Goal: Task Accomplishment & Management: Manage account settings

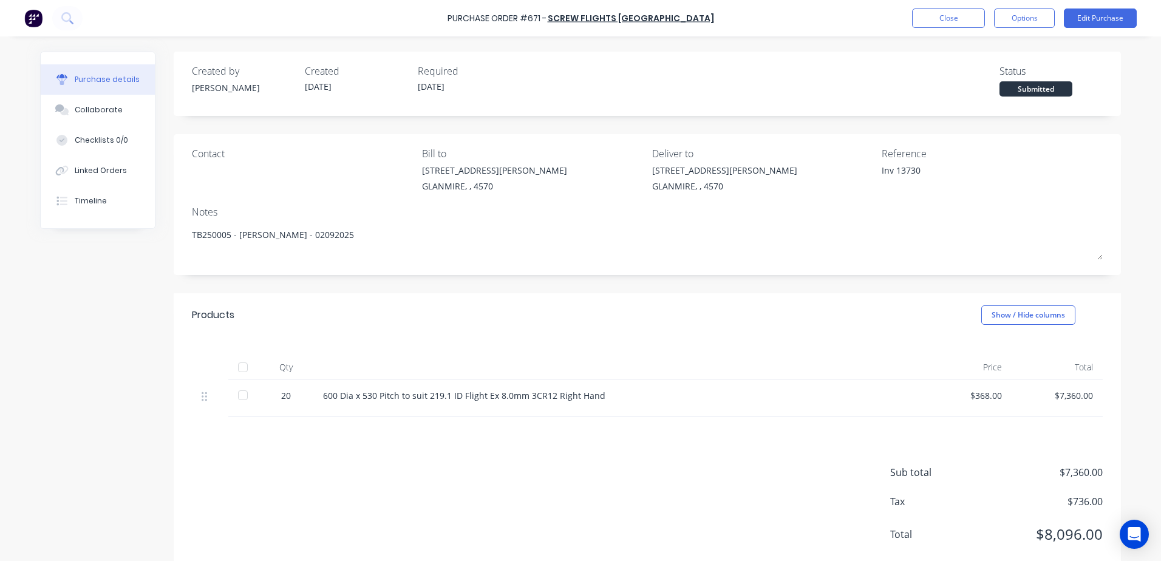
click at [1064, 8] on button "Edit Purchase" at bounding box center [1100, 17] width 73 height 19
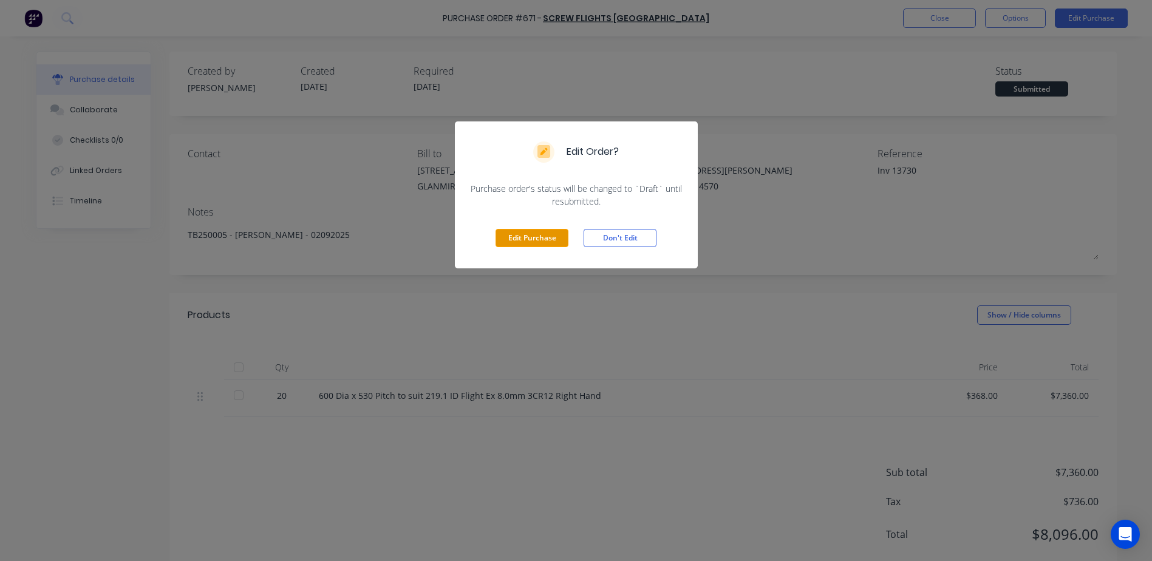
click at [531, 245] on button "Edit Purchase" at bounding box center [531, 238] width 73 height 18
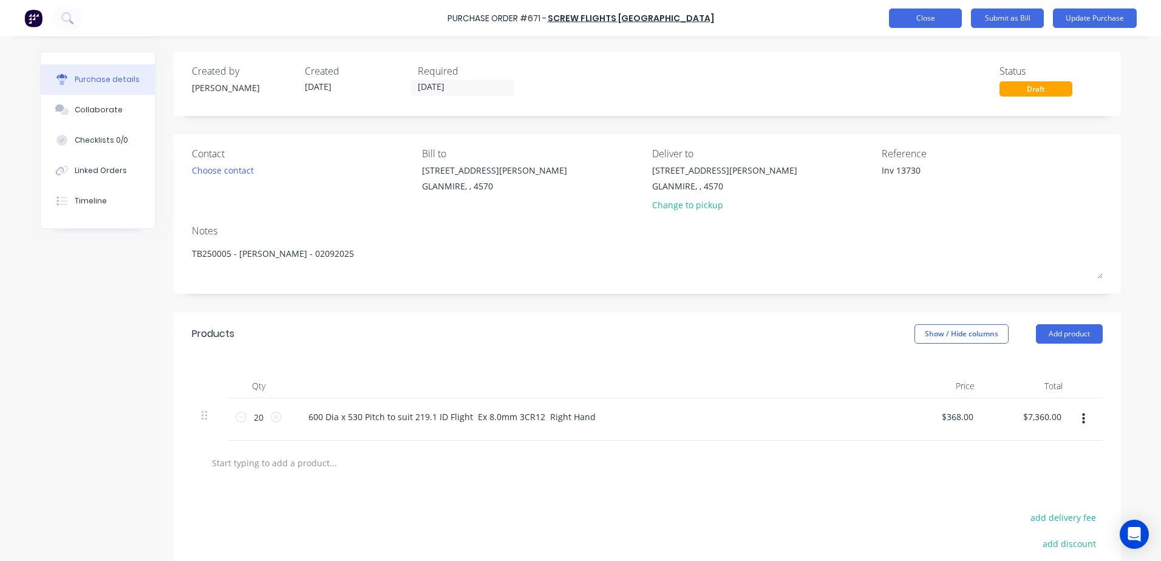
type textarea "x"
click at [920, 24] on button "Close" at bounding box center [925, 17] width 73 height 19
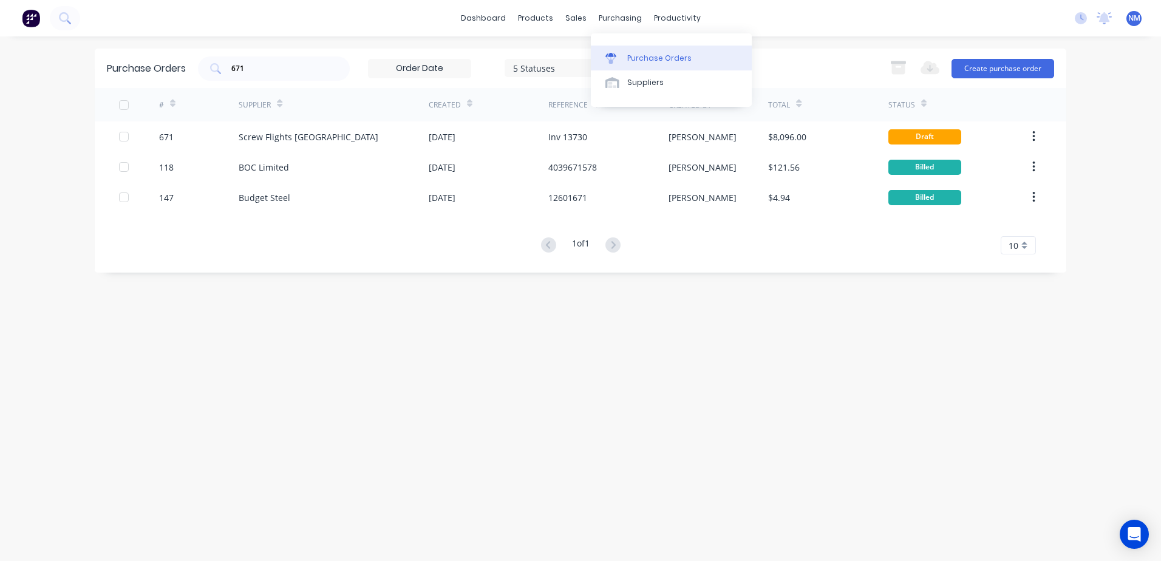
click at [647, 53] on div "Purchase Orders" at bounding box center [659, 58] width 64 height 11
click at [255, 67] on input "671" at bounding box center [280, 69] width 101 height 12
type input "6"
type input "788"
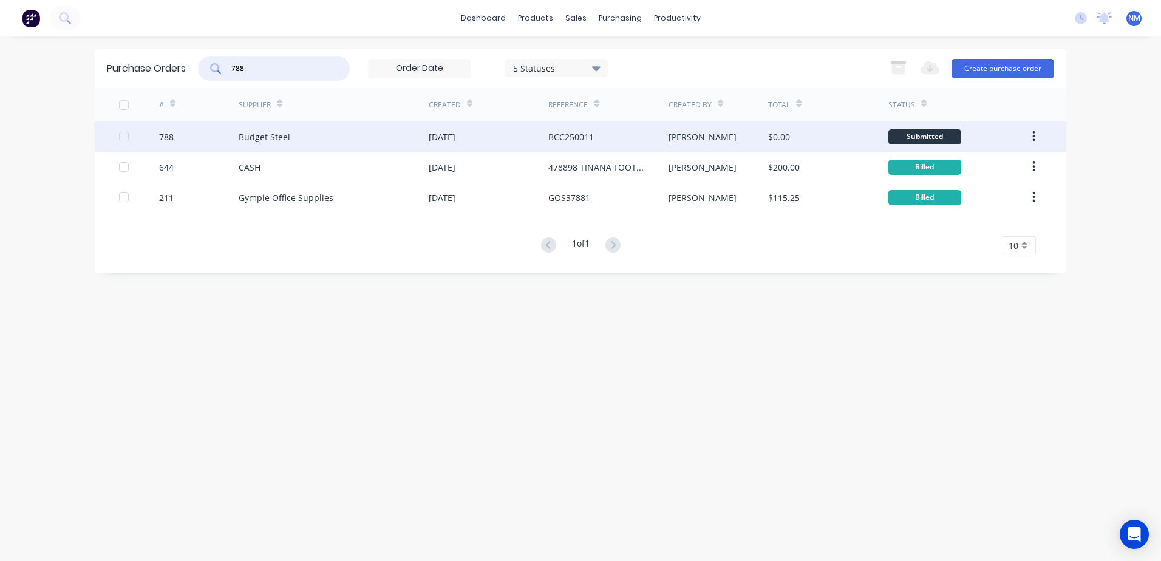
click at [834, 133] on div "$0.00" at bounding box center [828, 136] width 120 height 30
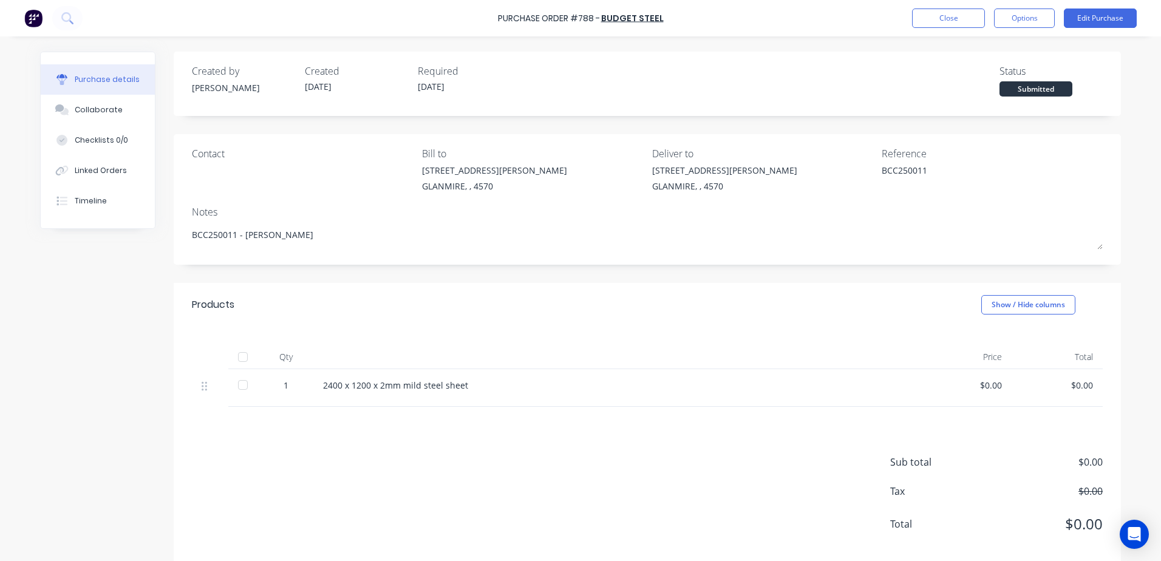
click at [237, 356] on div at bounding box center [243, 357] width 24 height 24
click at [1092, 19] on button "Edit Purchase" at bounding box center [1100, 17] width 73 height 19
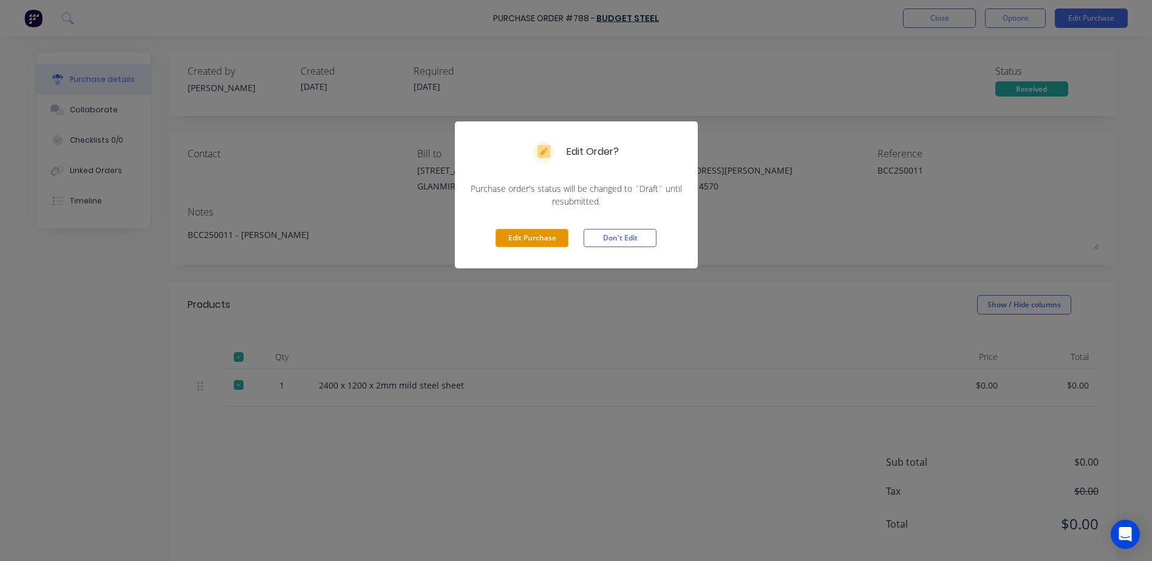
drag, startPoint x: 523, startPoint y: 240, endPoint x: 554, endPoint y: 231, distance: 31.7
click at [526, 239] on button "Edit Purchase" at bounding box center [531, 238] width 73 height 18
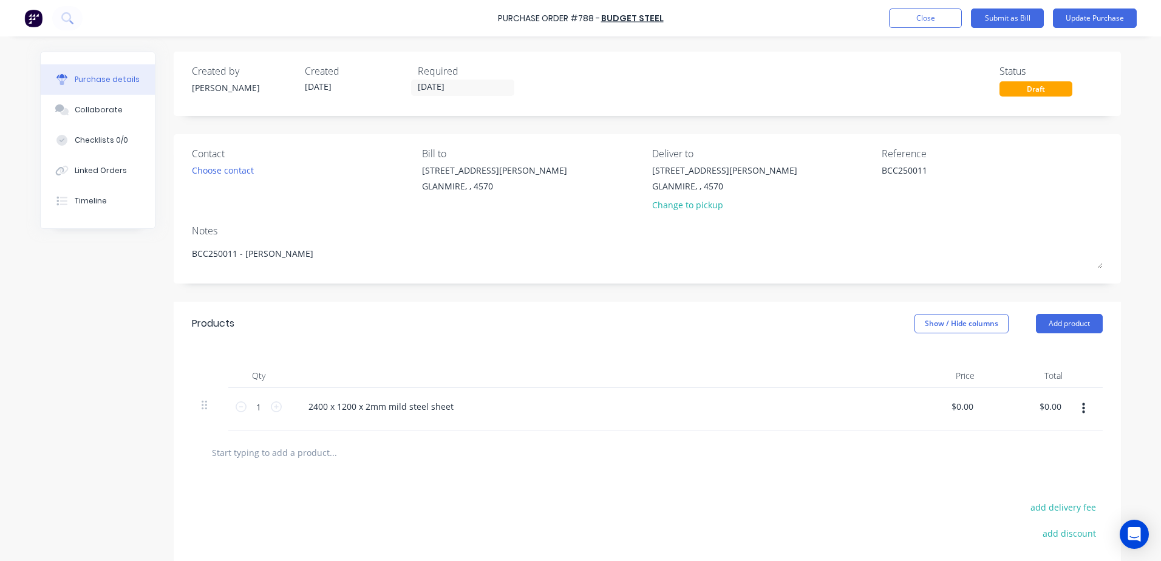
drag, startPoint x: 885, startPoint y: 172, endPoint x: 772, endPoint y: 173, distance: 113.5
click at [772, 173] on div "Contact Choose contact Bill to 9 Dennis Little Drive GLANMIRE, , 4570 Deliver t…" at bounding box center [647, 181] width 911 height 71
type textarea "Inv 12608149"
click at [461, 81] on input "29/09/25" at bounding box center [463, 87] width 102 height 15
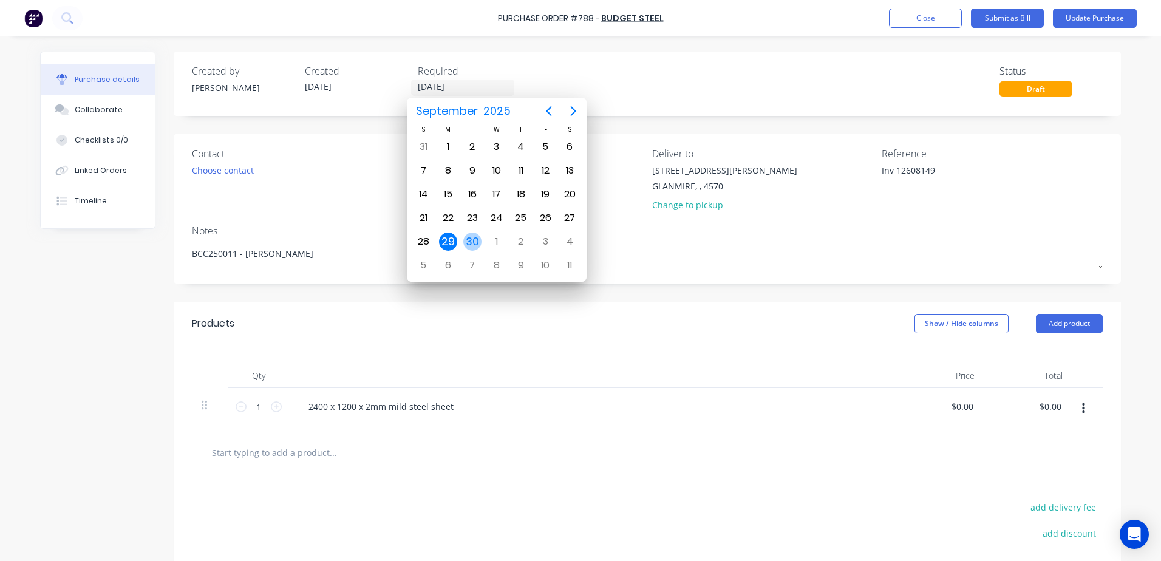
click at [475, 237] on div "30" at bounding box center [472, 242] width 18 height 18
type input "[DATE]"
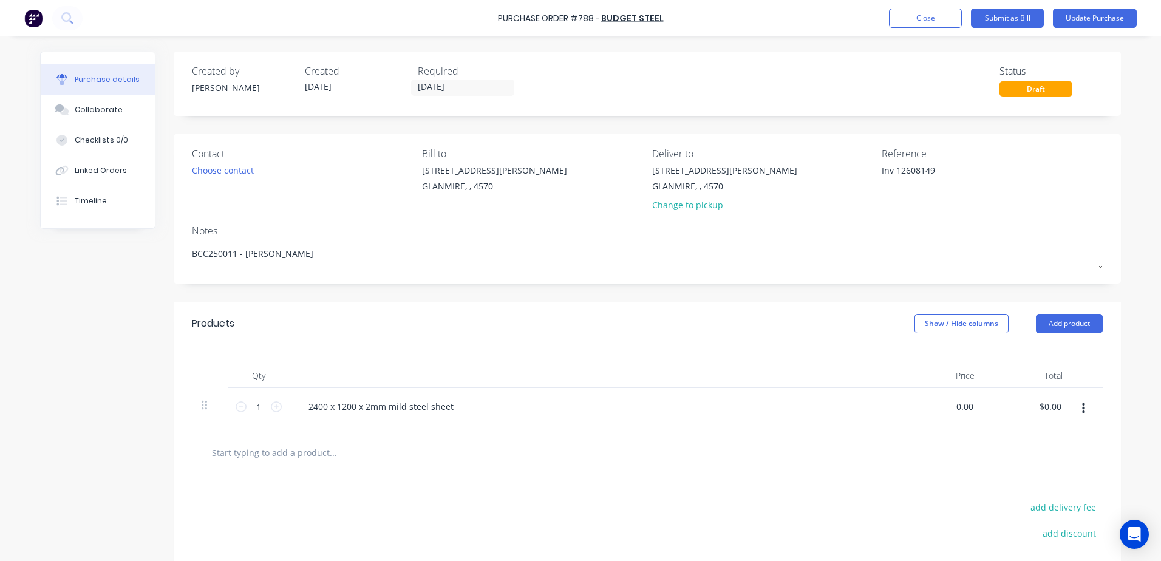
drag, startPoint x: 951, startPoint y: 413, endPoint x: 1163, endPoint y: 388, distance: 213.4
click at [1160, 388] on html "Purchase Order #788 - Budget Steel Add product Close Submit as Bill Update Purc…" at bounding box center [580, 280] width 1161 height 561
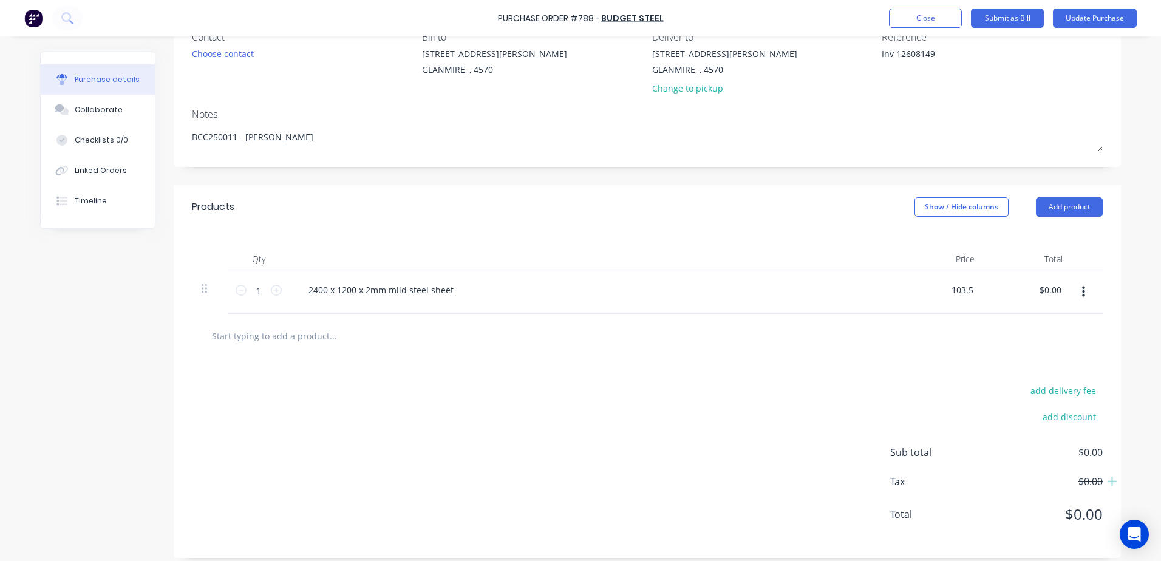
scroll to position [126, 0]
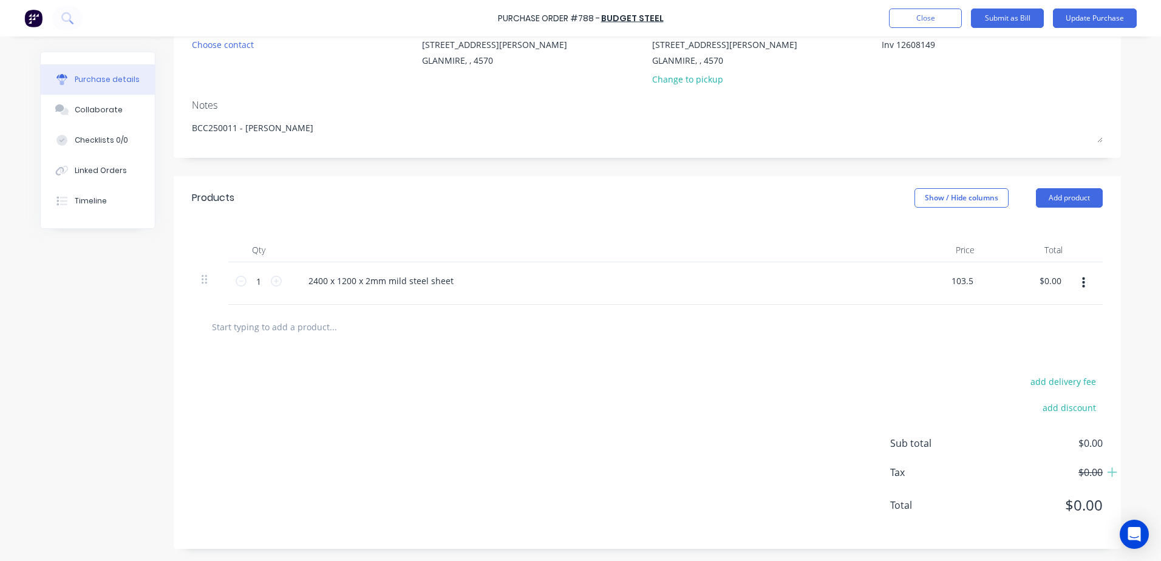
type input "$103.50"
click at [630, 339] on div at bounding box center [647, 327] width 911 height 44
drag, startPoint x: 962, startPoint y: 280, endPoint x: 1034, endPoint y: 234, distance: 86.2
click at [1034, 234] on div "Qty Price Total 1 1 2400 x 1200 x 2mm mild steel sheet 103.50 103.50 $103.50 $1…" at bounding box center [647, 262] width 947 height 85
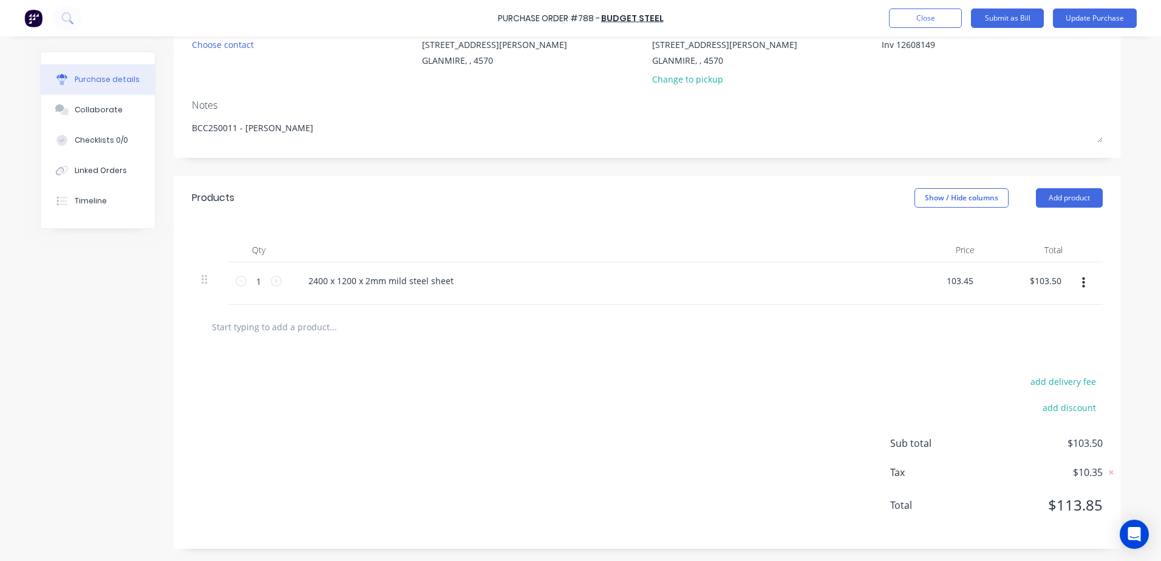
type input "$103.45"
click at [792, 316] on div at bounding box center [647, 326] width 891 height 24
click at [1093, 17] on button "Update Purchase" at bounding box center [1095, 17] width 84 height 19
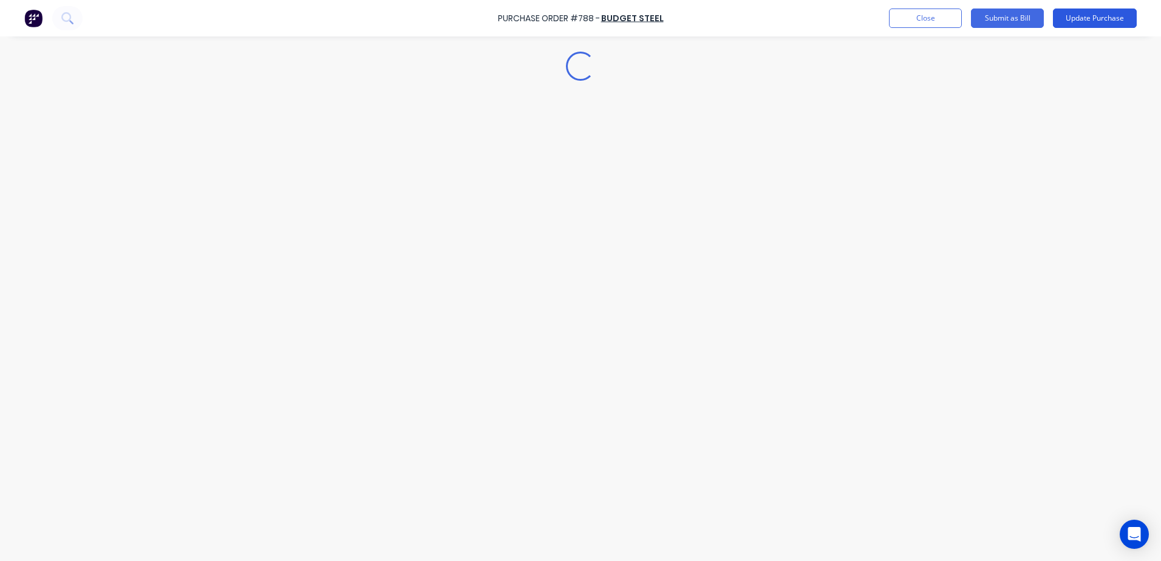
scroll to position [0, 0]
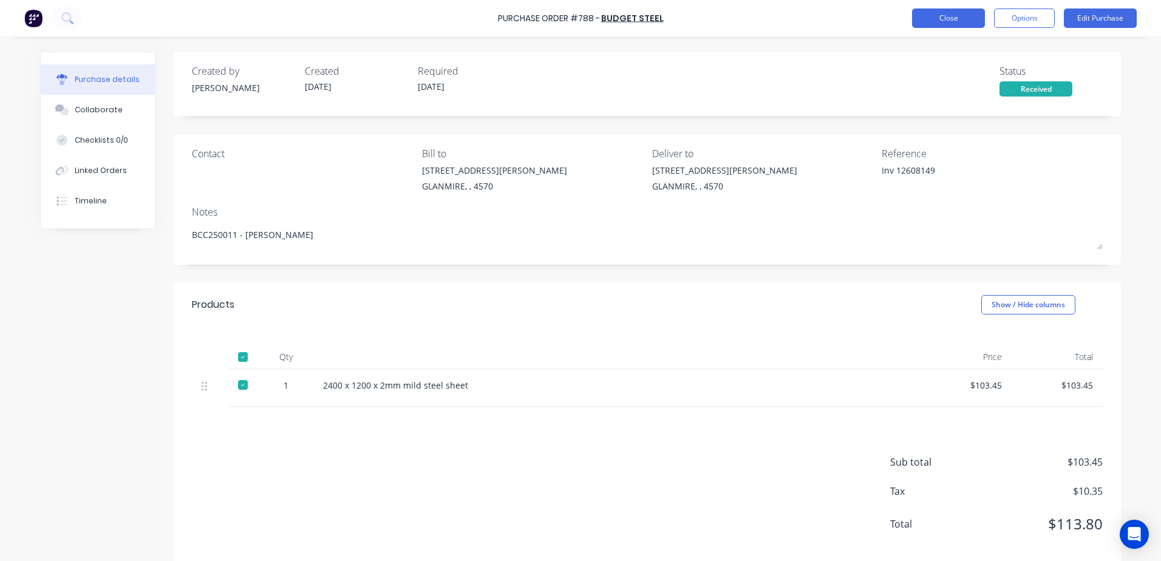
click at [943, 18] on button "Close" at bounding box center [948, 17] width 73 height 19
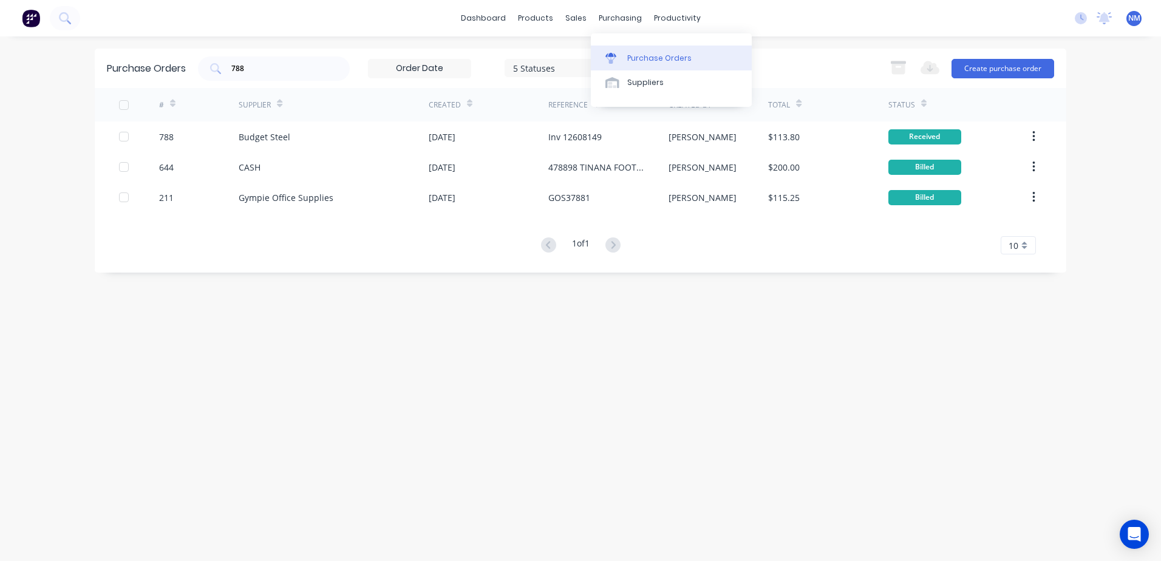
click at [650, 55] on div "Purchase Orders" at bounding box center [659, 58] width 64 height 11
drag, startPoint x: 273, startPoint y: 73, endPoint x: 172, endPoint y: 87, distance: 101.7
click at [173, 87] on div "Purchase Orders 788 5 Statuses 5 Statuses Export to Excel (XLSX) Create purchas…" at bounding box center [580, 68] width 971 height 39
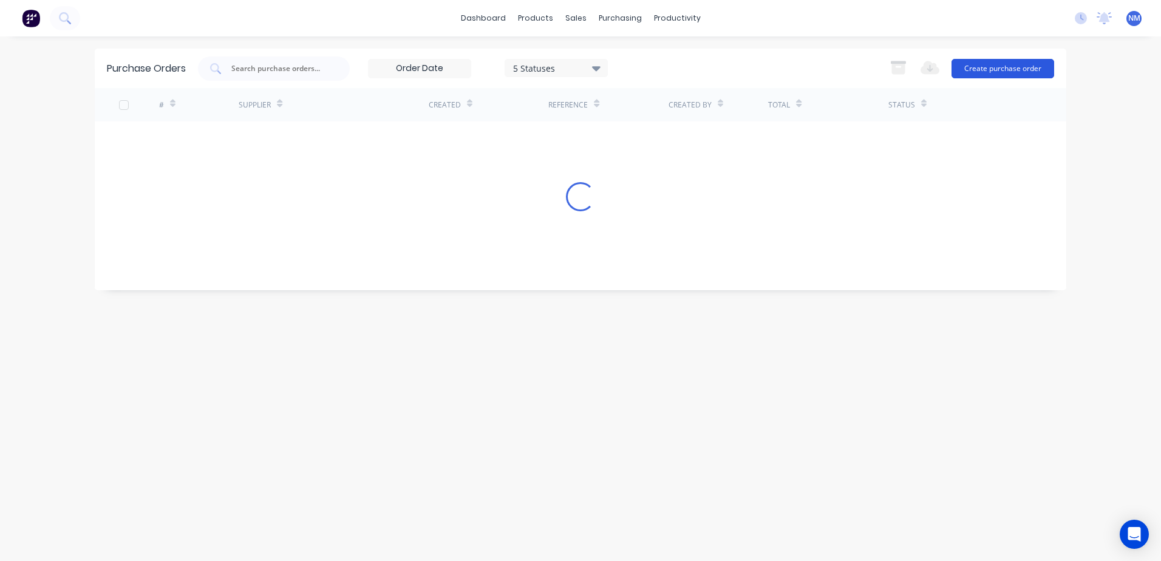
click at [985, 70] on button "Create purchase order" at bounding box center [1002, 68] width 103 height 19
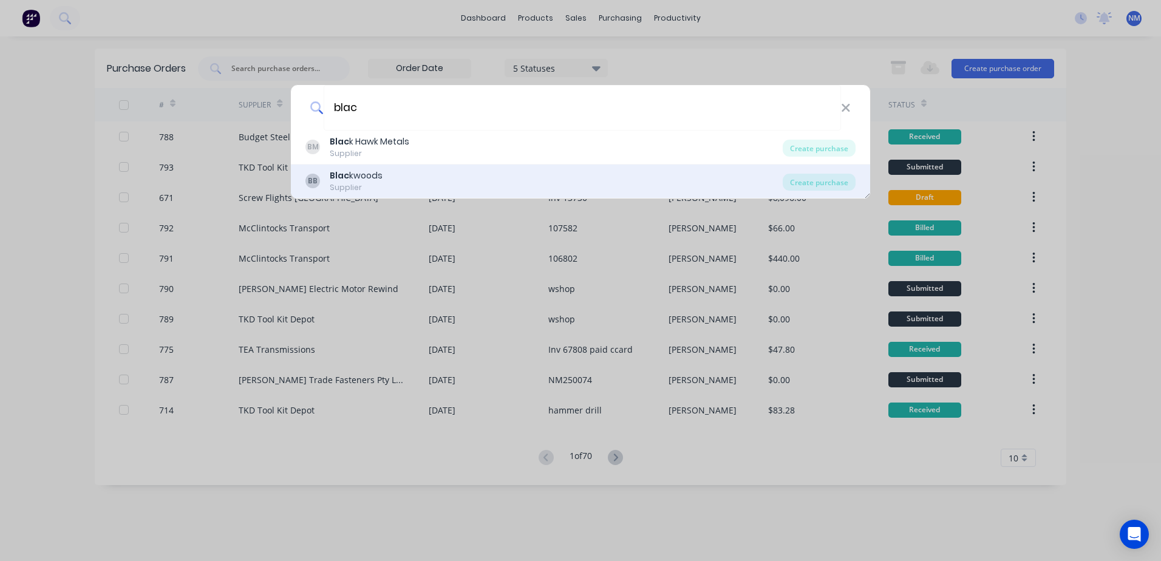
type input "blac"
click at [397, 174] on div "BB Blac kwoods Supplier" at bounding box center [543, 181] width 477 height 24
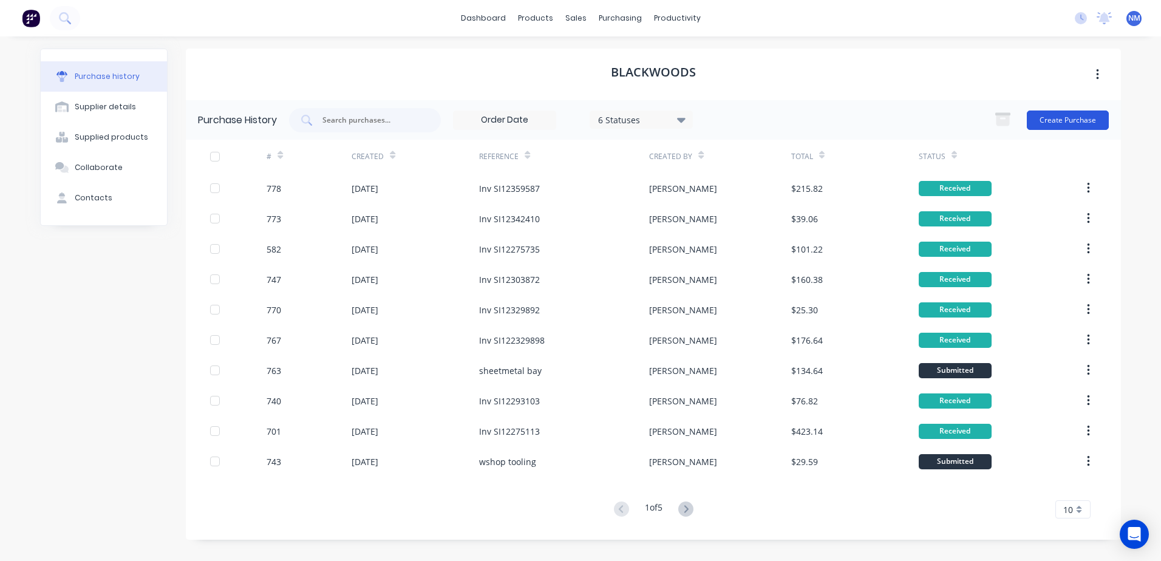
click at [1056, 121] on button "Create Purchase" at bounding box center [1068, 119] width 82 height 19
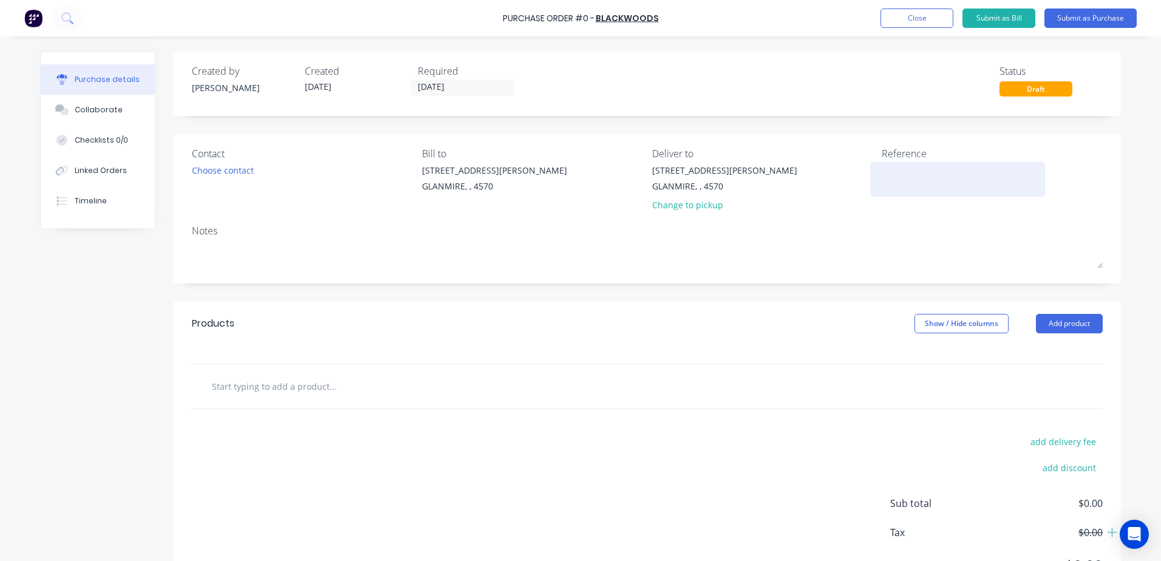
click at [894, 180] on textarea at bounding box center [957, 177] width 152 height 27
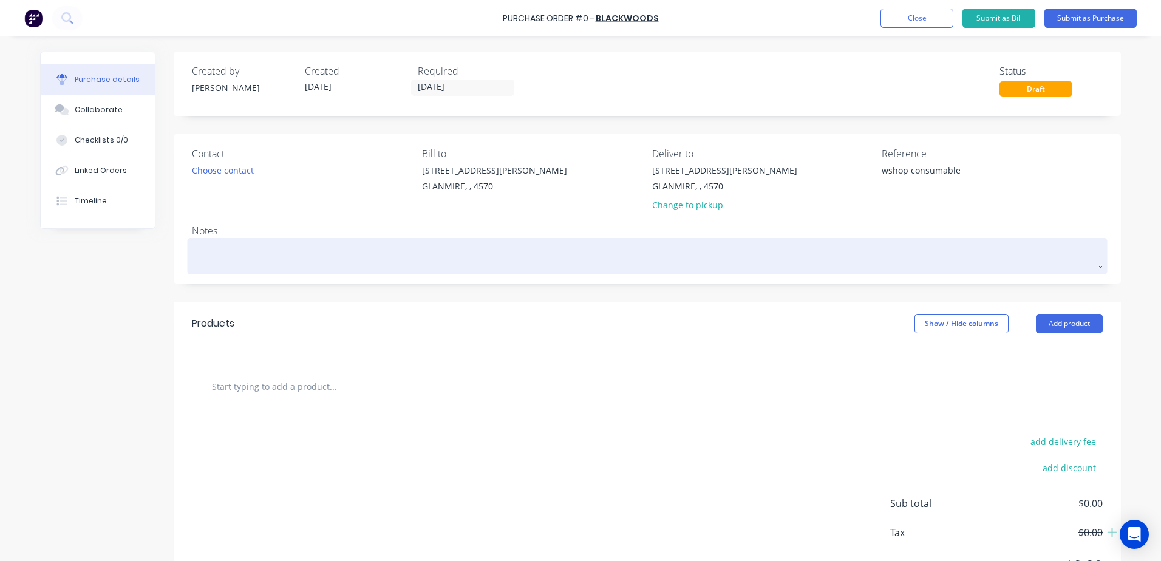
type textarea "wshop consumable"
click at [222, 248] on textarea at bounding box center [647, 254] width 911 height 27
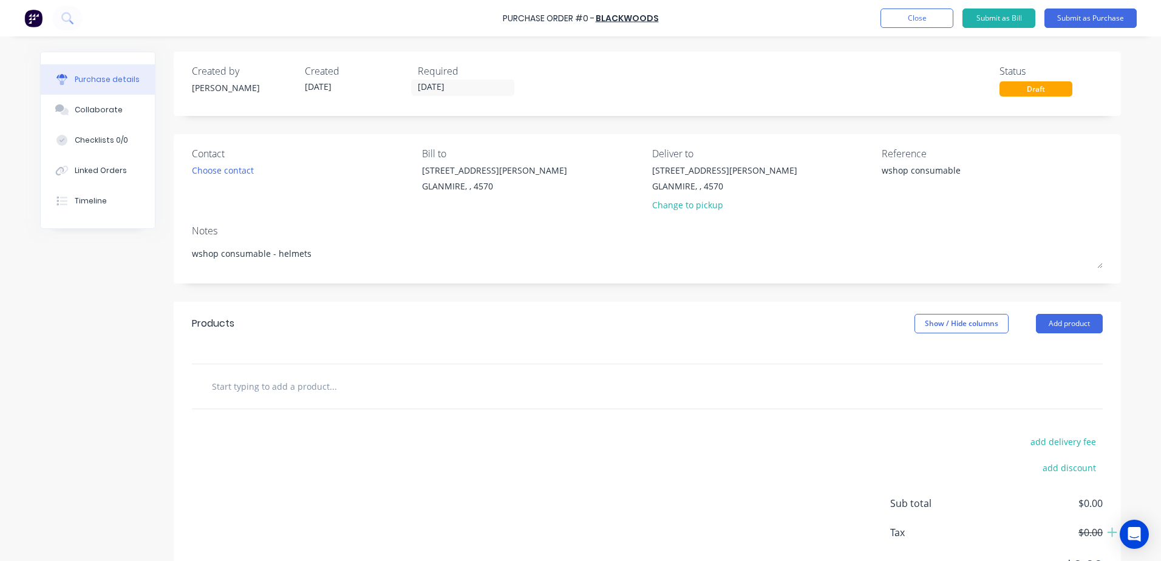
type textarea "wshop consumable - helmets"
click at [494, 447] on div "add delivery fee add discount Sub total $0.00 Tax $0.00 Total $0.00" at bounding box center [647, 509] width 947 height 200
click at [267, 386] on input "text" at bounding box center [332, 386] width 243 height 24
type input "1"
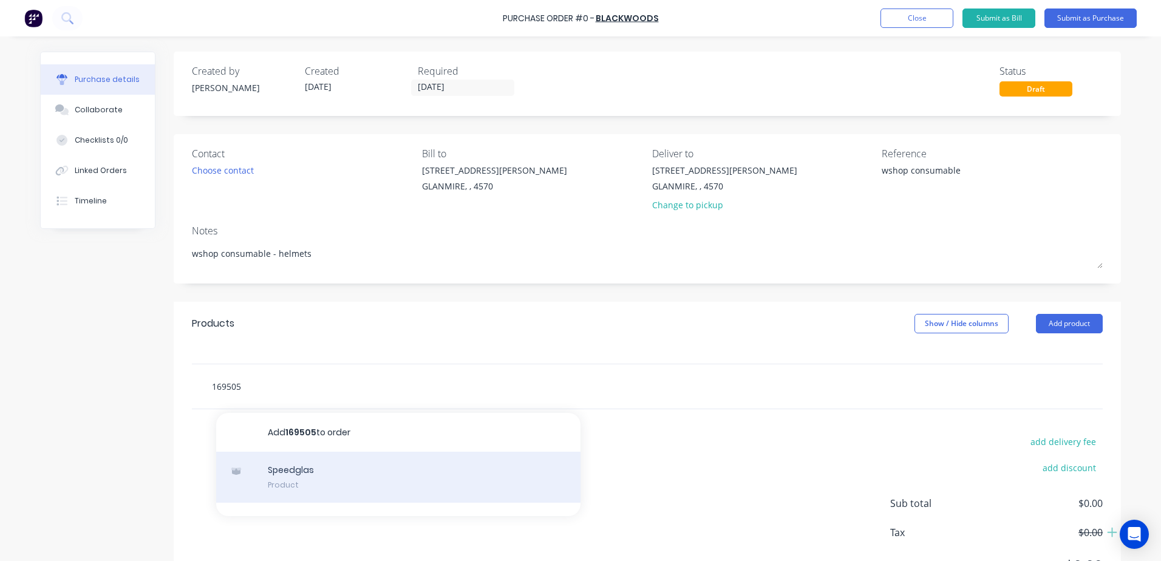
type input "169505"
click at [289, 469] on div "Speedglas Product" at bounding box center [398, 477] width 364 height 51
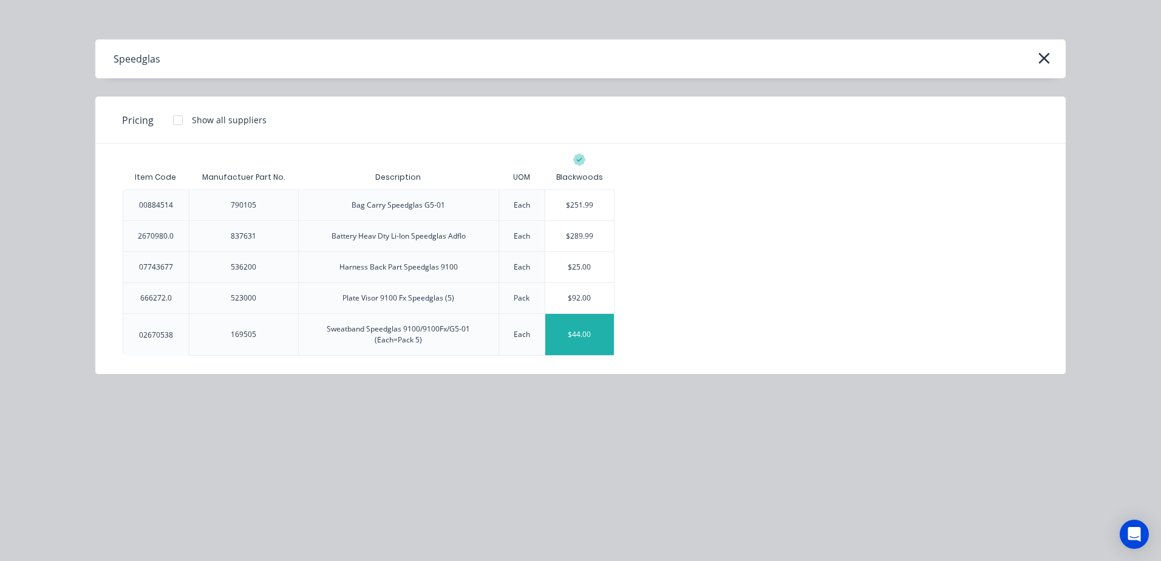
click at [600, 332] on div "$44.00" at bounding box center [579, 334] width 69 height 41
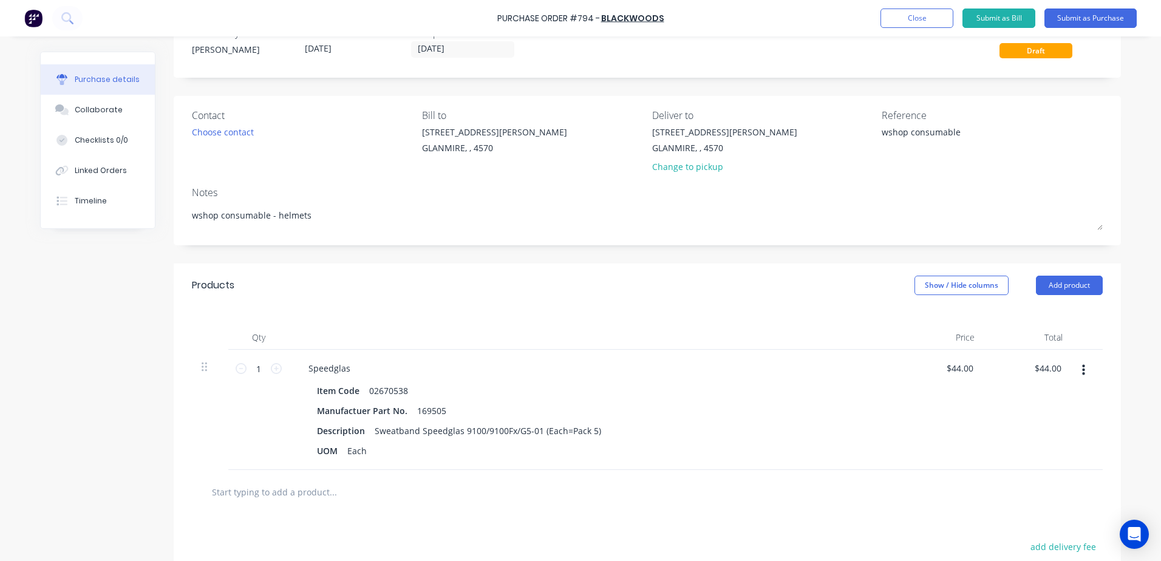
scroll to position [121, 0]
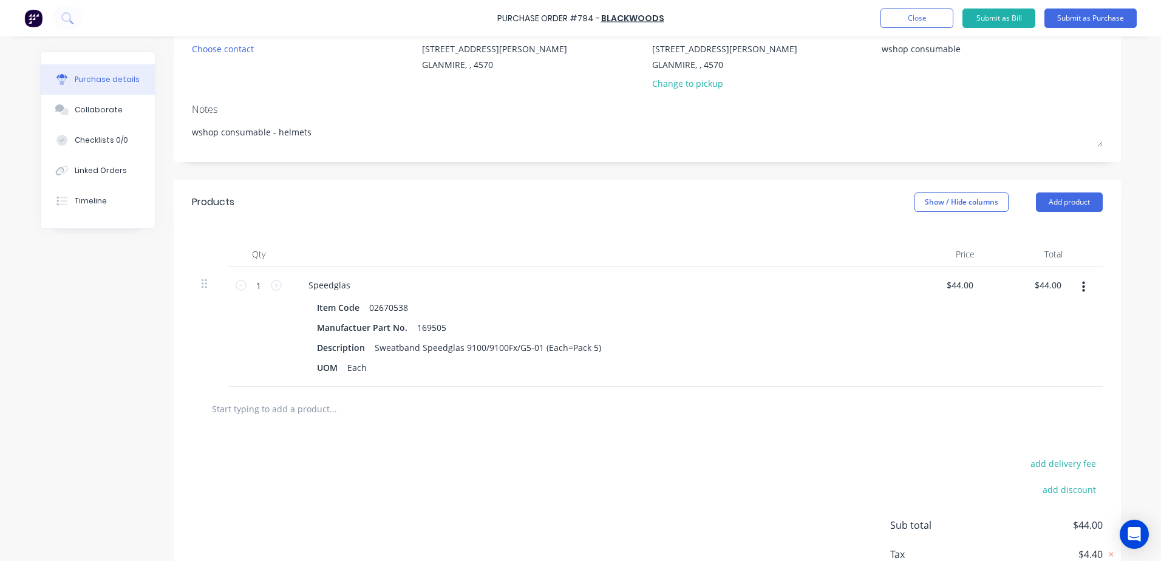
click at [302, 409] on input "text" at bounding box center [332, 408] width 243 height 24
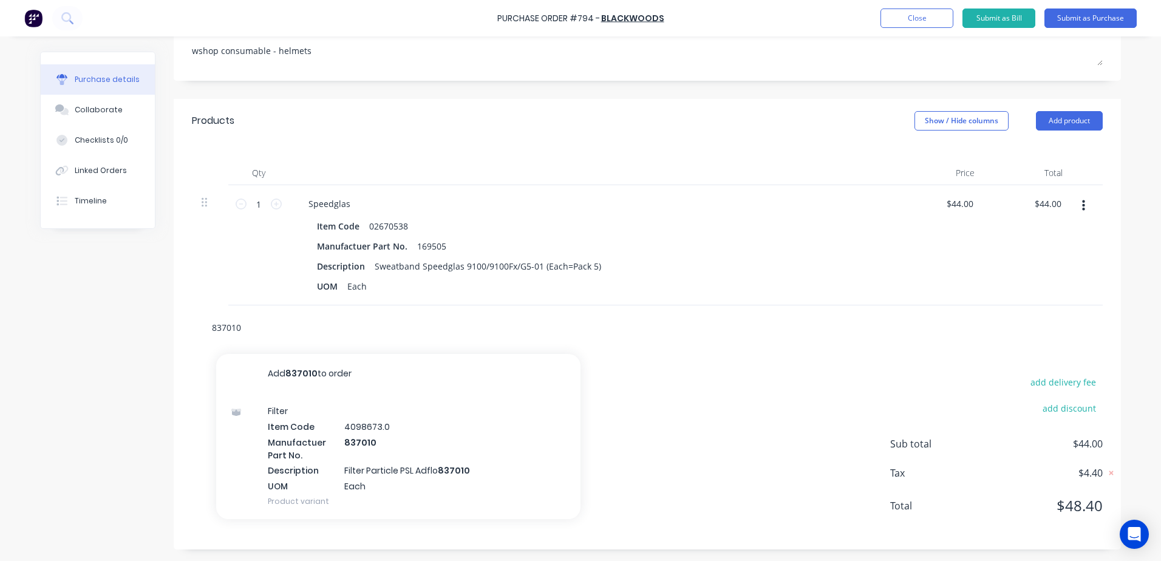
scroll to position [203, 0]
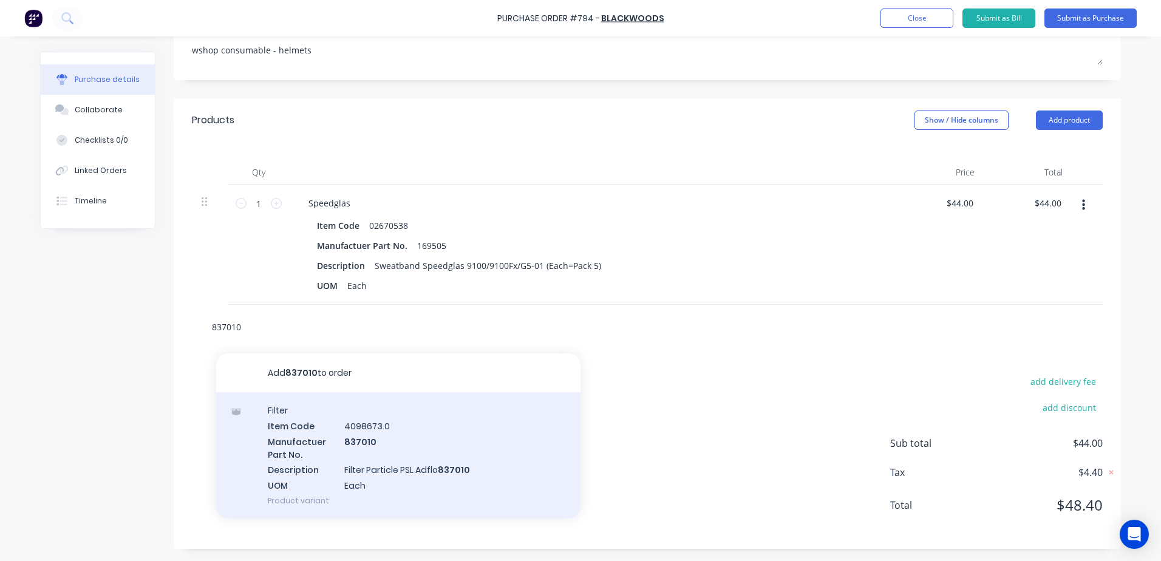
type input "837010"
click at [361, 426] on div "Filter Item Code 4098673.0 Manufactuer Part No. 837010 Description Filter Parti…" at bounding box center [398, 455] width 364 height 126
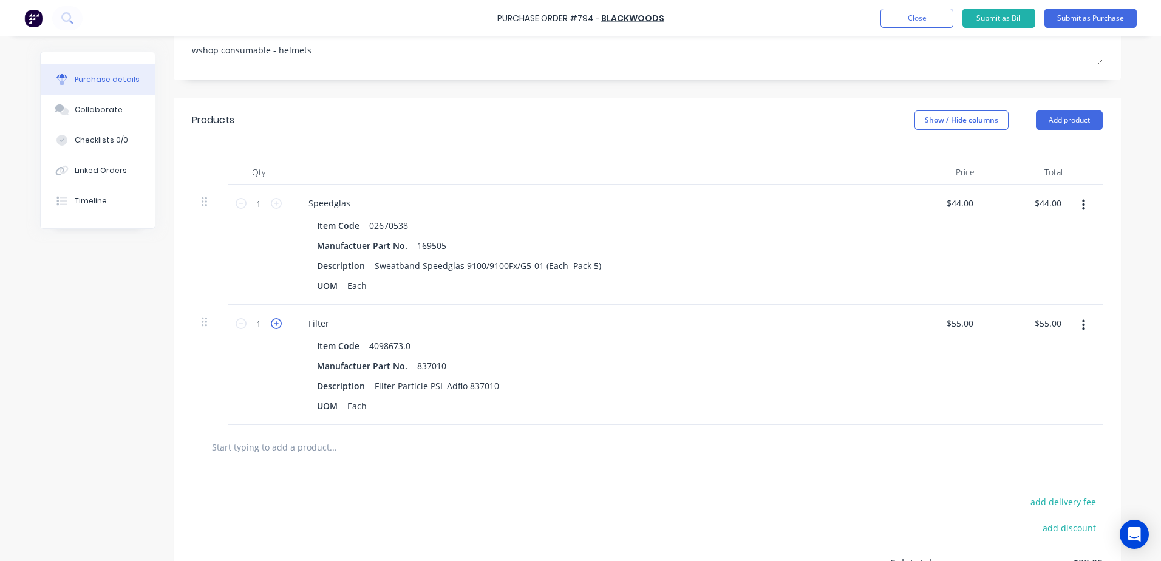
click at [274, 324] on icon at bounding box center [276, 323] width 11 height 11
type input "2"
type input "$110.00"
click at [264, 444] on input "text" at bounding box center [332, 447] width 243 height 24
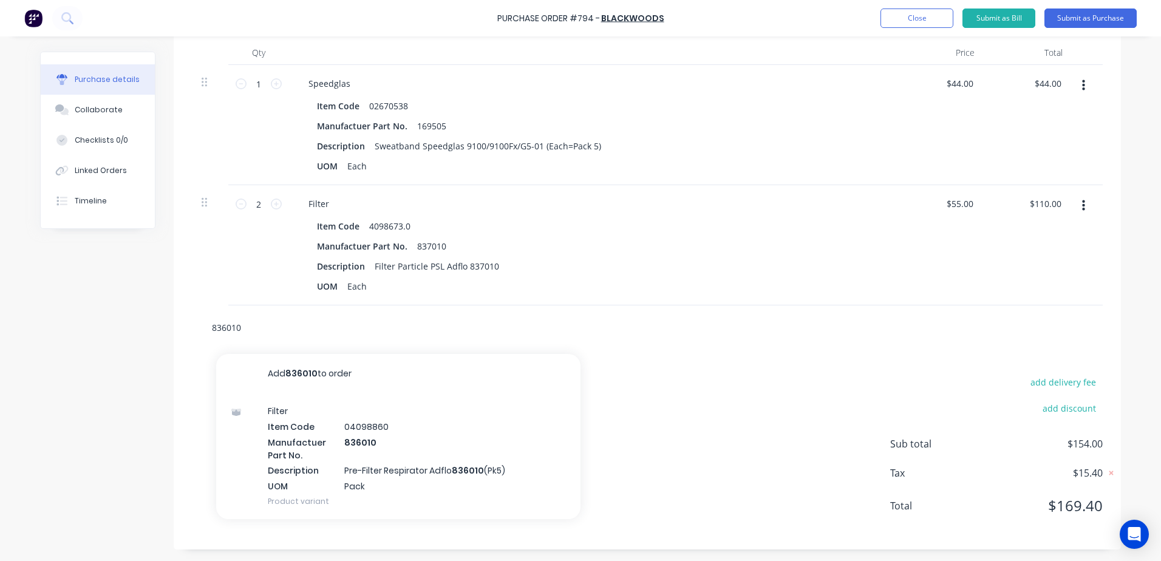
scroll to position [324, 0]
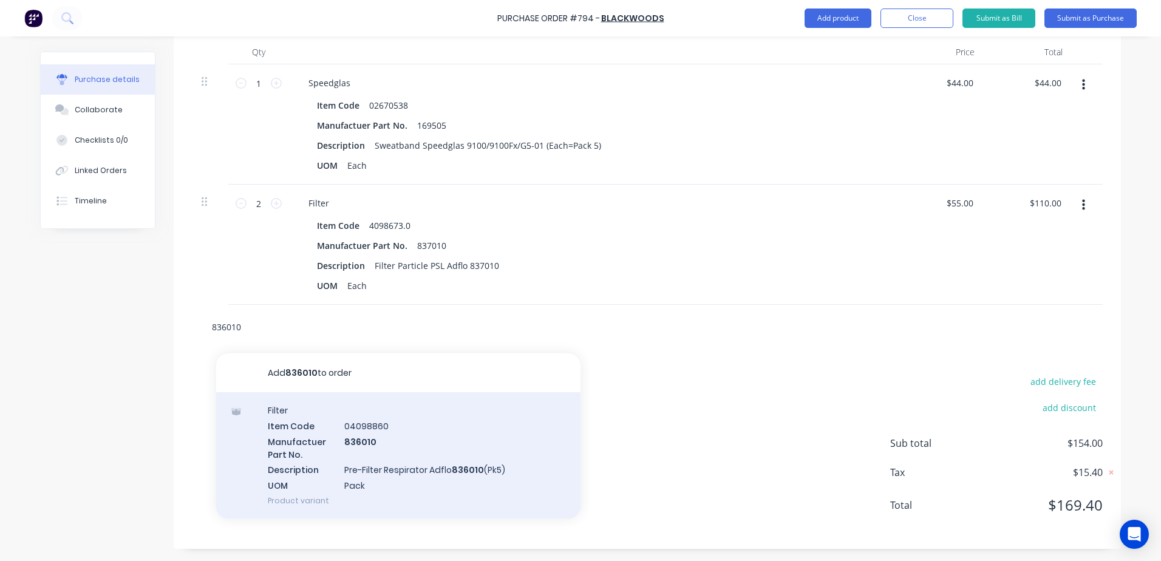
type input "836010"
click at [398, 460] on div "Filter Item Code 04098860 Manufactuer Part No. 836010 Description Pre-Filter Re…" at bounding box center [398, 455] width 364 height 126
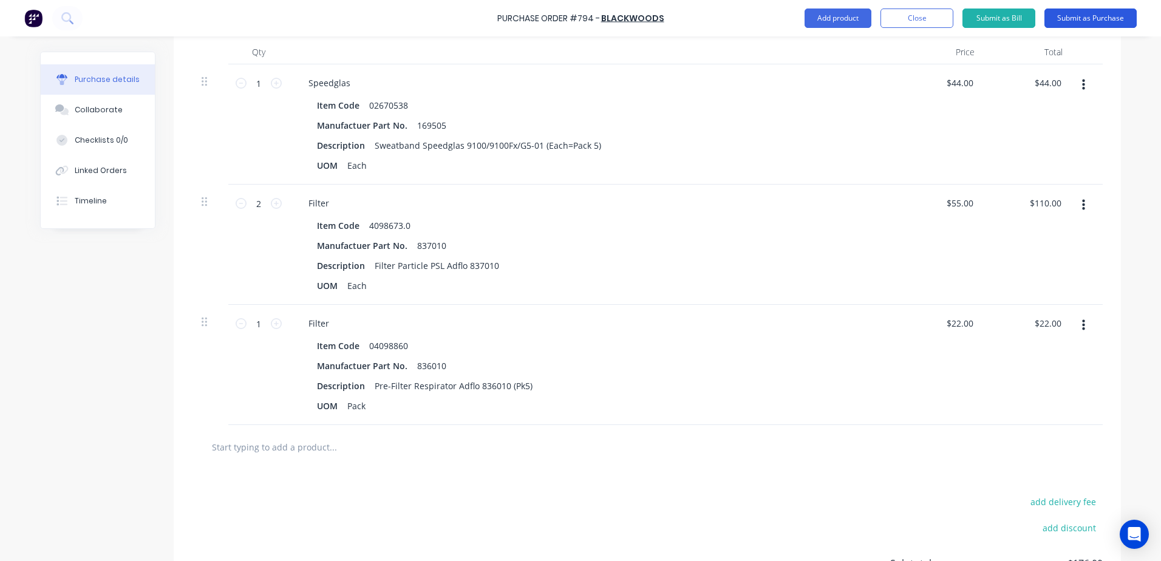
click at [1090, 19] on button "Submit as Purchase" at bounding box center [1090, 17] width 92 height 19
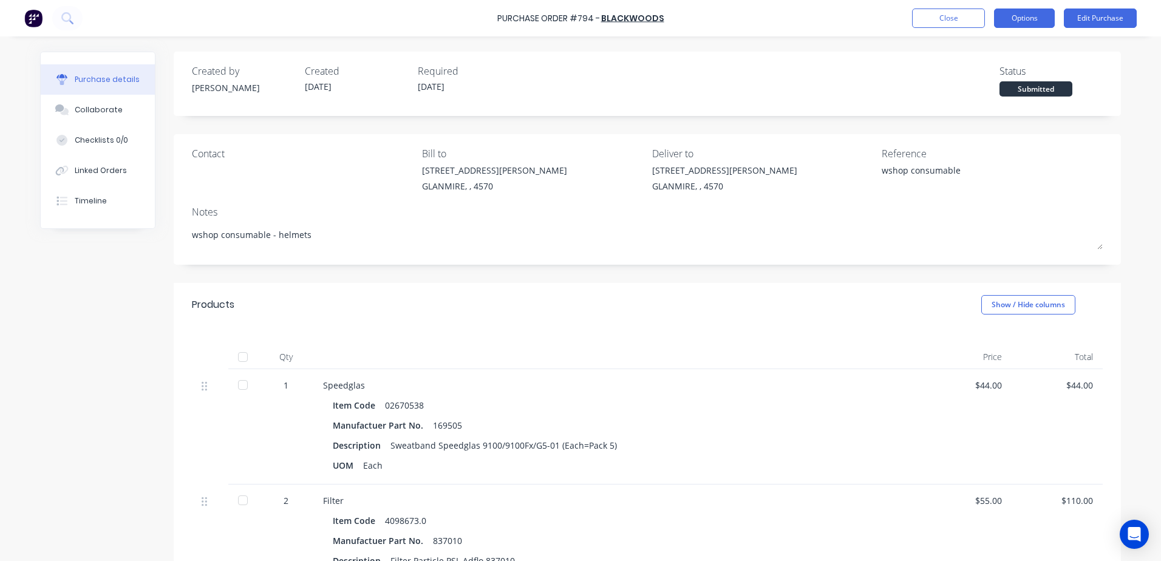
click at [1036, 13] on button "Options" at bounding box center [1024, 17] width 61 height 19
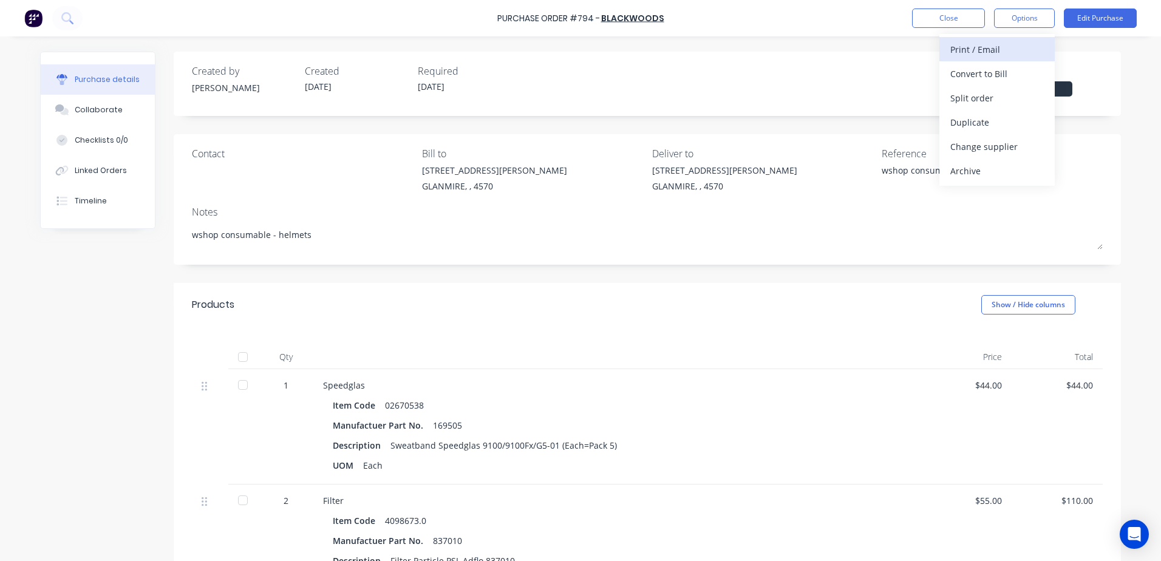
click at [1003, 47] on div "Print / Email" at bounding box center [996, 50] width 93 height 18
click at [1002, 70] on div "With pricing" at bounding box center [996, 74] width 93 height 18
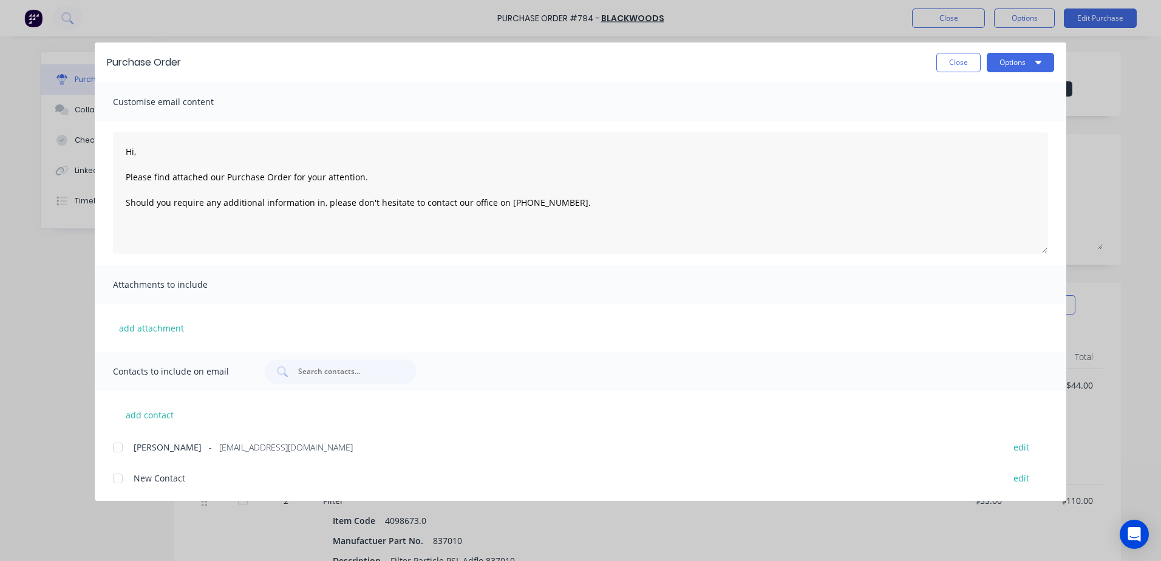
click at [123, 453] on div at bounding box center [118, 447] width 24 height 24
click at [1017, 63] on button "Options" at bounding box center [1019, 62] width 67 height 19
click at [966, 141] on div "Email" at bounding box center [995, 142] width 93 height 18
click at [1005, 59] on button "Options" at bounding box center [1019, 62] width 67 height 19
click at [972, 114] on div "Print" at bounding box center [995, 118] width 93 height 18
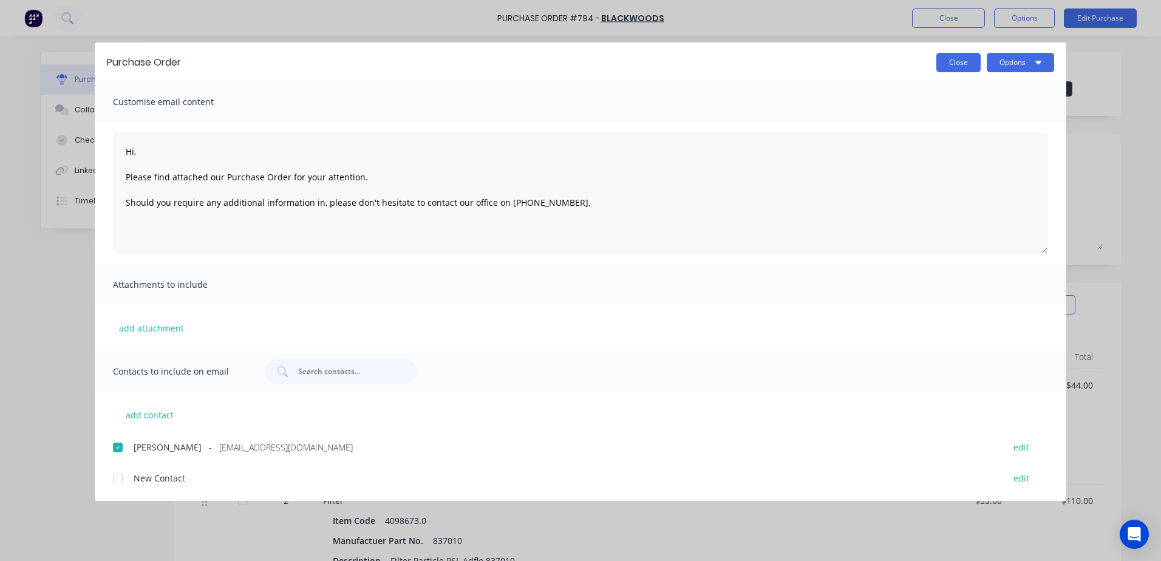
click at [956, 71] on button "Close" at bounding box center [958, 62] width 44 height 19
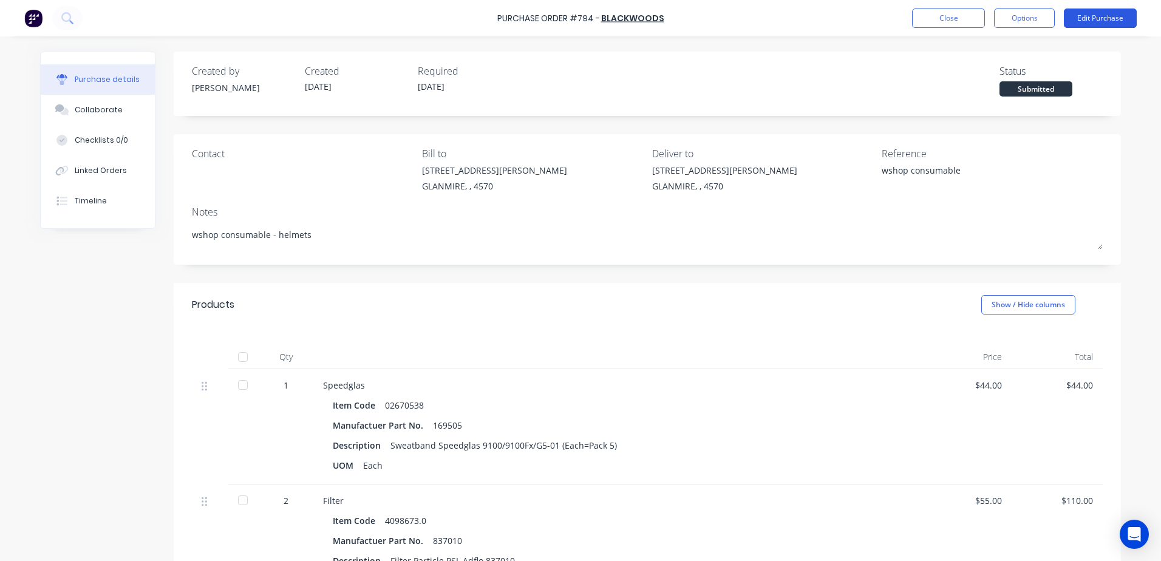
click at [1111, 11] on button "Edit Purchase" at bounding box center [1100, 17] width 73 height 19
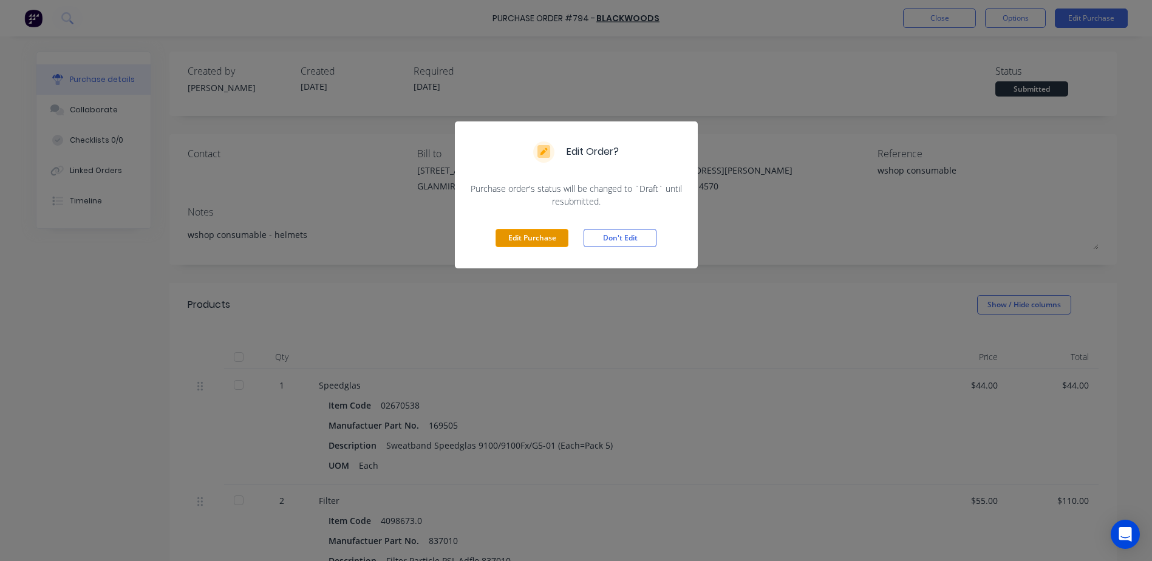
click at [520, 237] on button "Edit Purchase" at bounding box center [531, 238] width 73 height 18
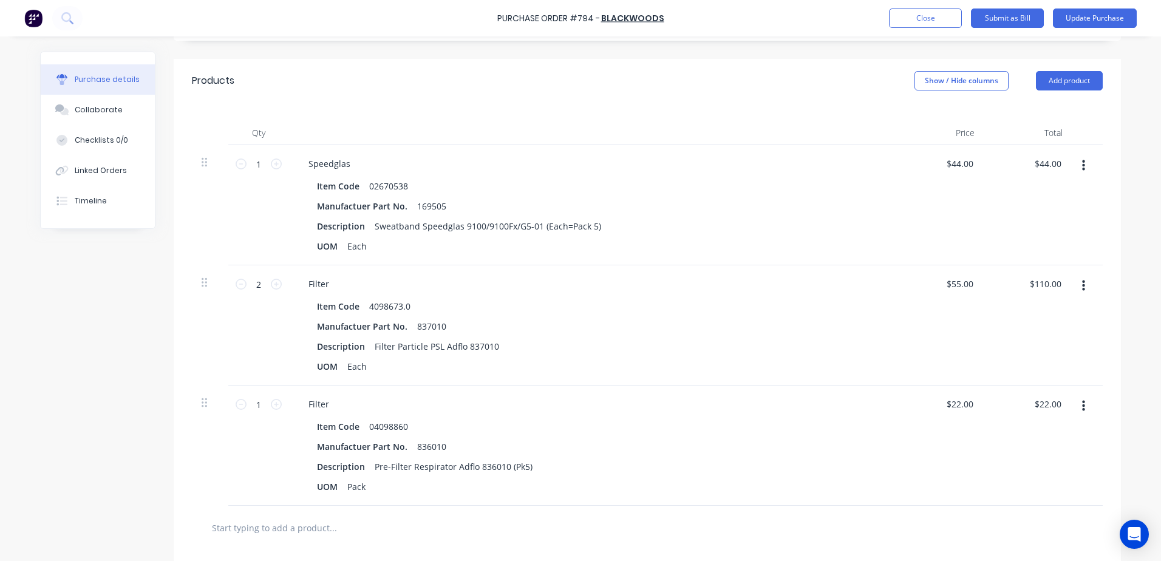
scroll to position [425, 0]
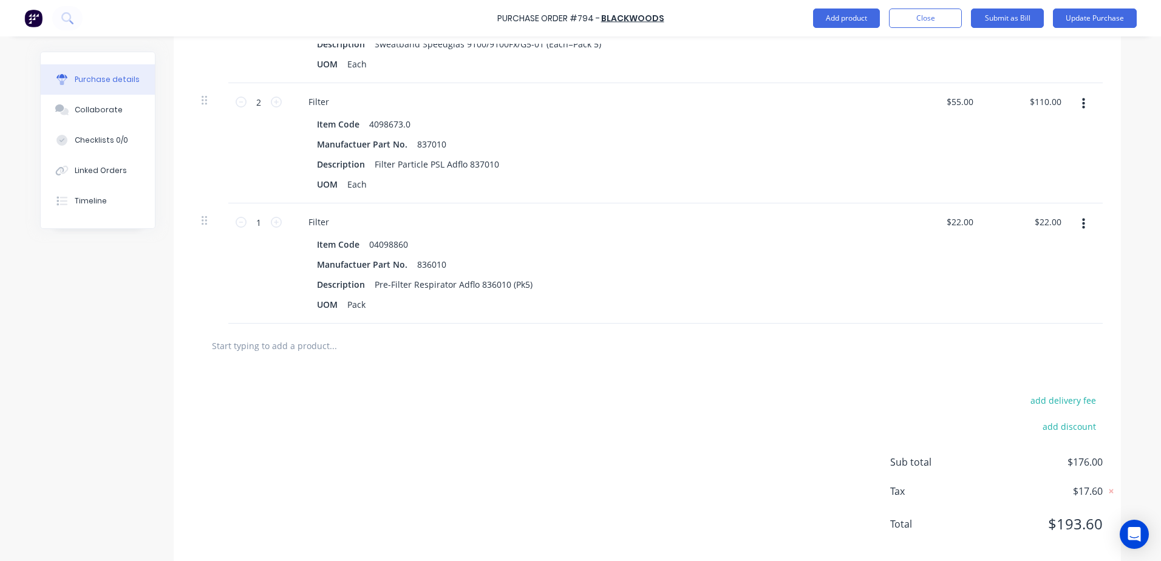
click at [311, 338] on input "text" at bounding box center [332, 345] width 243 height 24
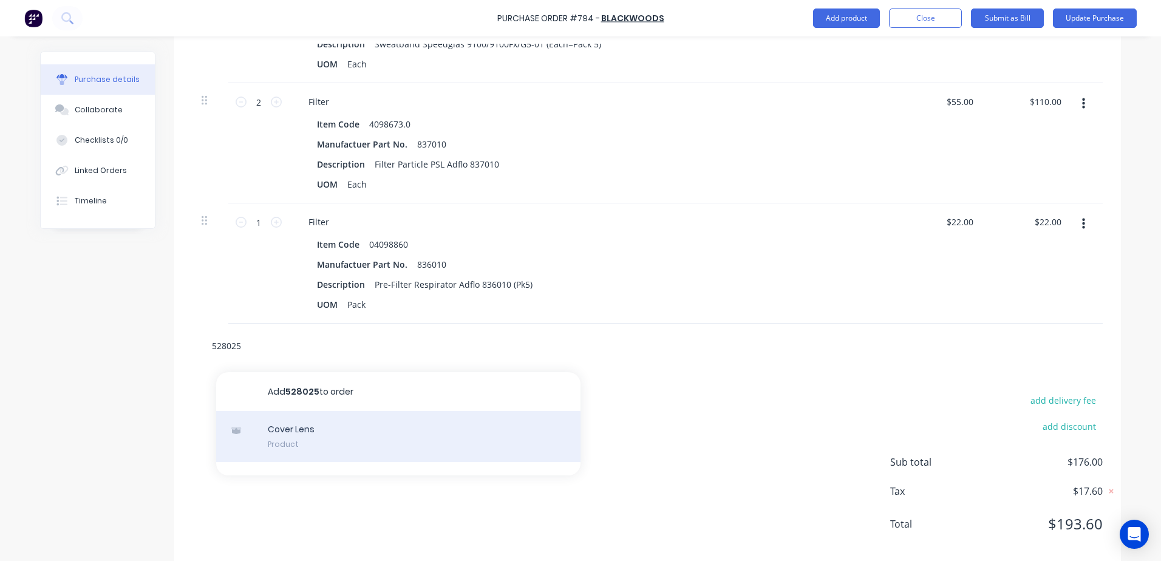
type input "528025"
click at [298, 428] on div "Cover Lens Product" at bounding box center [398, 436] width 364 height 51
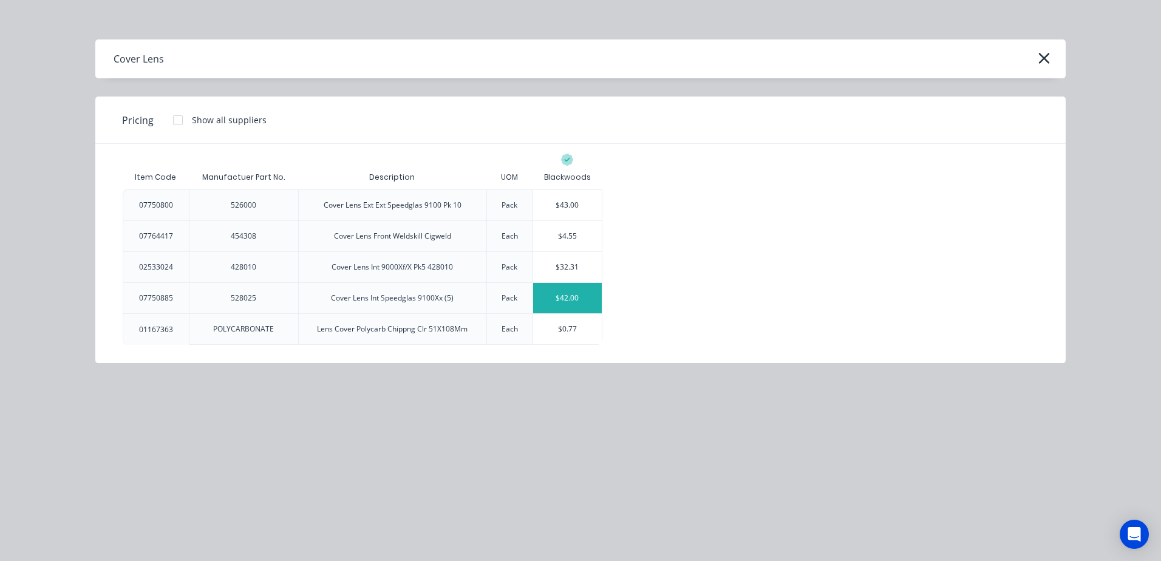
click at [590, 297] on div "$42.00" at bounding box center [567, 298] width 69 height 30
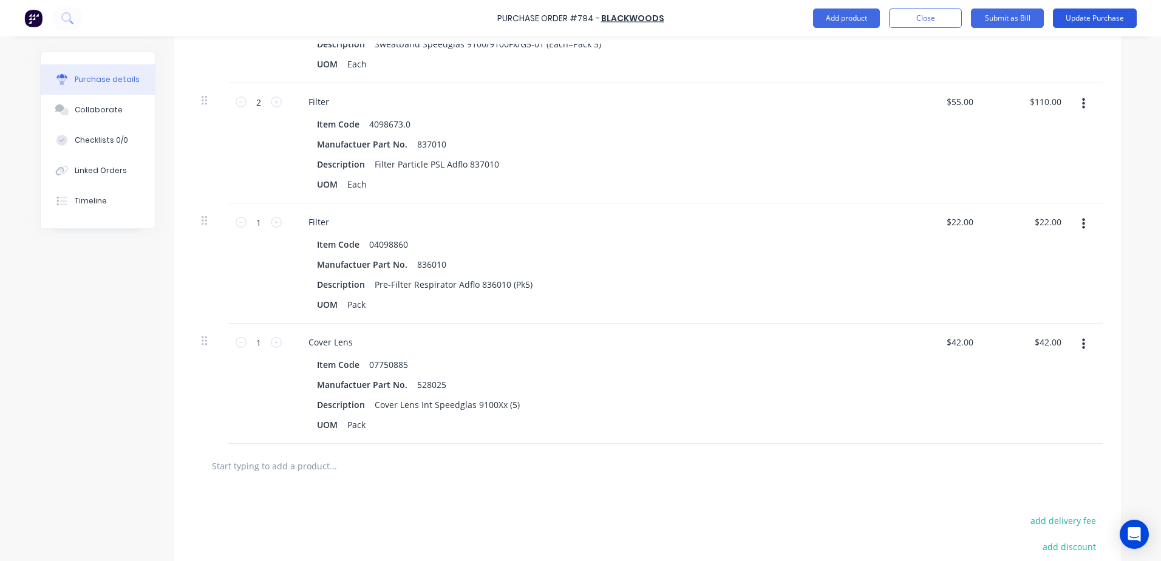
click at [1107, 14] on button "Update Purchase" at bounding box center [1095, 17] width 84 height 19
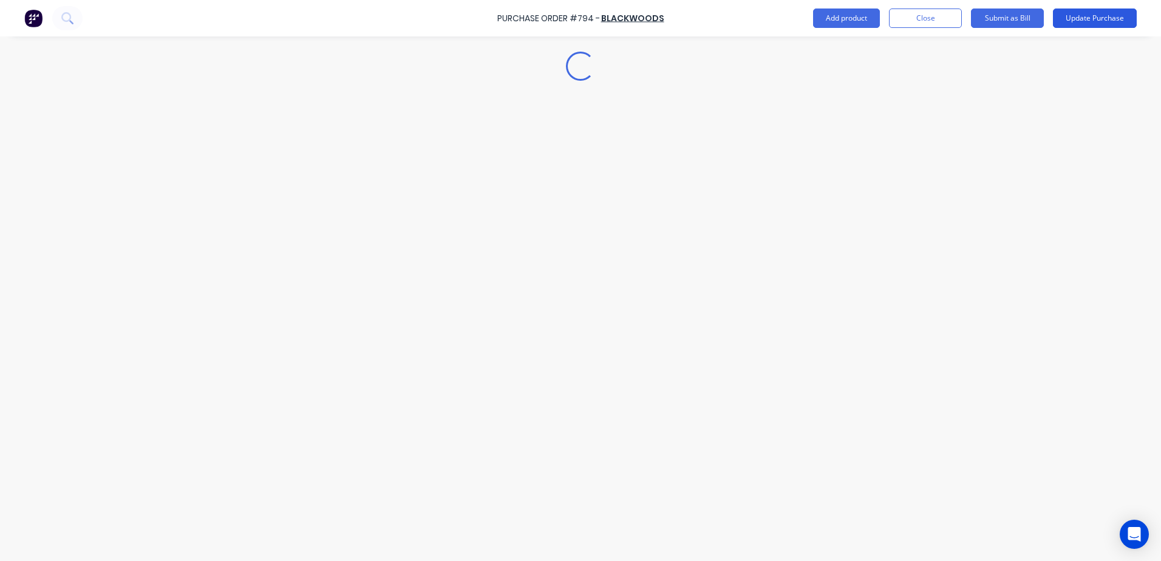
scroll to position [0, 0]
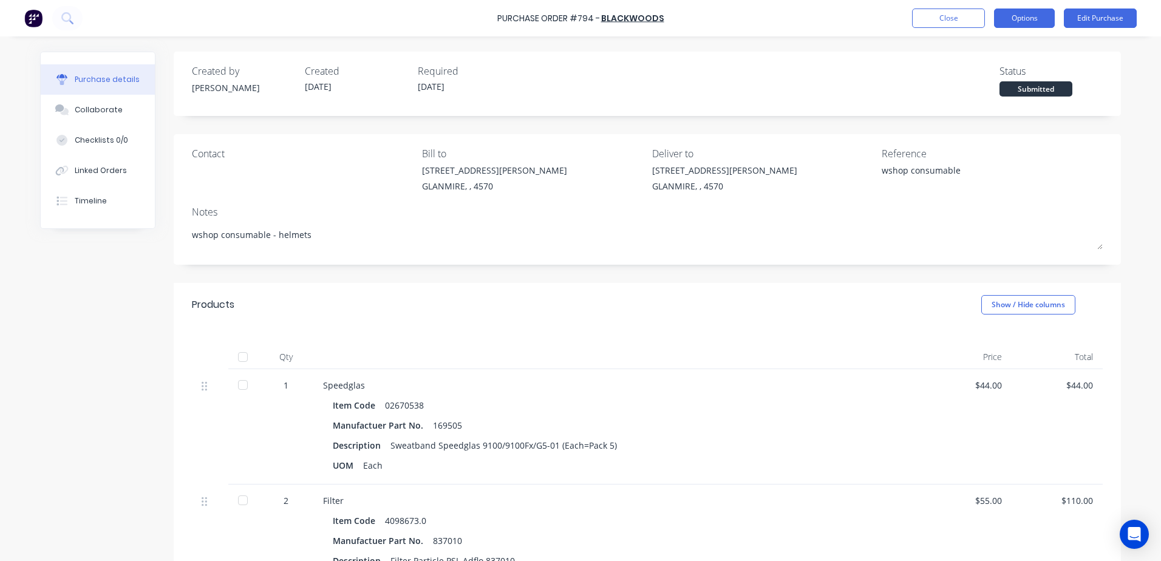
click at [1025, 13] on button "Options" at bounding box center [1024, 17] width 61 height 19
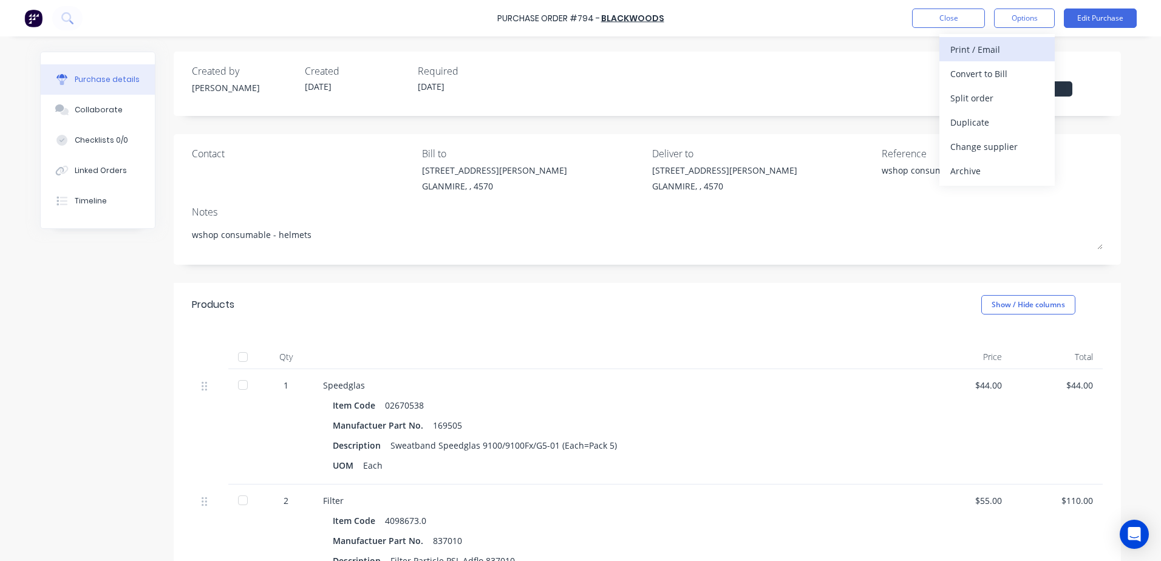
click at [1001, 44] on div "Print / Email" at bounding box center [996, 50] width 93 height 18
click at [984, 74] on div "With pricing" at bounding box center [996, 74] width 93 height 18
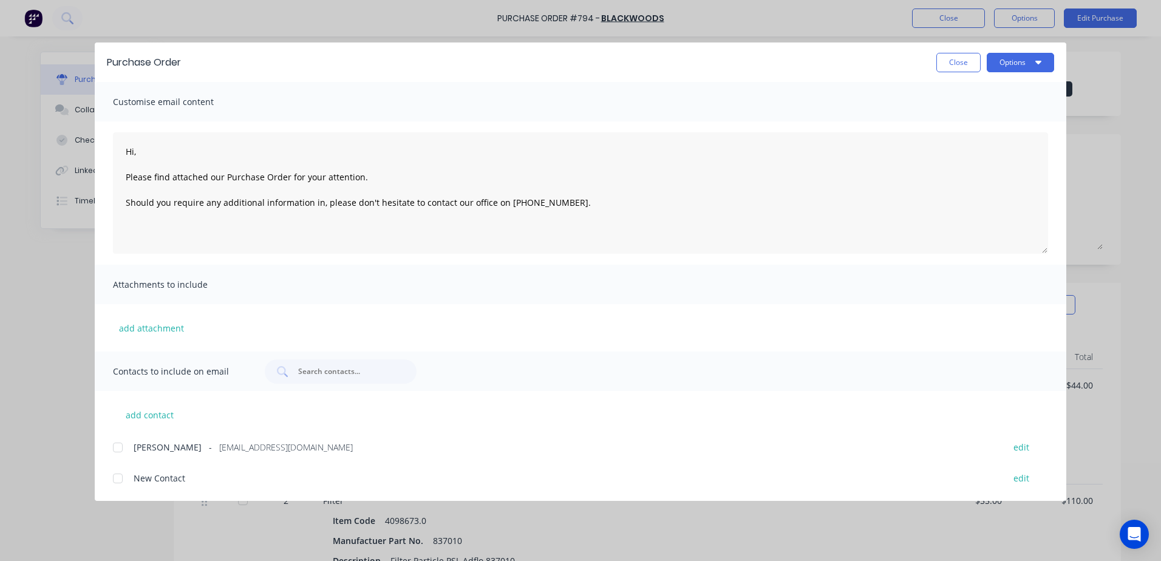
click at [122, 441] on div at bounding box center [118, 447] width 24 height 24
click at [1028, 57] on button "Options" at bounding box center [1019, 62] width 67 height 19
click at [981, 141] on div "Email" at bounding box center [995, 142] width 93 height 18
click at [999, 60] on button "Options" at bounding box center [1019, 62] width 67 height 19
click at [971, 115] on div "Print" at bounding box center [995, 118] width 93 height 18
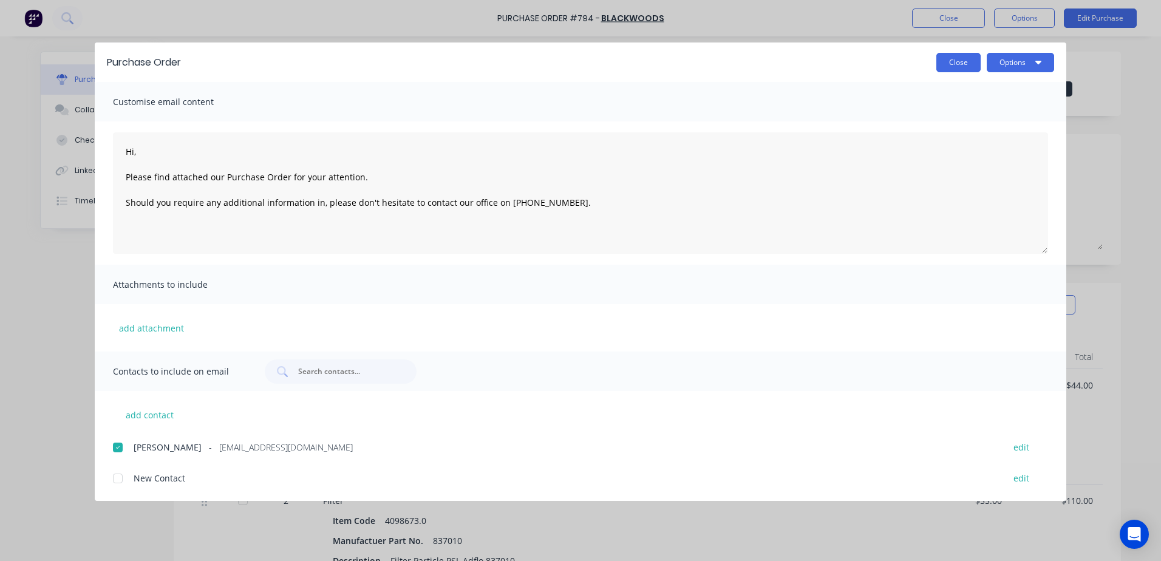
click at [960, 59] on button "Close" at bounding box center [958, 62] width 44 height 19
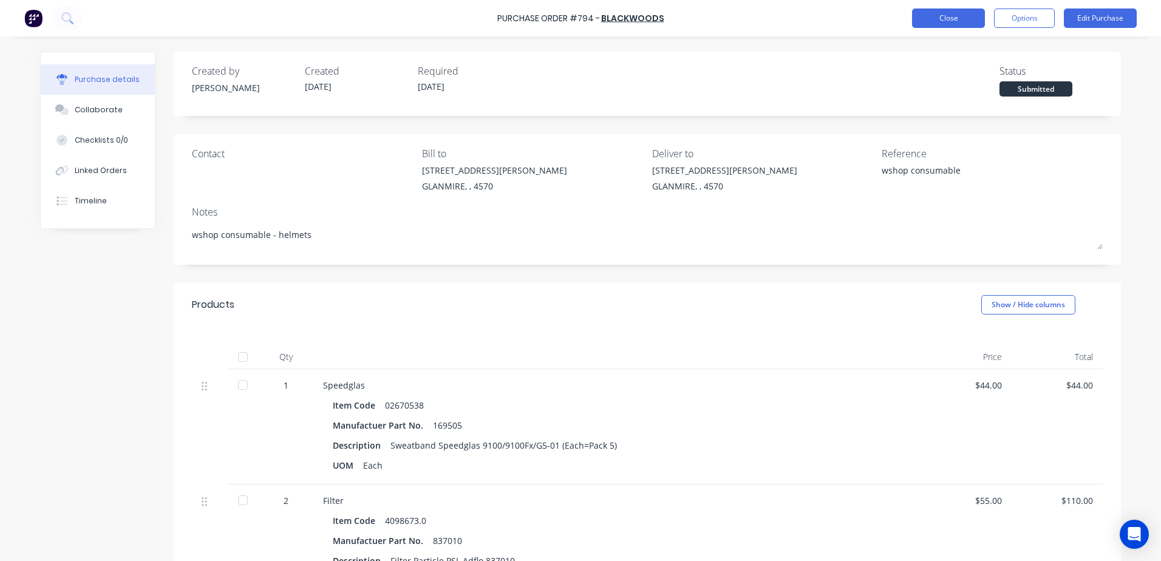
click at [929, 25] on button "Close" at bounding box center [948, 17] width 73 height 19
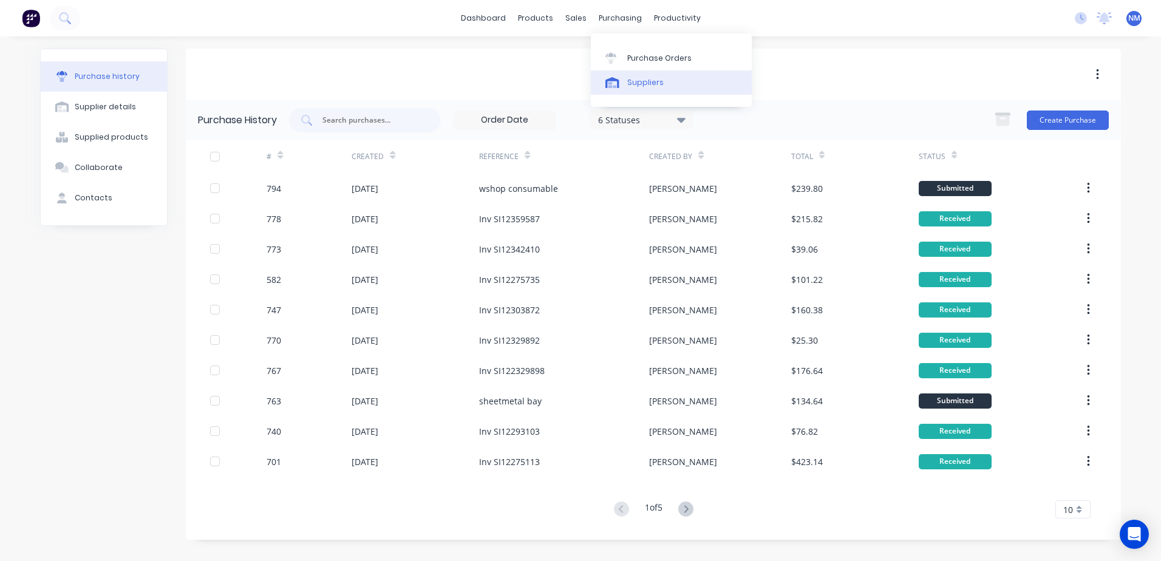
click at [634, 81] on div "Suppliers" at bounding box center [645, 82] width 36 height 11
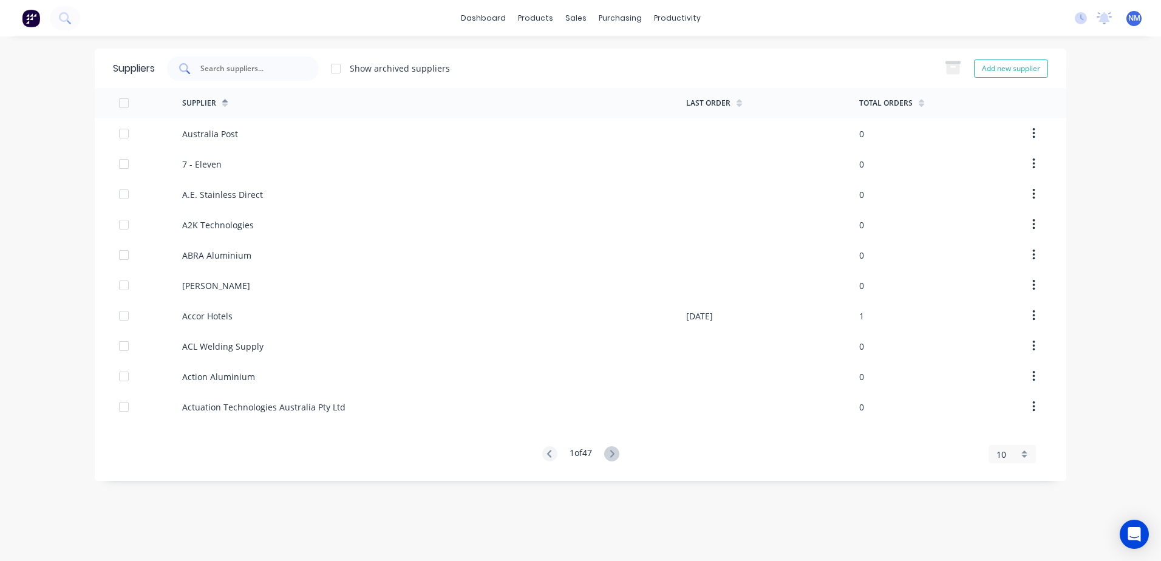
click at [246, 67] on input "text" at bounding box center [249, 69] width 101 height 12
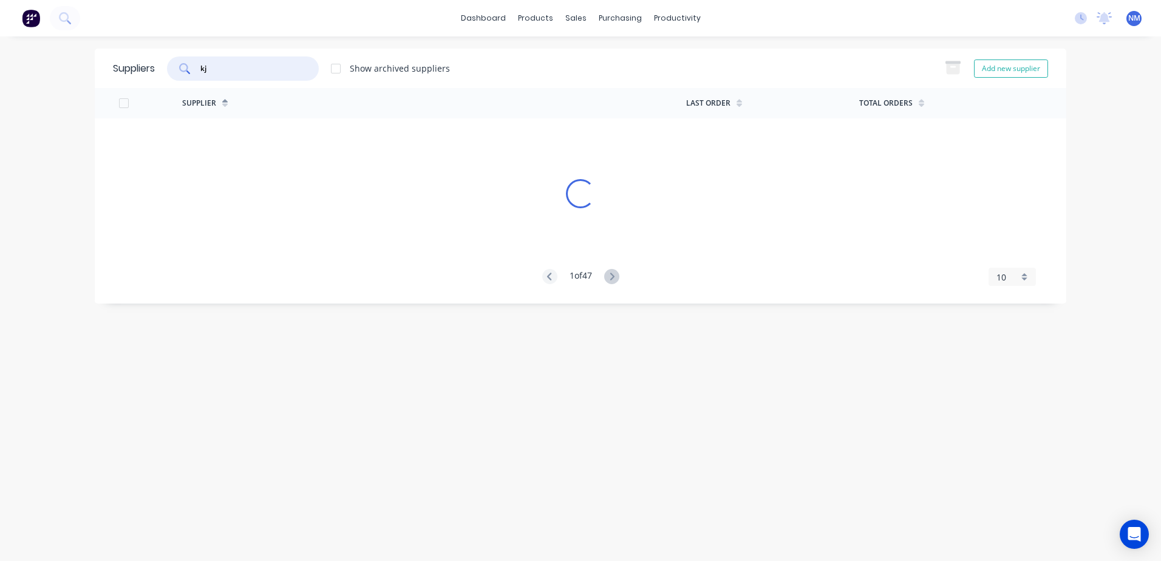
type input "kj"
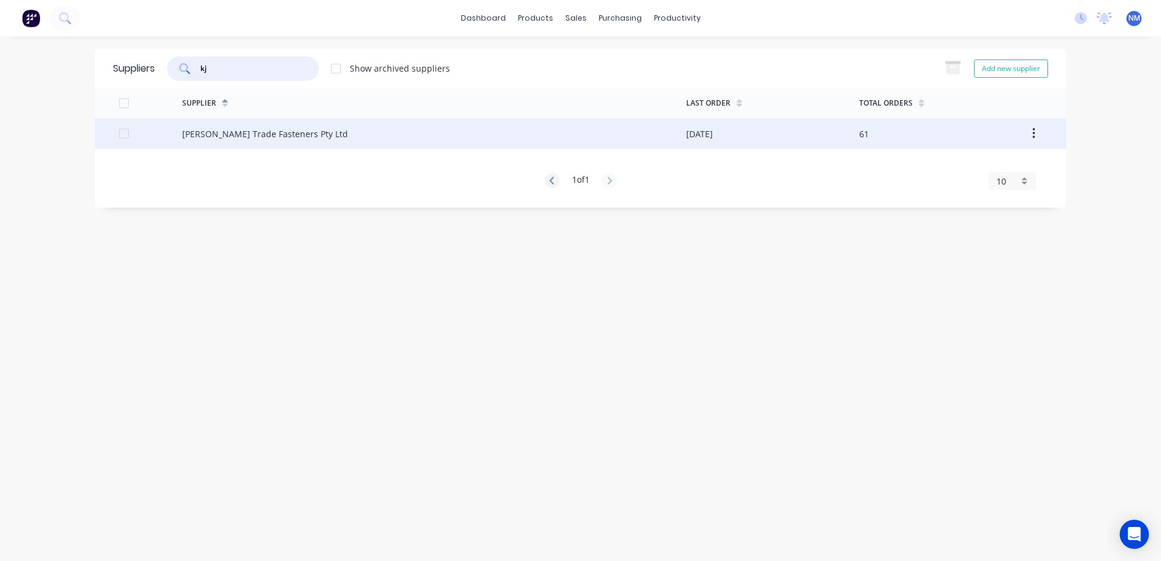
click at [644, 138] on div "[PERSON_NAME] Trade Fasteners Pty Ltd" at bounding box center [434, 133] width 504 height 30
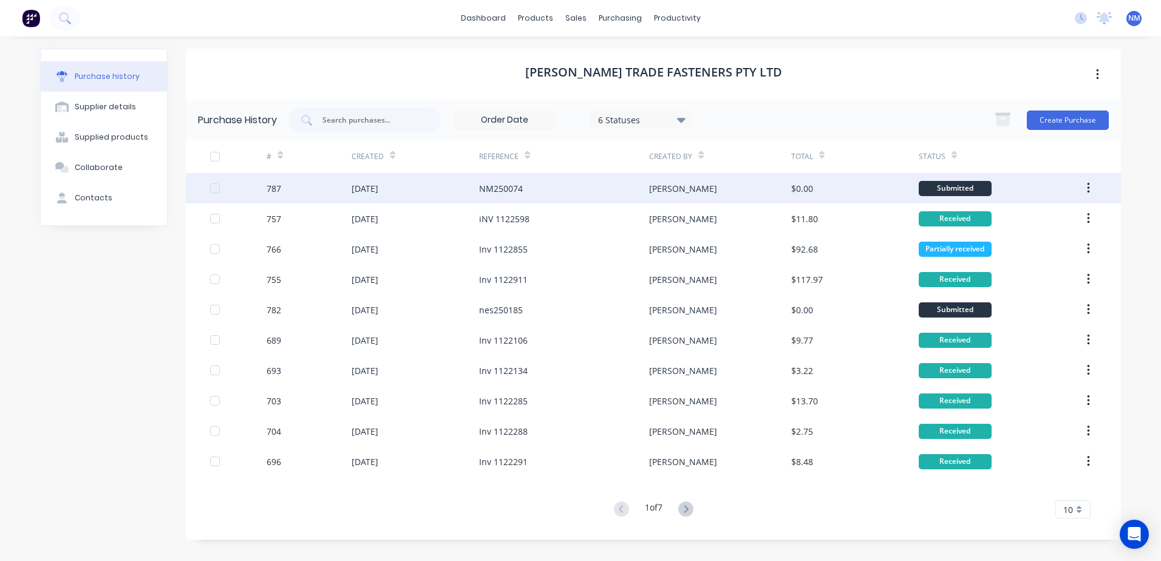
click at [762, 191] on div "[PERSON_NAME]" at bounding box center [719, 188] width 141 height 30
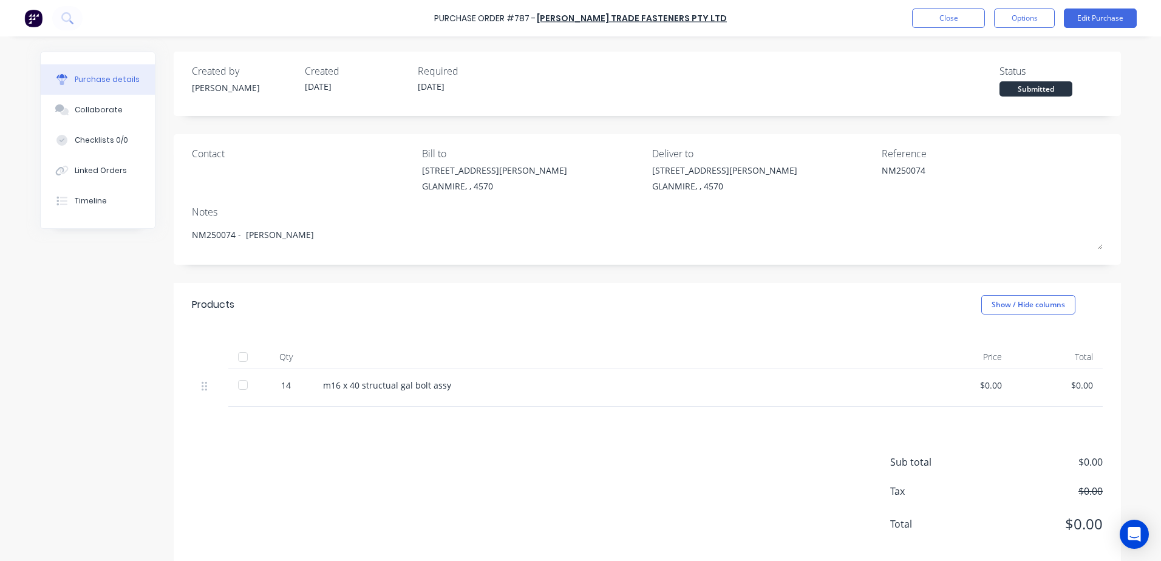
click at [236, 357] on div at bounding box center [243, 357] width 24 height 24
click at [965, 25] on button "Close" at bounding box center [948, 17] width 73 height 19
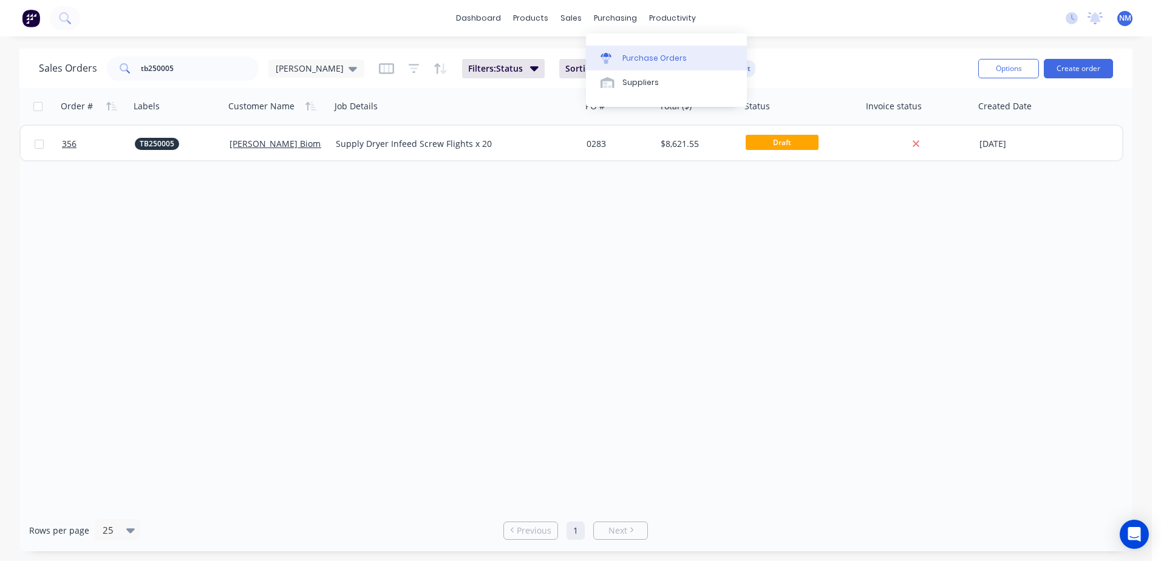
click at [660, 59] on div "Purchase Orders" at bounding box center [654, 58] width 64 height 11
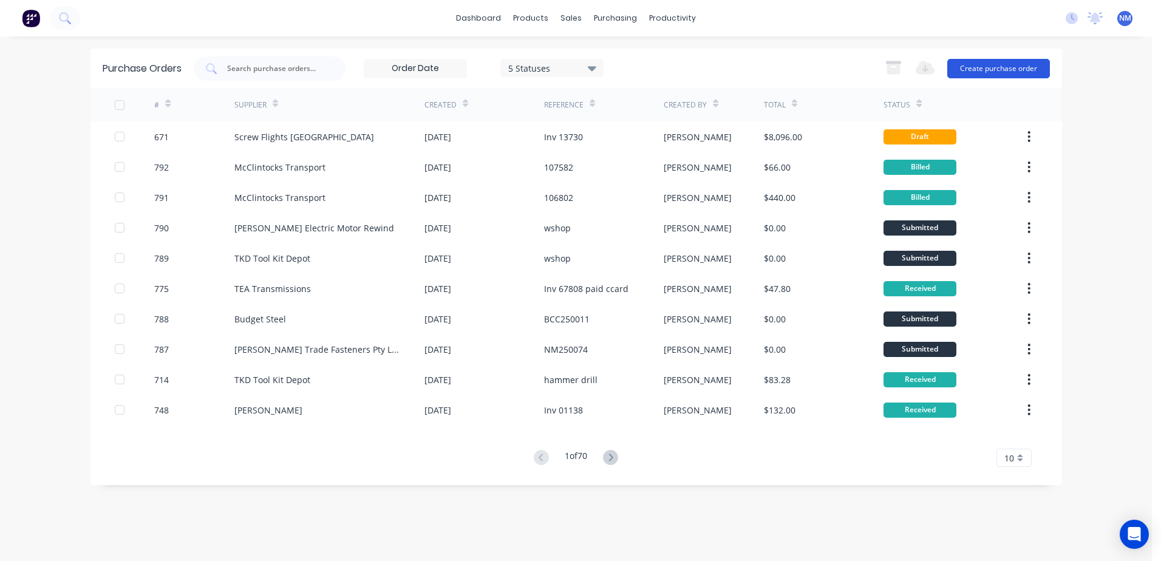
click at [1003, 67] on button "Create purchase order" at bounding box center [998, 68] width 103 height 19
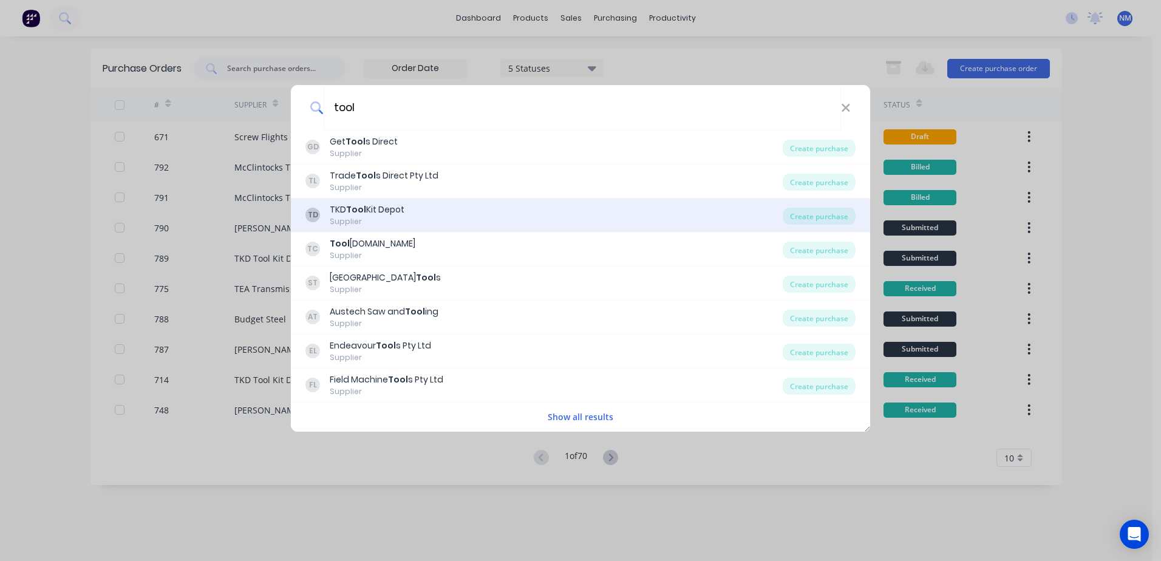
type input "tool"
click at [447, 218] on div "TD TKD Tool Kit Depot Supplier" at bounding box center [543, 215] width 477 height 24
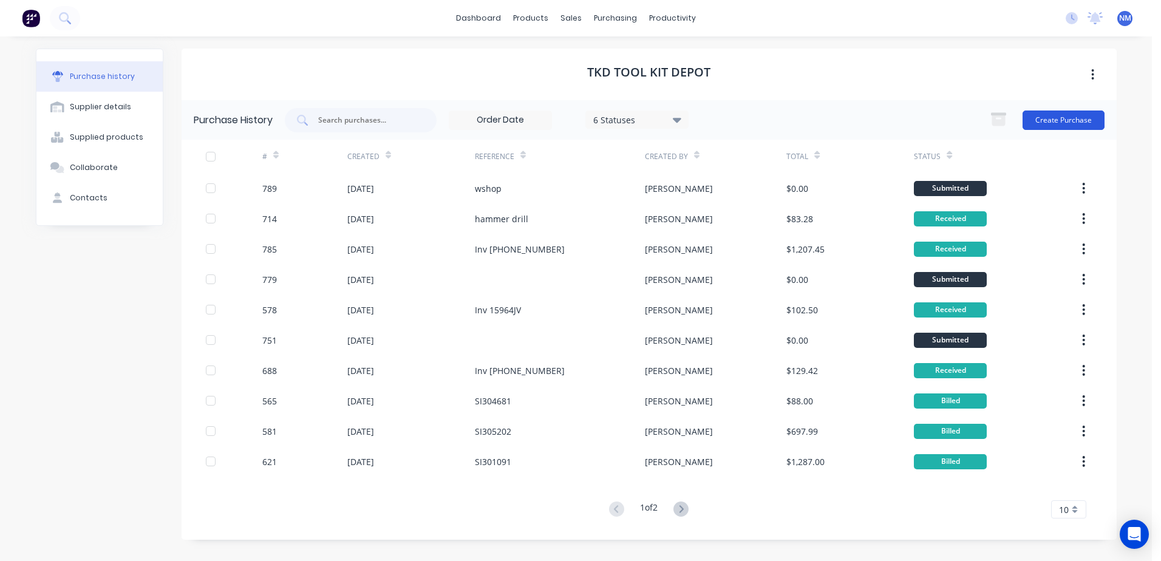
click at [1063, 127] on button "Create Purchase" at bounding box center [1063, 119] width 82 height 19
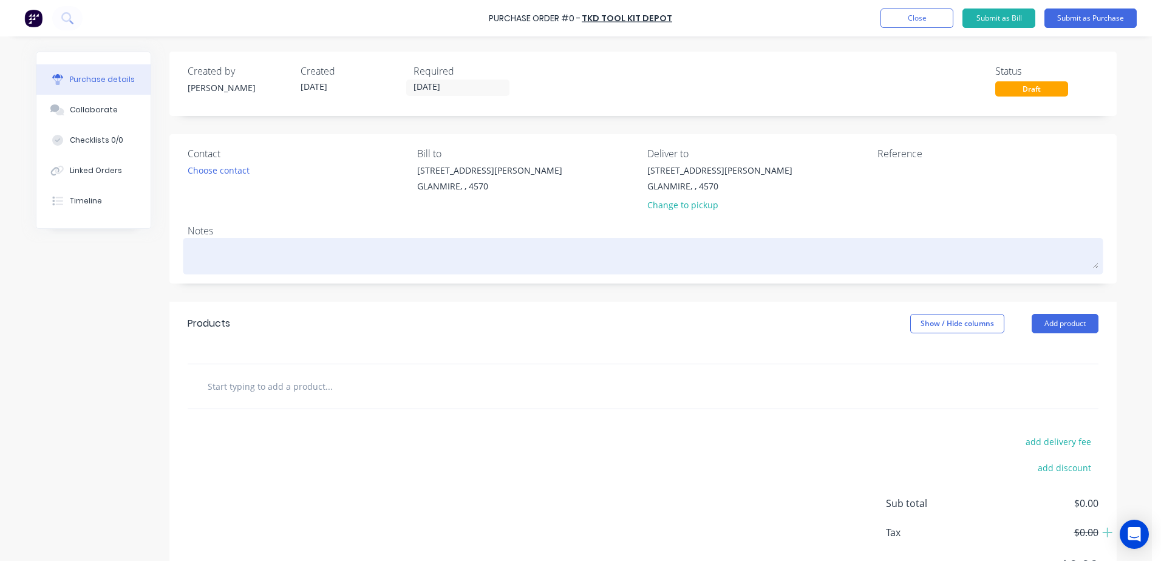
click at [199, 246] on textarea at bounding box center [643, 254] width 911 height 27
type textarea "x"
type textarea "m"
type textarea "x"
type textarea "ma"
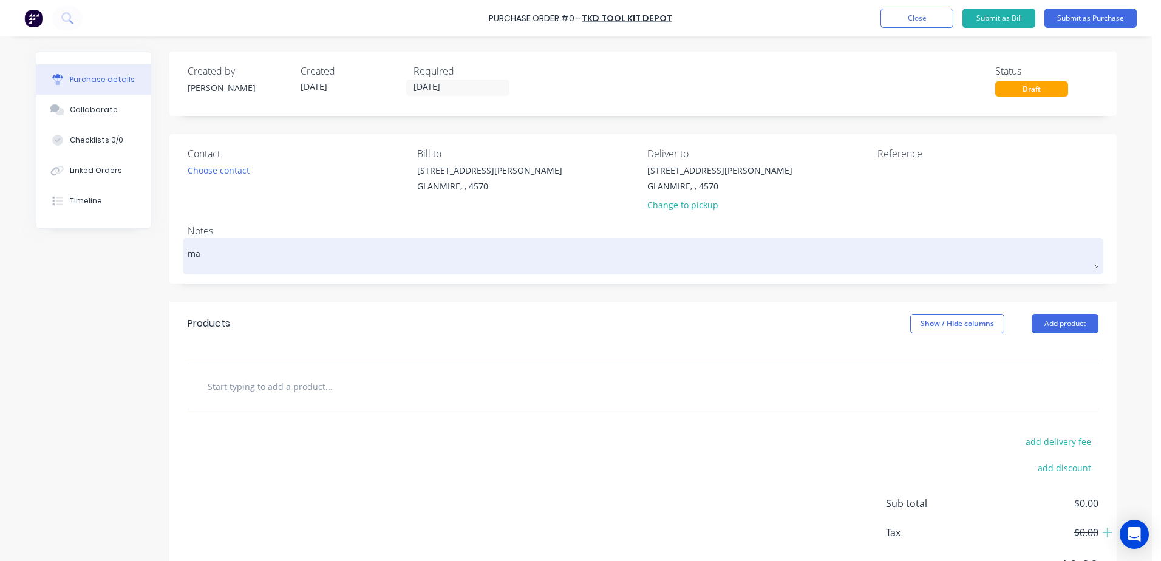
type textarea "x"
type textarea "mag"
type textarea "x"
type textarea "mag d"
type textarea "x"
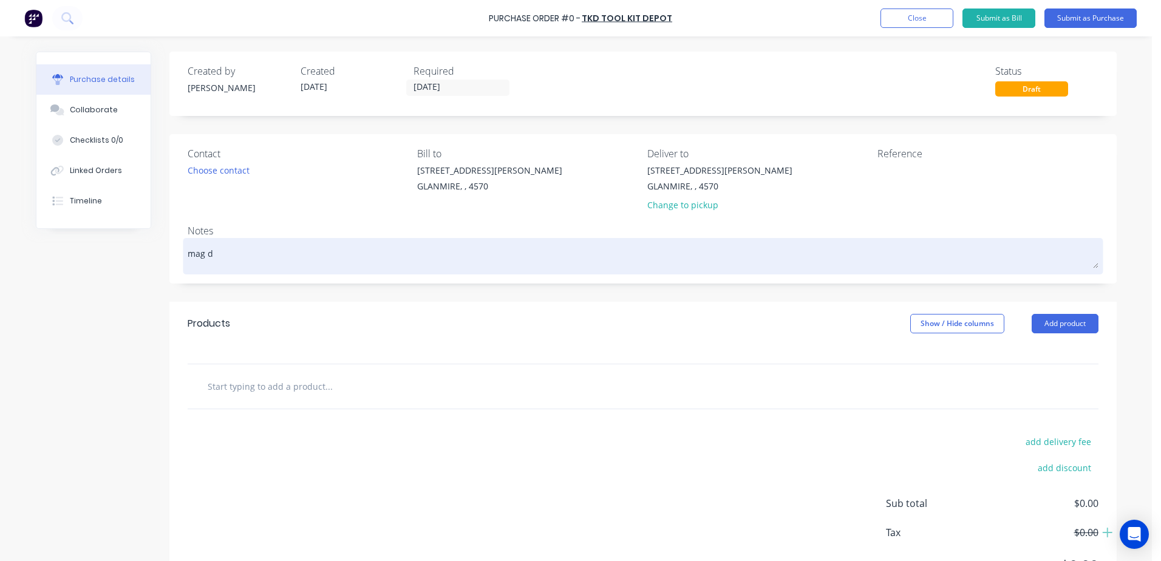
type textarea "mag di"
type textarea "x"
type textarea "mag dir"
type textarea "x"
type textarea "mag di"
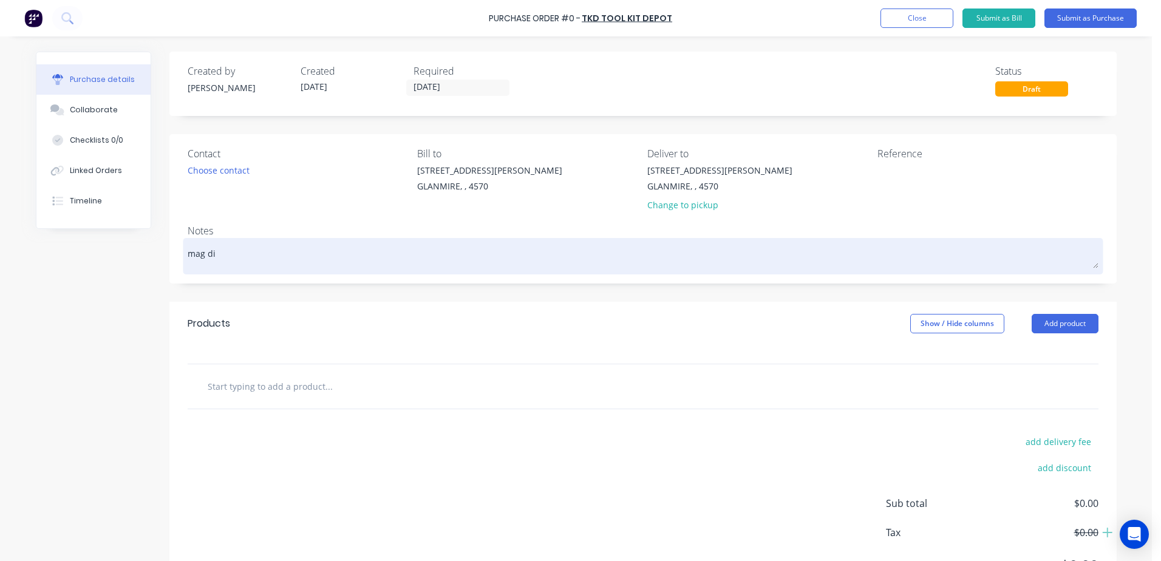
type textarea "x"
type textarea "mag d"
type textarea "x"
type textarea "mag dr"
type textarea "x"
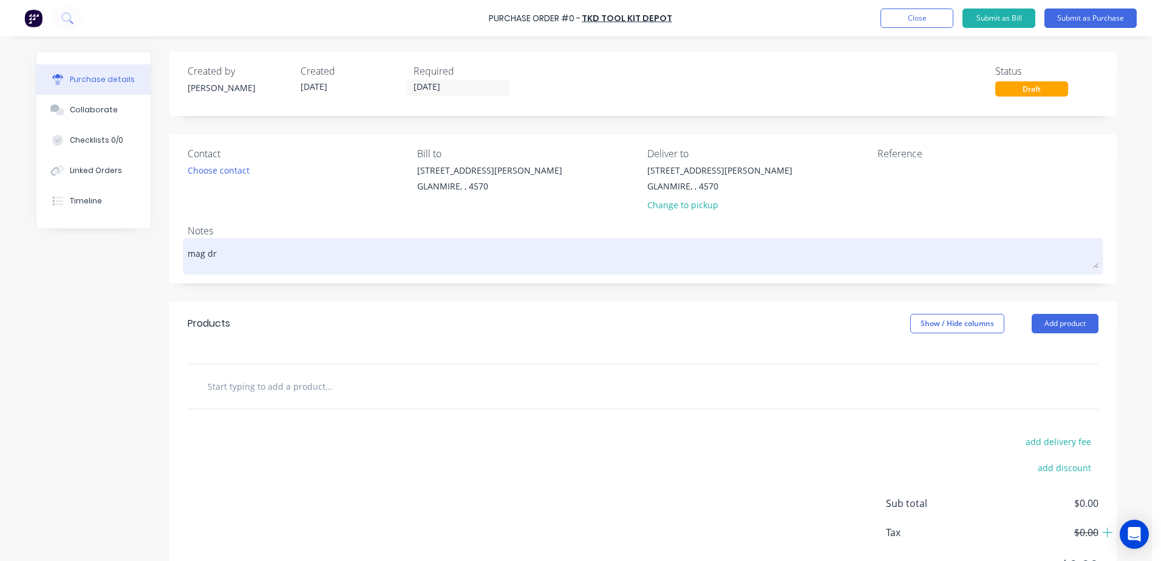
type textarea "mag dri"
type textarea "x"
type textarea "mag dril"
type textarea "x"
type textarea "mag drill"
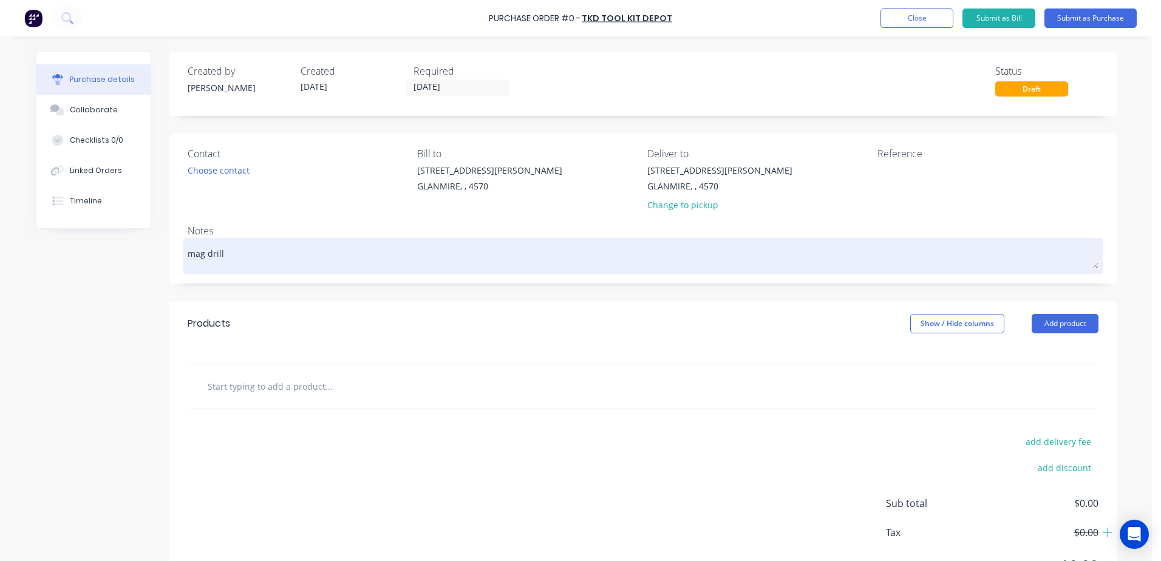
type textarea "x"
type textarea "mag drill"
type textarea "x"
type textarea "mag drill s"
type textarea "x"
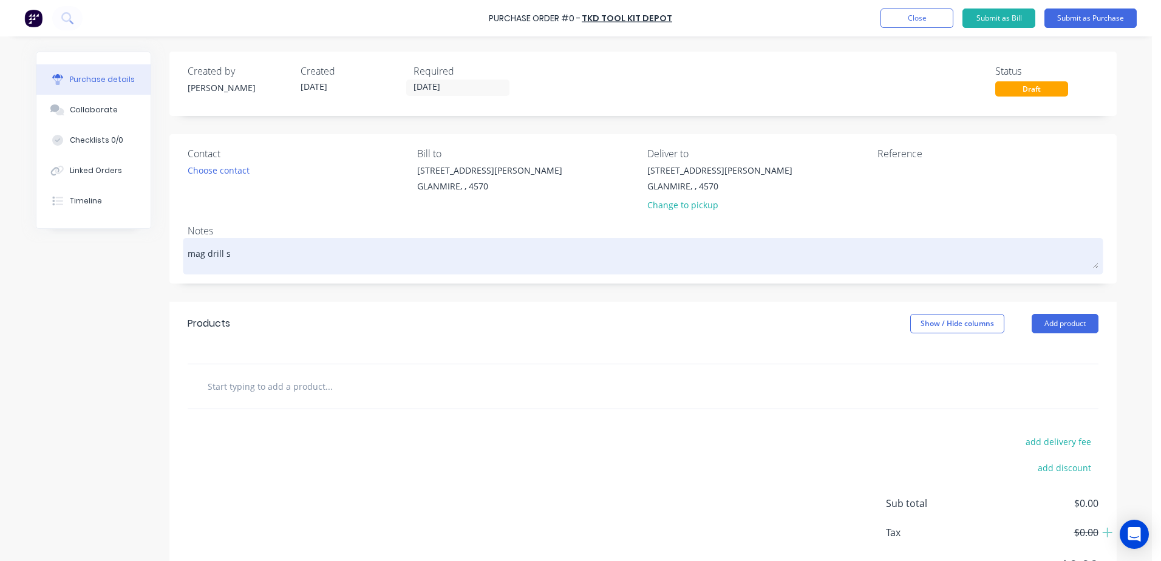
type textarea "mag drill sw"
type textarea "x"
type textarea "mag drill swi"
type textarea "x"
type textarea "mag drill swit"
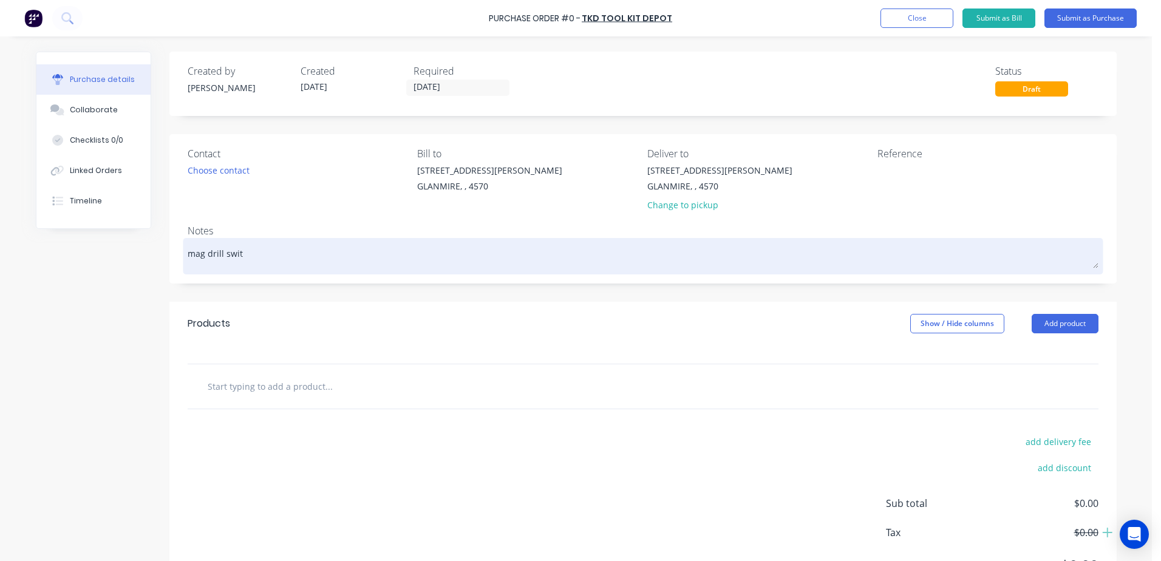
type textarea "x"
type textarea "mag drill switc"
type textarea "x"
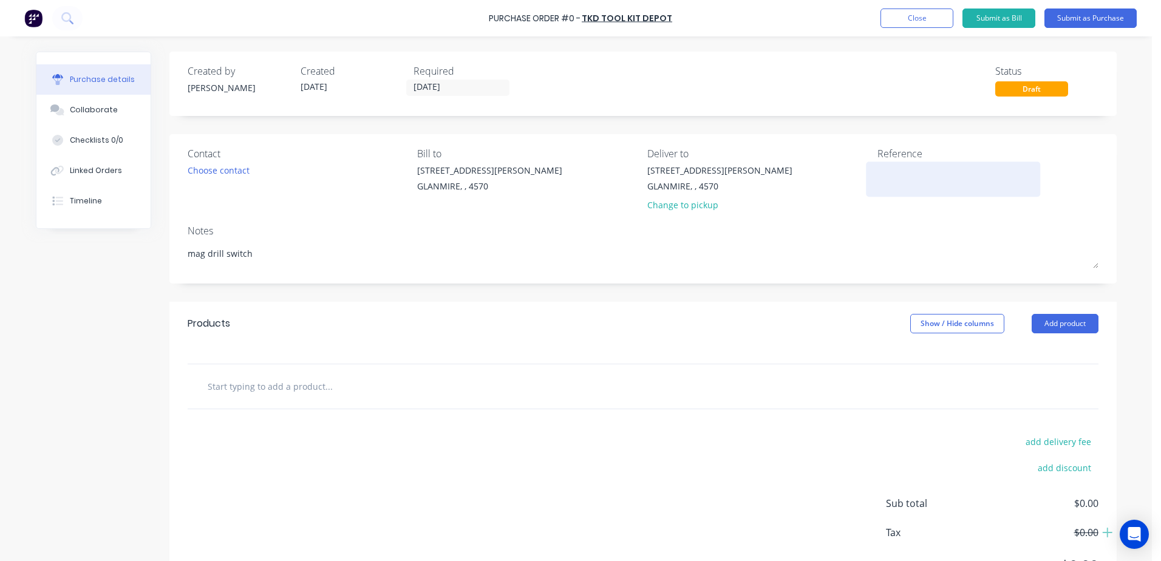
type textarea "mag drill switch"
type textarea "x"
type textarea "mag drill switch"
click at [889, 172] on textarea at bounding box center [953, 177] width 152 height 27
type textarea "wshop tool"
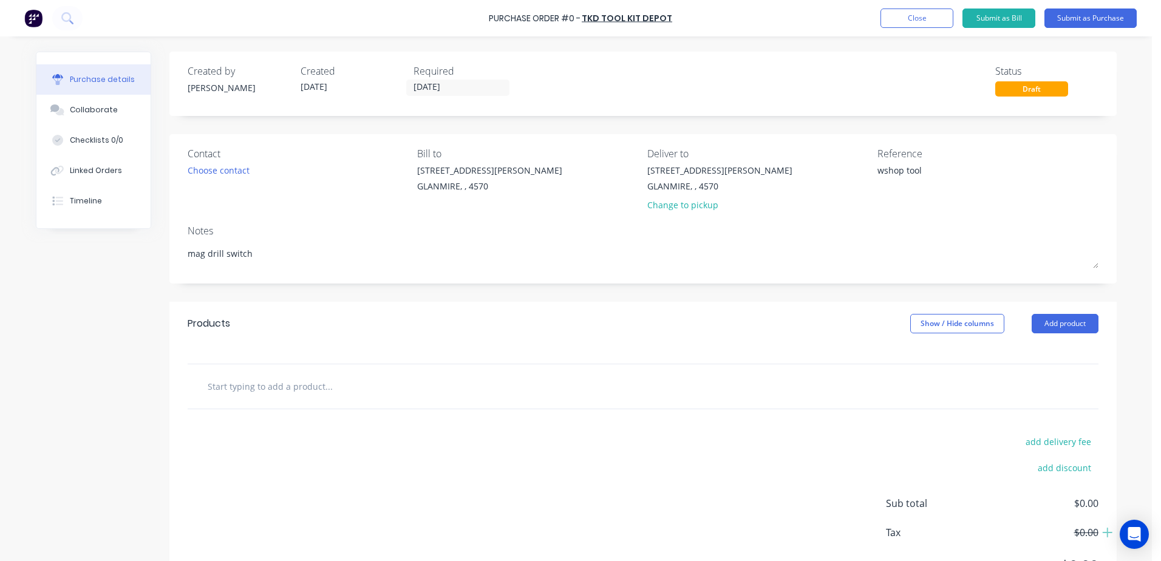
type textarea "x"
type textarea "wshop tool"
click at [227, 383] on input "text" at bounding box center [328, 386] width 243 height 24
type textarea "x"
type input "I"
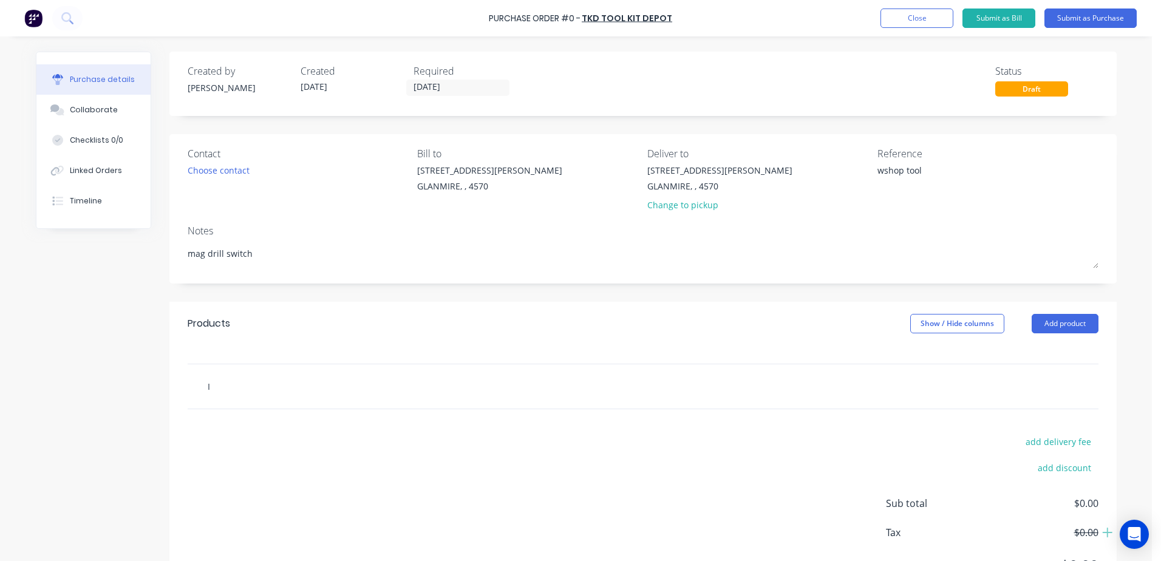
type textarea "x"
type input "IN"
type textarea "x"
type input "INS"
type textarea "x"
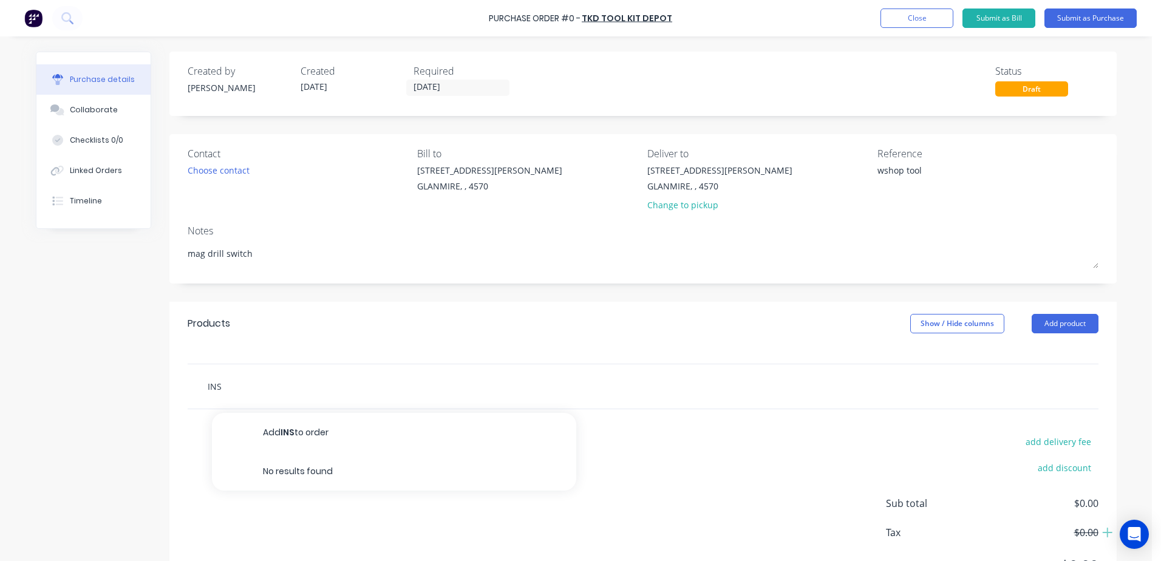
type input "INSP"
type textarea "x"
type input "INSPH"
type textarea "x"
type input "INSPHM"
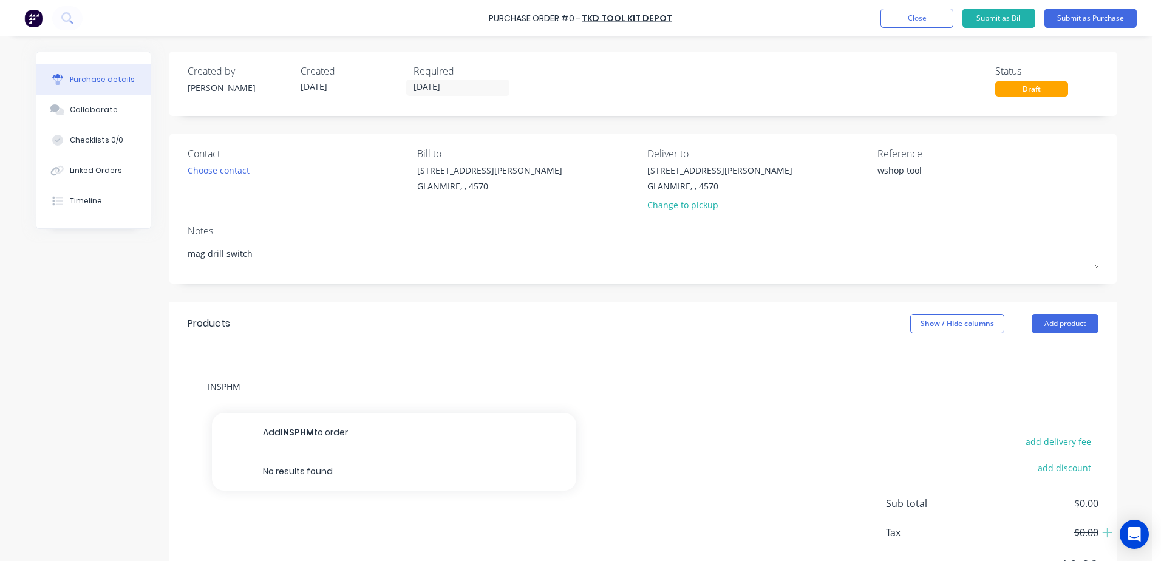
type textarea "x"
type input "INSPHM7"
type textarea "x"
type input "INSPHM70"
type textarea "x"
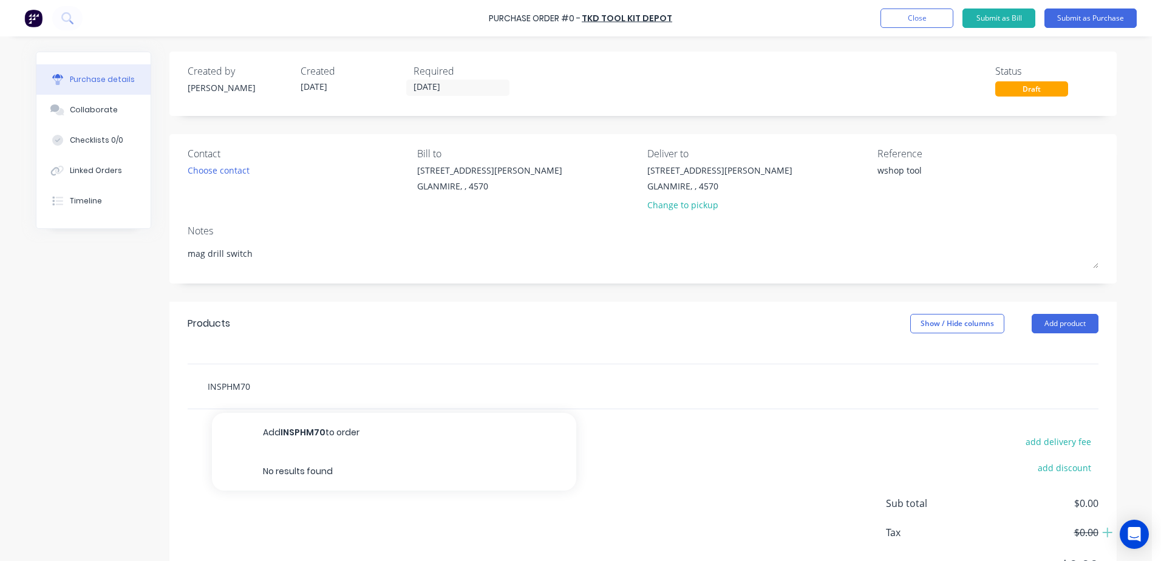
type input "INSPHM707"
type textarea "x"
type input "INSPHM707-"
type textarea "x"
type input "INSPHM707-3"
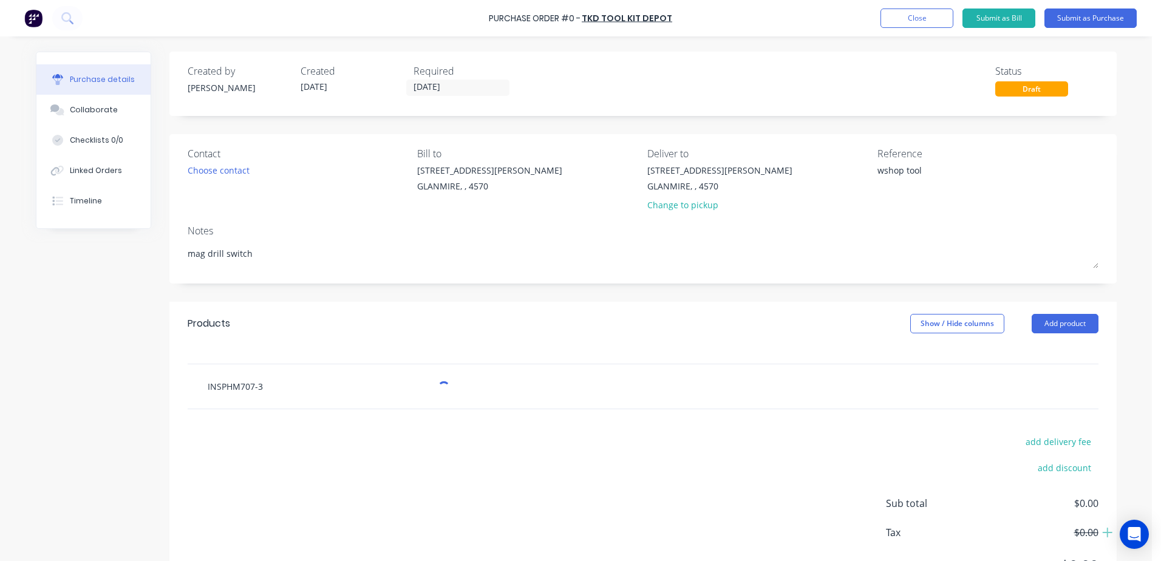
type textarea "x"
type input "INSPHM707-3"
type textarea "x"
type input "INSPHM707-3"
type textarea "x"
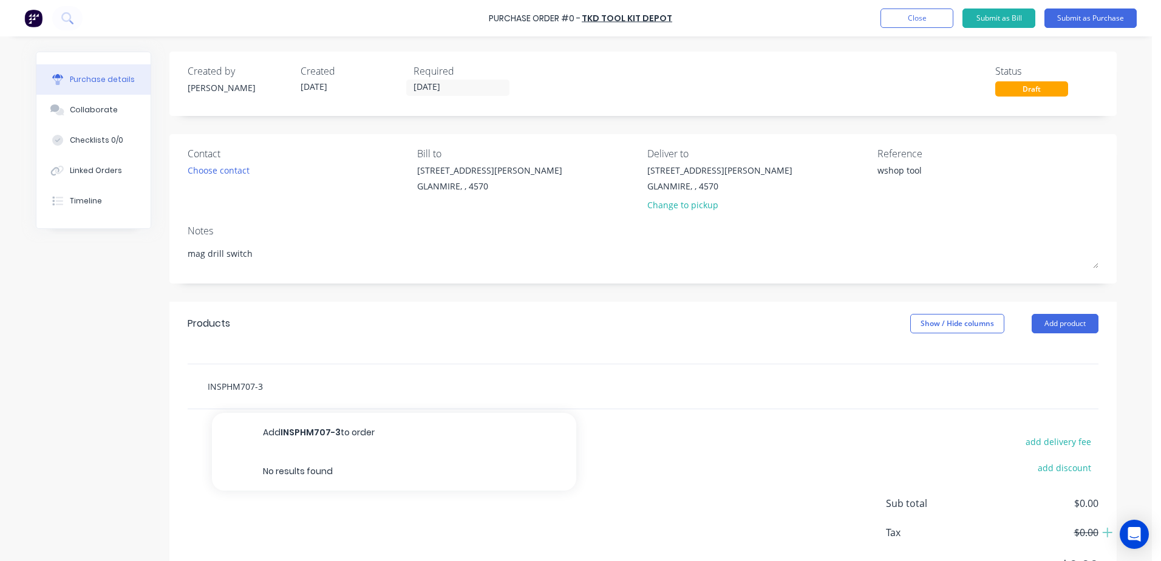
type input "INSPHM707-3 s"
type textarea "x"
type input "INSPHM707-3 sl"
type textarea "x"
type input "INSPHM707-3 slu"
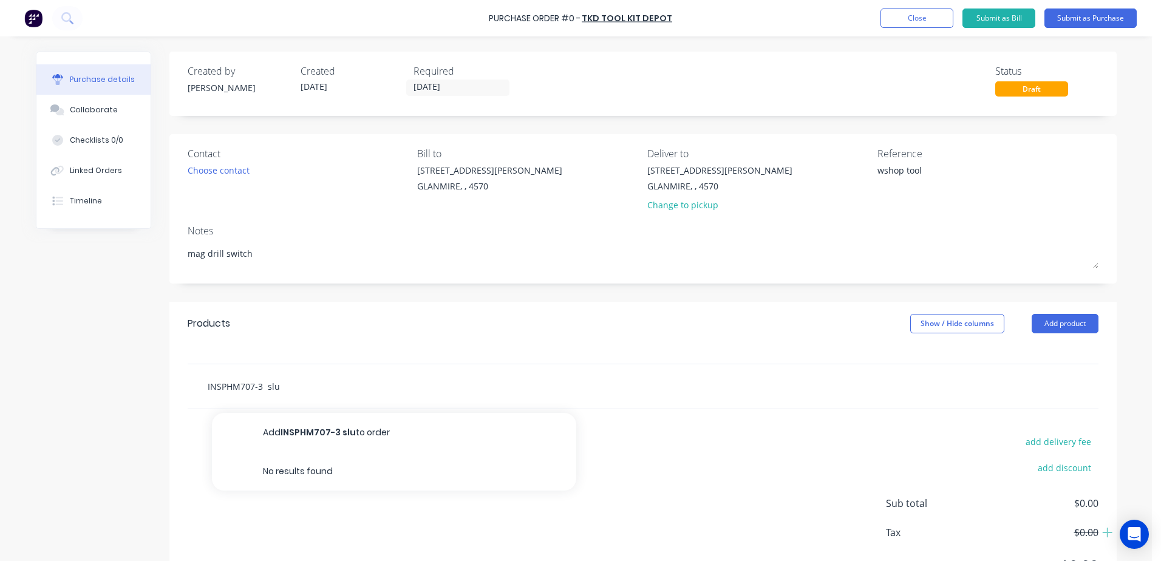
type textarea "x"
type input "INSPHM707-3 sl"
type textarea "x"
type input "INSPHM707-3 s"
type textarea "x"
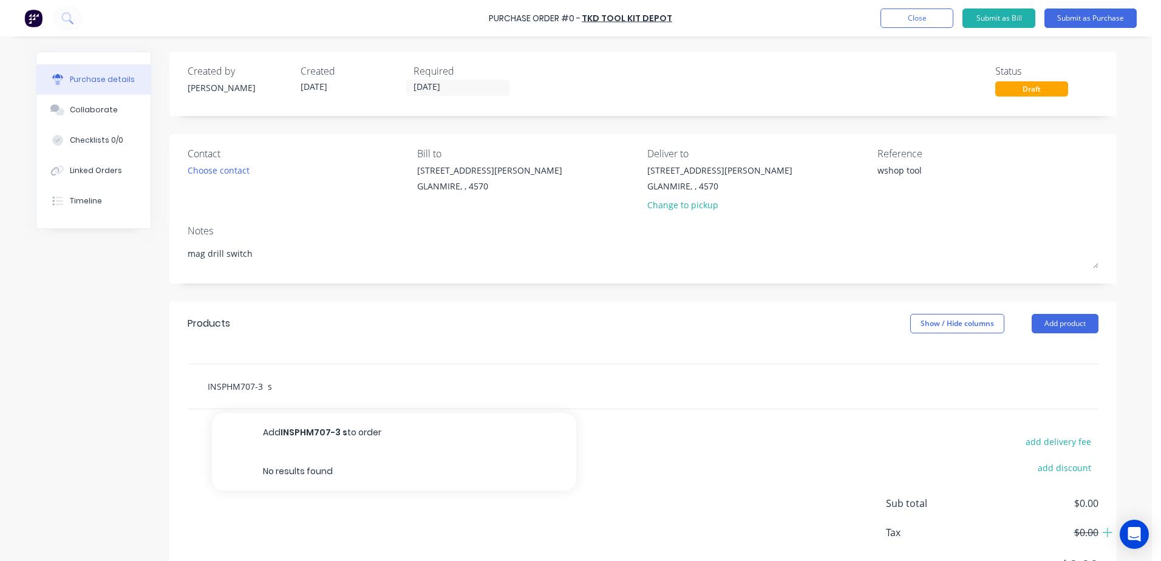
type input "INSPHM707-3"
type textarea "x"
type input "INSPHM707-3 S"
type textarea "x"
type input "INSPHM707-3 SL"
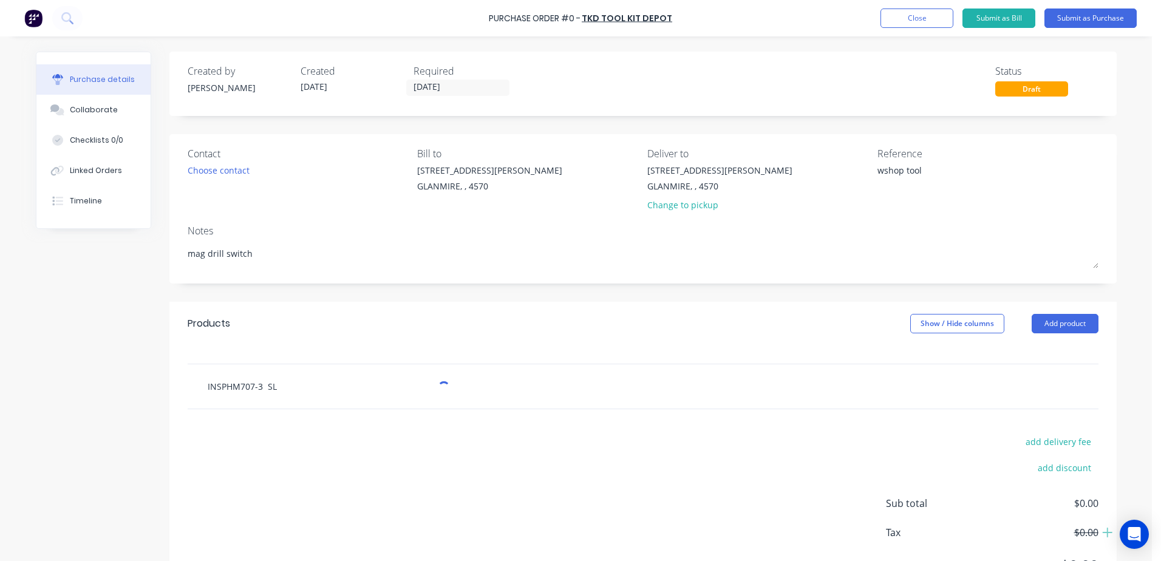
type textarea "x"
type input "INSPHM707-3 SLU"
type textarea "x"
type input "INSPHM707-3 SLUG"
type textarea "x"
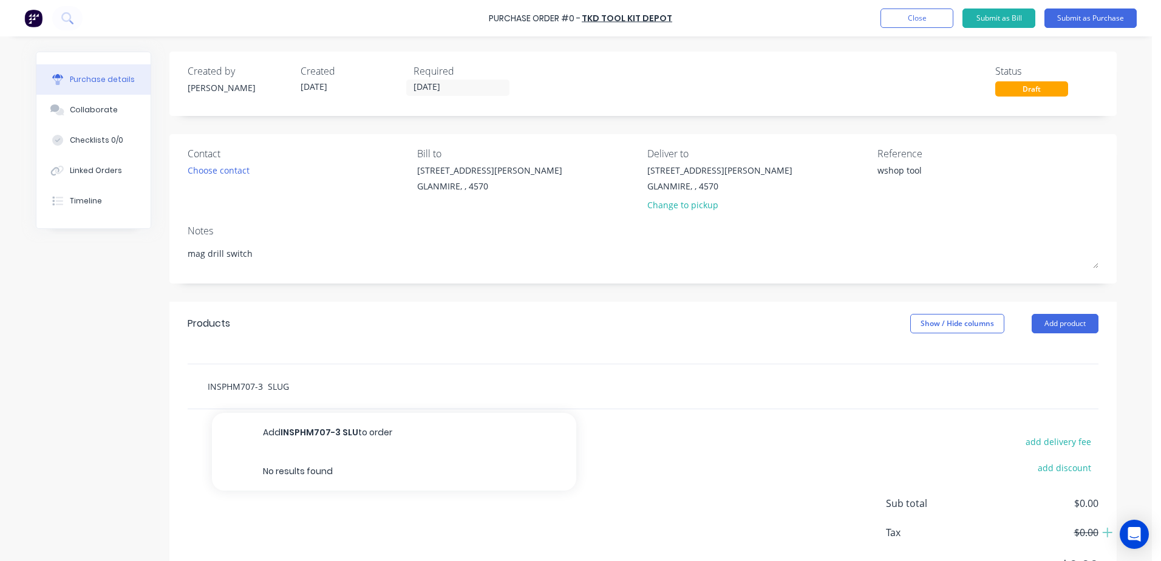
type input "INSPHM707-3 SLUGG"
type textarea "x"
type input "INSPHM707-3 SLUGGE"
type textarea "x"
type input "INSPHM707-3 SLUGGER"
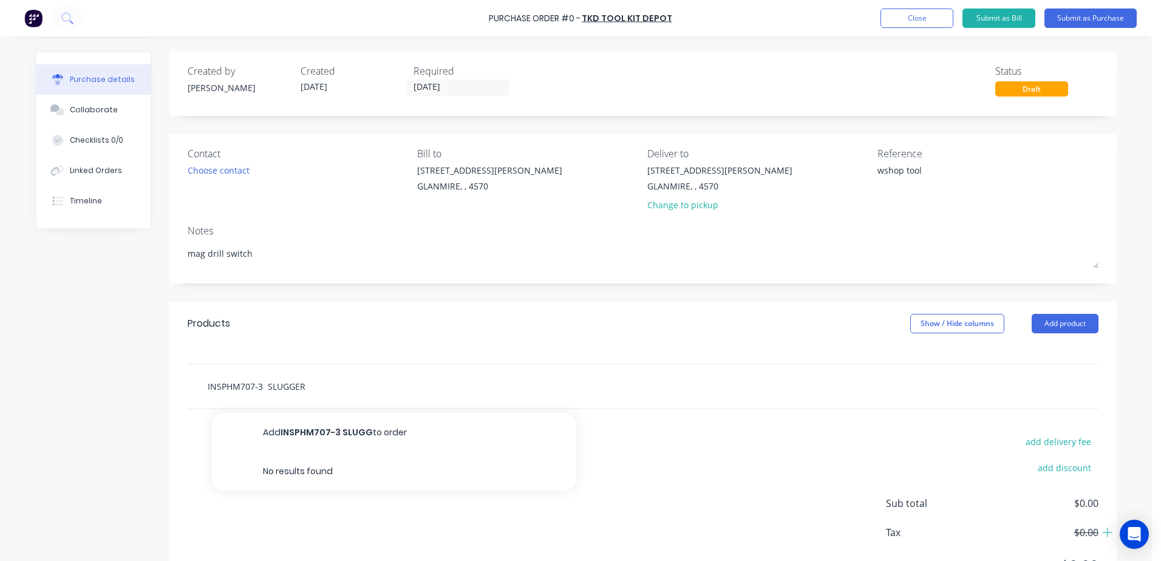
type textarea "x"
type input "INSPHM707-3 SLUGGER S"
type textarea "x"
type input "INSPHM707-3 SLUGGER SW"
type textarea "x"
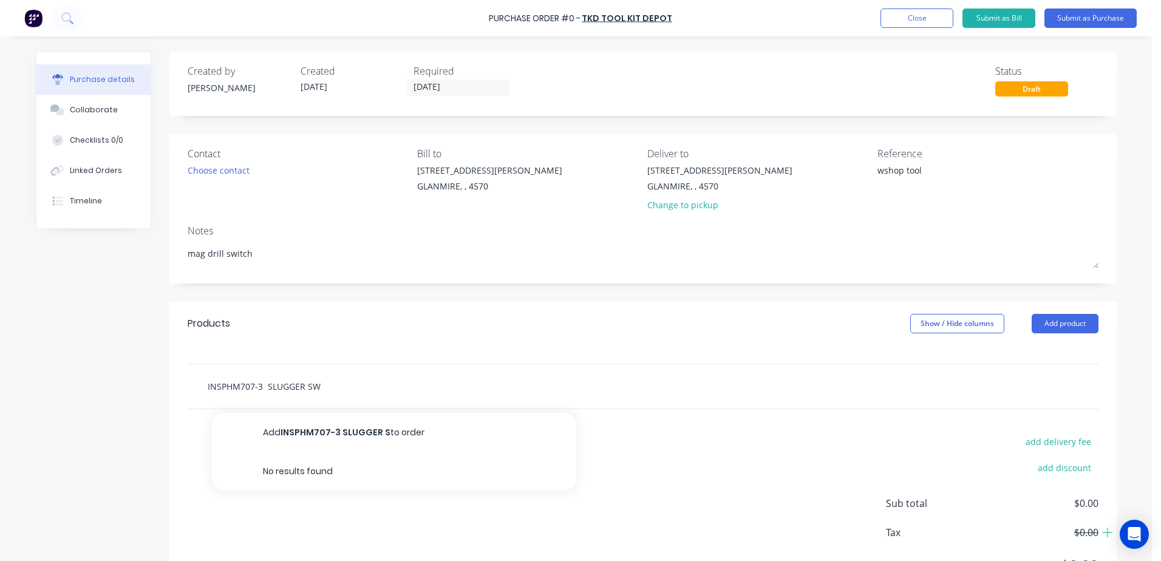
type input "INSPHM707-3 SLUGGER SWI"
type textarea "x"
type input "INSPHM707-3 SLUGGER SWIT"
type textarea "x"
type input "INSPHM707-3 SLUGGER SWITC"
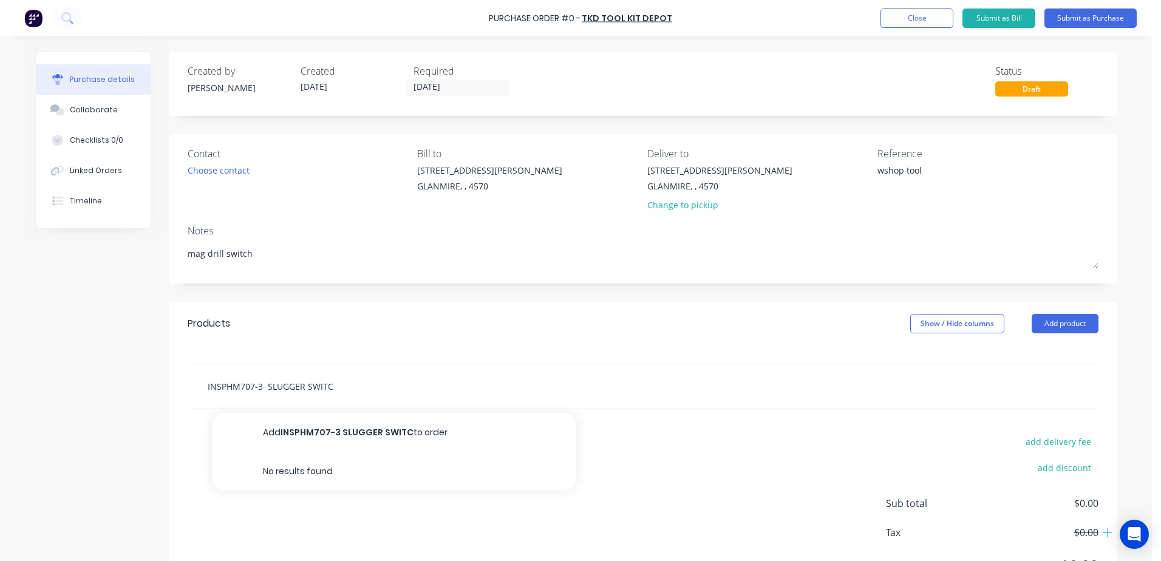
type textarea "x"
type input "INSPHM707-3 SLUGGER SWITCH"
type textarea "x"
type input "INSPHM707-3 SLUGGER SWITCH"
type textarea "x"
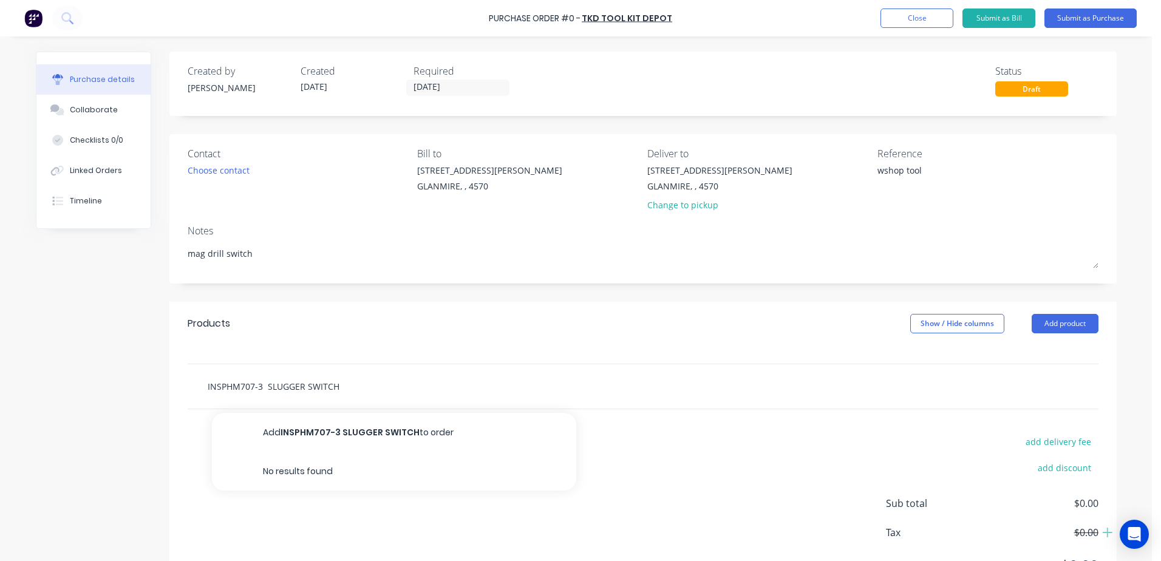
type input "INSPHM707-3 SLUGGER SWITCH S"
type textarea "x"
type input "INSPHM707-3 SLUGGER SWITCH SU"
type textarea "x"
type input "INSPHM707-3 SLUGGER SWITCH SUI"
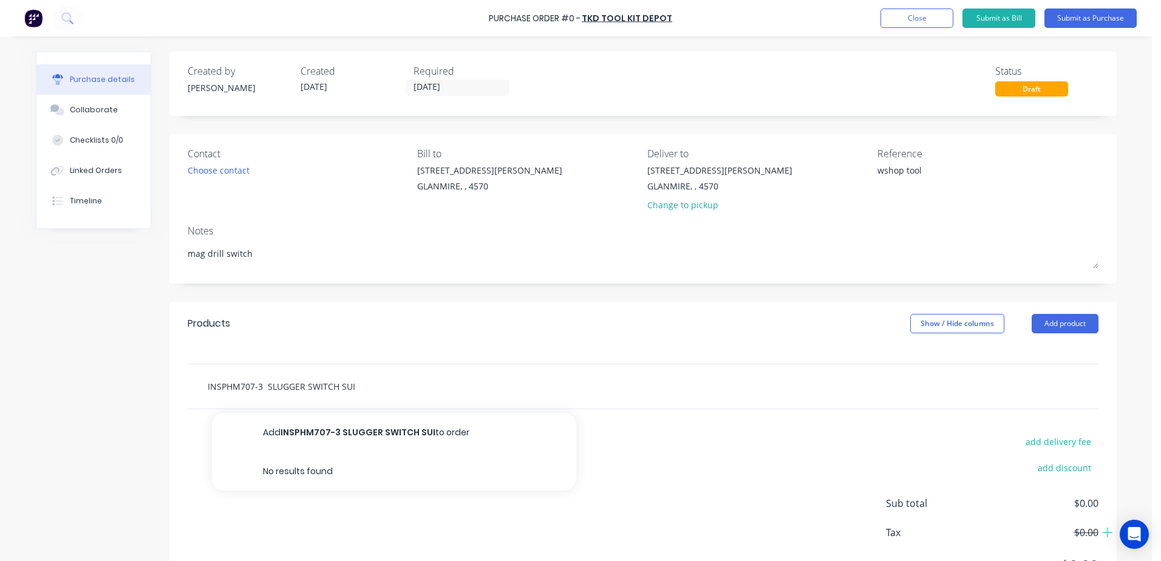
type textarea "x"
type input "INSPHM707-3 SLUGGER SWITCH SUIT"
type textarea "x"
type input "INSPHM707-3 SLUGGER SWITCH SUIT"
type textarea "x"
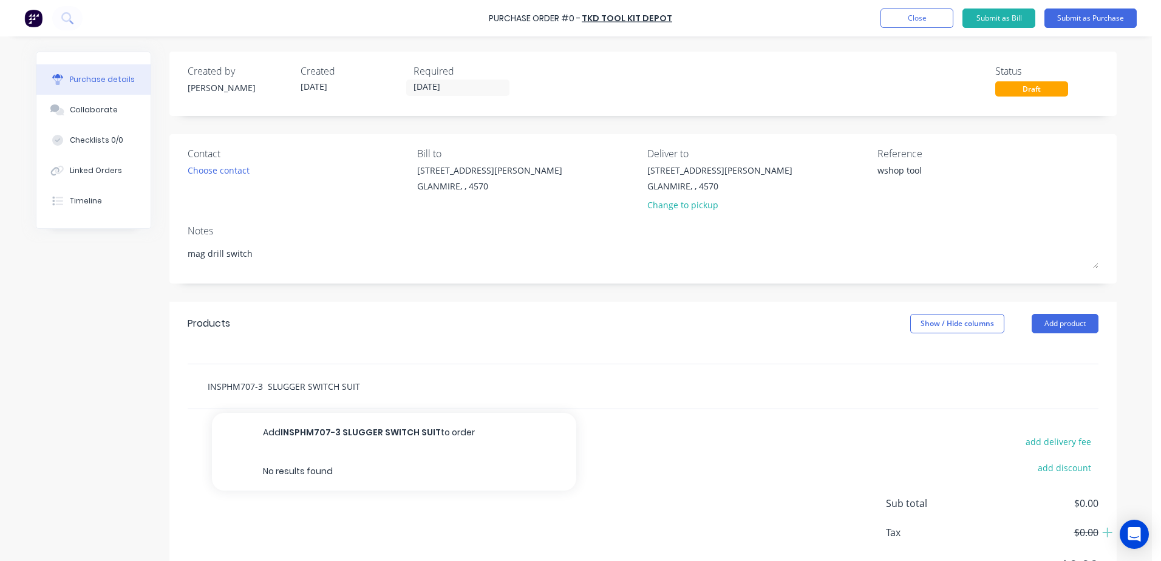
type input "INSPHM707-3 SLUGGER SWITCH SUIT h"
type textarea "x"
type input "INSPHM707-3 SLUGGER SWITCH SUIT hm"
type textarea "x"
type input "INSPHM707-3 SLUGGER SWITCH SUIT hm3"
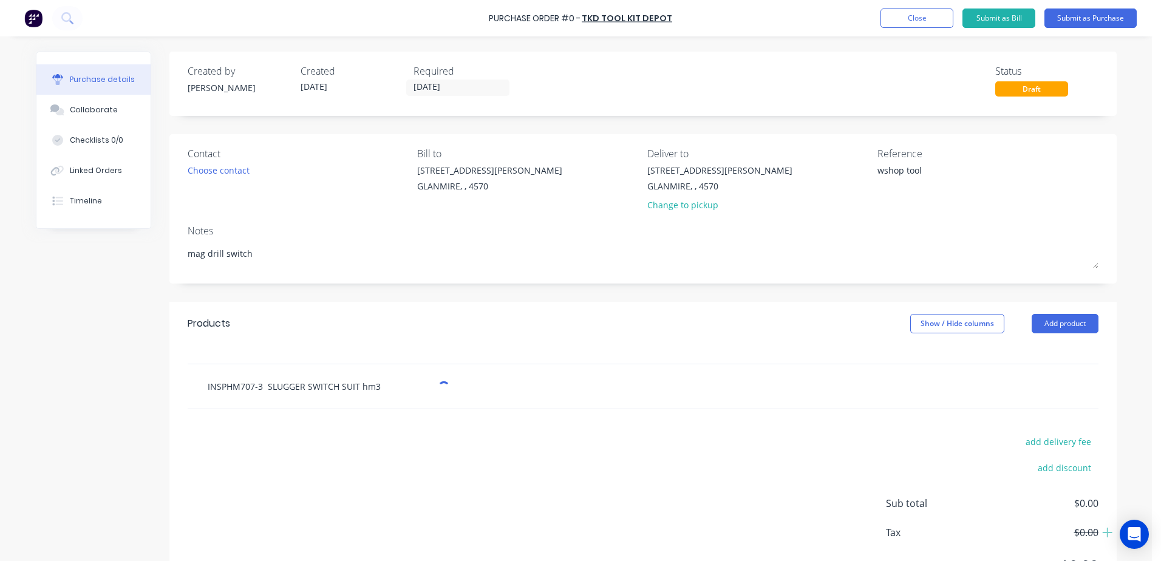
type textarea "x"
type input "INSPHM707-3 SLUGGER SWITCH SUIT hm35"
type textarea "x"
type input "INSPHM707-3 SLUGGER SWITCH SUIT hm3"
type textarea "x"
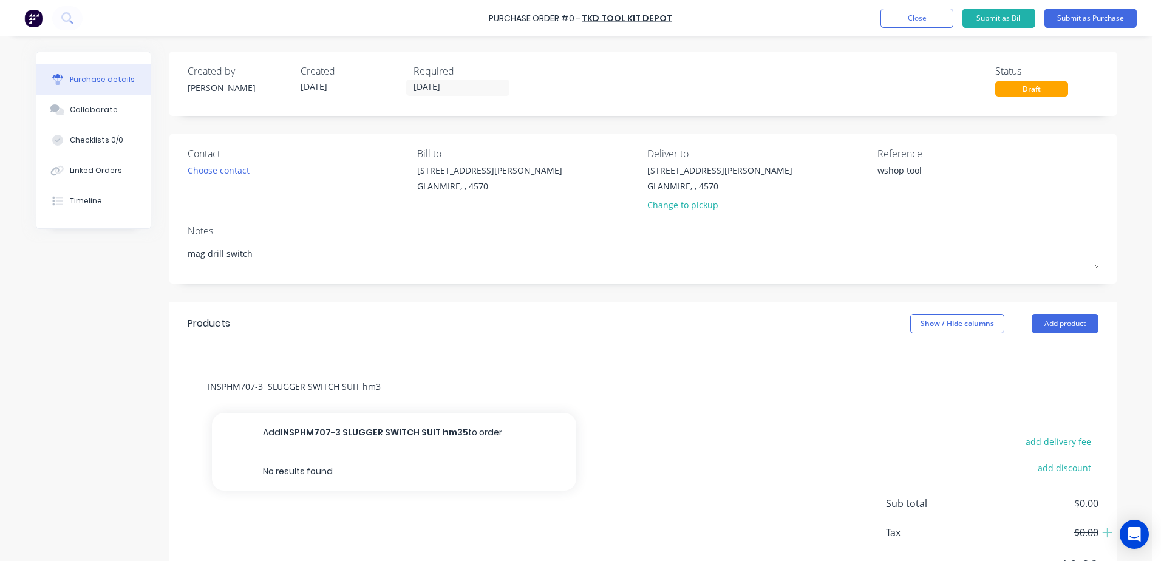
type input "INSPHM707-3 SLUGGER SWITCH SUIT hm"
type textarea "x"
type input "INSPHM707-3 SLUGGER SWITCH SUIT h"
type textarea "x"
type input "INSPHM707-3 SLUGGER SWITCH SUIT"
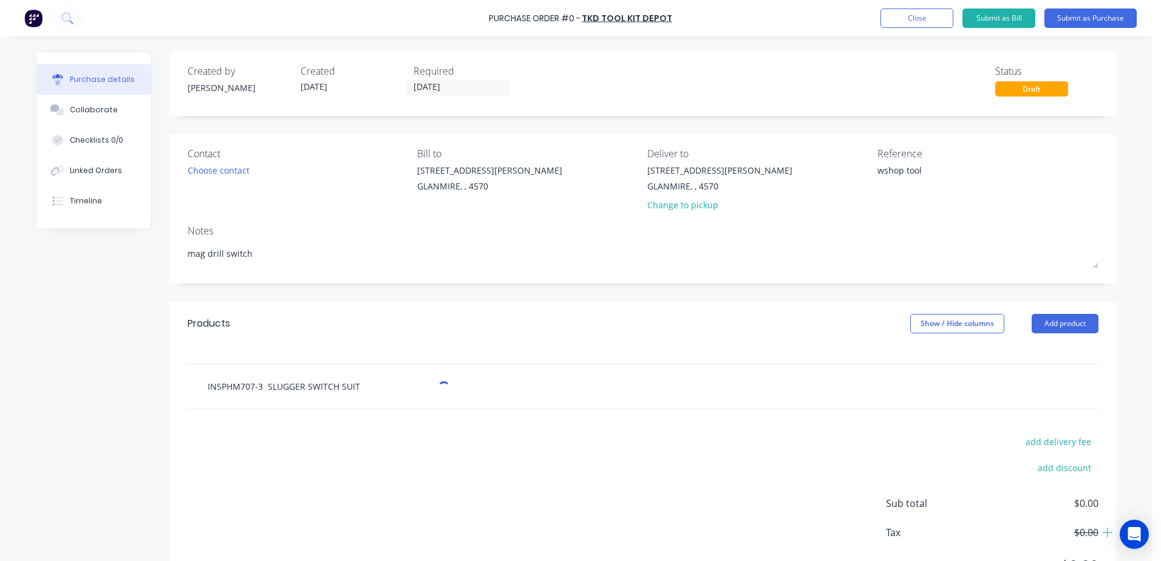
type textarea "x"
type input "INSPHM707-3 SLUGGER SWITCH SUIT H"
type textarea "x"
type input "INSPHM707-3 SLUGGER SWITCH SUIT HM"
type textarea "x"
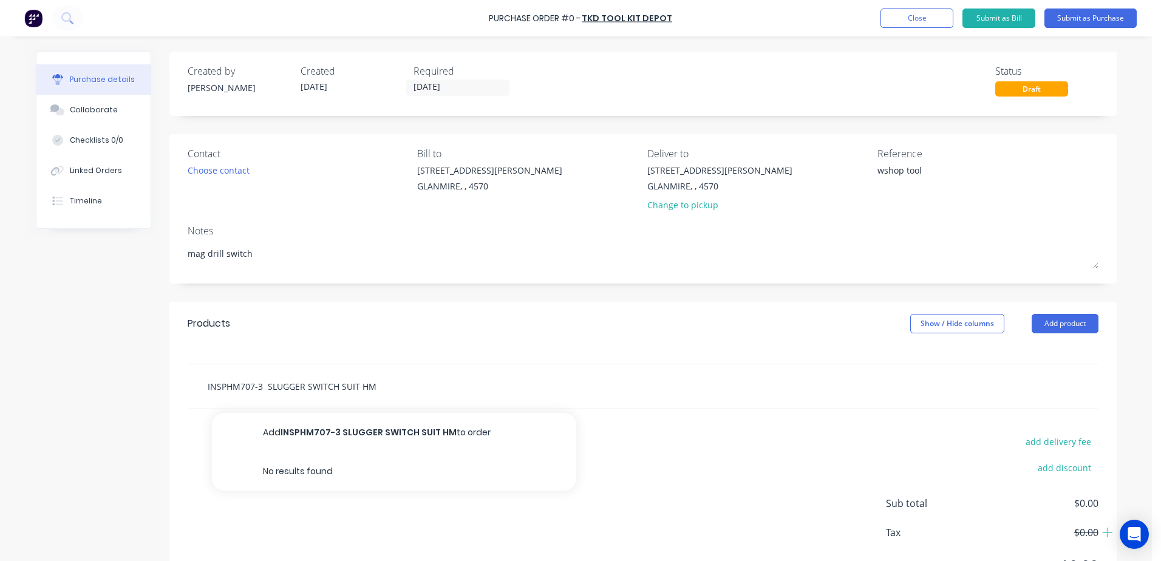
type input "INSPHM707-3 SLUGGER SWITCH SUIT HM3"
type textarea "x"
type input "INSPHM707-3 SLUGGER SWITCH SUIT HM35"
type textarea "x"
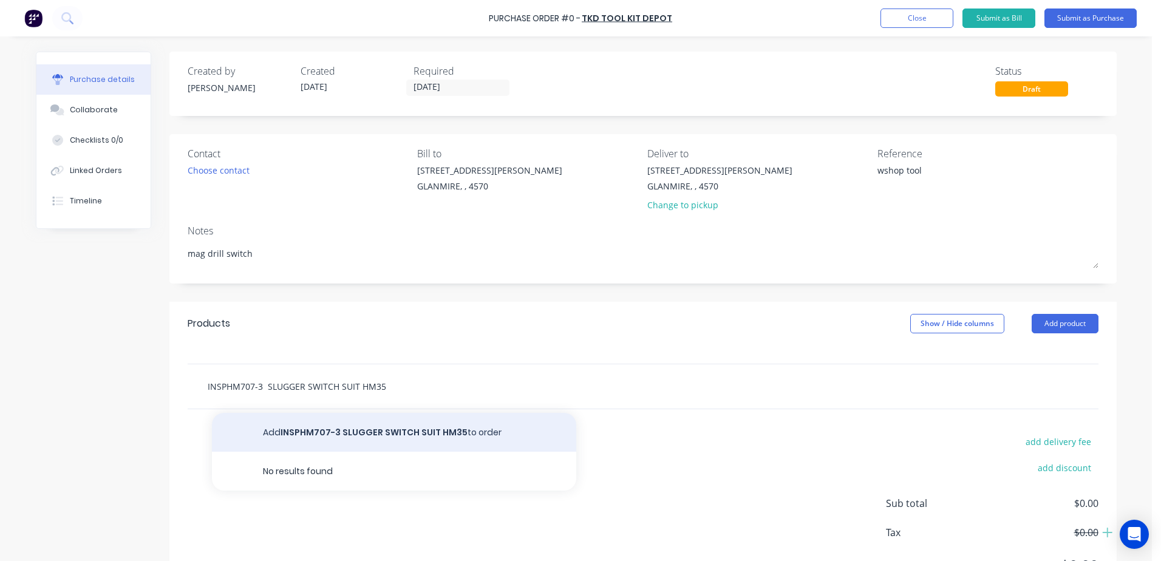
type input "INSPHM707-3 SLUGGER SWITCH SUIT HM35"
click at [410, 431] on button "Add INSPHM707-3 SLUGGER SWITCH SUIT HM35 to order" at bounding box center [394, 432] width 364 height 39
type textarea "x"
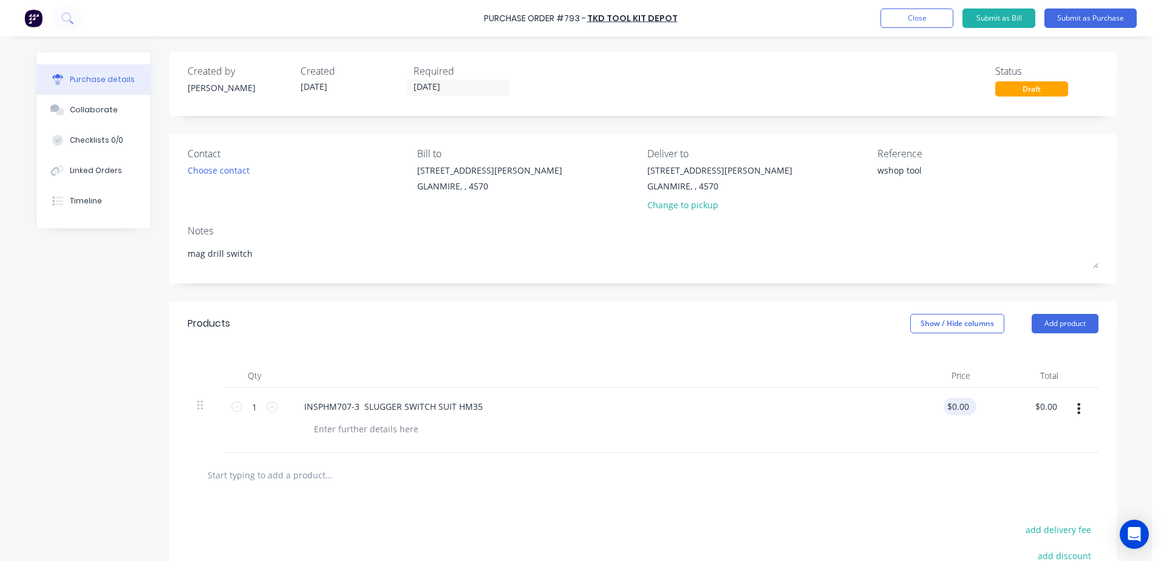
type textarea "x"
type input "0.00"
click at [943, 409] on div "0.00 $0.00" at bounding box center [936, 420] width 88 height 65
type textarea "x"
drag, startPoint x: 943, startPoint y: 408, endPoint x: 1035, endPoint y: 400, distance: 92.6
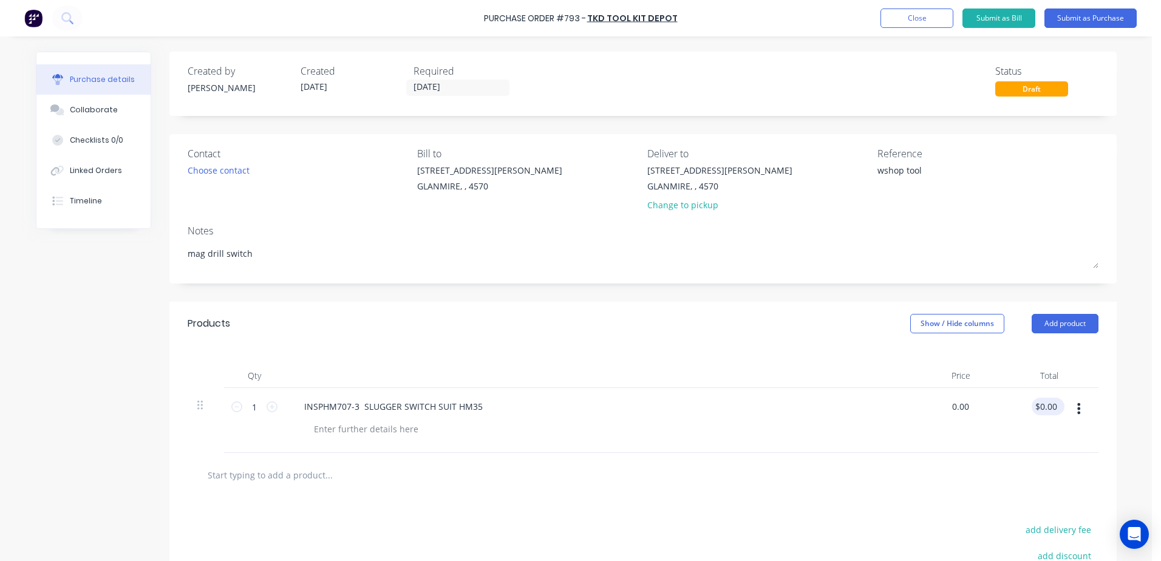
click at [1035, 400] on div "1 1 INSPHM707-3 SLUGGER SWITCH SUIT HM35 0.00 0.00 $0.00 $0.00" at bounding box center [643, 420] width 911 height 65
type input "93"
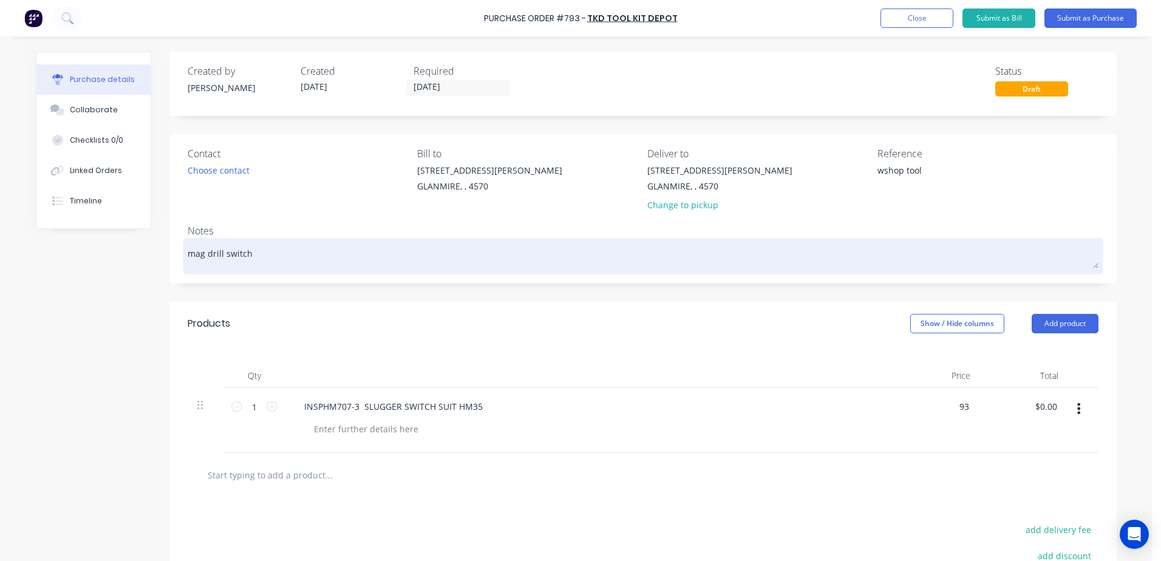
type textarea "x"
type input "$93.00"
click at [263, 248] on textarea "mag drill switch" at bounding box center [643, 254] width 911 height 27
type textarea "x"
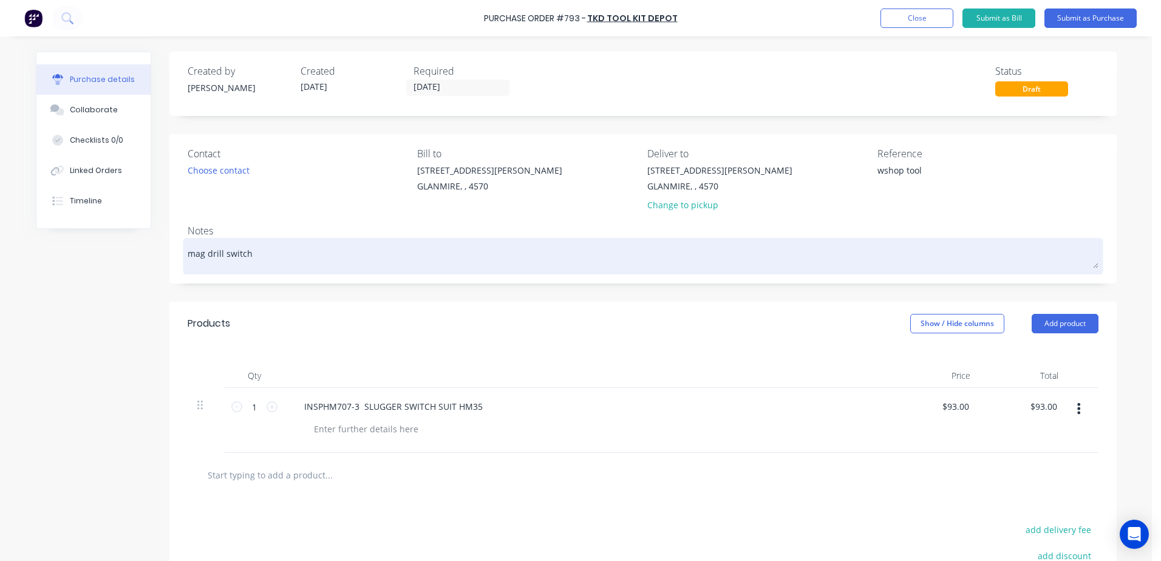
type textarea "mag drill switch"
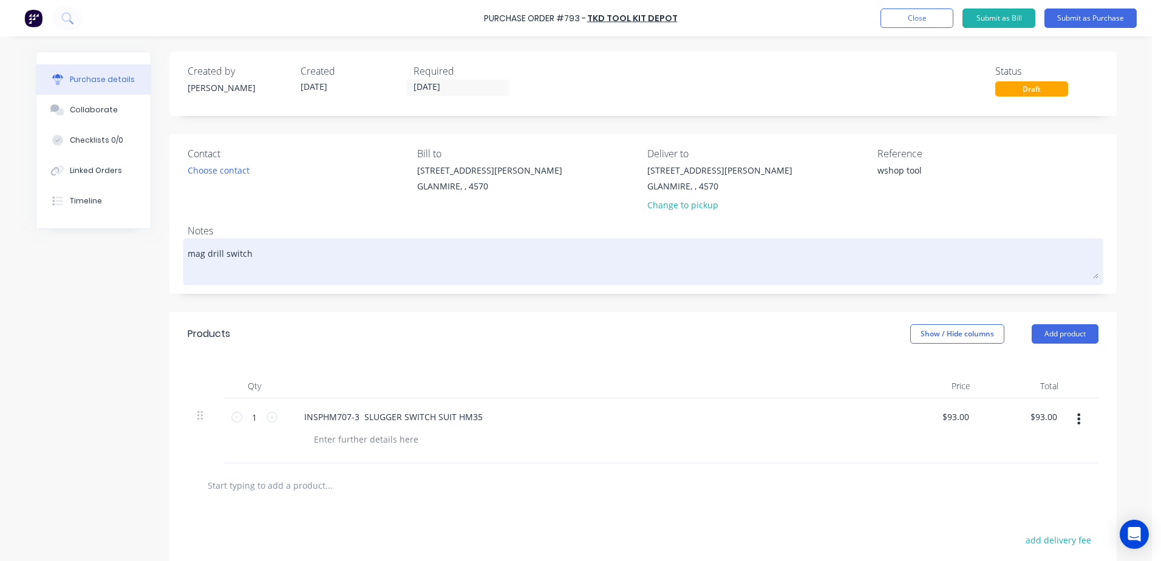
type textarea "x"
type textarea "mag drill switch q"
type textarea "x"
type textarea "mag drill switch qU"
type textarea "x"
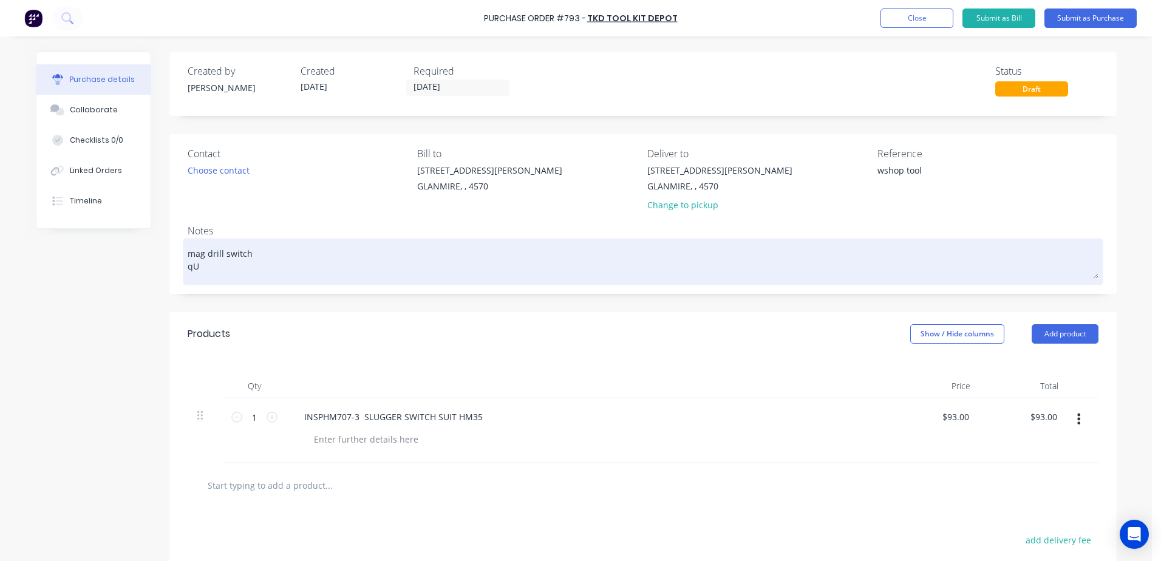
type textarea "mag drill switch qUO"
type textarea "x"
type textarea "mag drill switch qUOT"
type textarea "x"
type textarea "mag drill switch qUOTE"
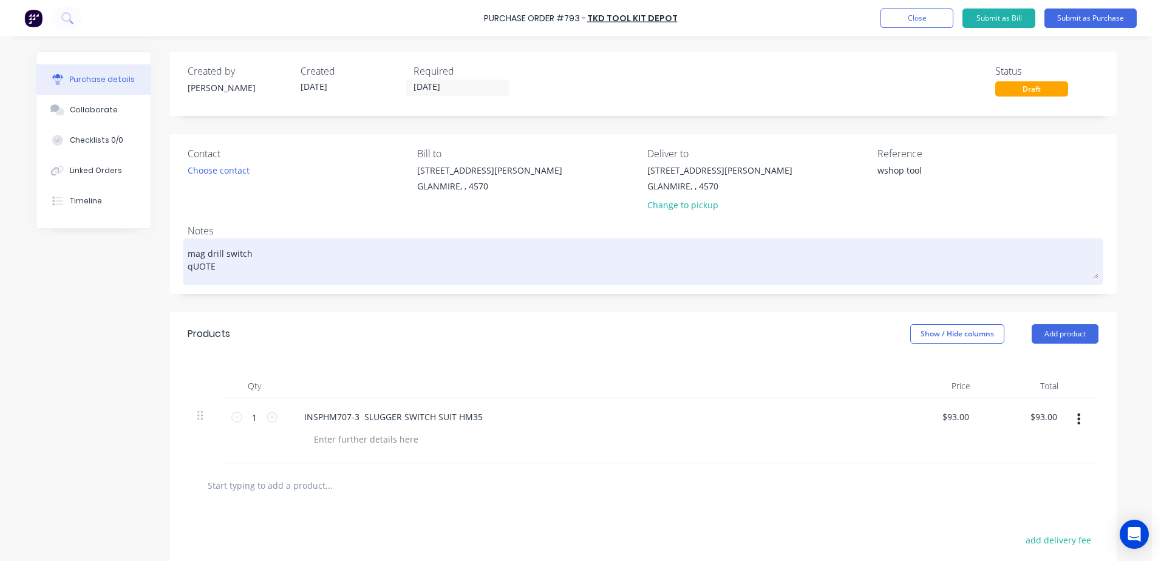
type textarea "x"
type textarea "mag drill switch qUOTE"
type textarea "x"
type textarea "mag drill switch qUOTE"
type textarea "x"
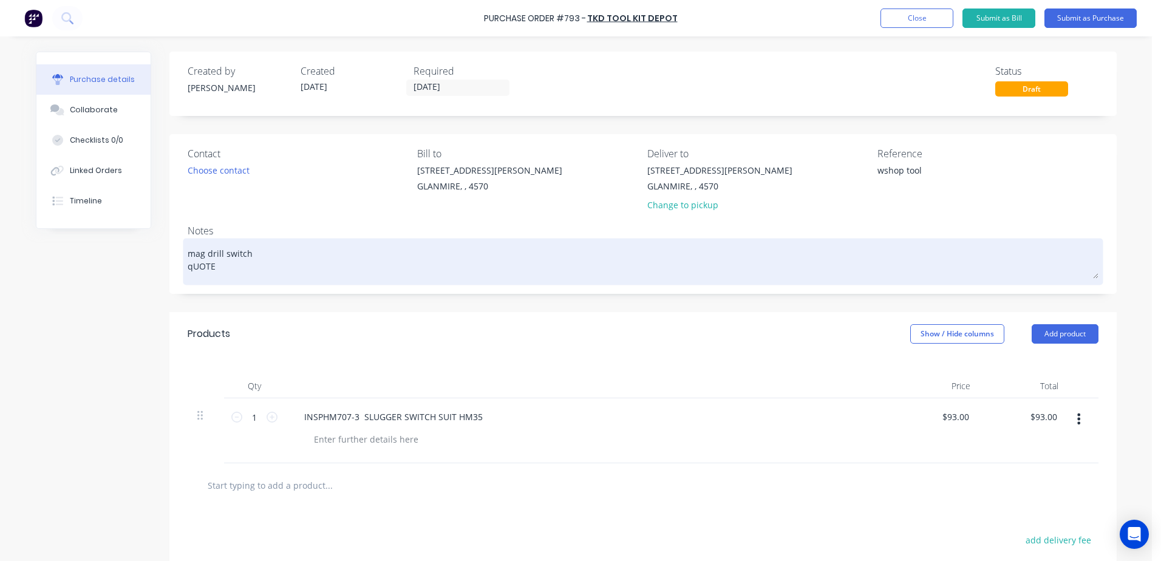
type textarea "mag drill switch qUOT"
type textarea "x"
type textarea "mag drill switch qUO"
type textarea "x"
type textarea "mag drill switch qU"
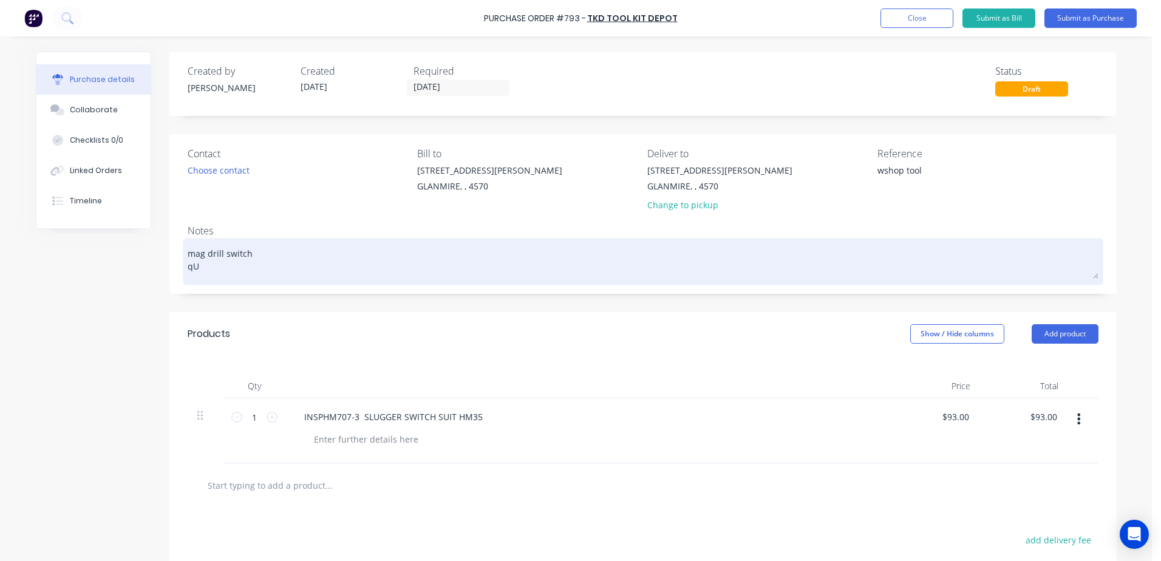
type textarea "x"
type textarea "mag drill switch q"
type textarea "x"
type textarea "mag drill switch"
type textarea "x"
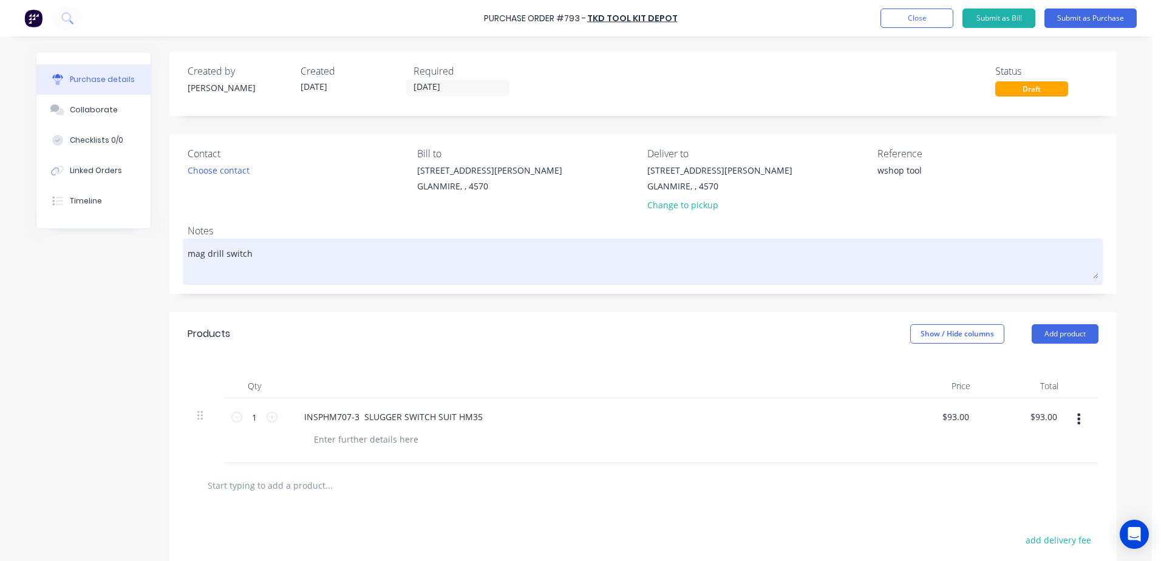
type textarea "mag drill switch Q"
type textarea "x"
type textarea "mag drill switch Qu"
type textarea "x"
type textarea "mag drill switch Quo"
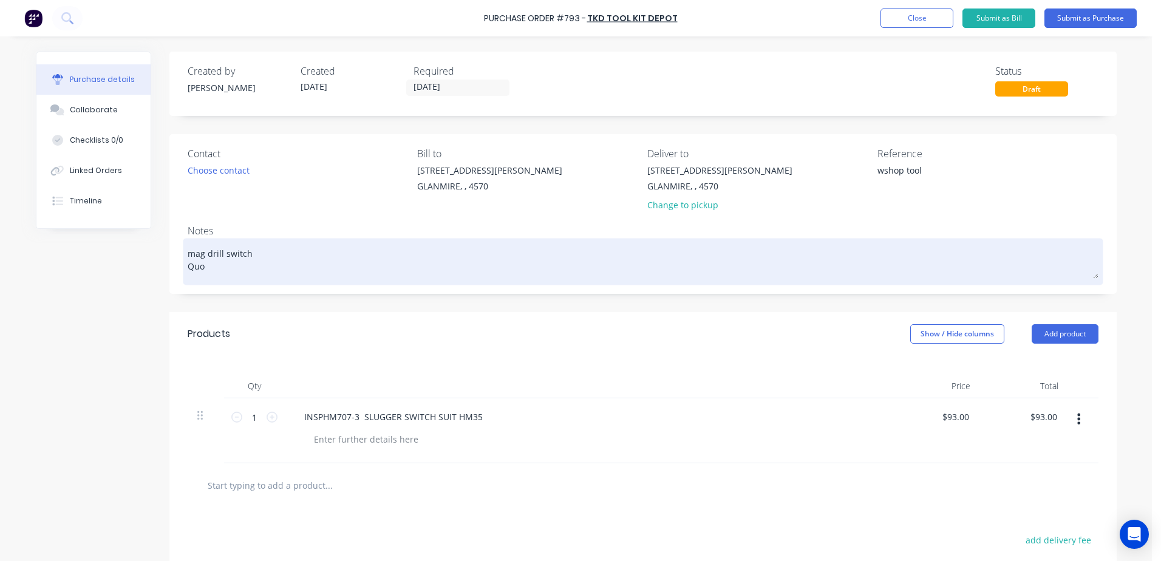
type textarea "x"
type textarea "mag drill switch Quot"
type textarea "x"
type textarea "mag drill switch Quote"
type textarea "x"
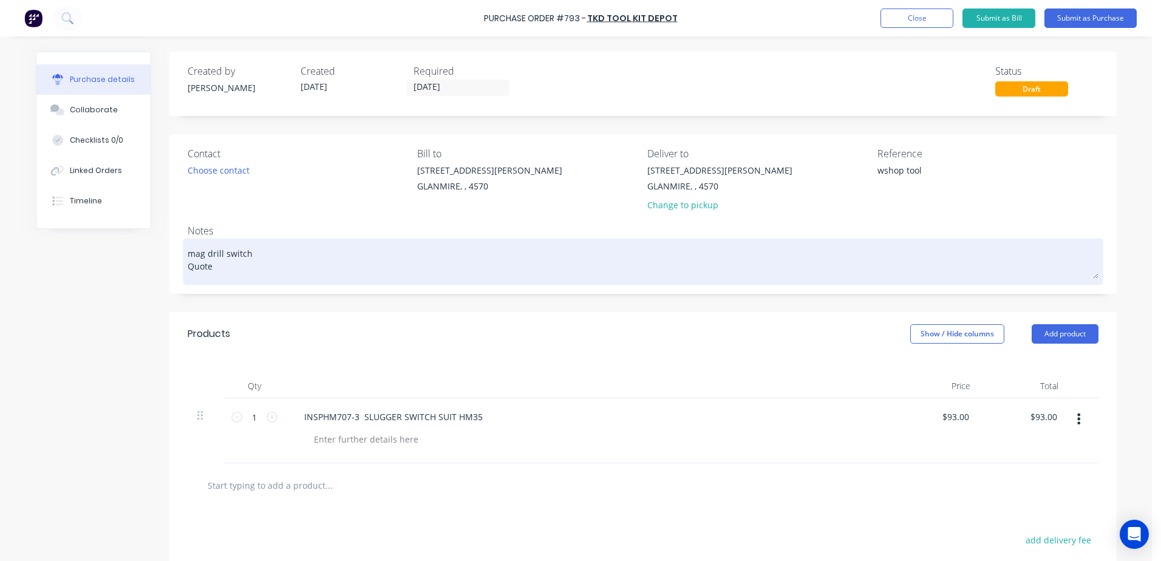
type textarea "mag drill switch Quote"
type textarea "x"
type textarea "mag drill switch Quote S"
type textarea "x"
type textarea "mag drill switch Quote SQ"
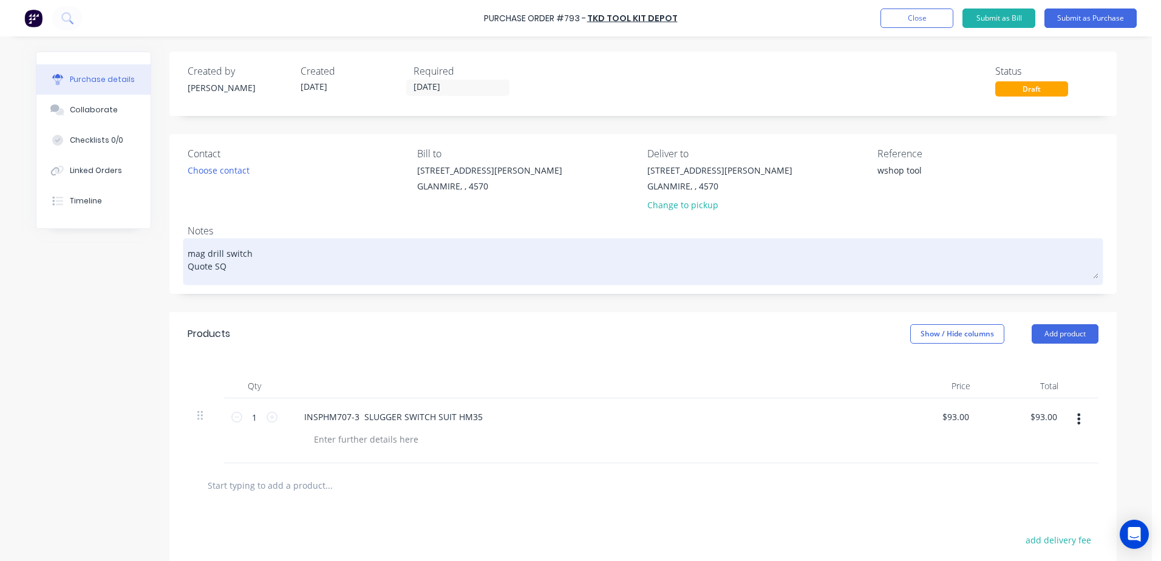
type textarea "x"
type textarea "mag drill switch Quote SQ7"
type textarea "x"
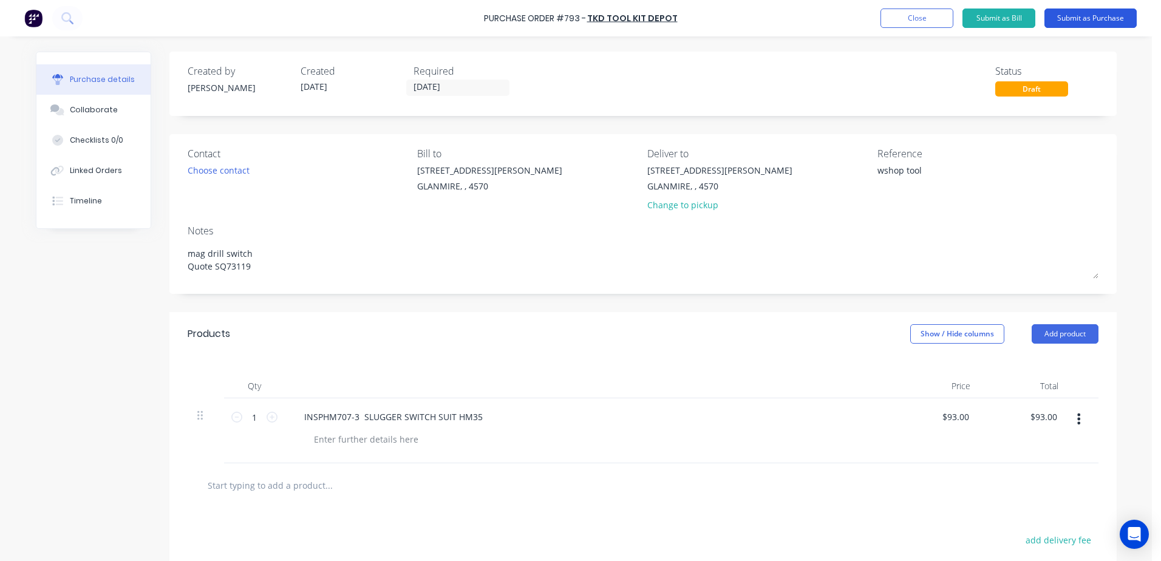
click at [1088, 16] on button "Submit as Purchase" at bounding box center [1090, 17] width 92 height 19
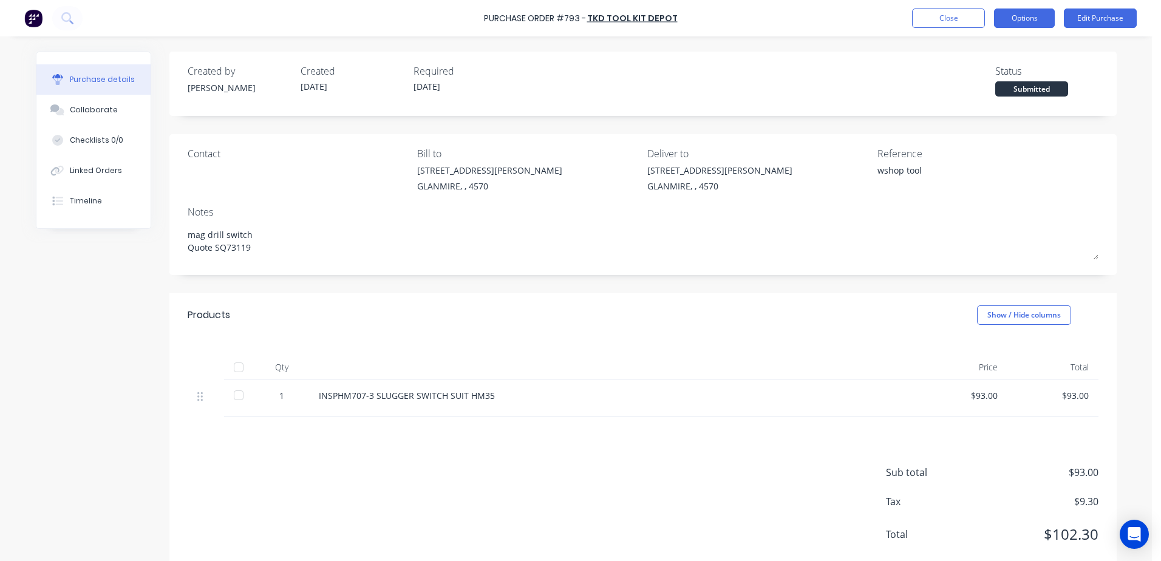
click at [1039, 16] on button "Options" at bounding box center [1024, 17] width 61 height 19
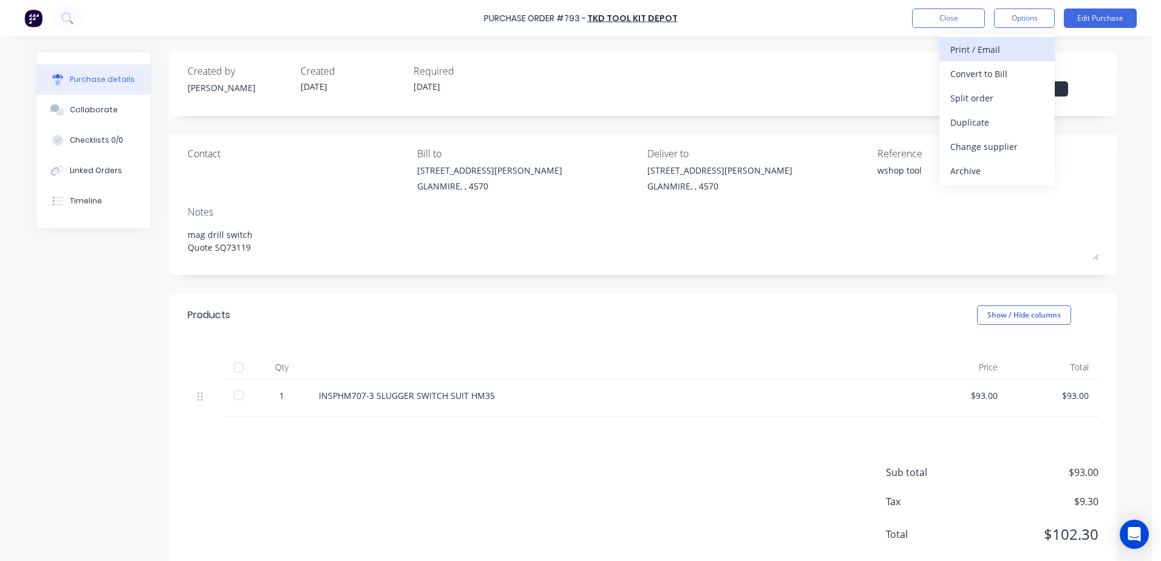
click at [988, 47] on div "Print / Email" at bounding box center [996, 50] width 93 height 18
click at [990, 73] on div "With pricing" at bounding box center [996, 74] width 93 height 18
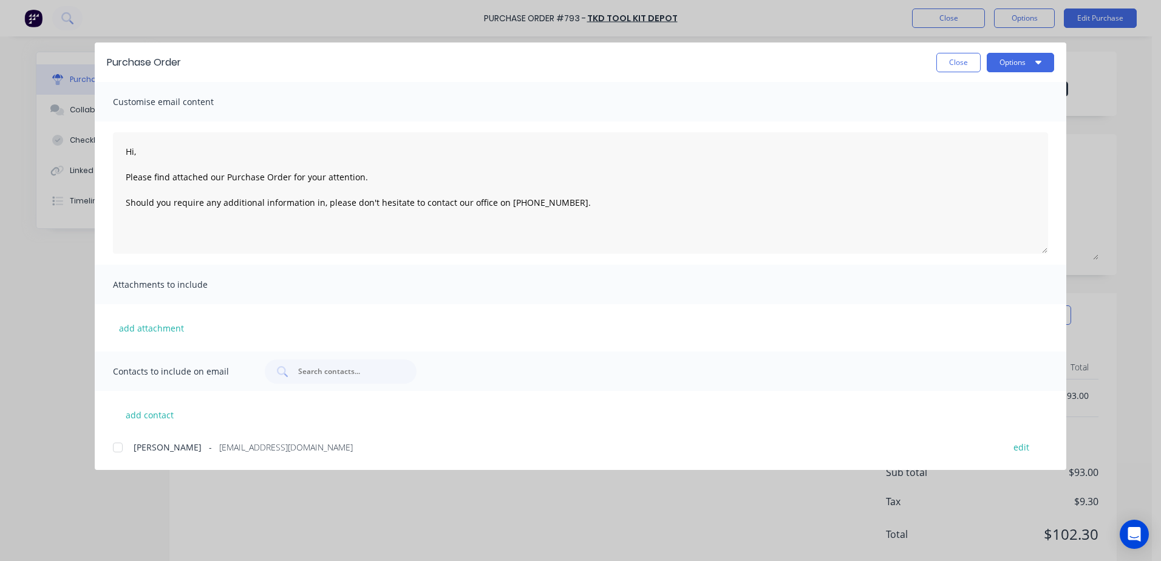
click at [123, 449] on div at bounding box center [118, 447] width 24 height 24
click at [998, 67] on button "Options" at bounding box center [1019, 62] width 67 height 19
click at [996, 146] on div "Email" at bounding box center [995, 142] width 93 height 18
click at [945, 66] on button "Close" at bounding box center [958, 62] width 44 height 19
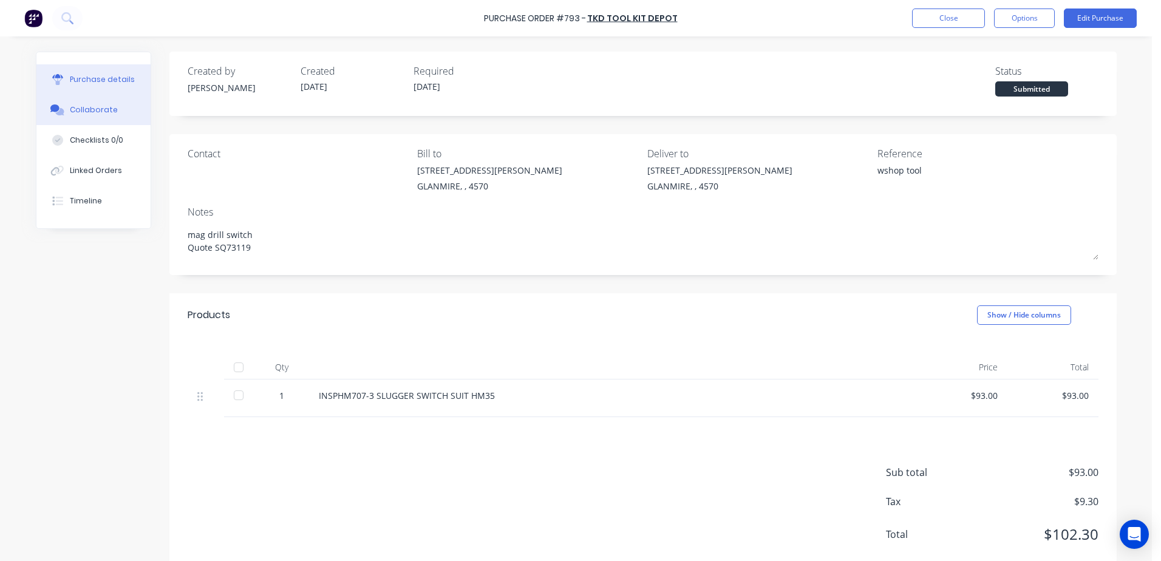
click at [97, 105] on div "Collaborate" at bounding box center [94, 109] width 48 height 11
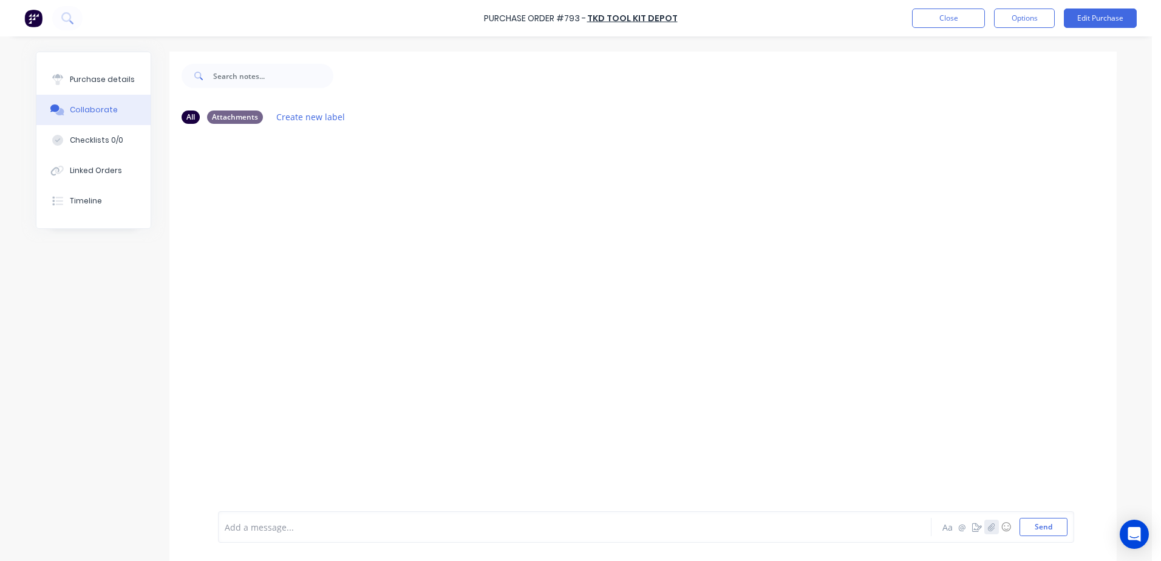
click at [988, 528] on icon "button" at bounding box center [990, 527] width 7 height 8
click at [1032, 531] on button "Send" at bounding box center [1043, 527] width 48 height 18
click at [934, 16] on button "Close" at bounding box center [948, 17] width 73 height 19
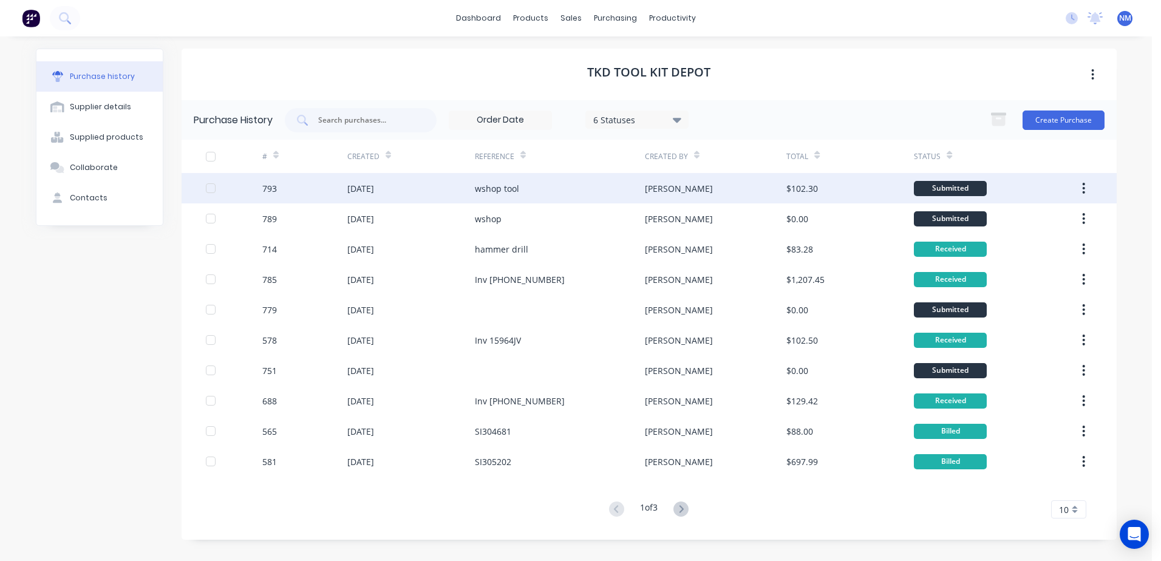
click at [742, 187] on div "[PERSON_NAME]" at bounding box center [715, 188] width 141 height 30
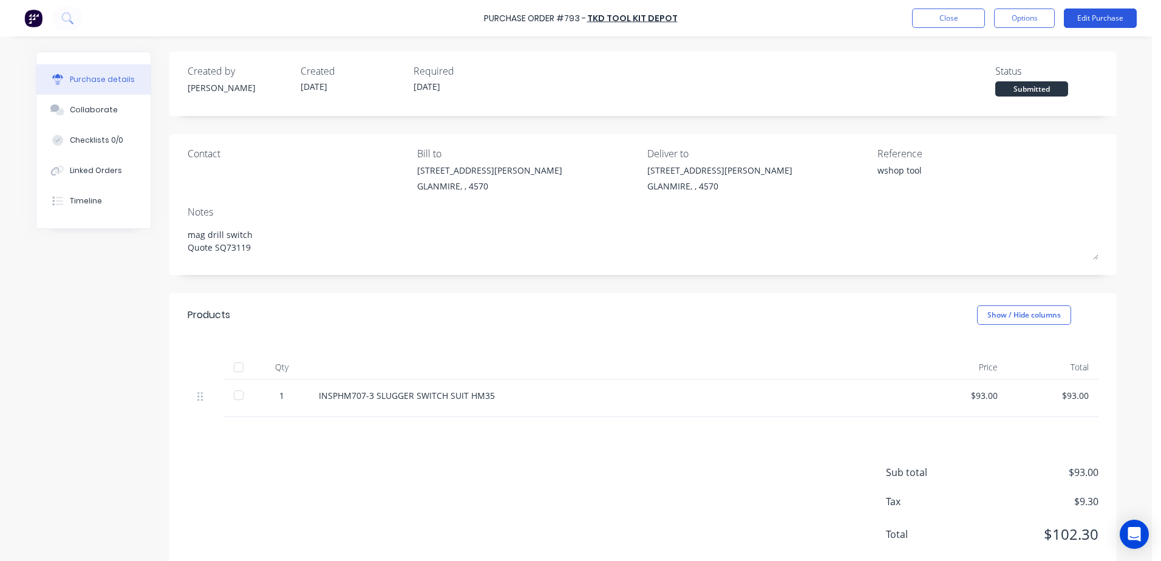
click at [1082, 23] on button "Edit Purchase" at bounding box center [1100, 17] width 73 height 19
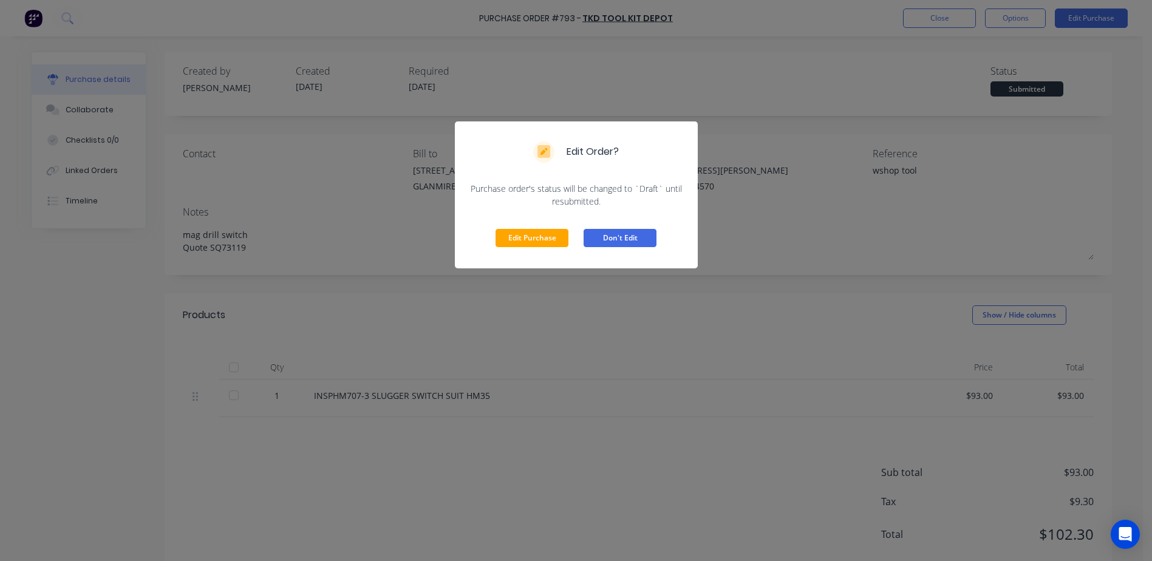
click at [638, 240] on button "Don't Edit" at bounding box center [619, 238] width 73 height 18
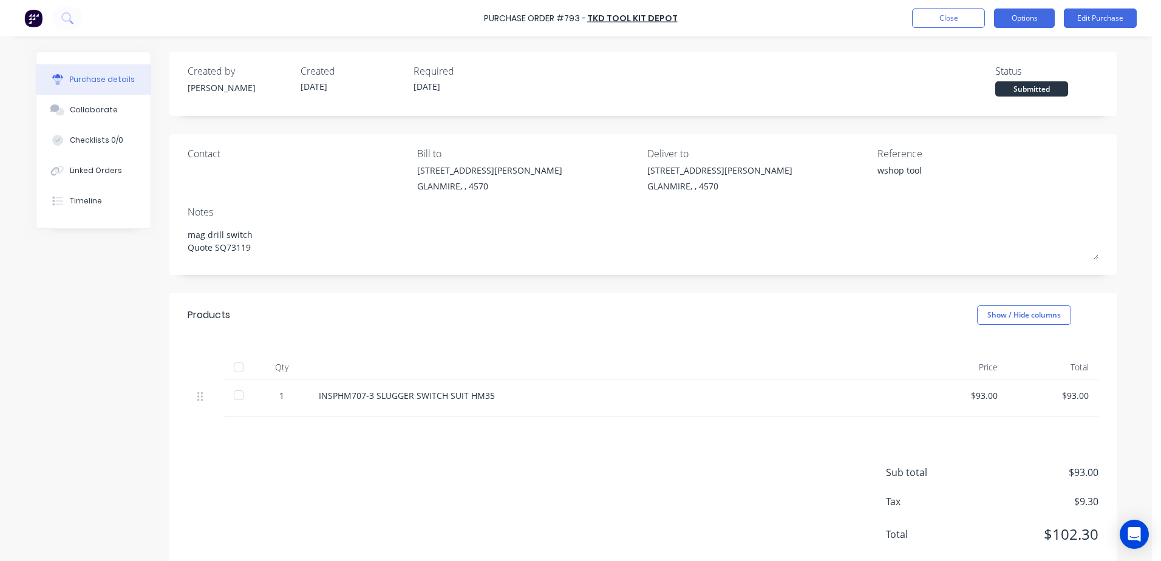
click at [1014, 19] on button "Options" at bounding box center [1024, 17] width 61 height 19
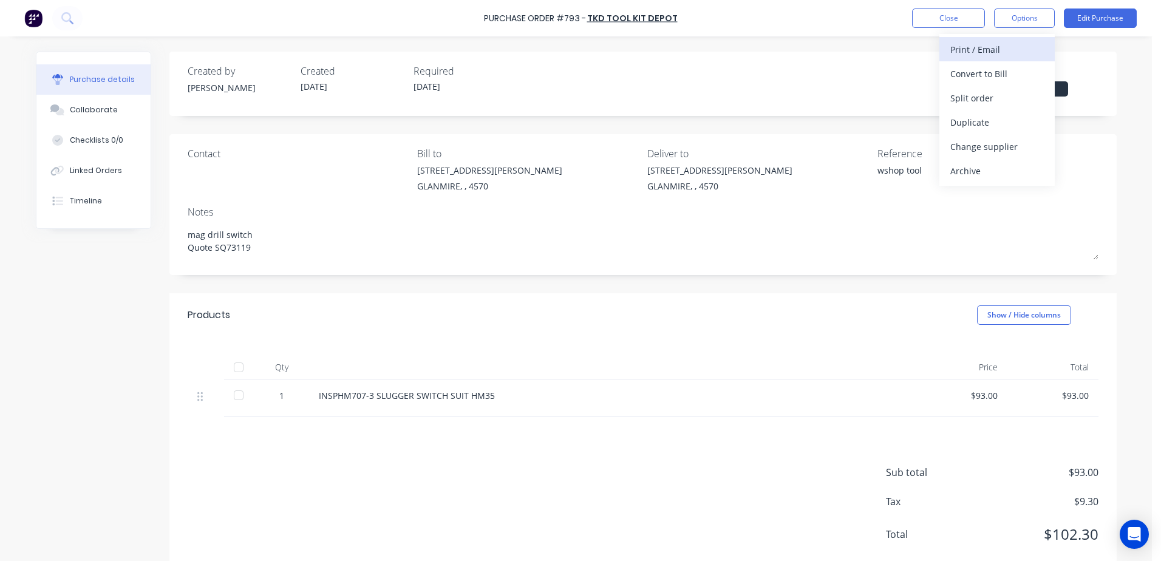
click at [953, 53] on div "Print / Email" at bounding box center [996, 50] width 93 height 18
click at [962, 70] on div "With pricing" at bounding box center [996, 74] width 93 height 18
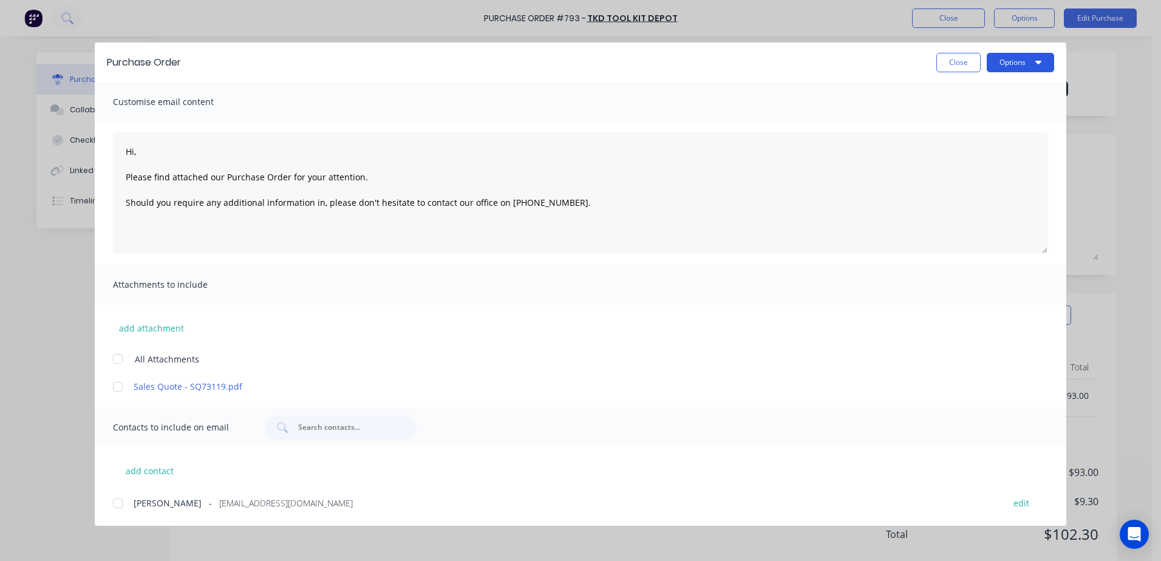
click at [1000, 72] on button "Options" at bounding box center [1019, 62] width 67 height 19
click at [962, 114] on div "Print" at bounding box center [995, 118] width 93 height 18
click at [949, 60] on button "Close" at bounding box center [958, 62] width 44 height 19
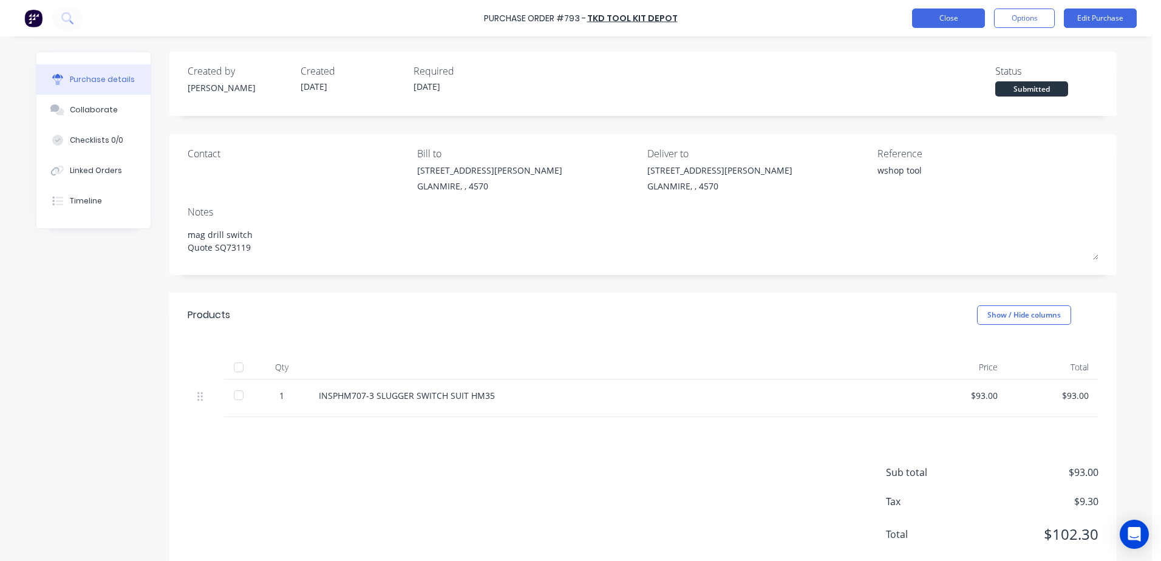
click at [943, 12] on button "Close" at bounding box center [948, 17] width 73 height 19
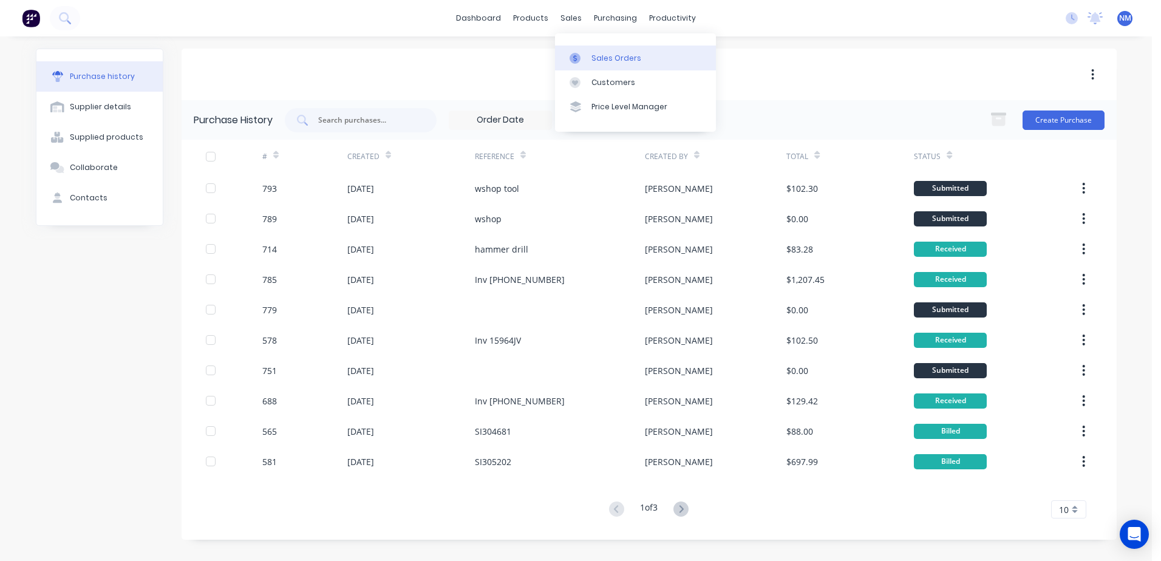
click at [612, 60] on div "Sales Orders" at bounding box center [616, 58] width 50 height 11
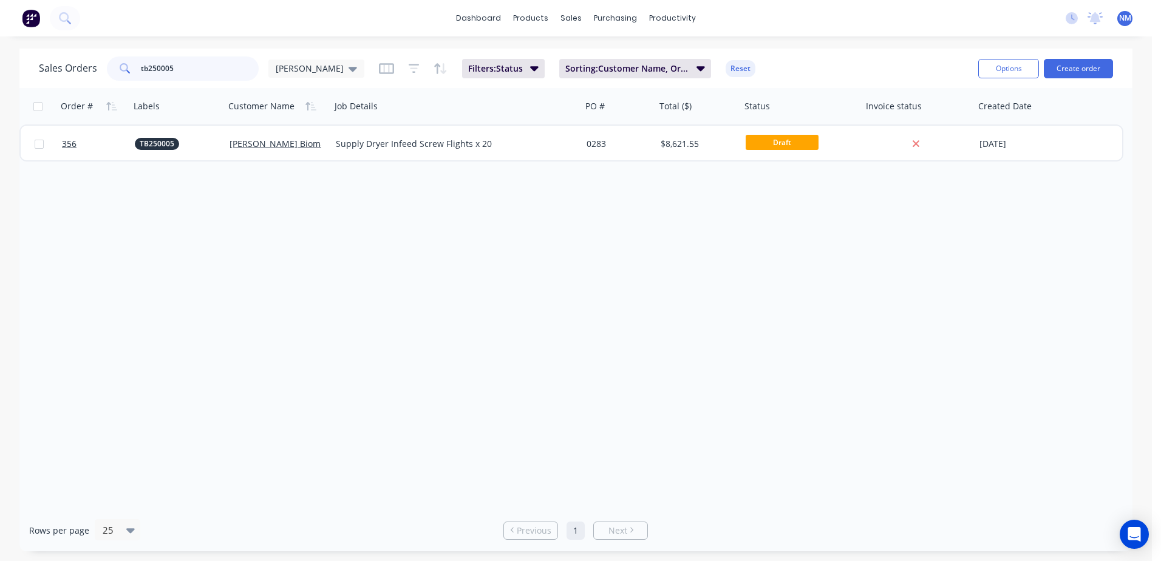
drag, startPoint x: 186, startPoint y: 67, endPoint x: 38, endPoint y: 115, distance: 155.5
click at [41, 110] on div "Sales Orders tb250005 [PERSON_NAME] Filters: Status Sorting: Customer Name, Ord…" at bounding box center [575, 300] width 1113 height 503
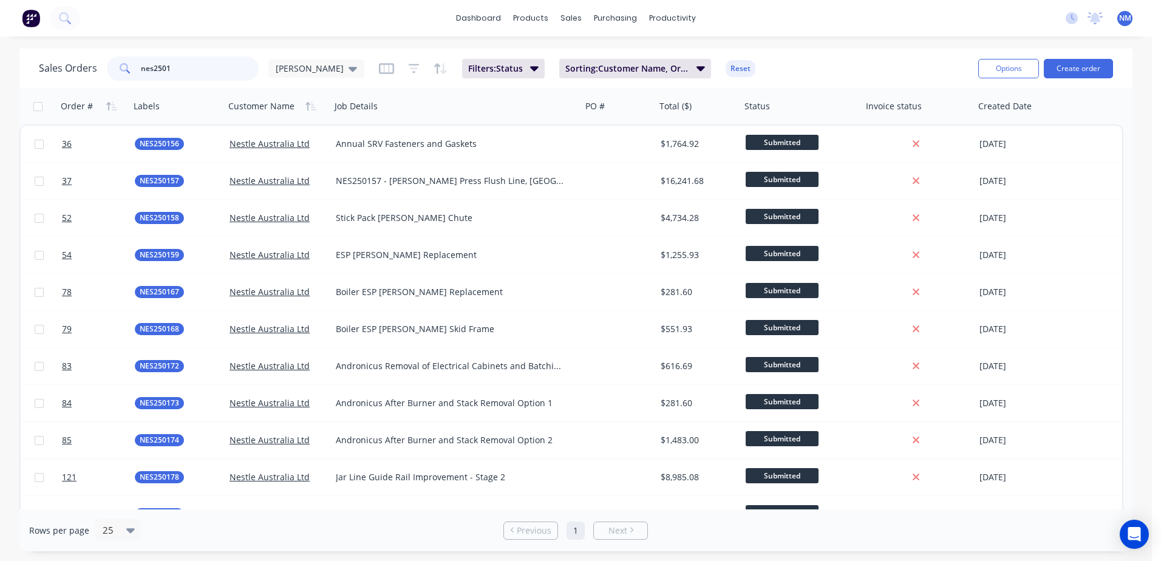
click at [189, 62] on input "nes2501" at bounding box center [200, 68] width 118 height 24
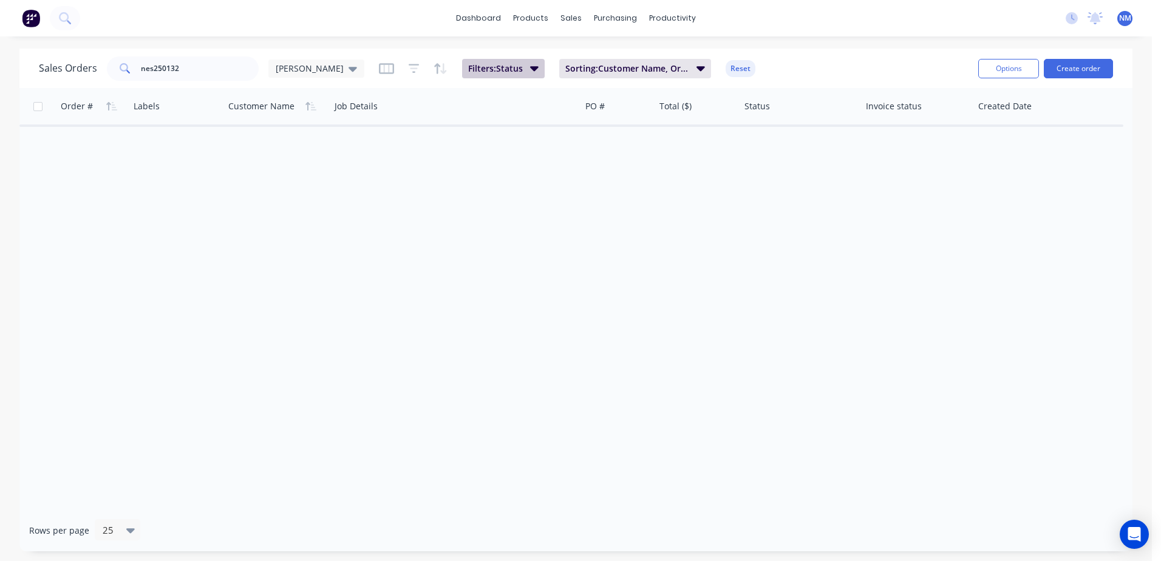
click at [530, 67] on icon "button" at bounding box center [534, 68] width 8 height 5
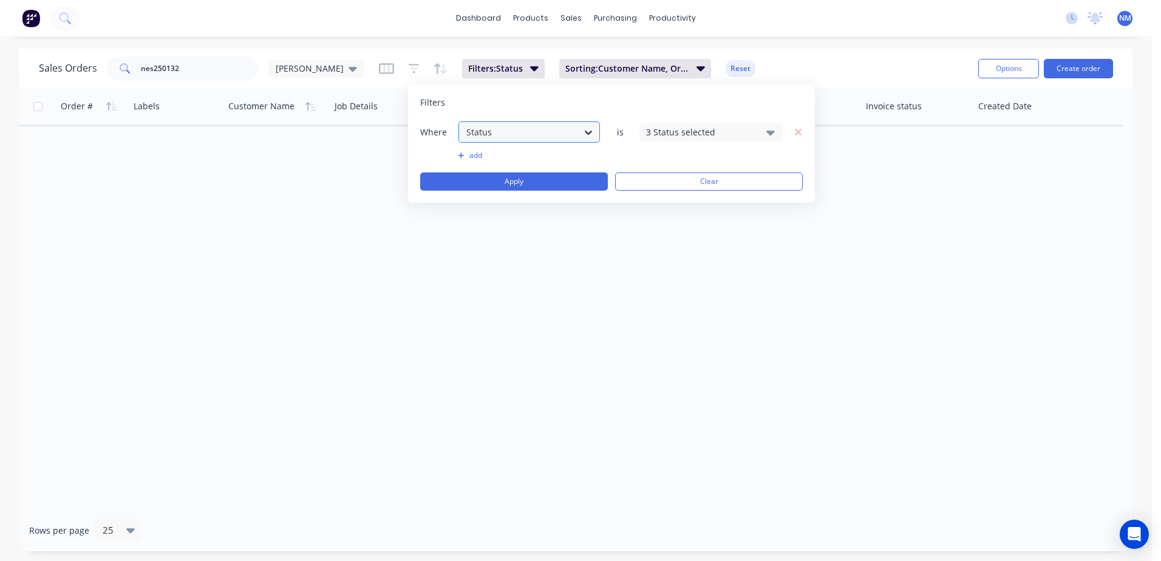
click at [588, 131] on icon at bounding box center [588, 132] width 12 height 12
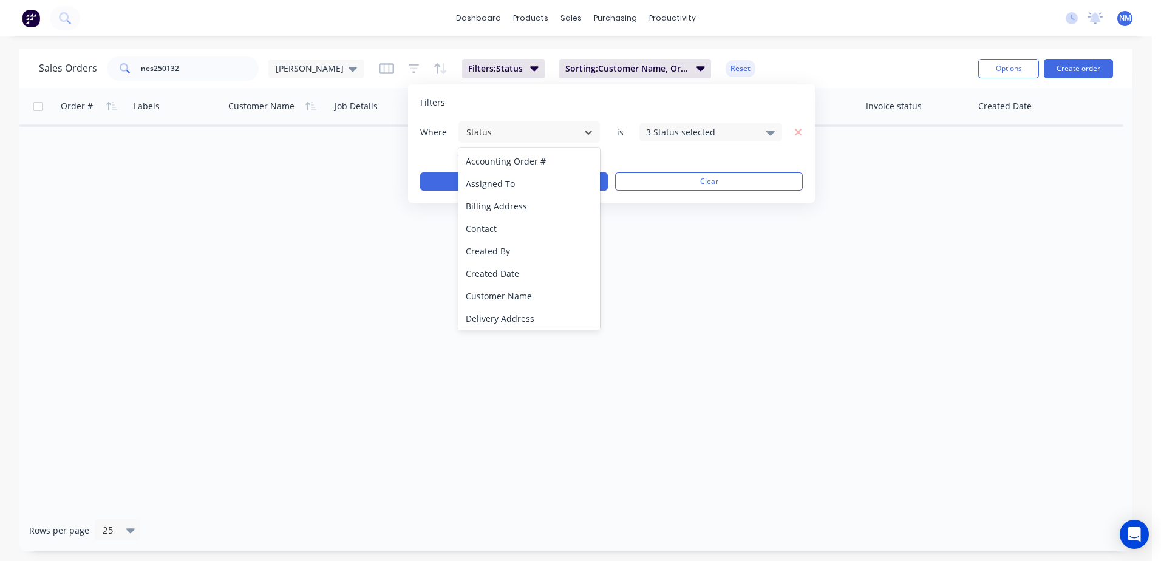
click at [767, 135] on icon at bounding box center [770, 132] width 8 height 13
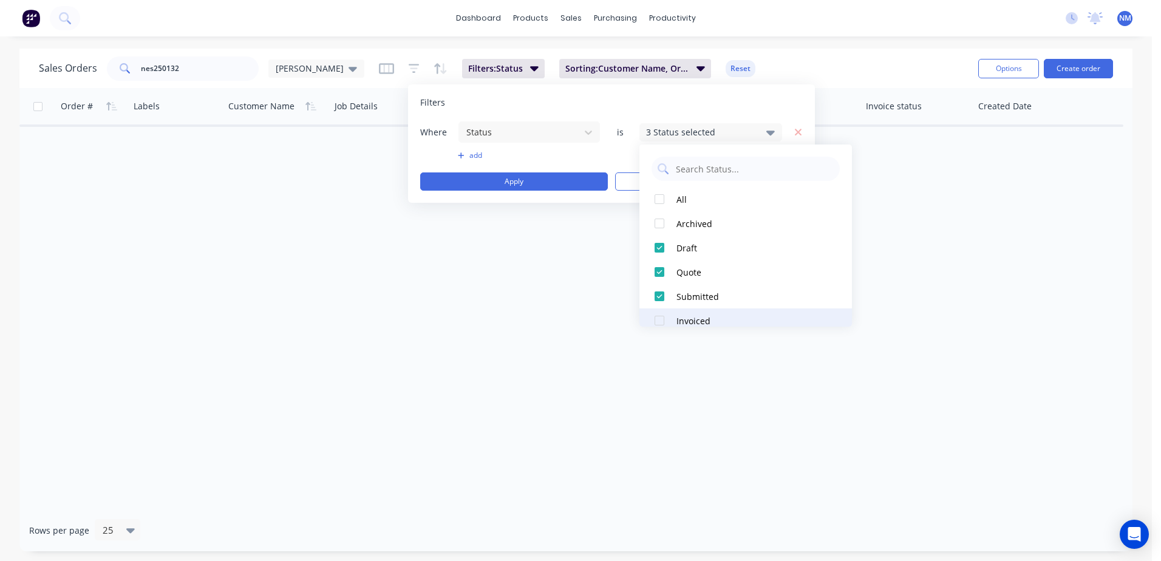
click at [656, 317] on div at bounding box center [659, 320] width 24 height 24
click at [454, 372] on div "Order # Labels Customer Name Job Details PO # Total ($) Status Invoice status C…" at bounding box center [575, 298] width 1113 height 421
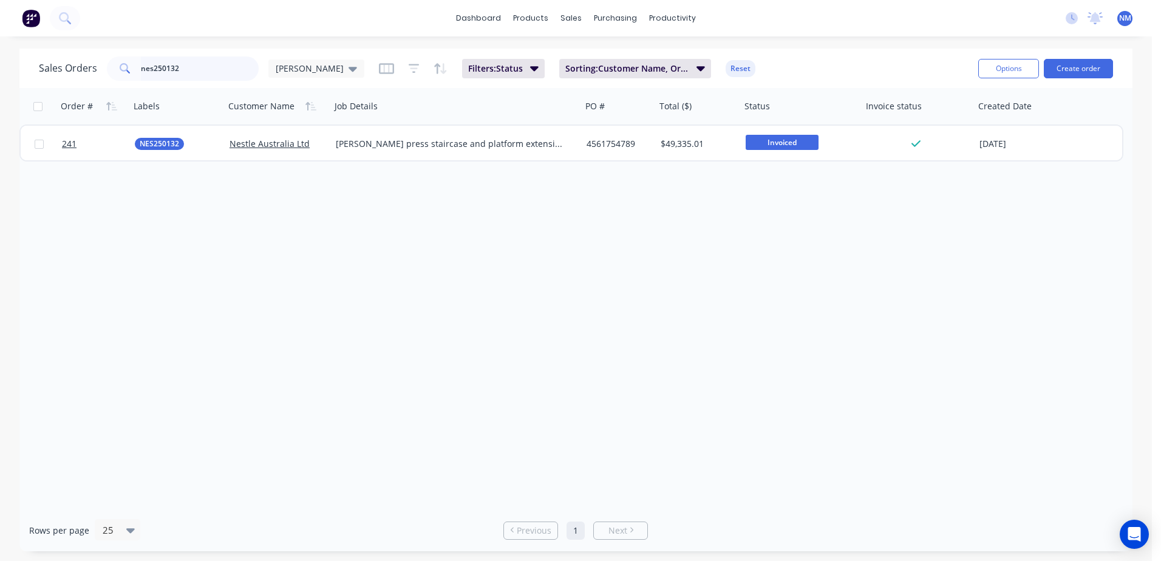
click at [209, 69] on input "nes250132" at bounding box center [200, 68] width 118 height 24
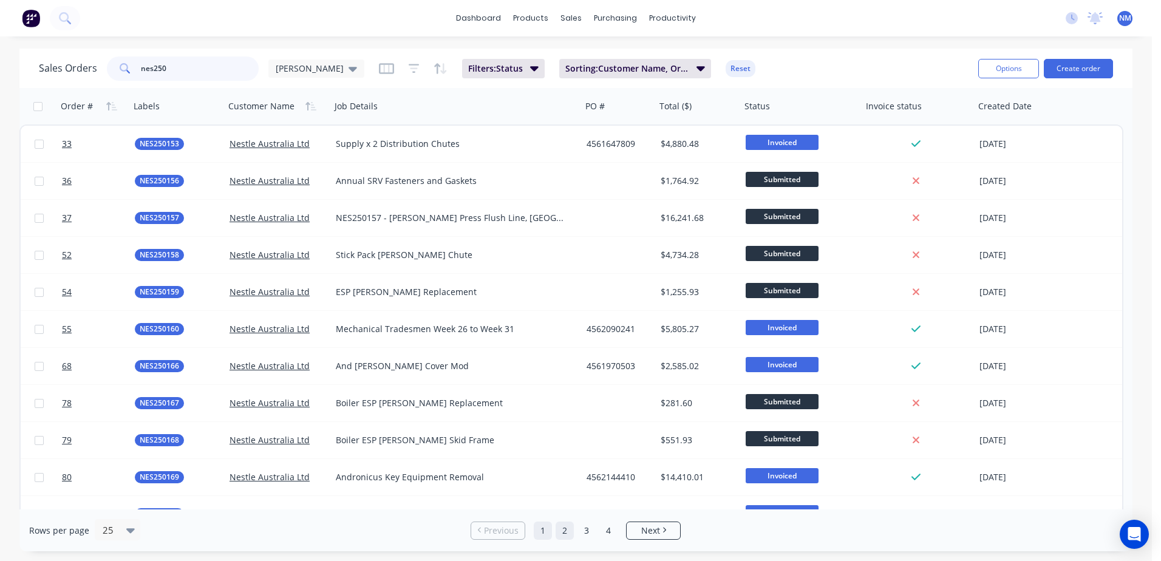
type input "nes250"
click at [563, 534] on link "2" at bounding box center [564, 530] width 18 height 18
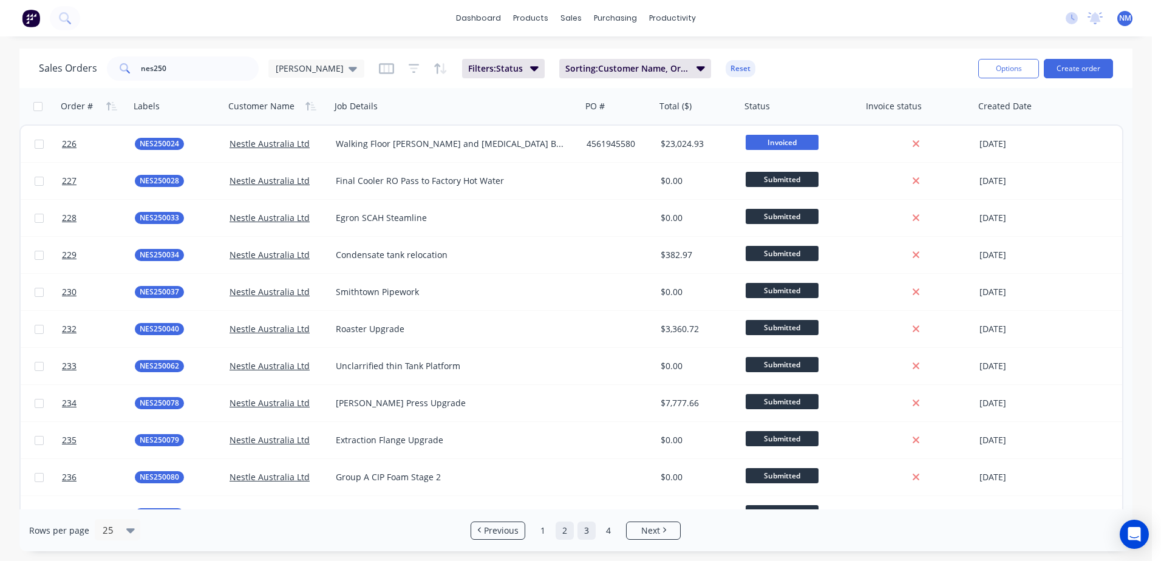
click at [586, 529] on link "3" at bounding box center [586, 530] width 18 height 18
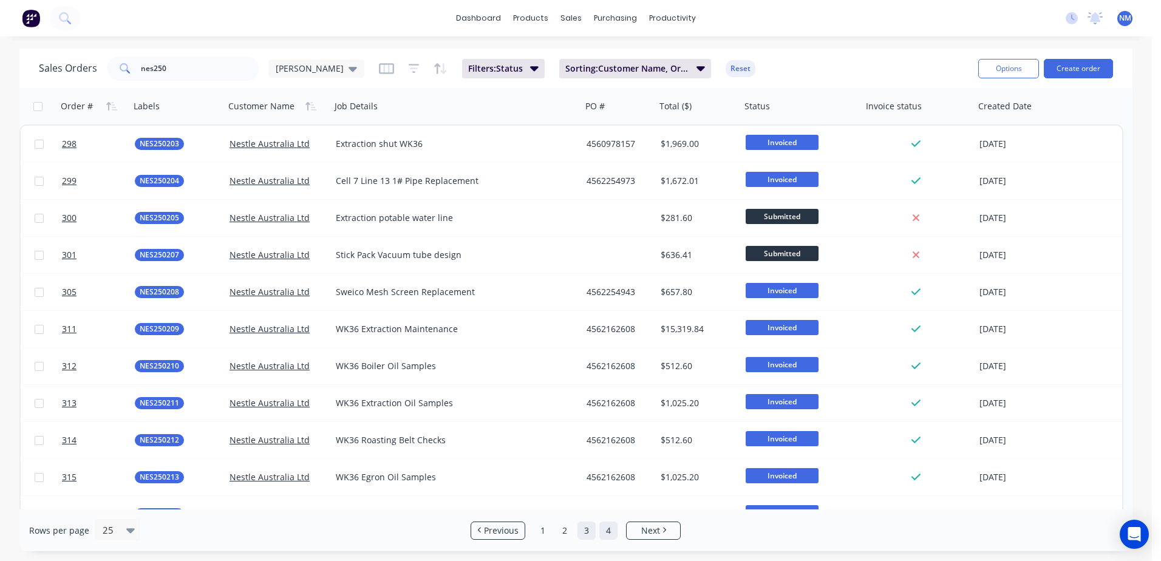
click at [613, 534] on link "4" at bounding box center [608, 530] width 18 height 18
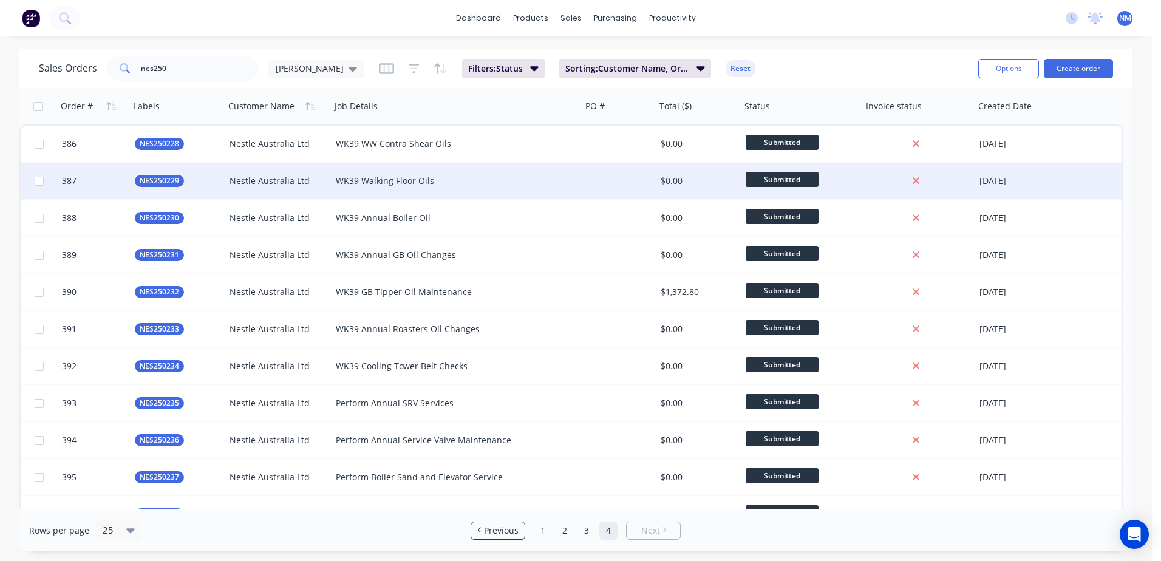
click at [633, 182] on div at bounding box center [619, 181] width 74 height 36
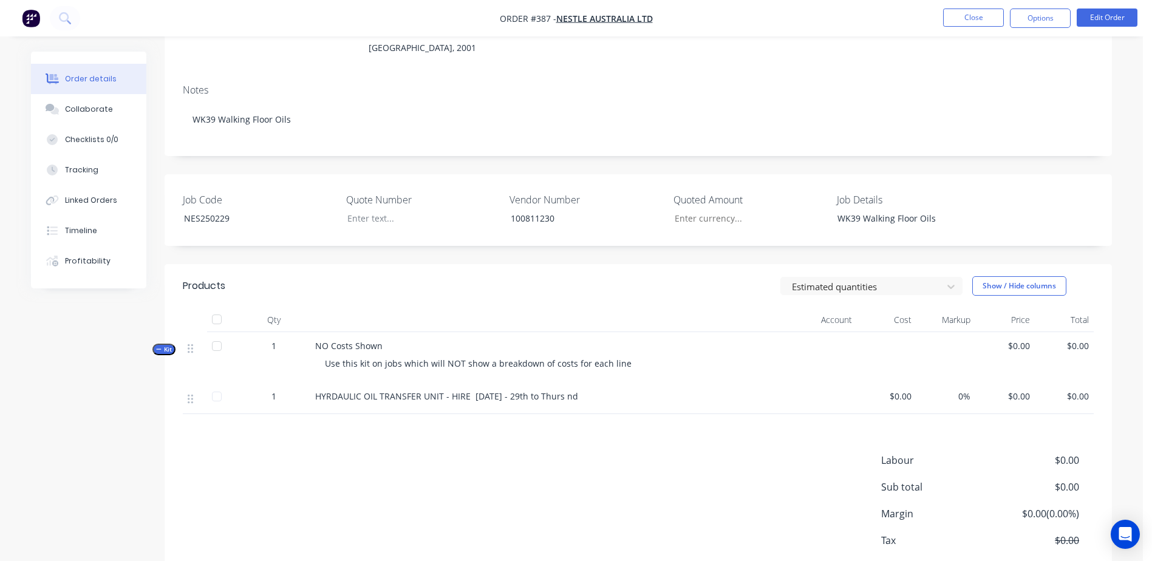
scroll to position [182, 0]
click at [985, 22] on button "Close" at bounding box center [973, 17] width 61 height 18
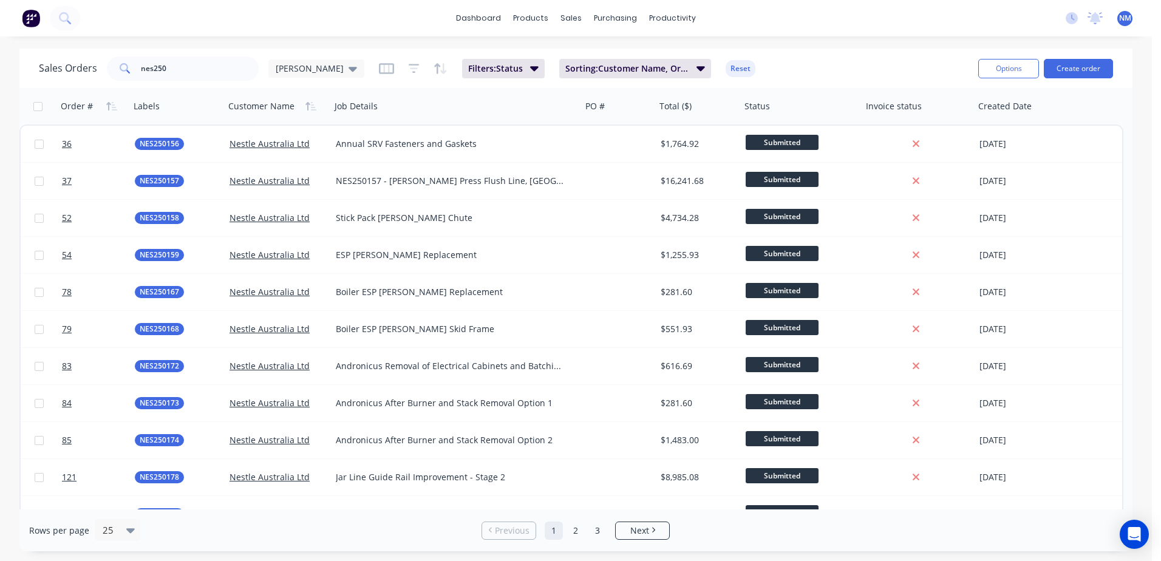
click at [555, 530] on link "1" at bounding box center [554, 530] width 18 height 18
click at [647, 525] on span "Next" at bounding box center [639, 531] width 19 height 12
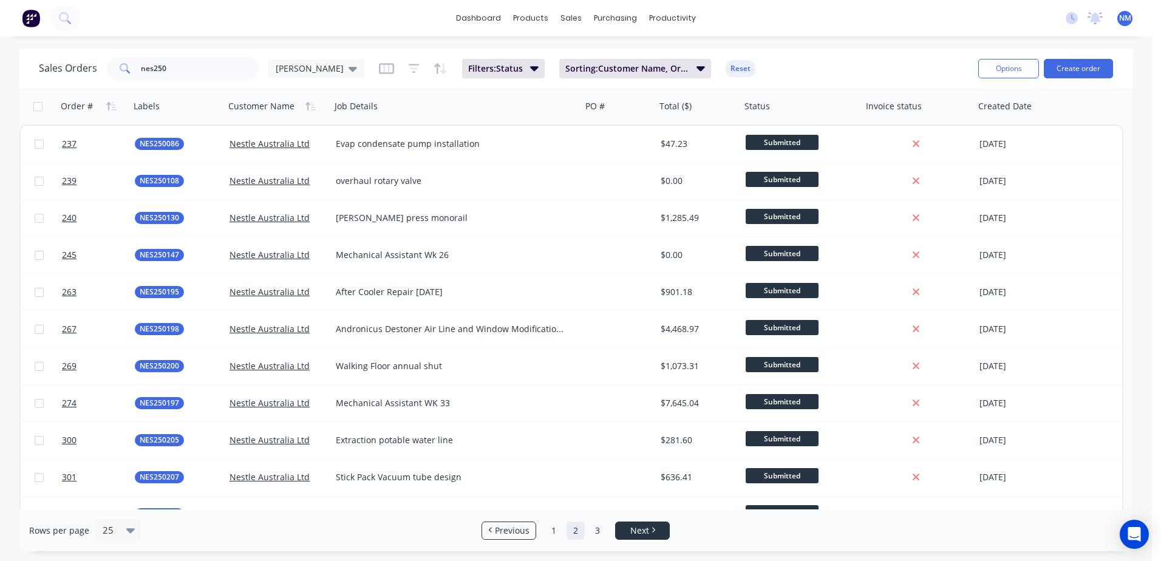
click at [647, 525] on span "Next" at bounding box center [639, 531] width 19 height 12
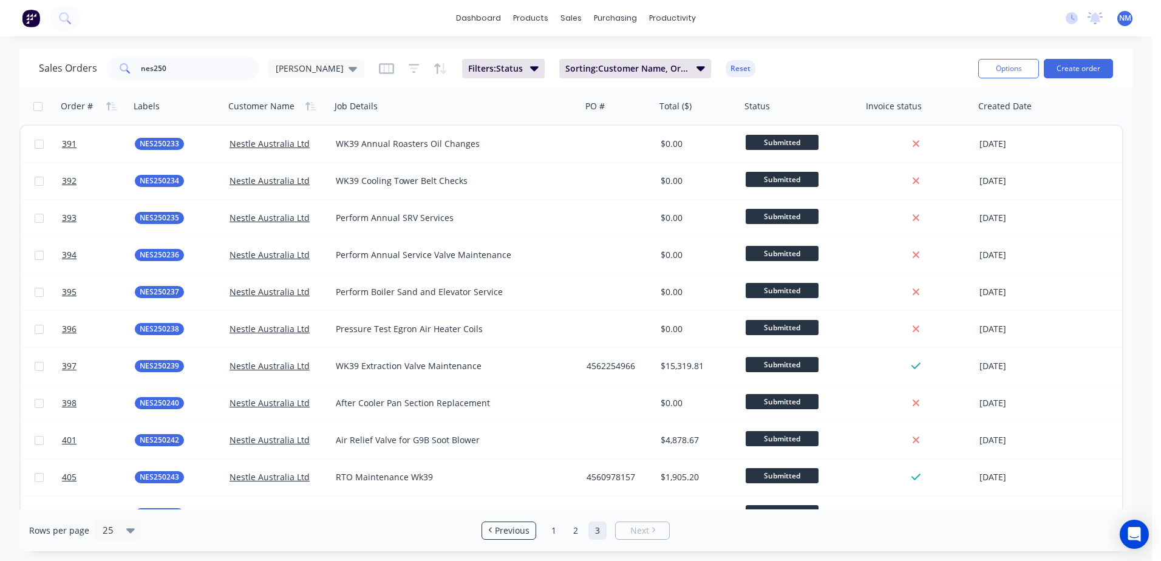
click at [647, 525] on span "Next" at bounding box center [639, 531] width 19 height 12
drag, startPoint x: 188, startPoint y: 66, endPoint x: 93, endPoint y: 55, distance: 95.9
click at [93, 55] on div "Sales Orders nes250 [PERSON_NAME]: Status Sorting: Customer Name, Order # Reset" at bounding box center [503, 68] width 929 height 30
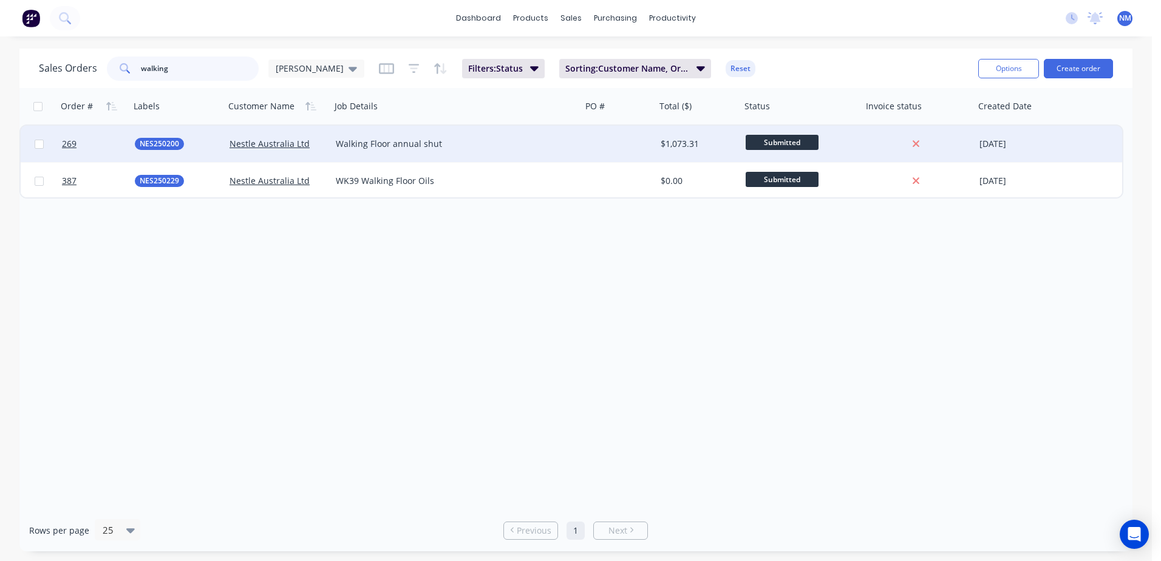
type input "walking"
click at [714, 144] on div "$1,073.31" at bounding box center [696, 144] width 72 height 12
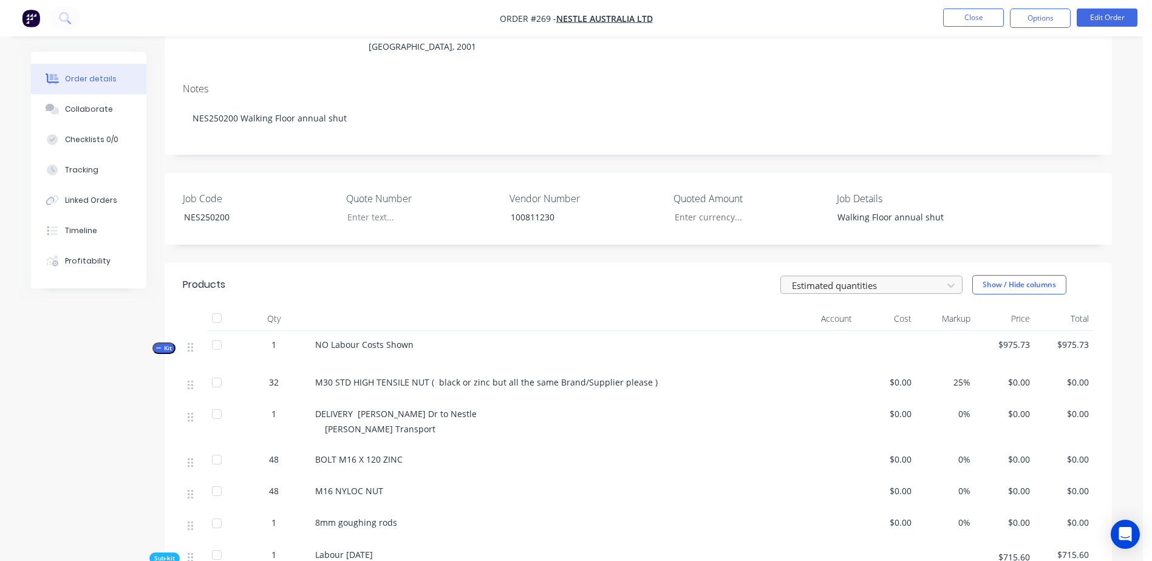
scroll to position [243, 0]
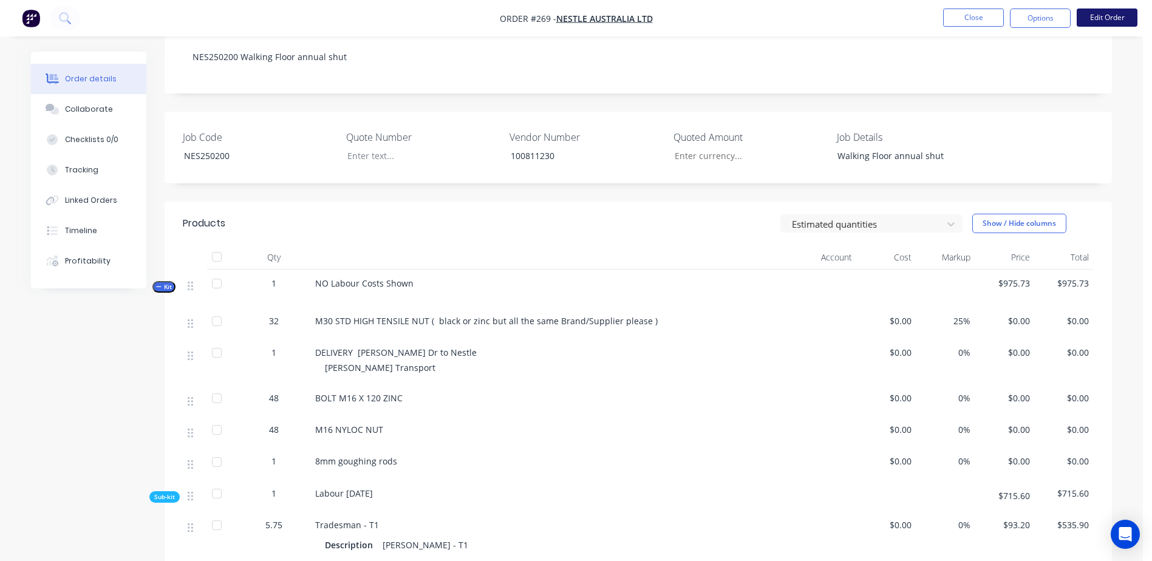
click at [1103, 16] on button "Edit Order" at bounding box center [1106, 17] width 61 height 18
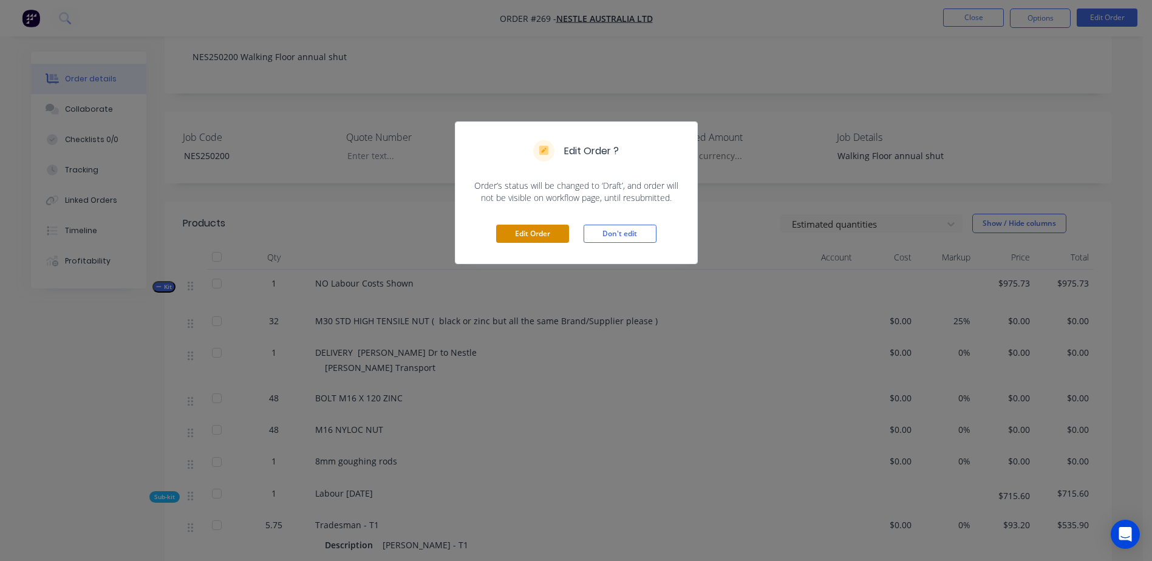
click at [535, 231] on button "Edit Order" at bounding box center [532, 234] width 73 height 18
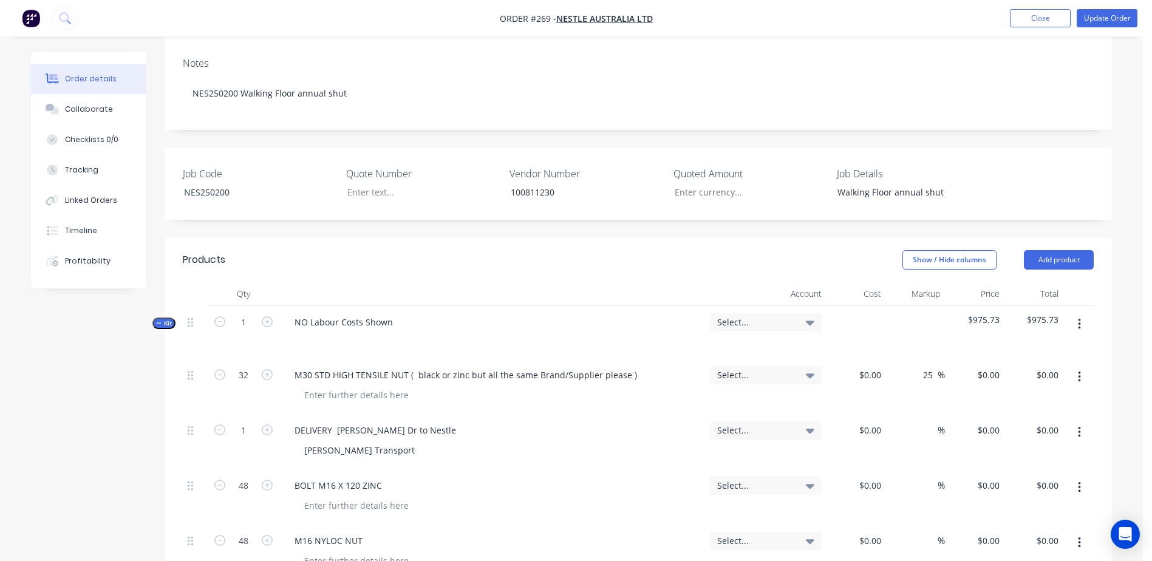
scroll to position [486, 0]
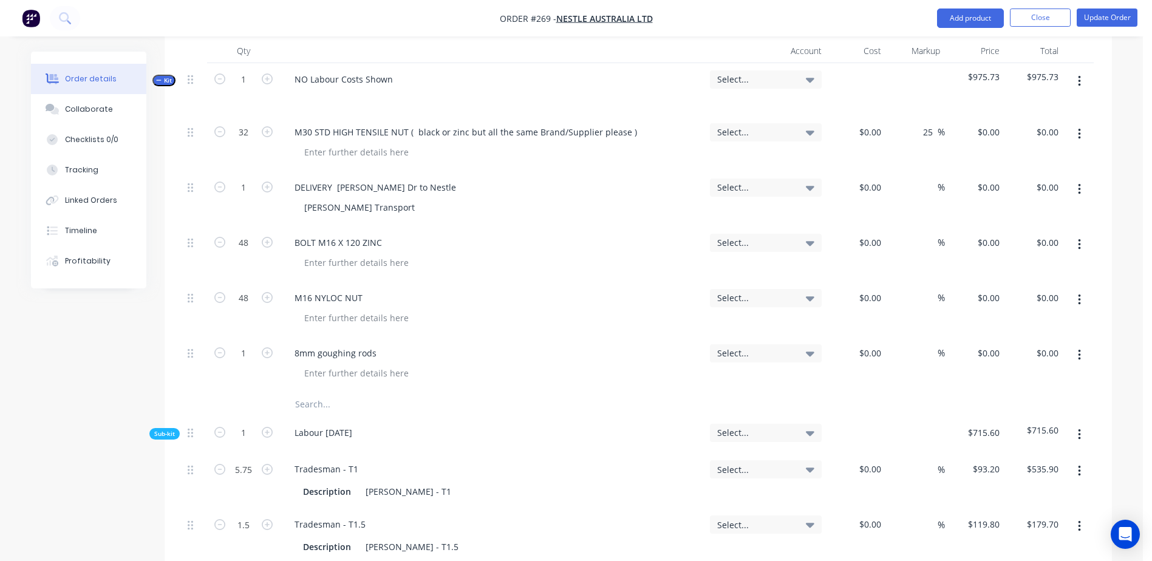
click at [316, 392] on input "text" at bounding box center [415, 404] width 243 height 24
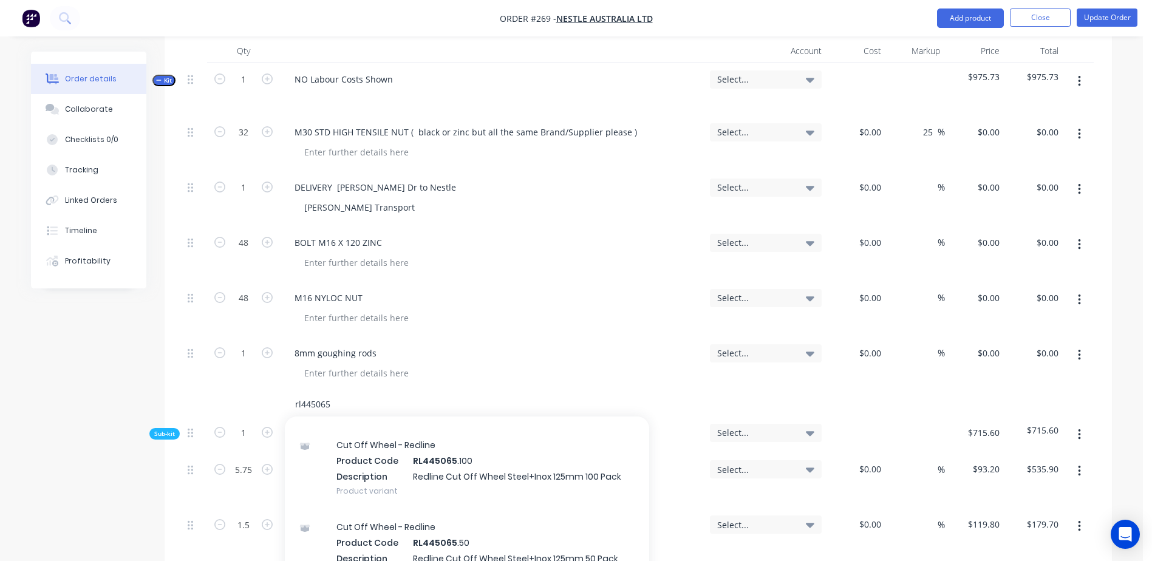
scroll to position [112, 0]
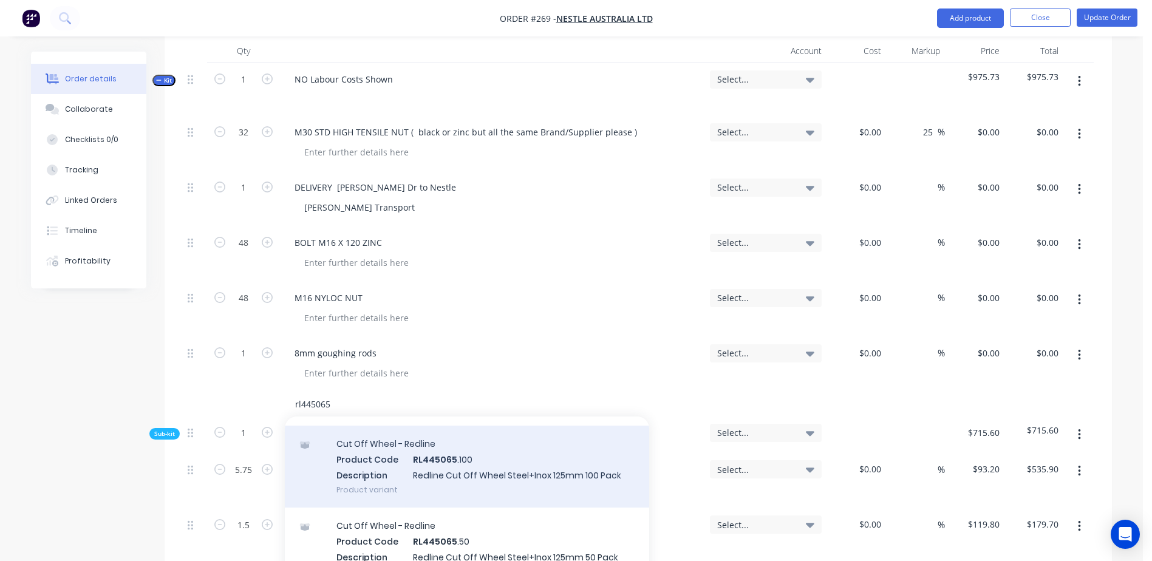
type input "rl445065"
click at [432, 429] on div "Cut Off Wheel - Redline Product Code RL445065 .100 Description Redline Cut Off …" at bounding box center [467, 467] width 364 height 82
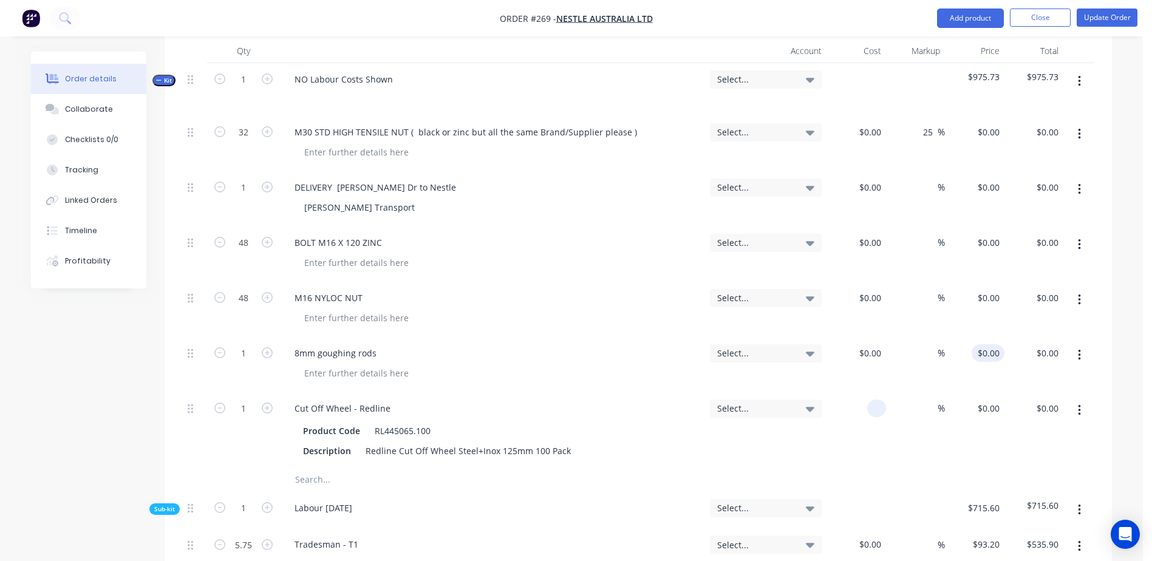
drag, startPoint x: 860, startPoint y: 373, endPoint x: 986, endPoint y: 323, distance: 135.2
click at [988, 342] on div "32 M30 STD HIGH TENSILE NUT ( black or zinc but all the same Brand/Supplier ple…" at bounding box center [638, 291] width 911 height 351
type input "$0.90"
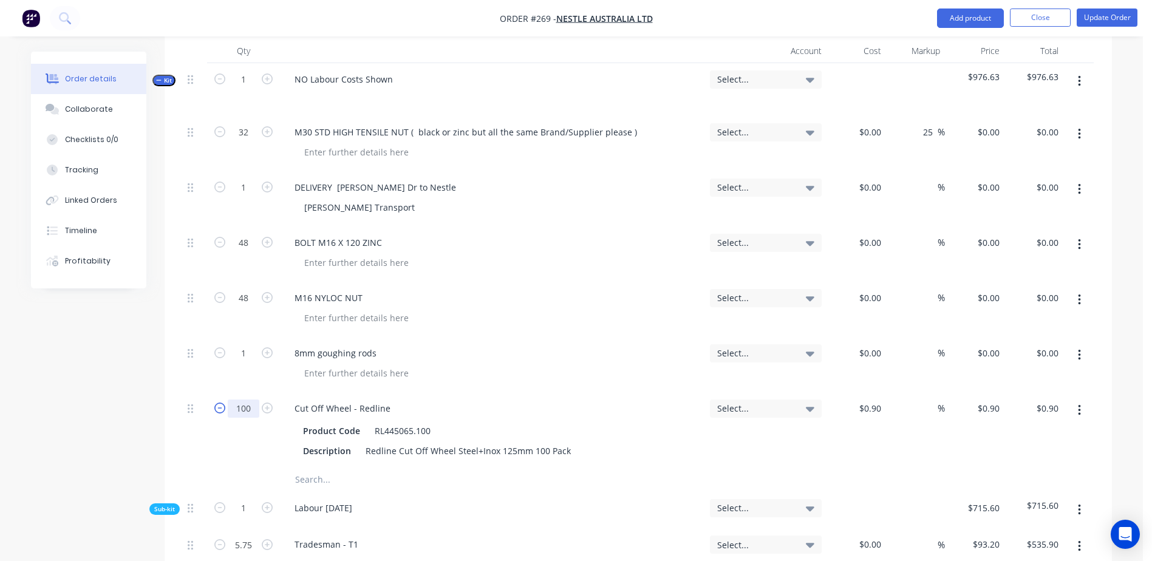
type input "100"
type input "$90.00"
click at [314, 467] on input "text" at bounding box center [415, 479] width 243 height 24
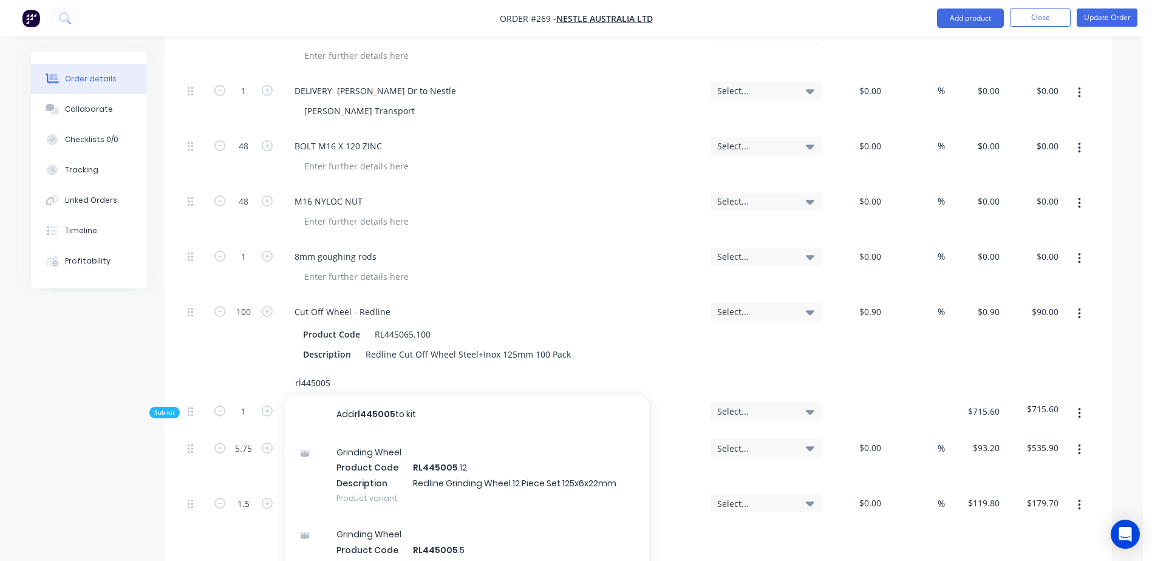
scroll to position [607, 0]
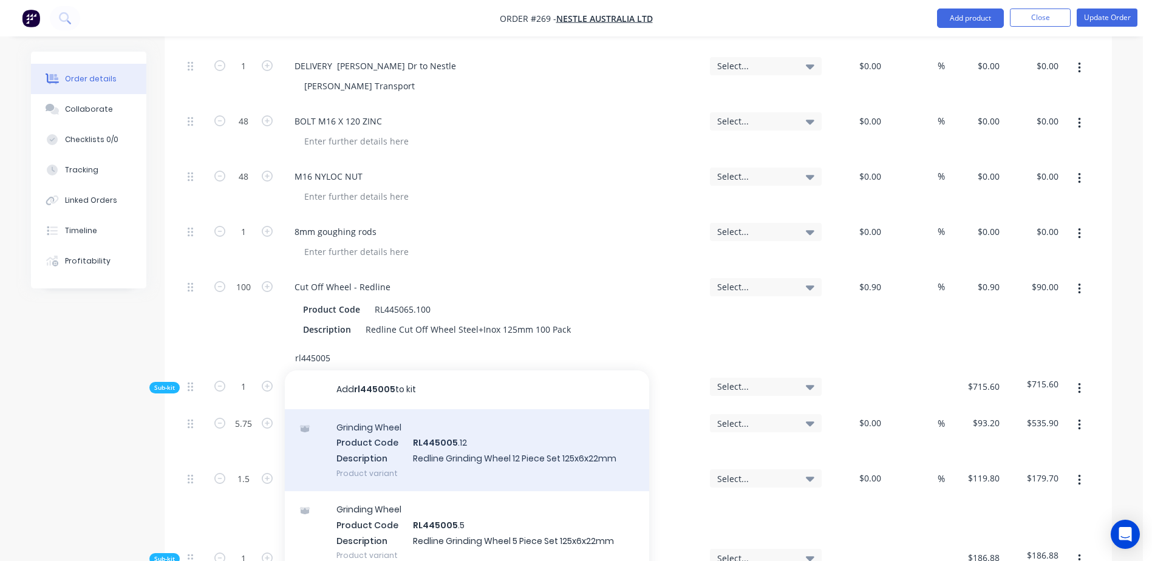
type input "rl445005"
click at [448, 418] on div "Grinding Wheel Product Code RL445005 .12 Description Redline Grinding Wheel 12 …" at bounding box center [467, 450] width 364 height 82
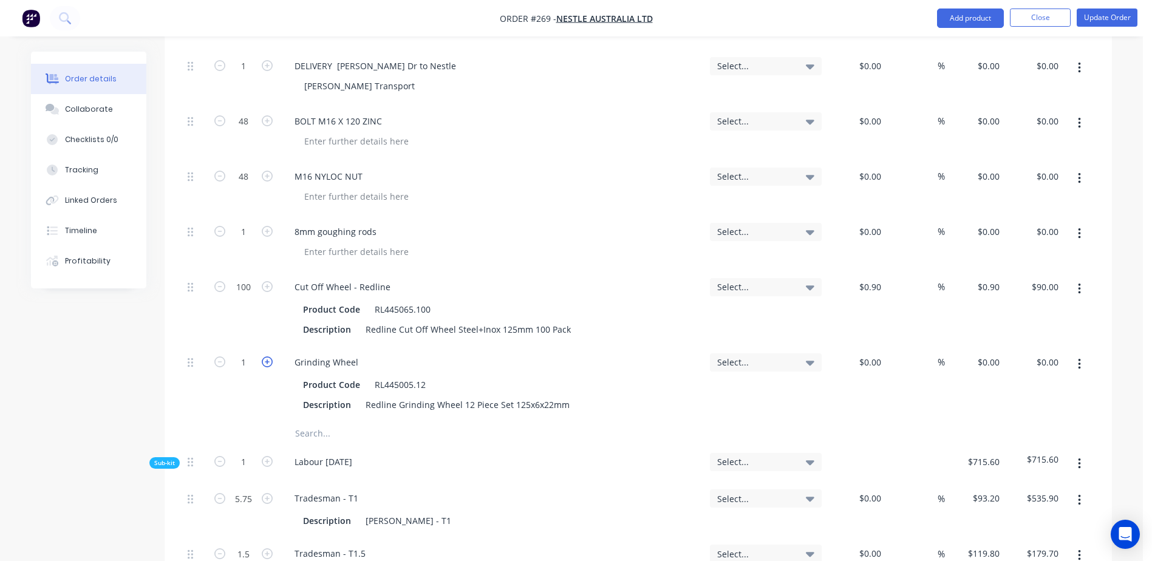
click at [271, 356] on icon "button" at bounding box center [267, 361] width 11 height 11
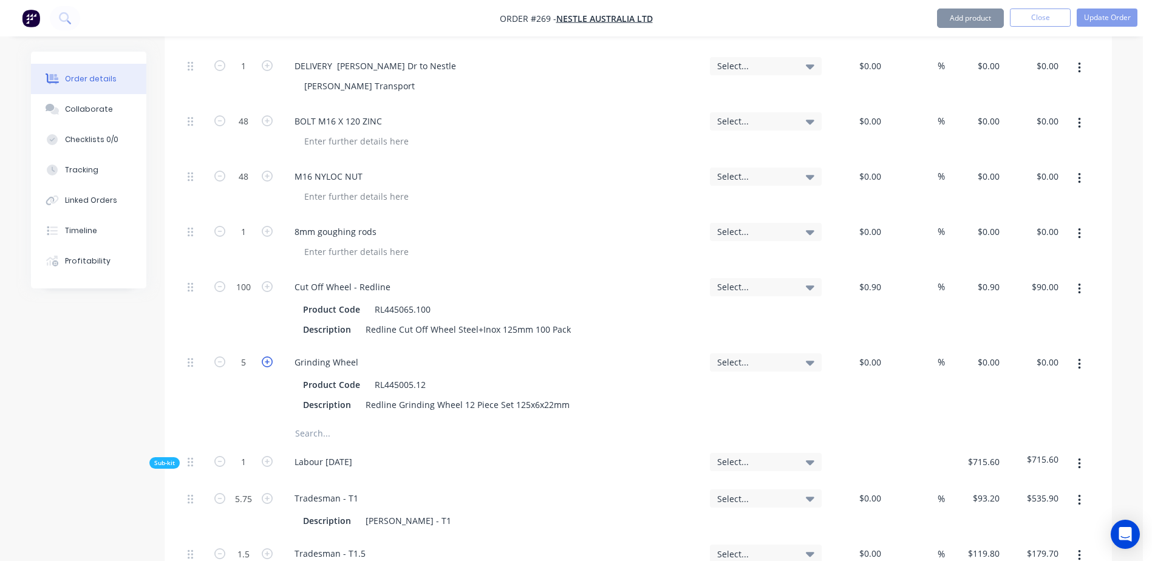
type input "6"
click at [860, 346] on div "$0.00" at bounding box center [855, 383] width 59 height 75
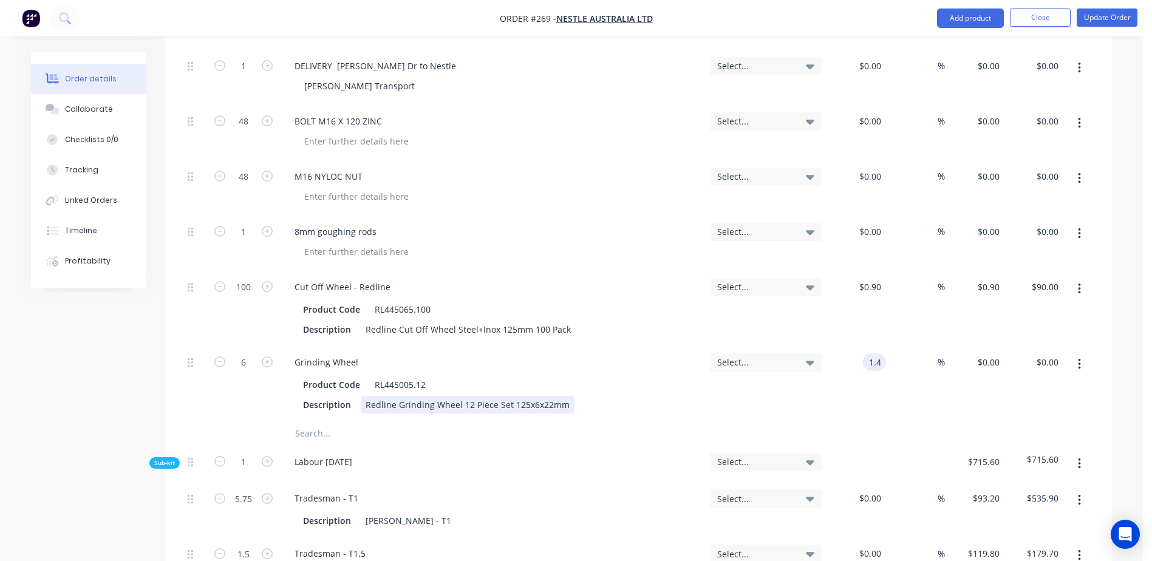
type input "$1.40"
type input "$8.40"
click at [579, 396] on div "Description Redline Grinding Wheel 12 Piece Set 125x6x22mm" at bounding box center [490, 405] width 384 height 18
click at [1100, 20] on button "Update Order" at bounding box center [1106, 17] width 61 height 18
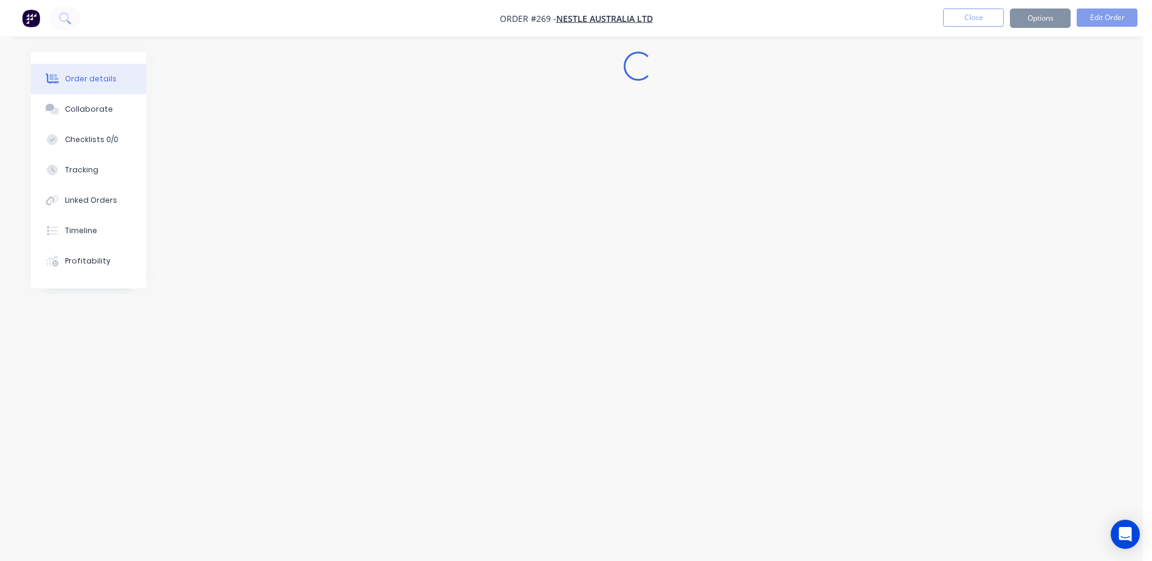
scroll to position [0, 0]
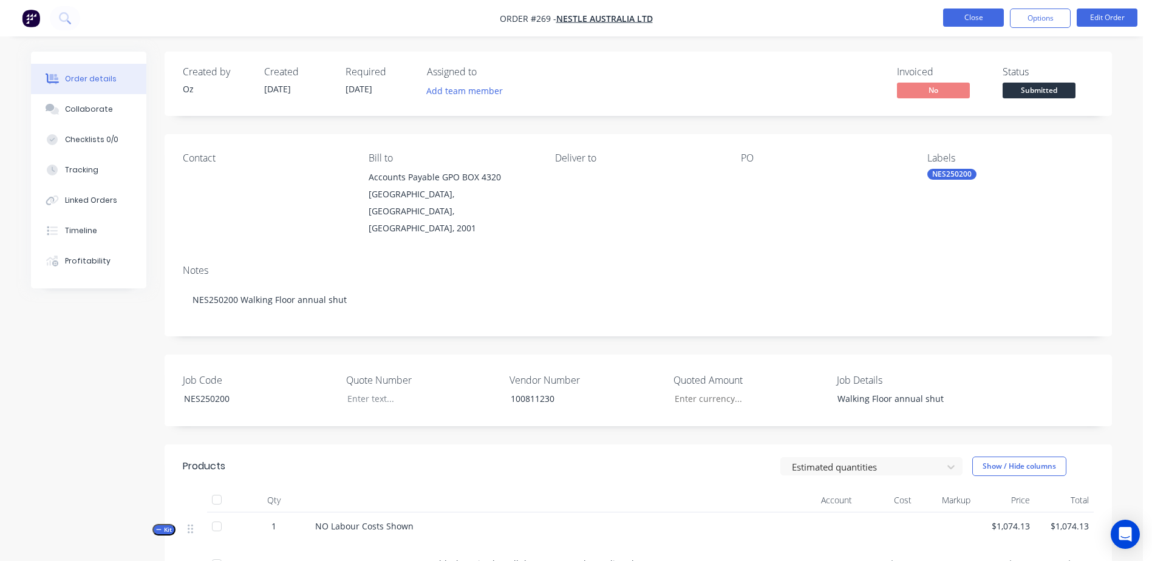
click at [972, 17] on button "Close" at bounding box center [973, 17] width 61 height 18
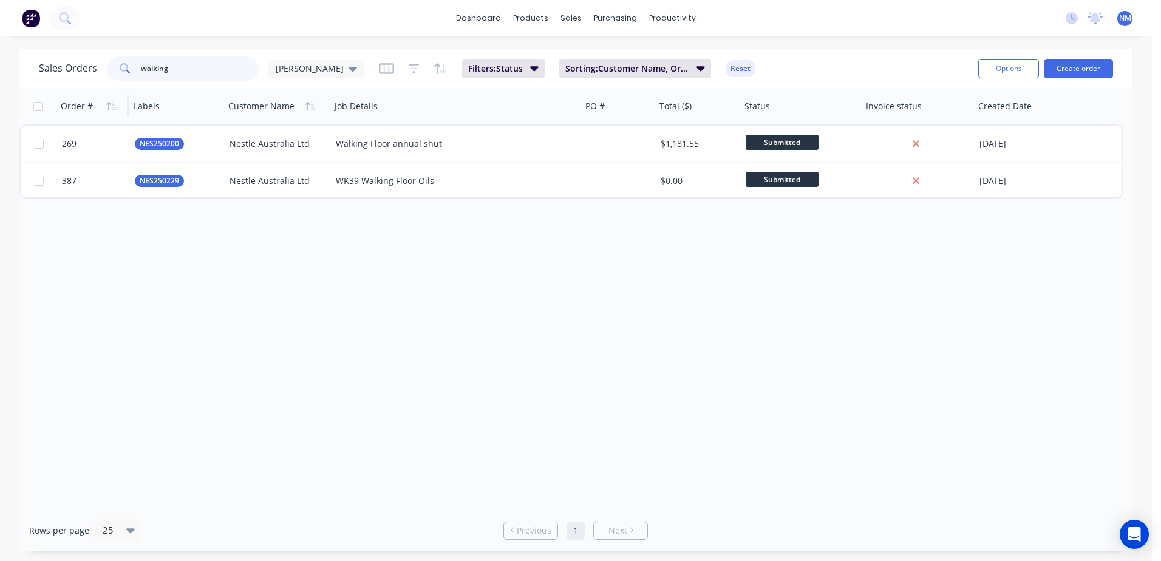
drag, startPoint x: 154, startPoint y: 75, endPoint x: 73, endPoint y: 89, distance: 81.3
click at [82, 87] on div "Sales Orders walking [PERSON_NAME] Filters: Status Sorting: Customer Name, Orde…" at bounding box center [575, 68] width 1113 height 39
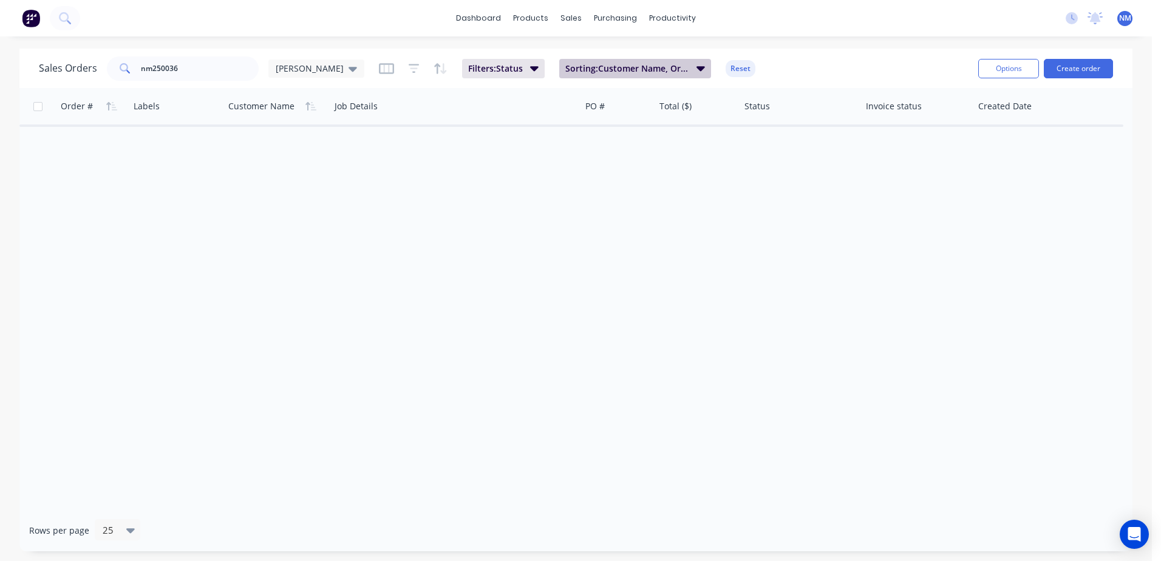
click at [696, 69] on icon "button" at bounding box center [700, 68] width 8 height 5
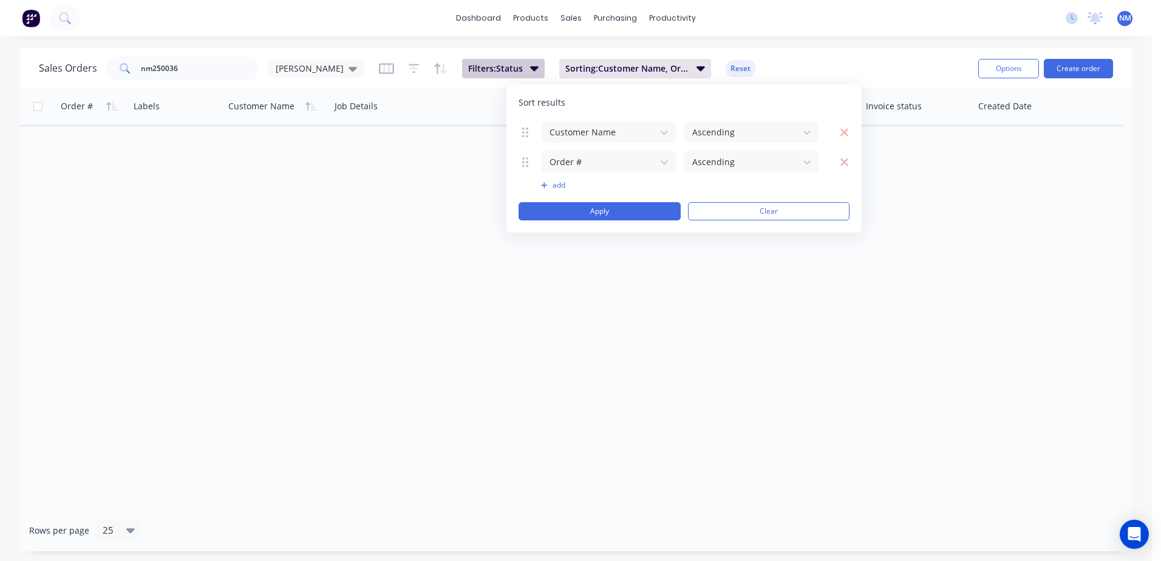
click at [475, 64] on button "Filters: Status" at bounding box center [503, 68] width 83 height 19
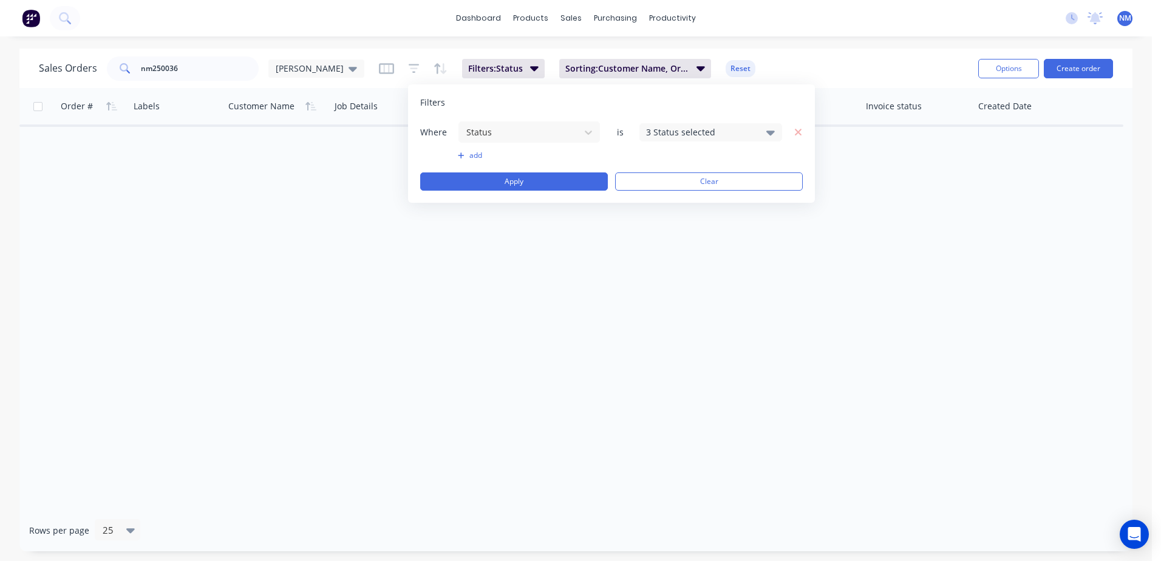
click at [769, 135] on icon at bounding box center [770, 132] width 8 height 13
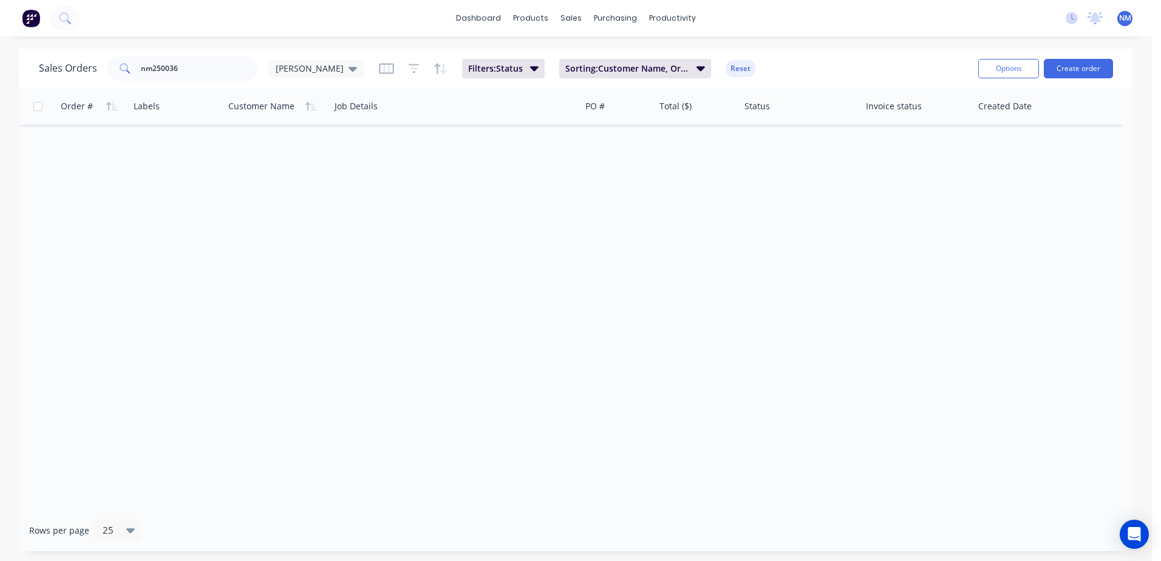
click at [656, 329] on div "Order # Labels Customer Name Job Details PO # Total ($) Status Invoice status C…" at bounding box center [575, 298] width 1113 height 421
click at [696, 64] on icon "button" at bounding box center [700, 67] width 8 height 13
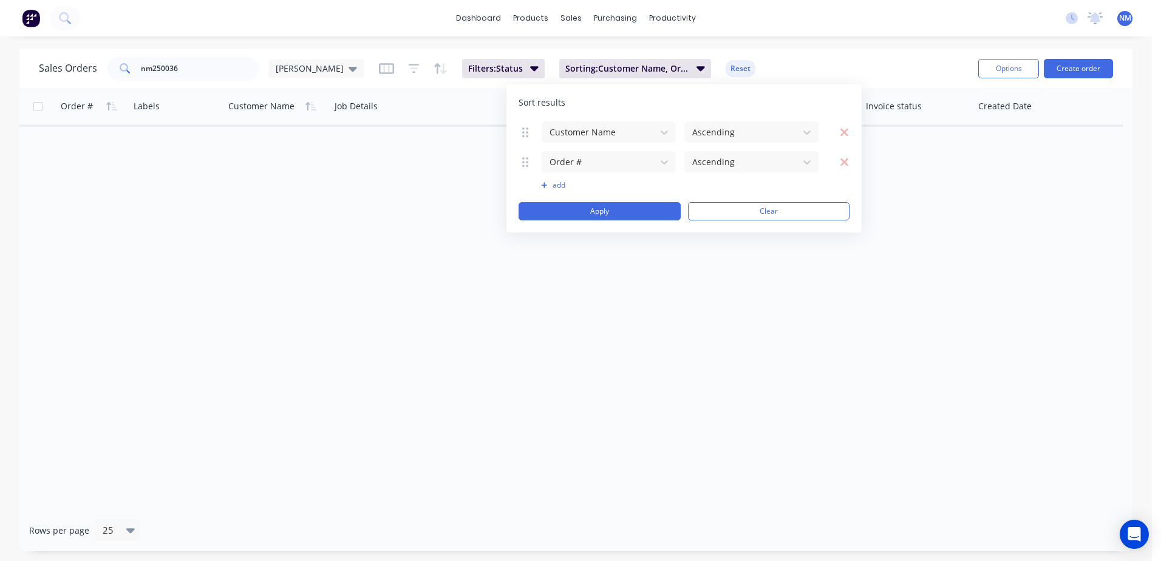
drag, startPoint x: 450, startPoint y: 217, endPoint x: 472, endPoint y: 129, distance: 90.7
click at [455, 203] on div "Order # Labels Customer Name Job Details PO # Total ($) Status Invoice status C…" at bounding box center [575, 298] width 1113 height 421
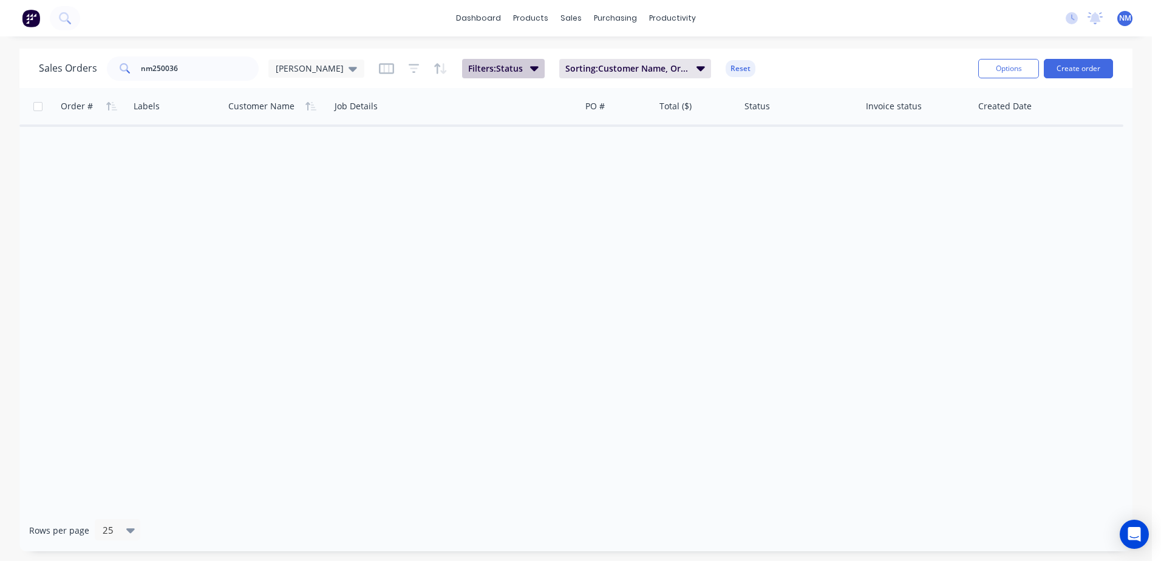
click at [530, 73] on icon "button" at bounding box center [534, 67] width 8 height 13
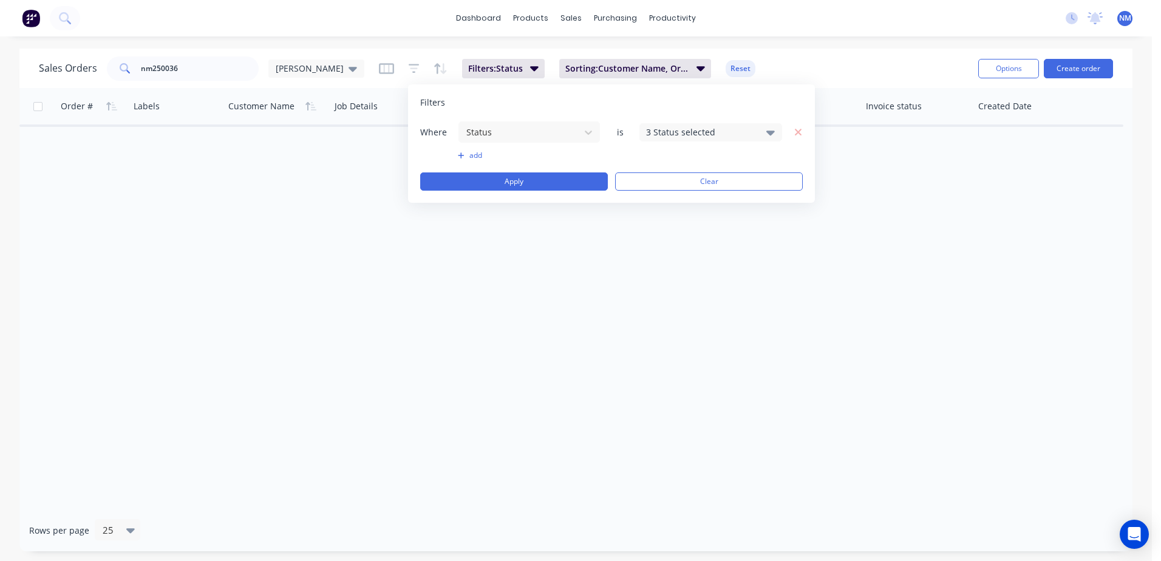
click at [773, 134] on icon at bounding box center [770, 132] width 8 height 13
click at [661, 321] on div at bounding box center [659, 320] width 24 height 24
click at [495, 182] on button "Apply" at bounding box center [514, 181] width 188 height 18
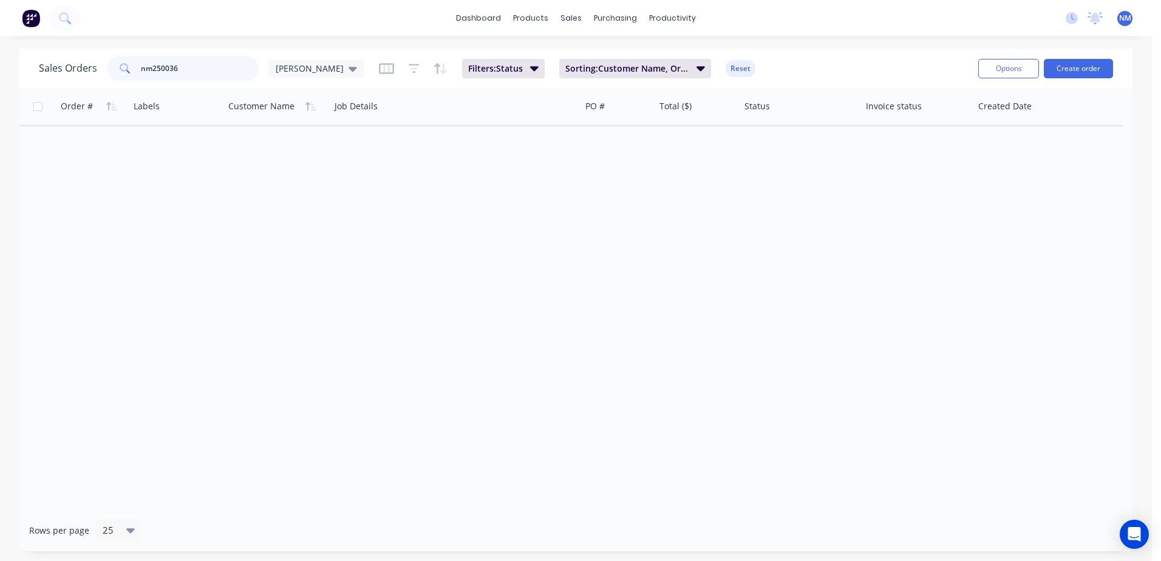
drag, startPoint x: 206, startPoint y: 71, endPoint x: 117, endPoint y: 69, distance: 89.9
click at [117, 69] on div "nm250036" at bounding box center [183, 68] width 152 height 24
type input "nm250074"
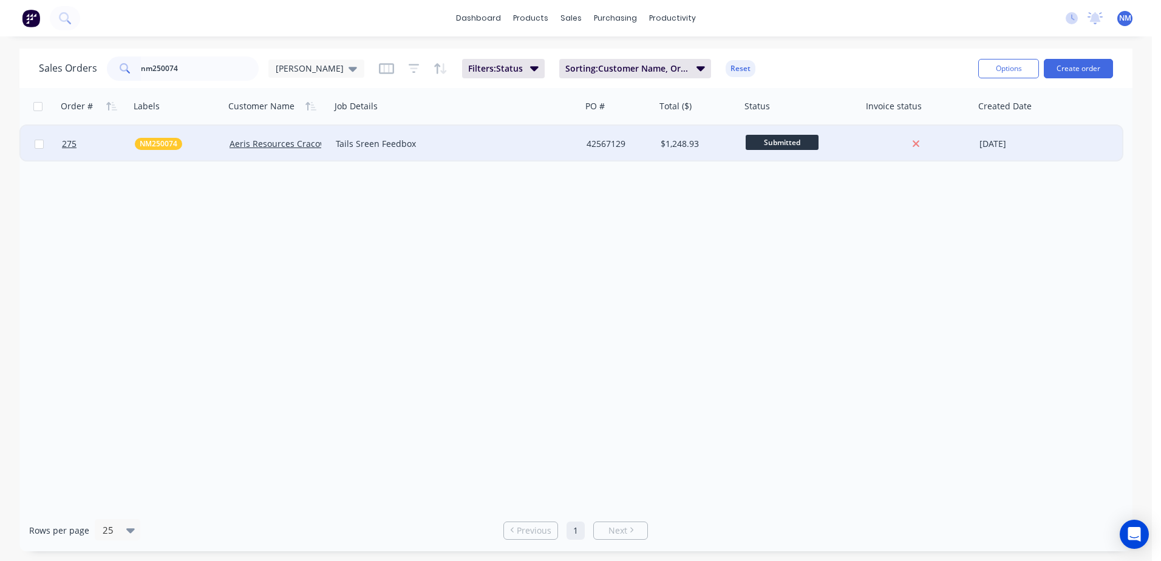
click at [640, 146] on div "42567129" at bounding box center [616, 144] width 61 height 12
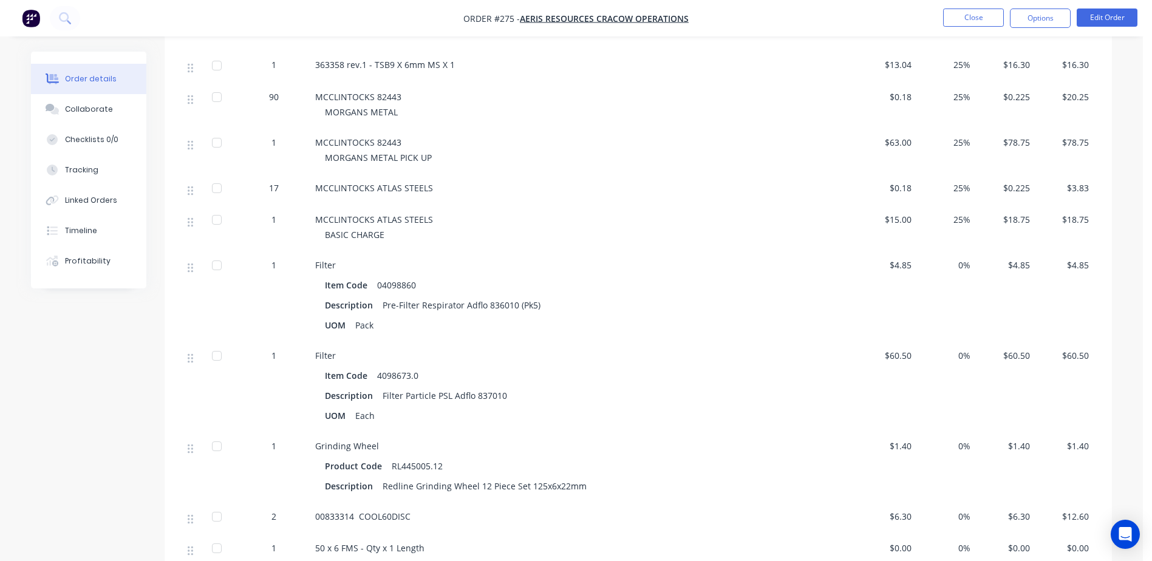
scroll to position [850, 0]
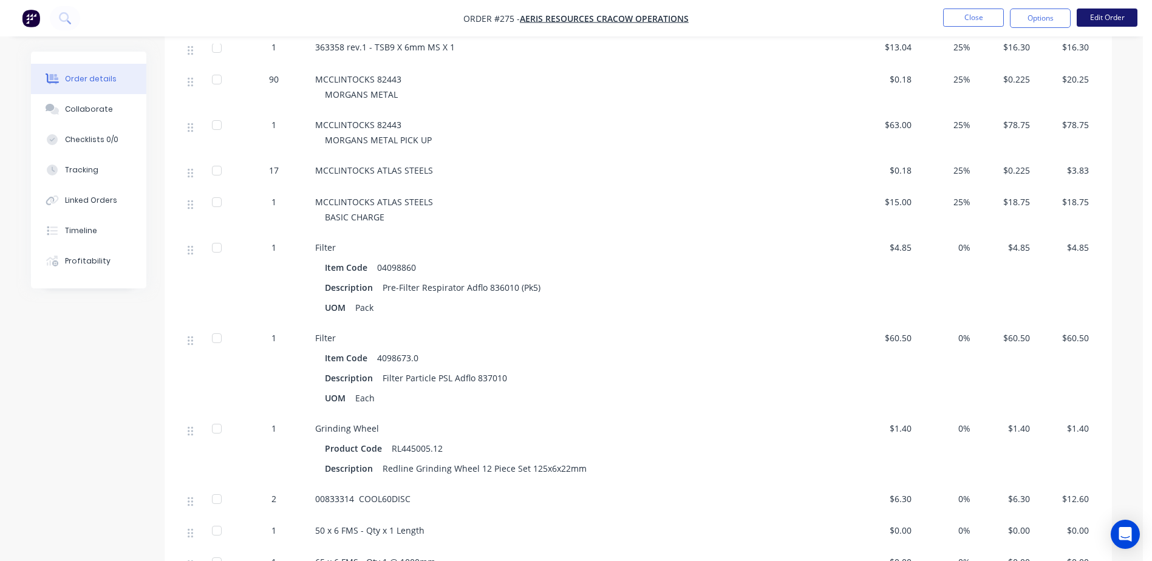
click at [1120, 16] on button "Edit Order" at bounding box center [1106, 17] width 61 height 18
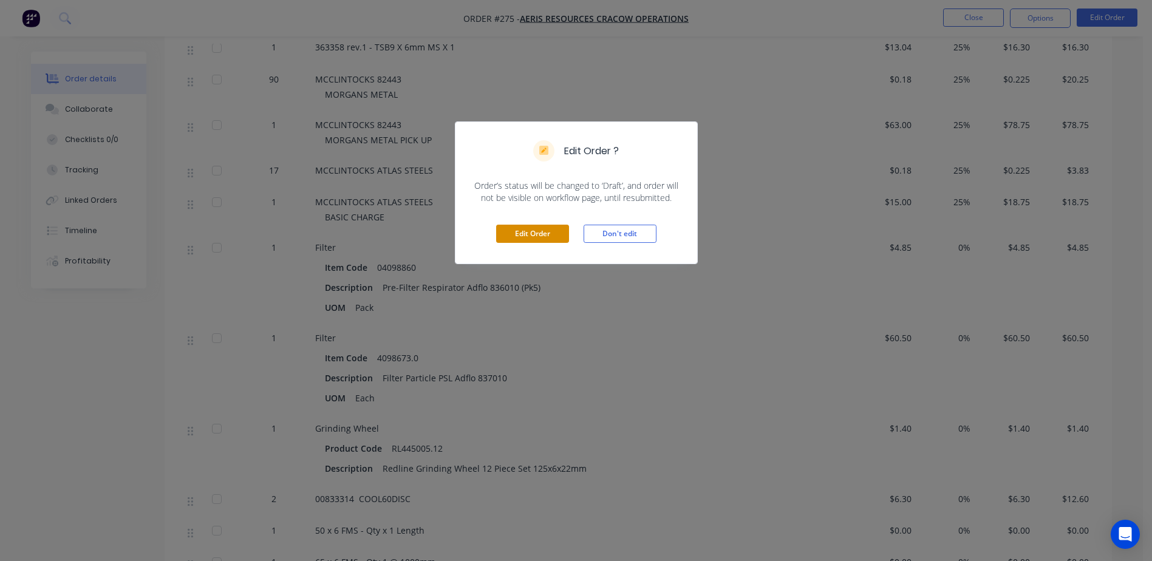
click at [537, 237] on button "Edit Order" at bounding box center [532, 234] width 73 height 18
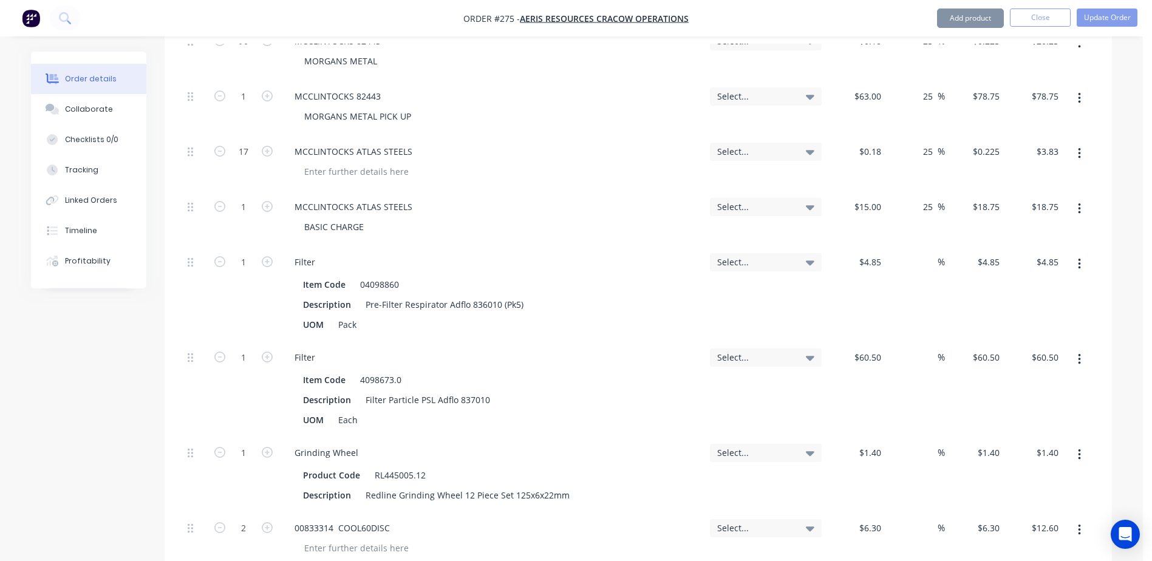
scroll to position [1457, 0]
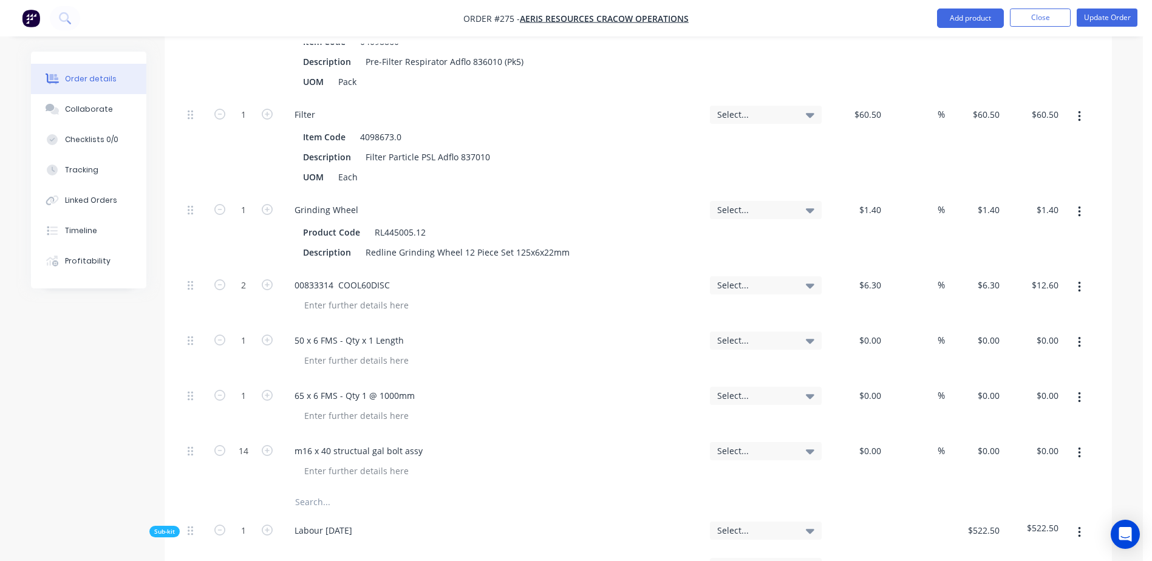
click at [308, 490] on input "text" at bounding box center [415, 502] width 243 height 24
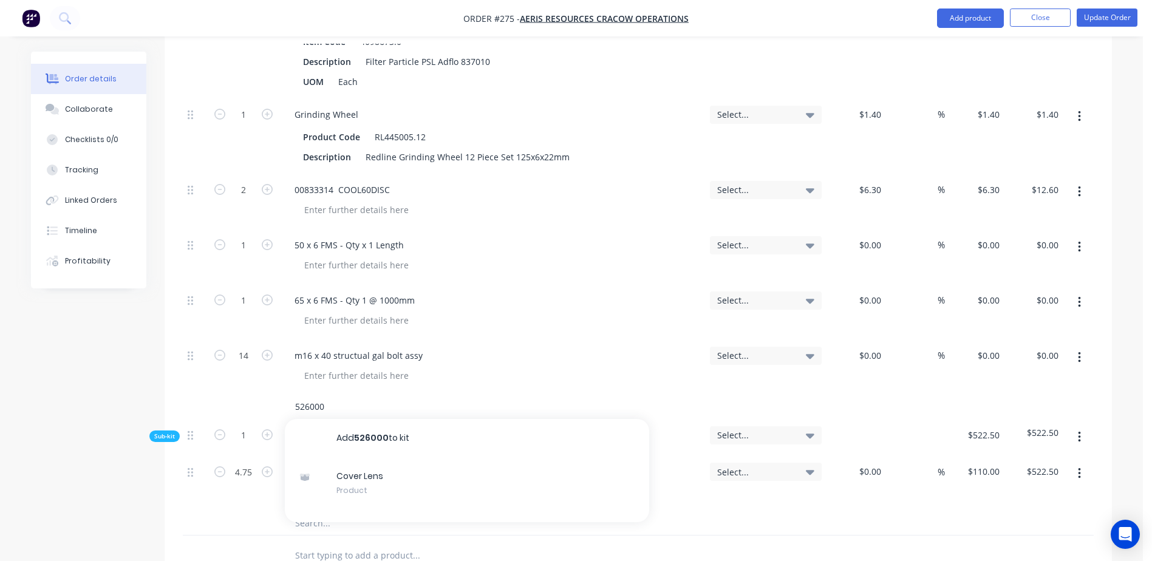
scroll to position [1578, 0]
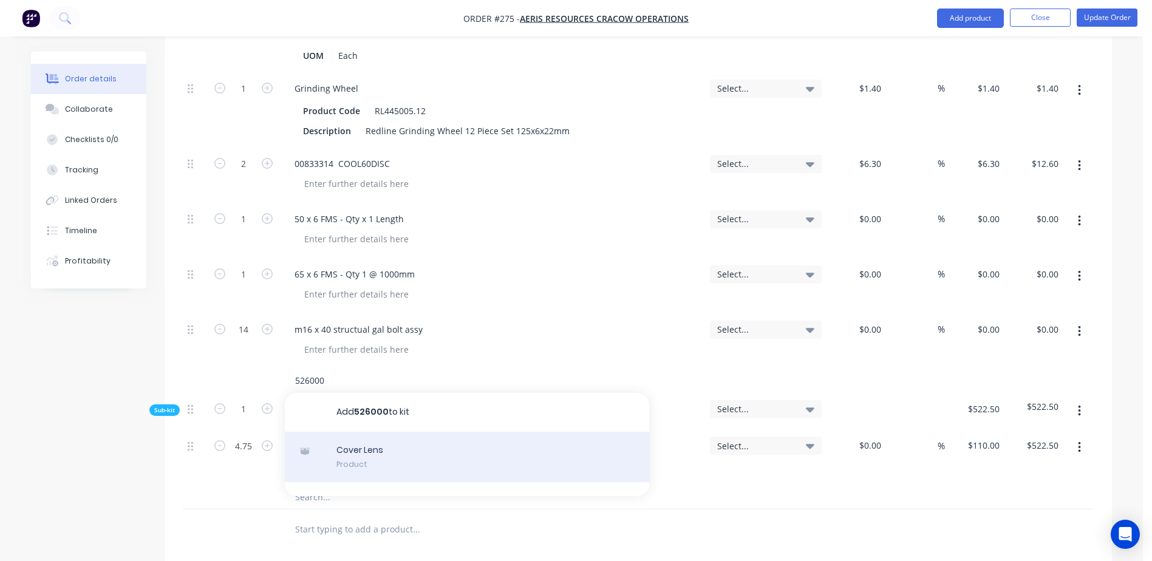
type input "526000"
click at [356, 432] on div "Cover Lens Product" at bounding box center [467, 457] width 364 height 51
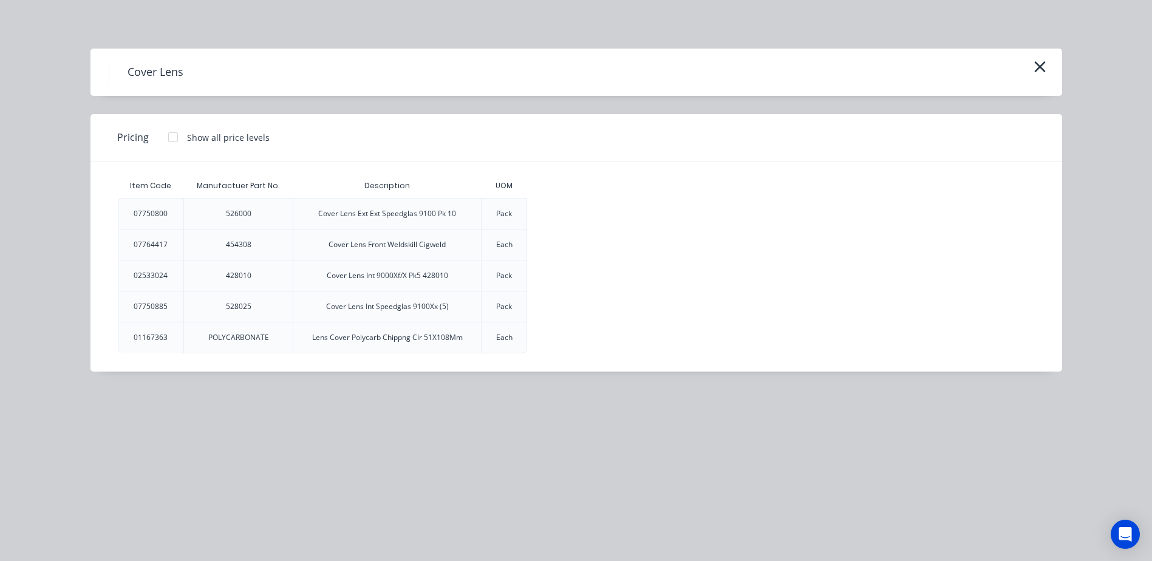
click at [506, 214] on div "Pack" at bounding box center [504, 213] width 16 height 11
click at [451, 211] on div "Cover Lens Ext Ext Speedglas 9100 Pk 10" at bounding box center [387, 213] width 138 height 11
click at [242, 206] on div "526000" at bounding box center [238, 214] width 45 height 30
click at [221, 214] on div "526000" at bounding box center [238, 214] width 45 height 30
click at [505, 208] on div "Pack" at bounding box center [504, 213] width 16 height 11
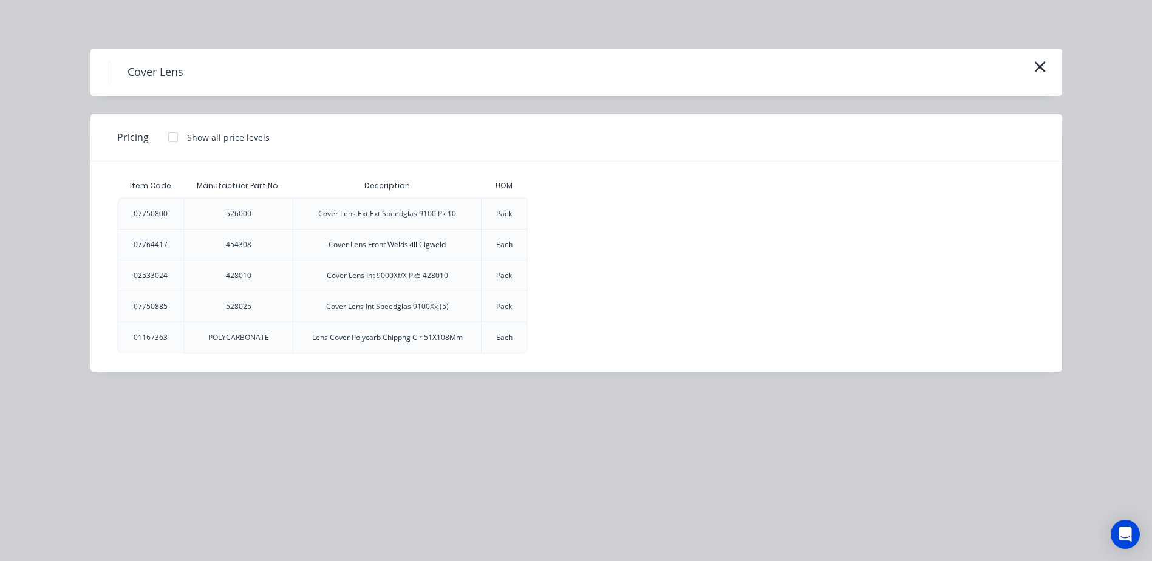
click at [141, 204] on div "07750800" at bounding box center [150, 214] width 53 height 30
click at [173, 139] on div at bounding box center [173, 137] width 24 height 24
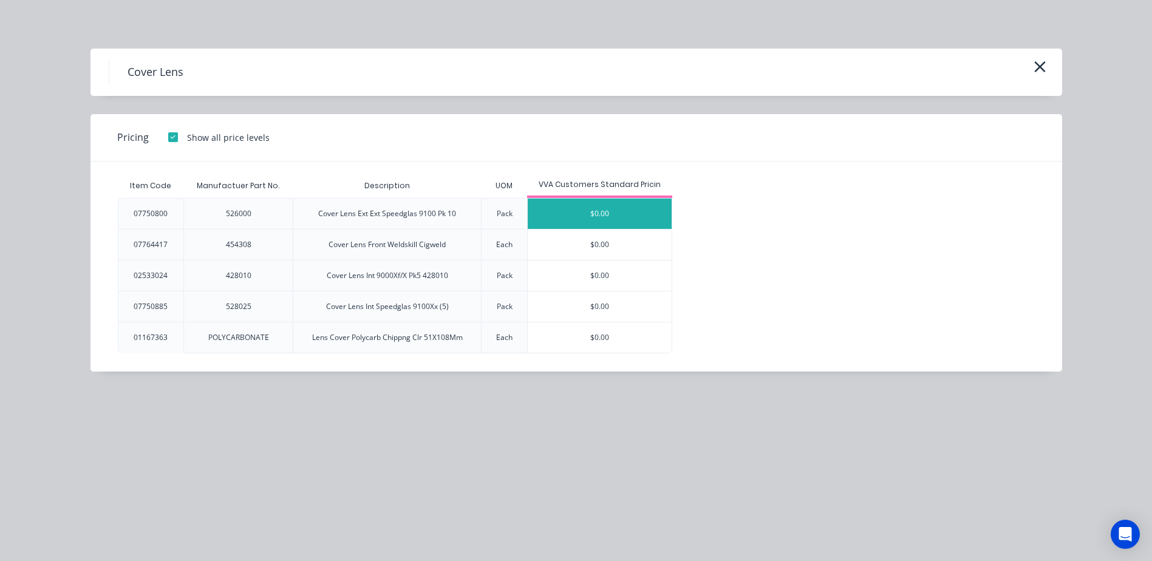
click at [574, 217] on div "$0.00" at bounding box center [600, 214] width 144 height 30
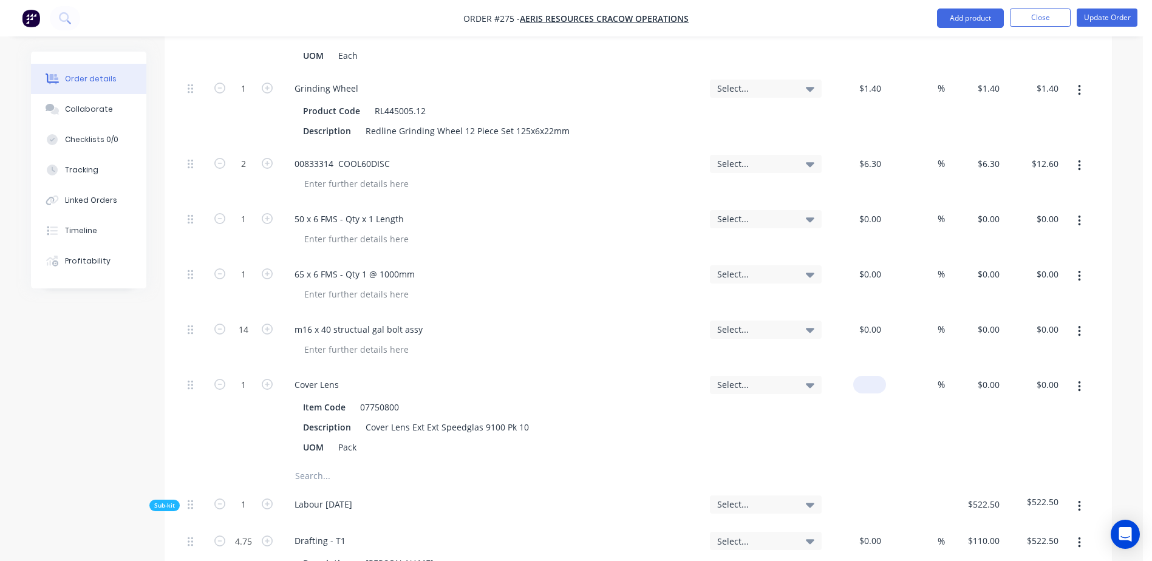
click at [860, 368] on div "$0.00" at bounding box center [855, 415] width 59 height 95
type input "$4.30"
click at [313, 464] on input "text" at bounding box center [415, 476] width 243 height 24
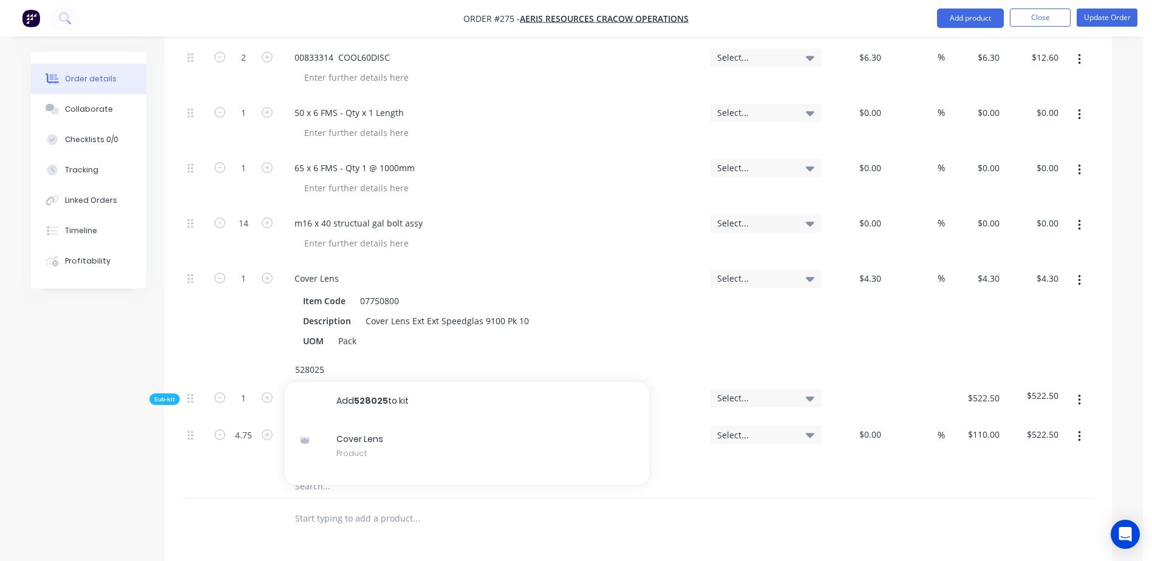
scroll to position [1700, 0]
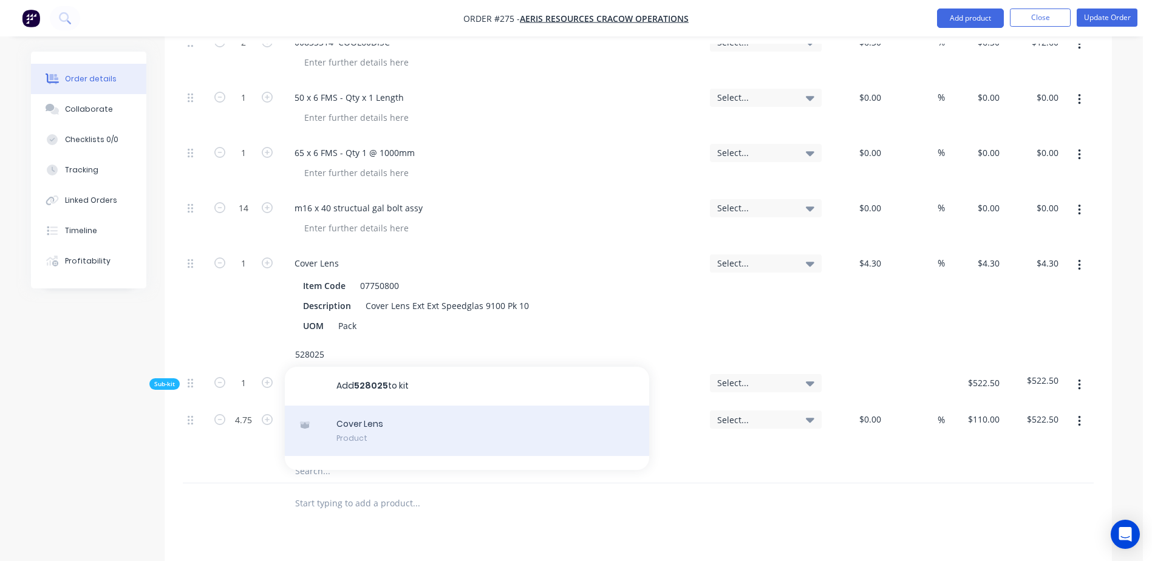
type input "528025"
click at [369, 406] on div "Cover Lens Product" at bounding box center [467, 431] width 364 height 51
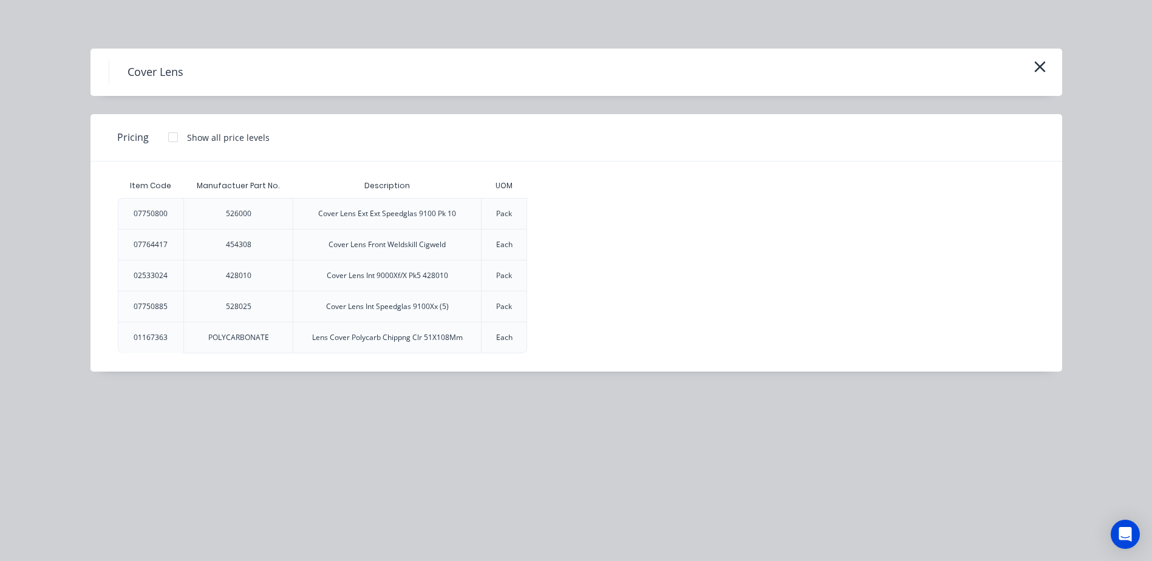
click at [174, 138] on div at bounding box center [173, 137] width 24 height 24
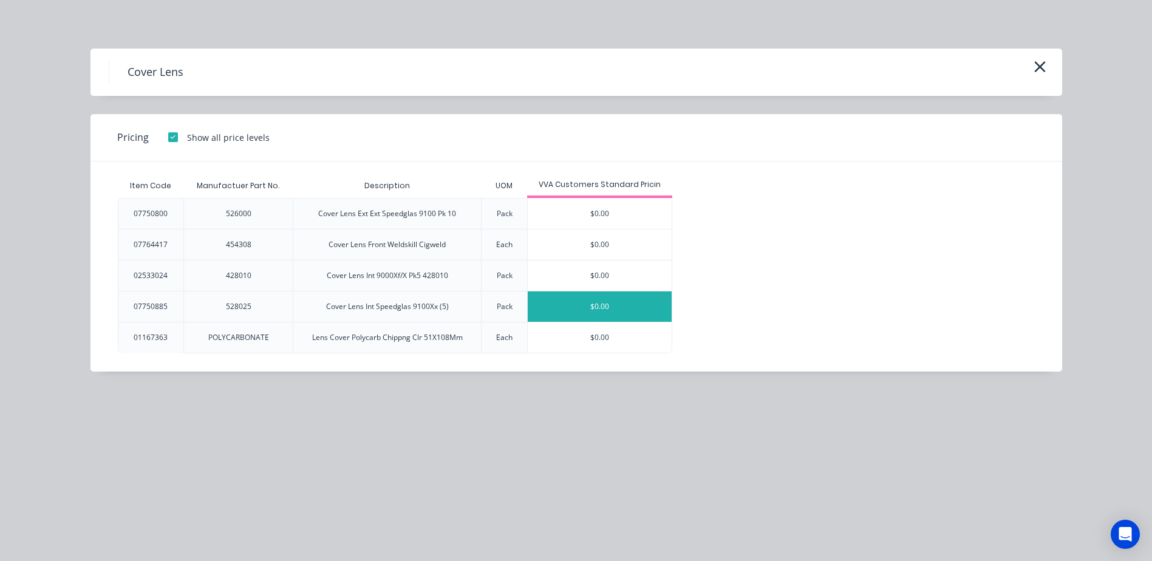
click at [554, 304] on div "$0.00" at bounding box center [600, 306] width 144 height 30
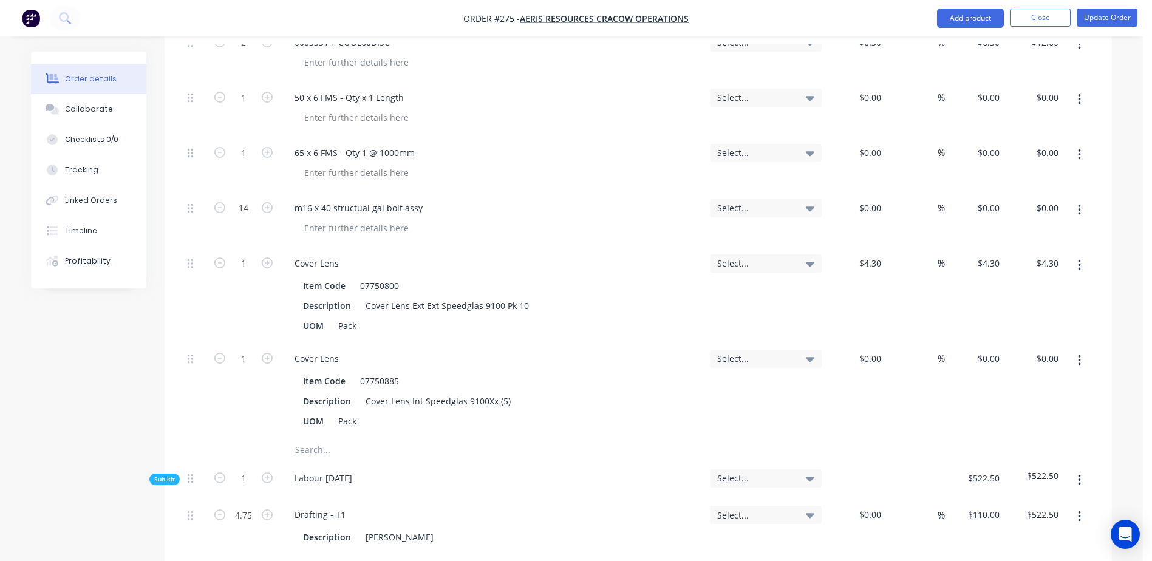
click at [861, 342] on div "$0.00 $0.00" at bounding box center [855, 389] width 59 height 95
click at [863, 342] on div "$0.00" at bounding box center [855, 389] width 59 height 95
type input "$16.80"
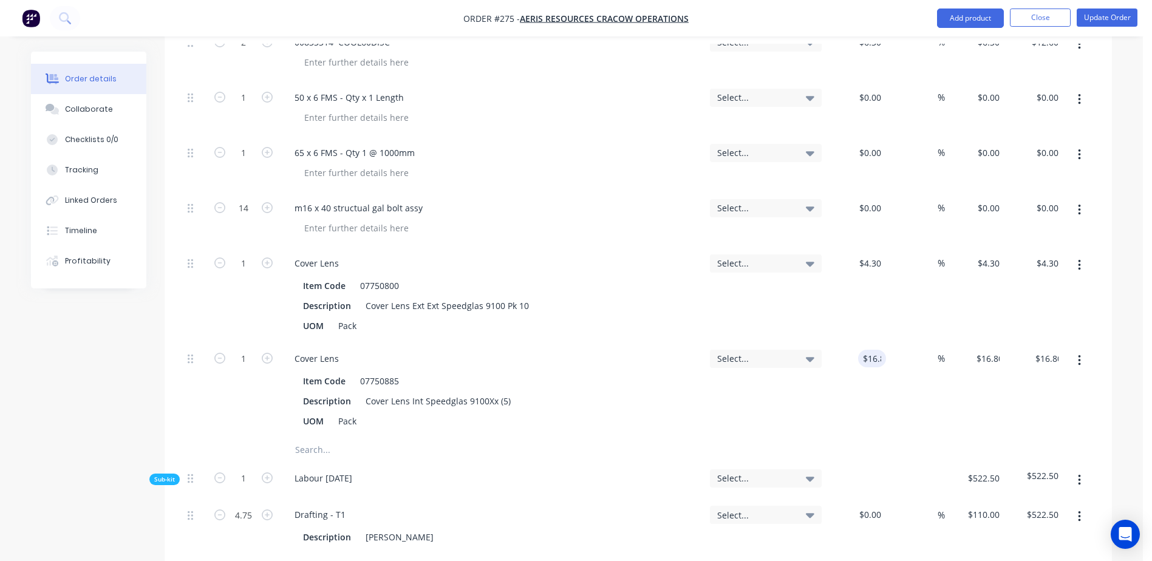
click at [302, 438] on input "text" at bounding box center [415, 450] width 243 height 24
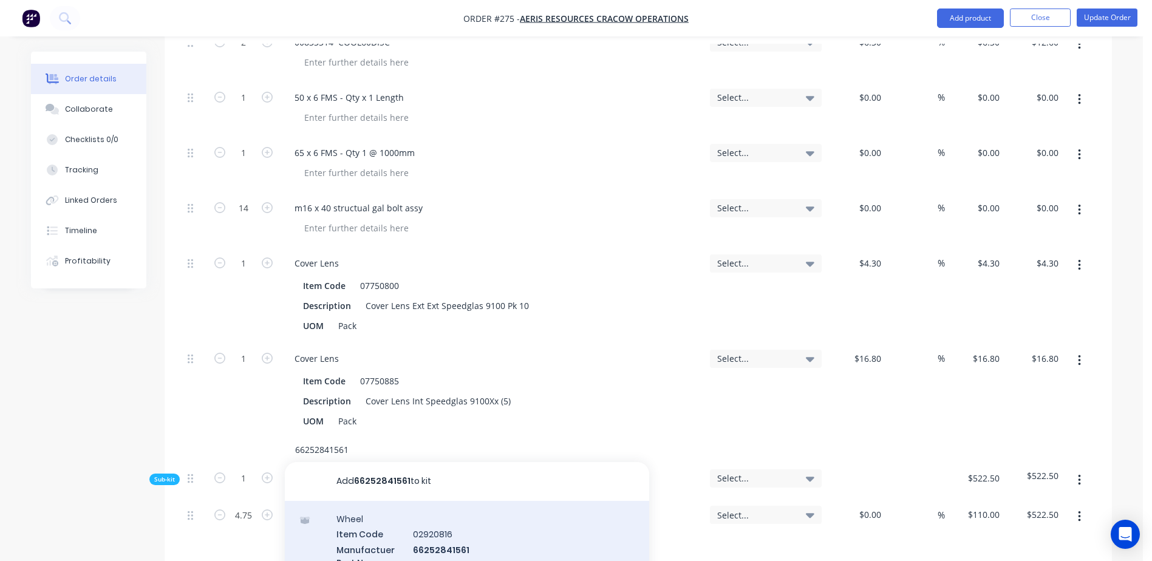
type input "66252841561"
click at [428, 518] on div "Wheel Item Code 02920816 Manufactuer Part No. 66252841561 Description Wheel C/O…" at bounding box center [467, 564] width 364 height 126
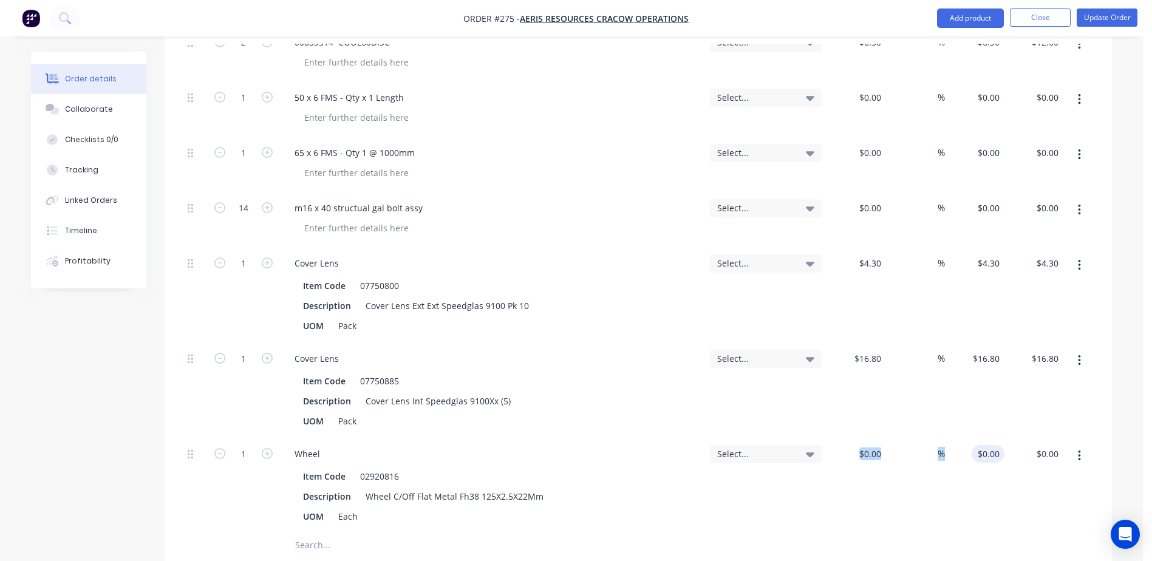
drag, startPoint x: 852, startPoint y: 421, endPoint x: 1000, endPoint y: 412, distance: 147.8
click at [1000, 438] on div "1 Wheel Item Code 02920816 Description Wheel C/Off Flat Metal Fh38 125X2.5X22Mm…" at bounding box center [638, 485] width 911 height 95
click at [884, 438] on div "$0.00 $0.00" at bounding box center [855, 485] width 59 height 95
click at [871, 445] on div "$0.00" at bounding box center [869, 454] width 33 height 18
type input "$2.70"
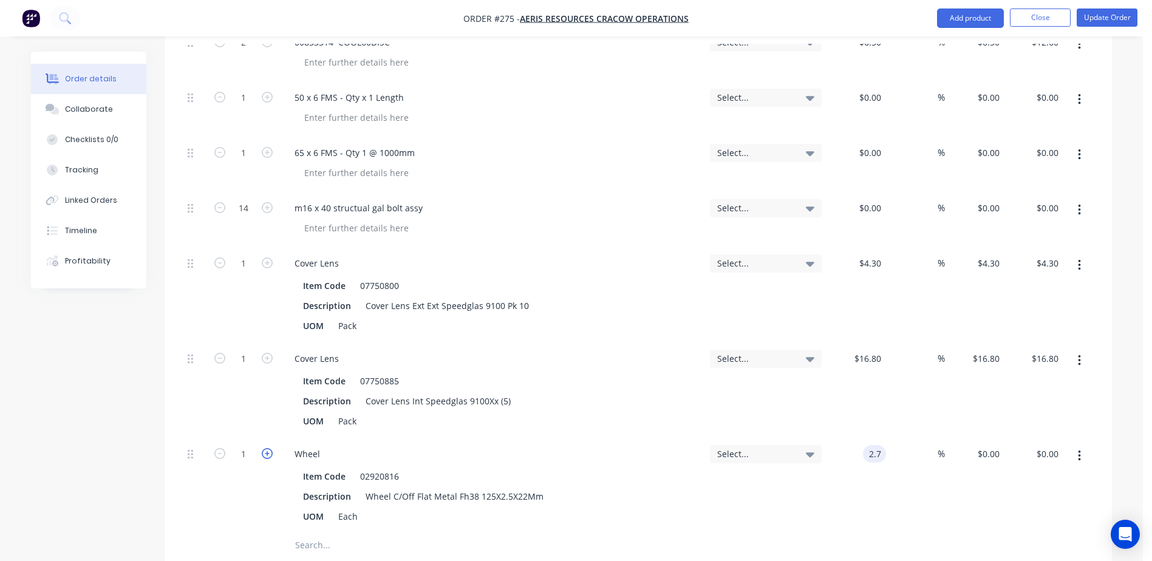
type input "$2.70"
click at [265, 448] on icon "button" at bounding box center [267, 453] width 11 height 11
type input "2"
type input "$5.40"
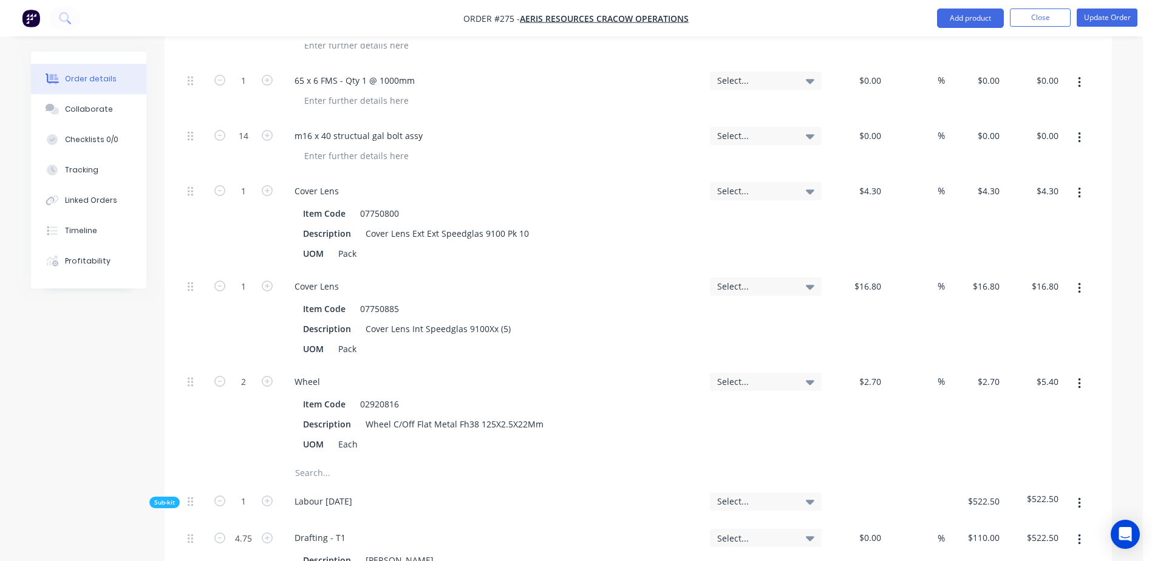
scroll to position [1882, 0]
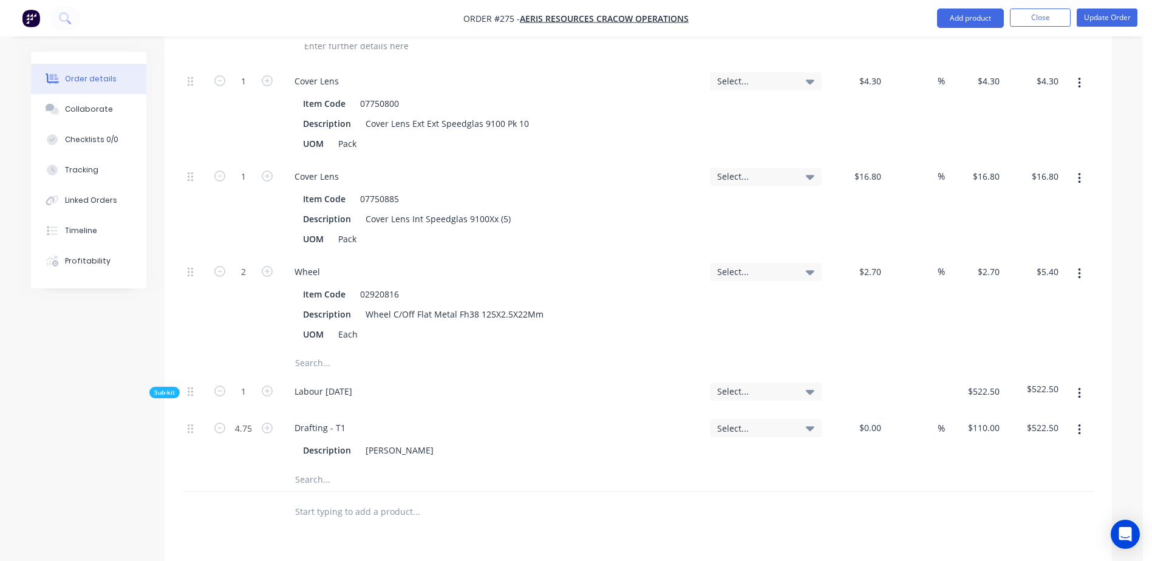
click at [314, 351] on input "text" at bounding box center [415, 363] width 243 height 24
click at [312, 351] on input "text" at bounding box center [415, 363] width 243 height 24
drag, startPoint x: 330, startPoint y: 325, endPoint x: 271, endPoint y: 327, distance: 58.9
click at [271, 351] on div "14h45p" at bounding box center [638, 363] width 911 height 24
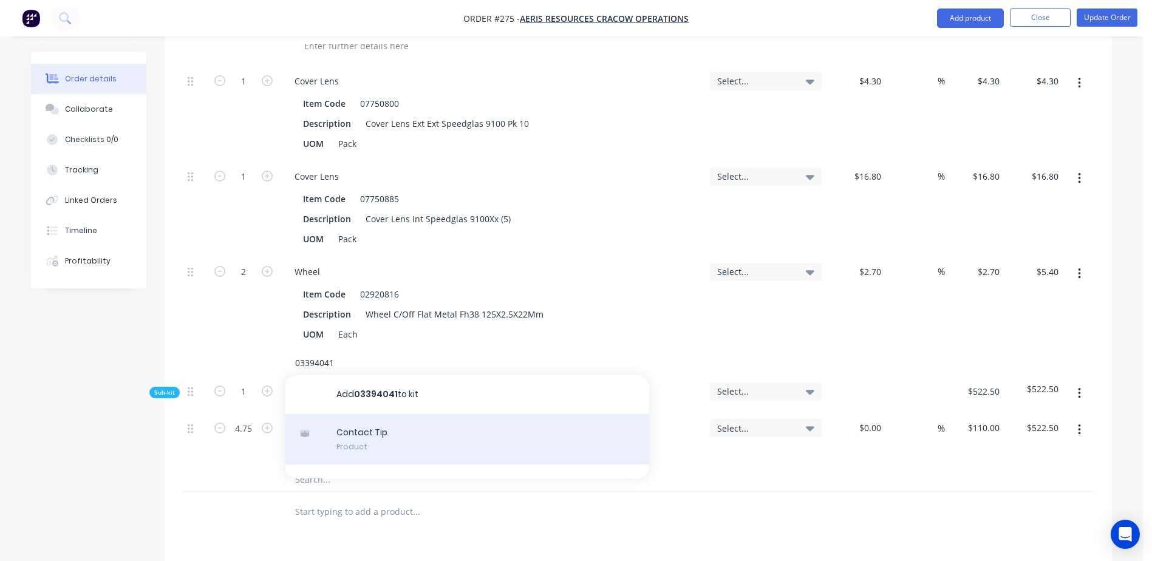
type input "03394041"
click at [361, 414] on div "Contact Tip Product" at bounding box center [467, 439] width 364 height 51
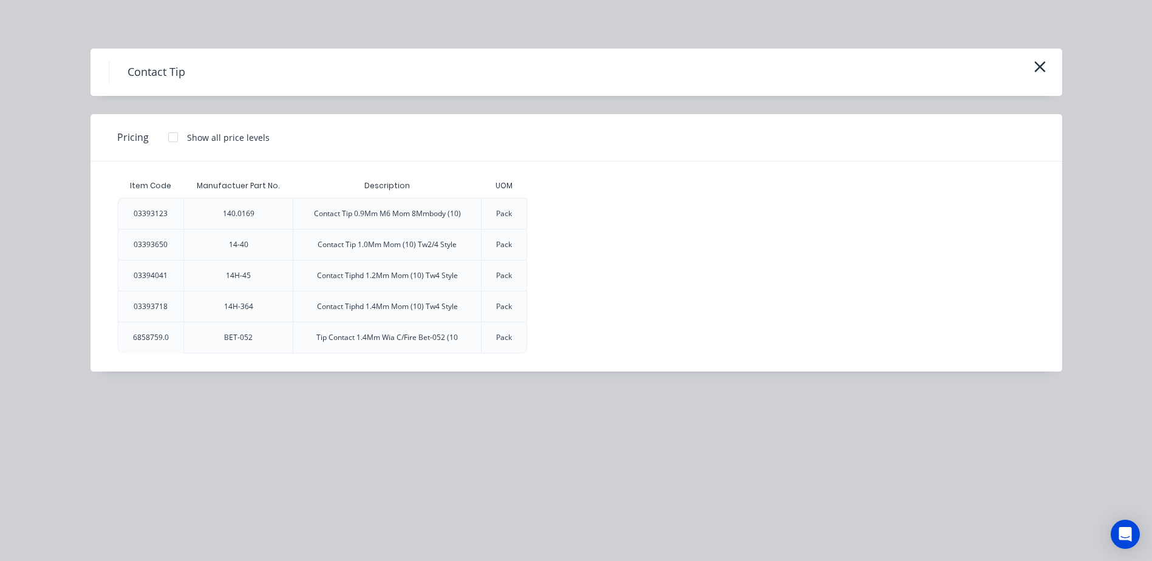
click at [175, 138] on div at bounding box center [173, 137] width 24 height 24
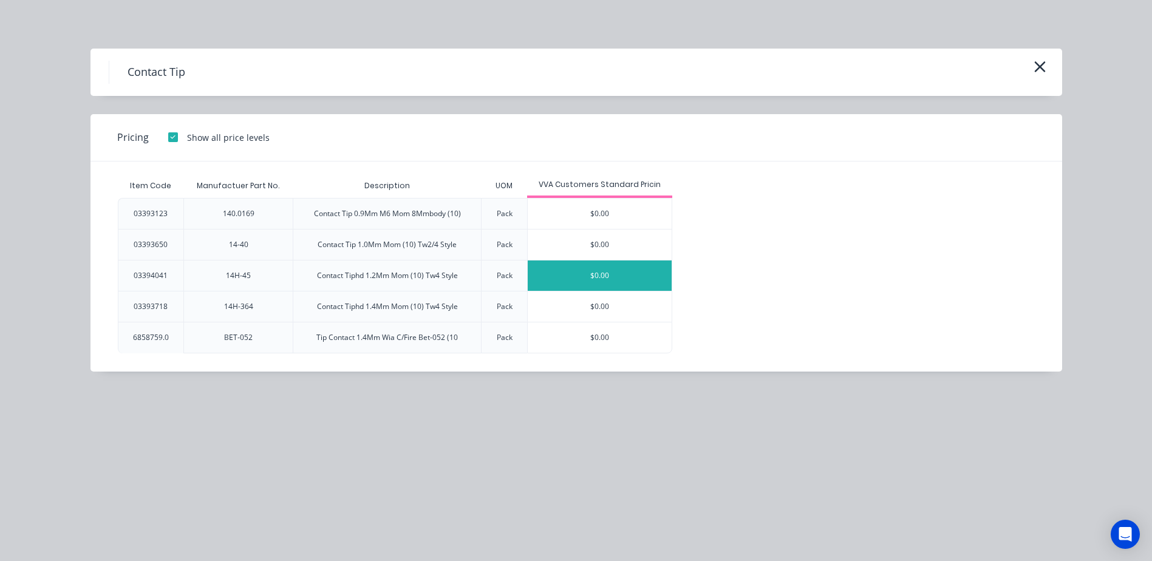
click at [576, 280] on div "$0.00" at bounding box center [600, 275] width 144 height 30
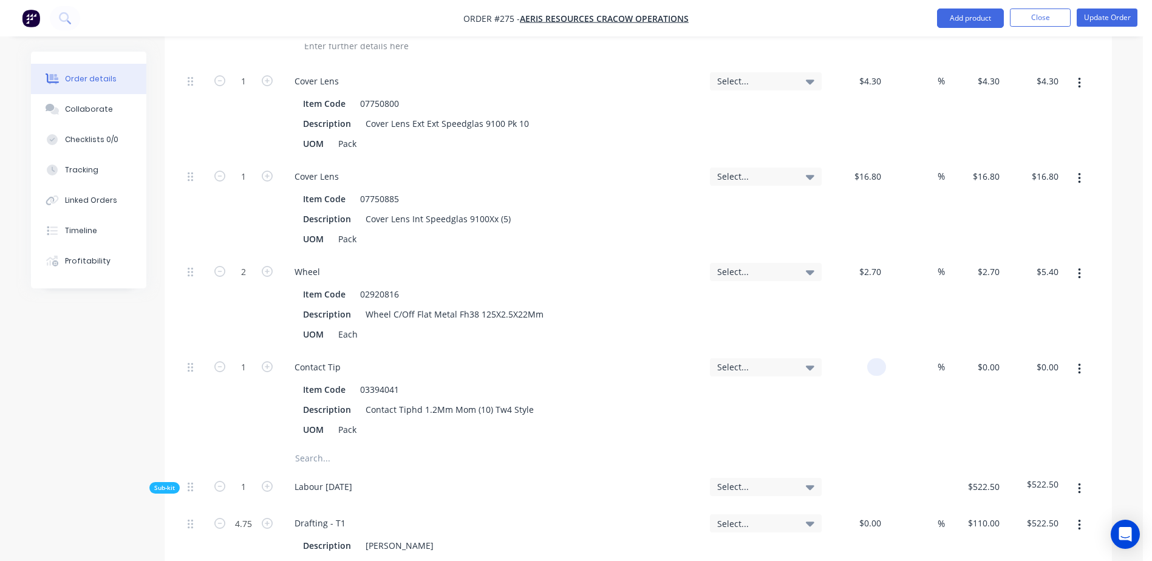
drag, startPoint x: 860, startPoint y: 338, endPoint x: 954, endPoint y: 325, distance: 94.4
click at [954, 351] on div "1 Contact Tip Item Code 03394041 Description Contact Tiphd 1.2Mm Mom (10) Tw4 S…" at bounding box center [638, 398] width 911 height 95
type input "$0.85"
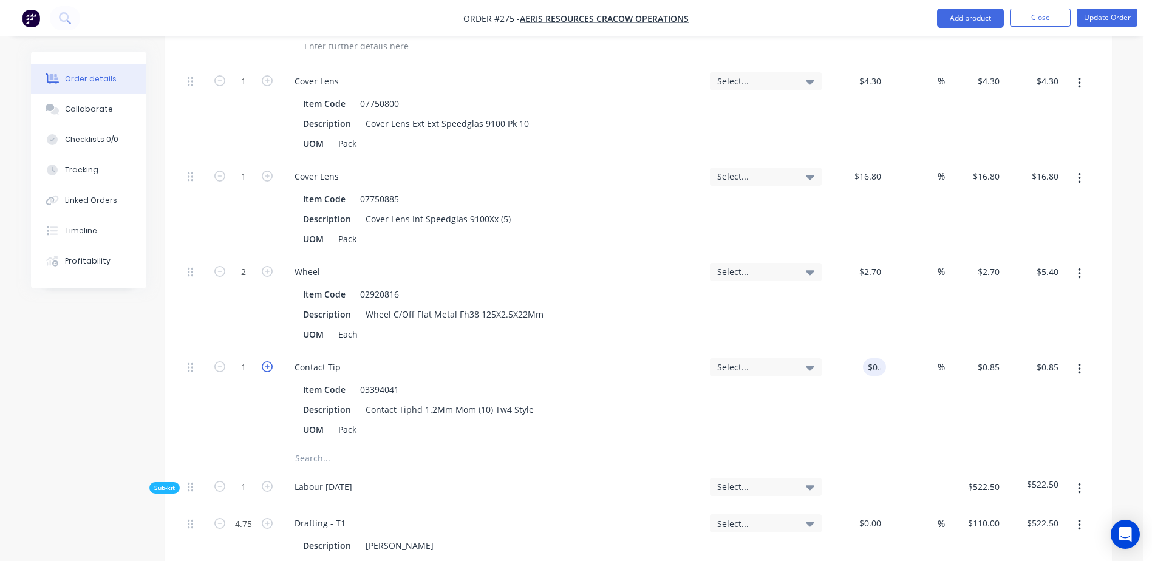
click at [267, 361] on icon "button" at bounding box center [267, 366] width 11 height 11
type input "2"
type input "$1.70"
click at [311, 446] on input "text" at bounding box center [415, 458] width 243 height 24
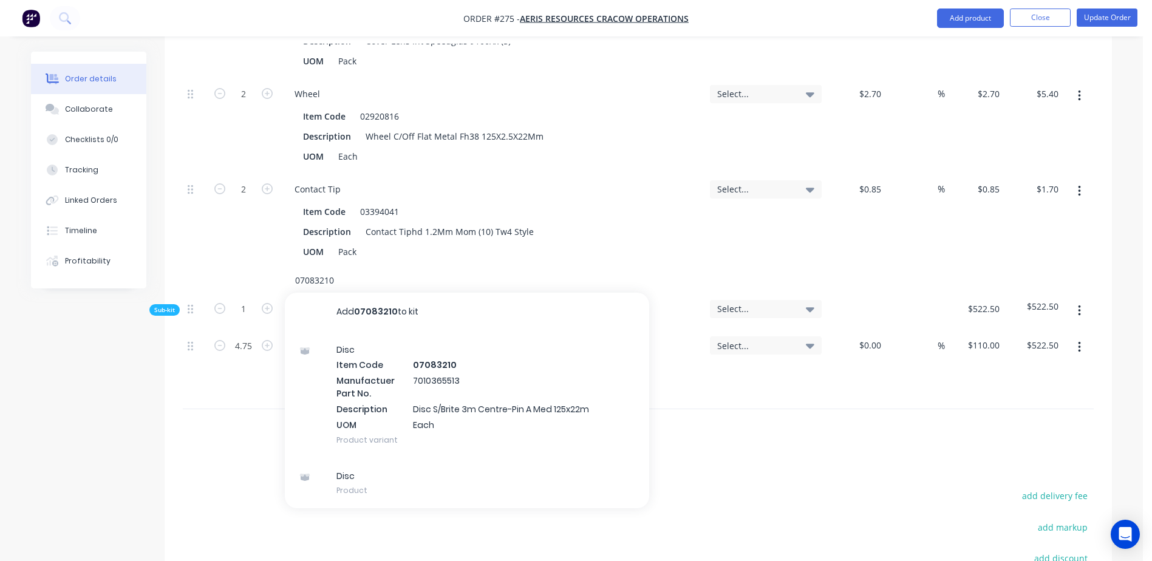
scroll to position [2064, 0]
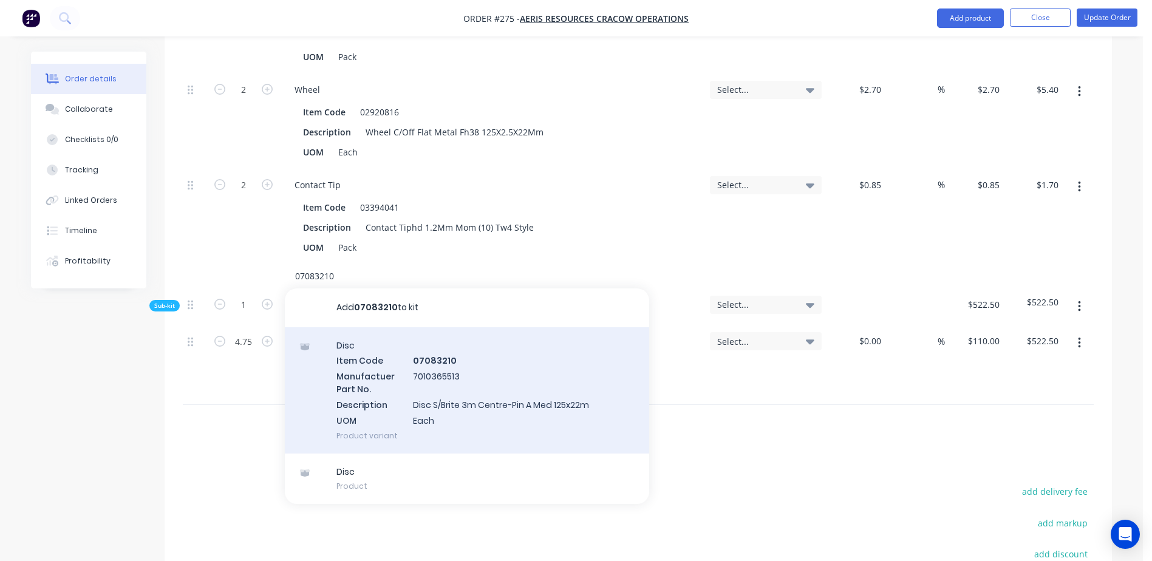
type input "07083210"
click at [433, 333] on div "Disc Item Code 07083210 Manufactuer Part No. 7010365513 Description Disc S/Brit…" at bounding box center [467, 390] width 364 height 126
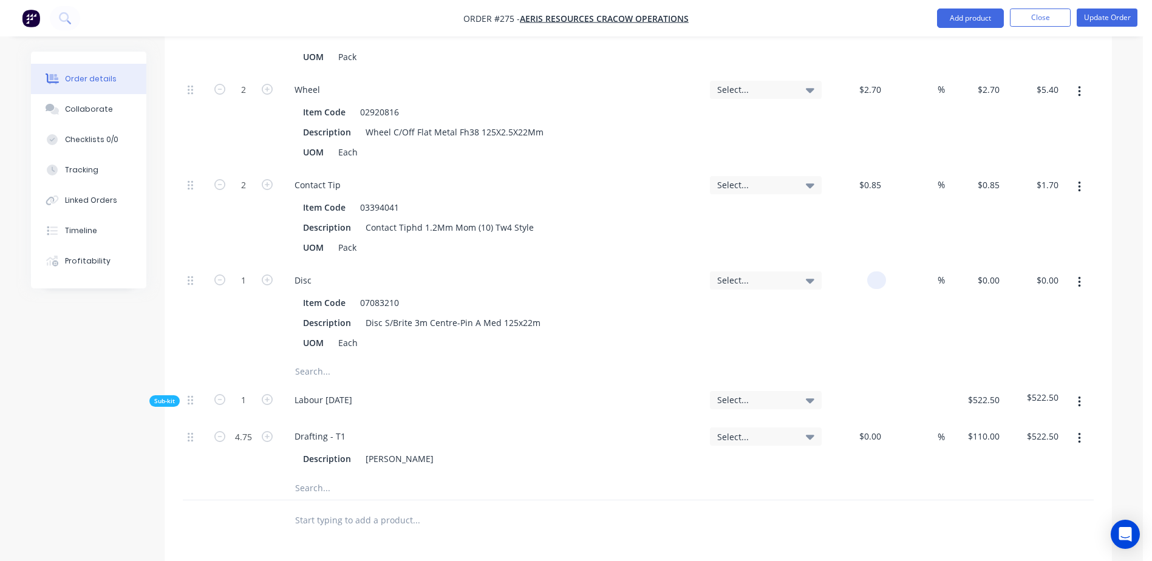
click at [854, 264] on div at bounding box center [855, 311] width 59 height 95
drag, startPoint x: 869, startPoint y: 245, endPoint x: 909, endPoint y: 239, distance: 40.0
click at [909, 264] on div "1 Disc Item Code 07083210 Description Disc S/Brite 3m Centre-Pin A Med 125x22m …" at bounding box center [638, 311] width 911 height 95
type input "$9.80"
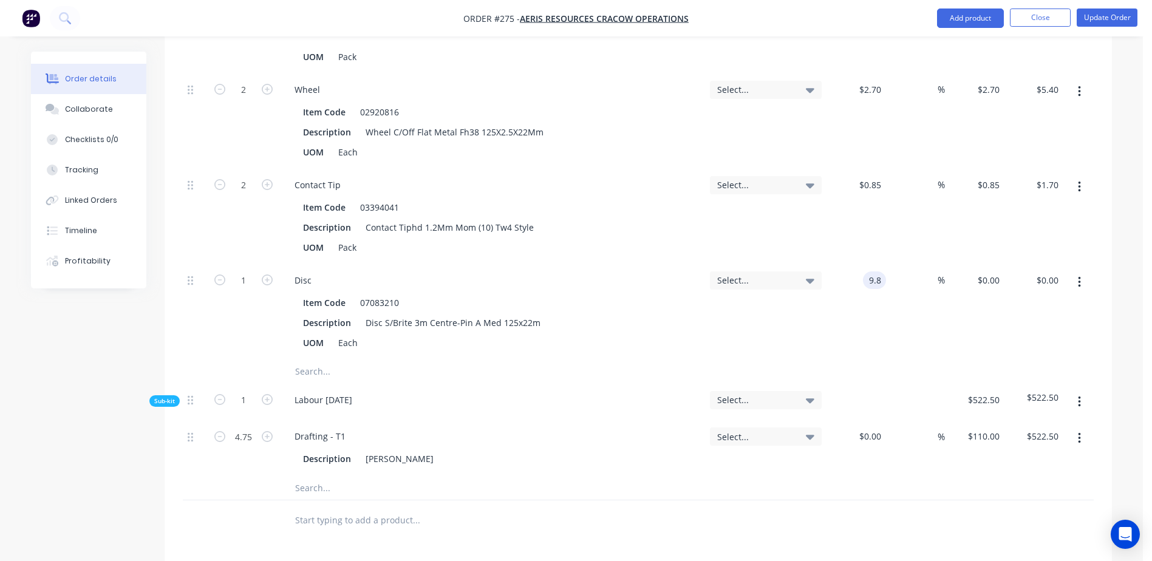
type input "$9.80"
click at [303, 359] on input "text" at bounding box center [415, 371] width 243 height 24
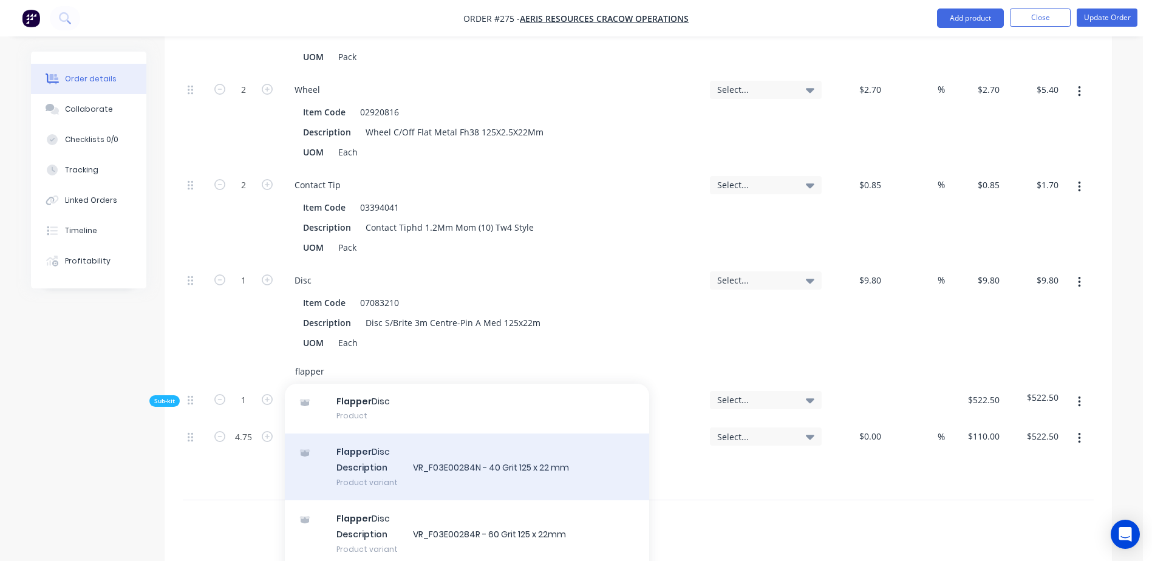
scroll to position [61, 0]
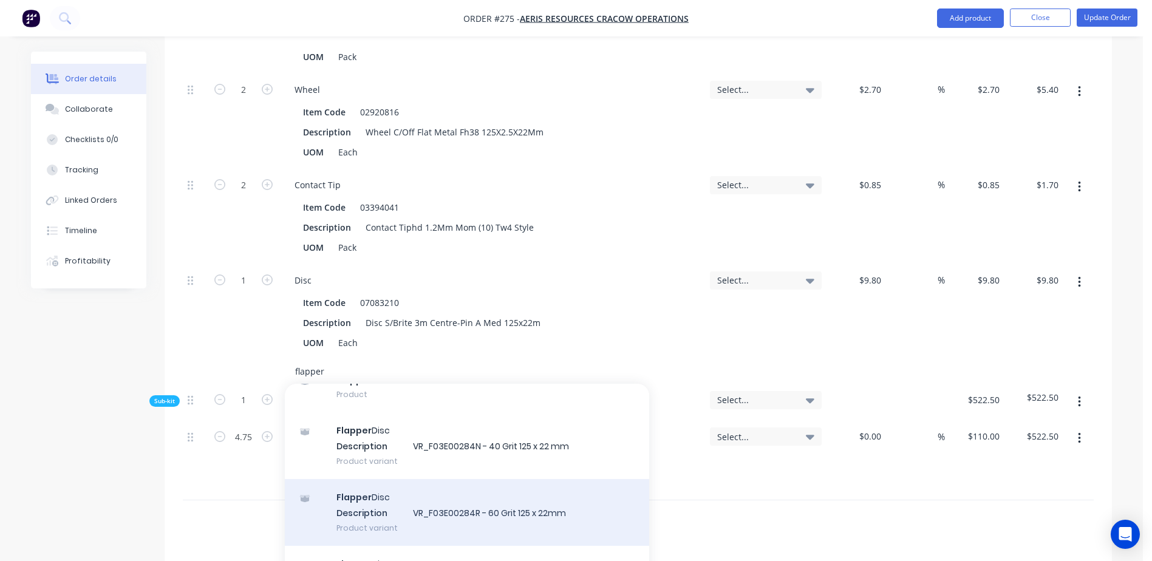
type input "flapper"
click at [548, 484] on div "Flapper Disc Description VR_F03E00284R - 60 Grit 125 x 22mm Product variant" at bounding box center [467, 512] width 364 height 67
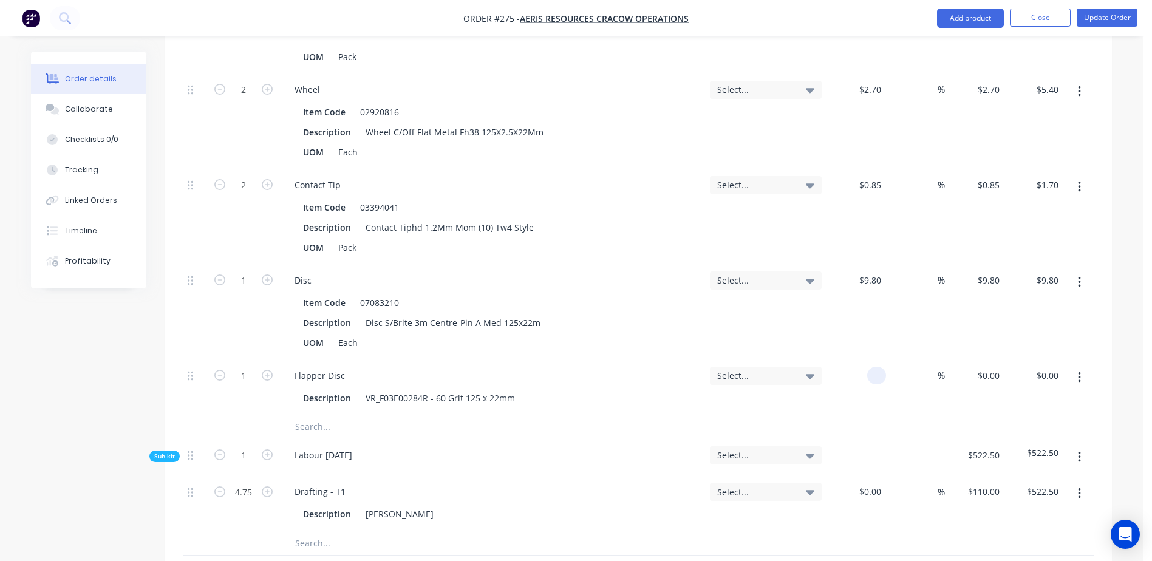
click at [861, 359] on div at bounding box center [855, 386] width 59 height 55
type input "$4.40"
click at [1104, 19] on button "Update Order" at bounding box center [1106, 17] width 61 height 18
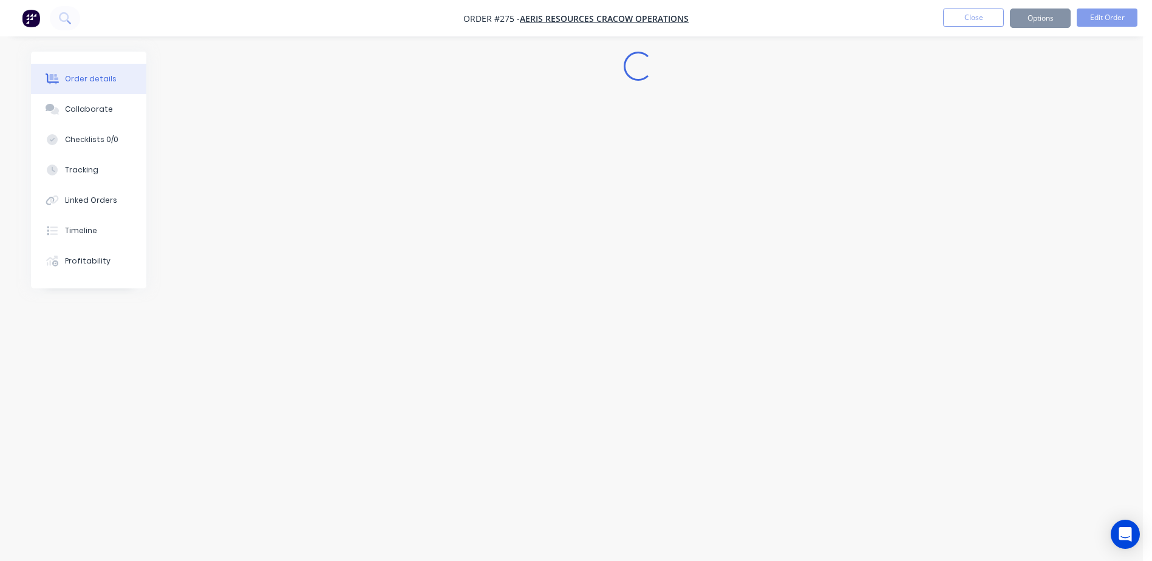
scroll to position [0, 0]
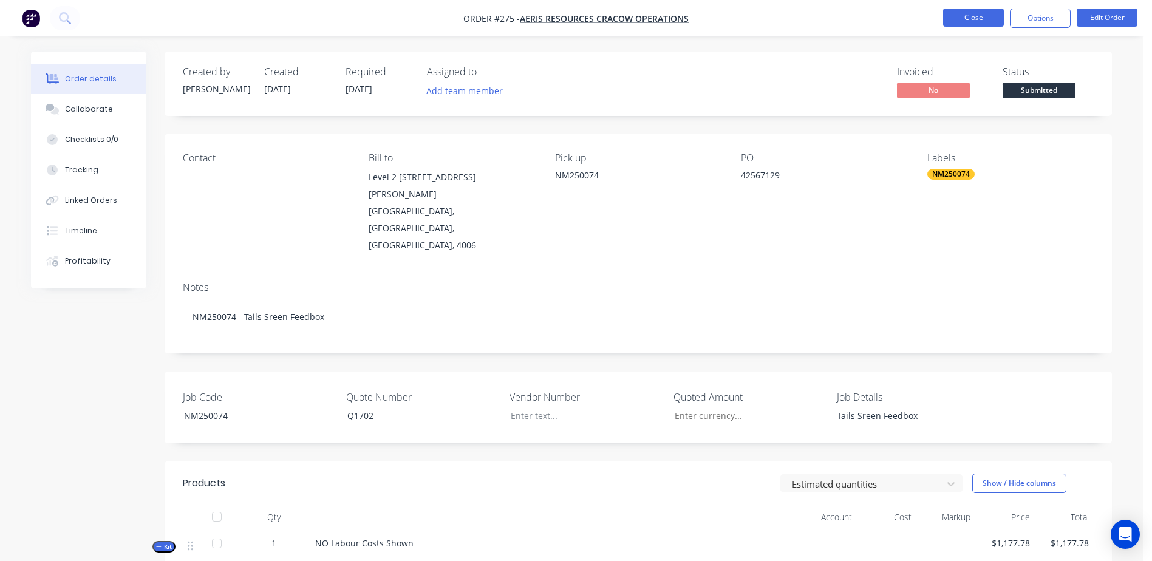
click at [970, 19] on button "Close" at bounding box center [973, 17] width 61 height 18
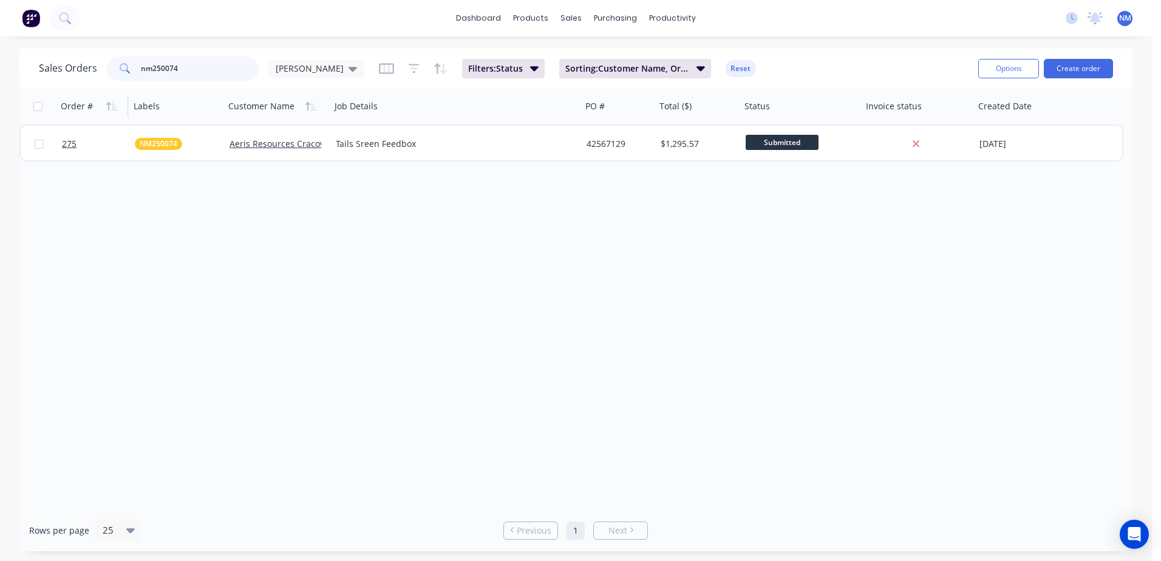
drag, startPoint x: 194, startPoint y: 67, endPoint x: 109, endPoint y: 94, distance: 89.9
click at [109, 94] on div "Sales Orders nm250074 [PERSON_NAME]: Status Sorting: Customer Name, Order # Res…" at bounding box center [575, 300] width 1113 height 503
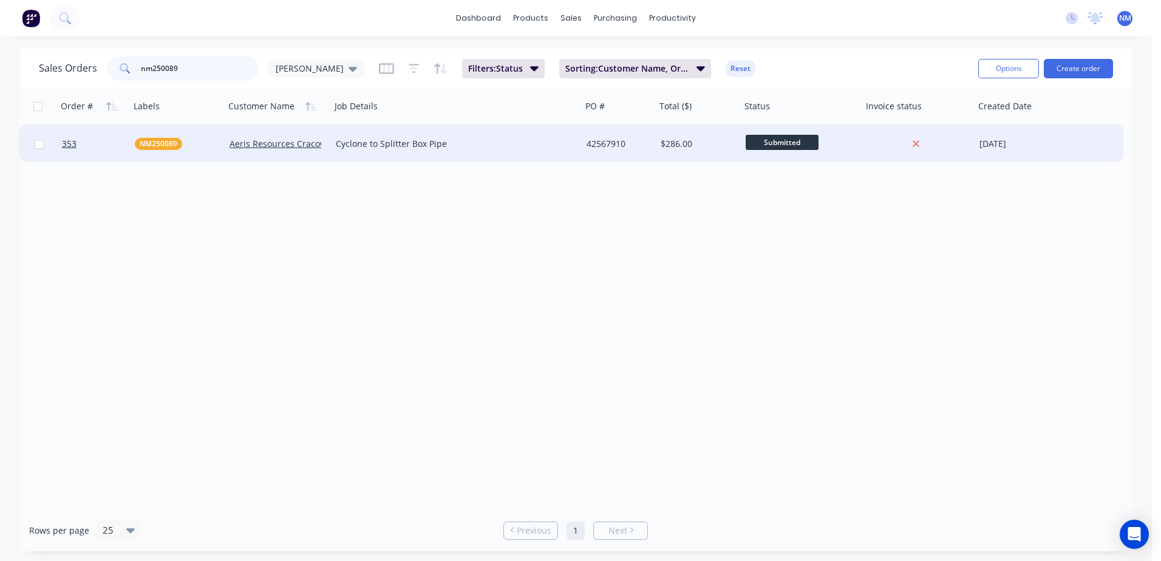
type input "nm250089"
click at [723, 143] on div "$286.00" at bounding box center [696, 144] width 72 height 12
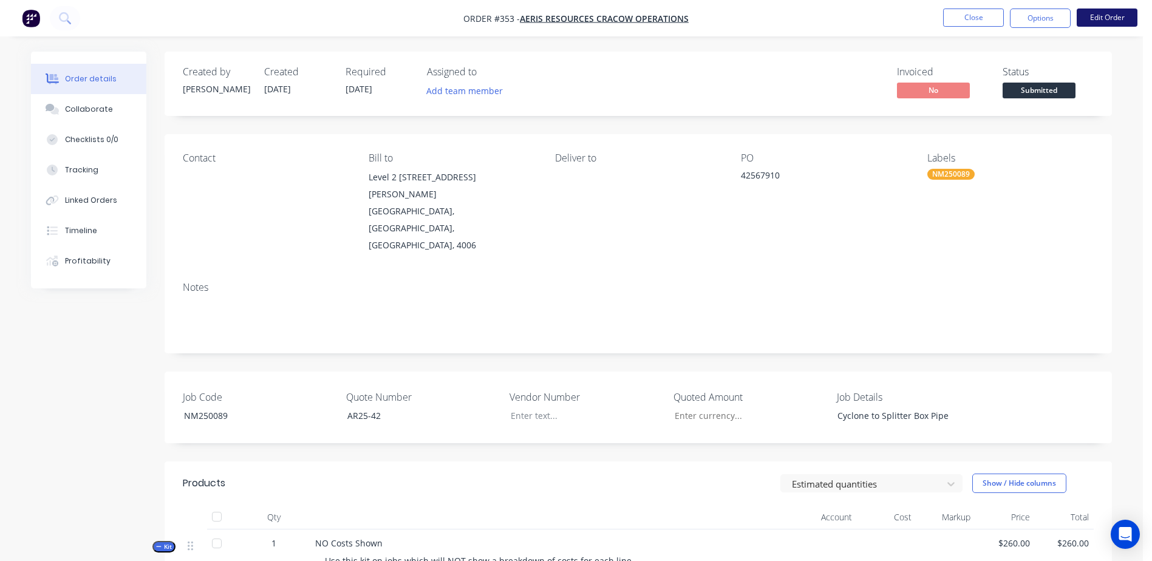
click at [1112, 25] on button "Edit Order" at bounding box center [1106, 17] width 61 height 18
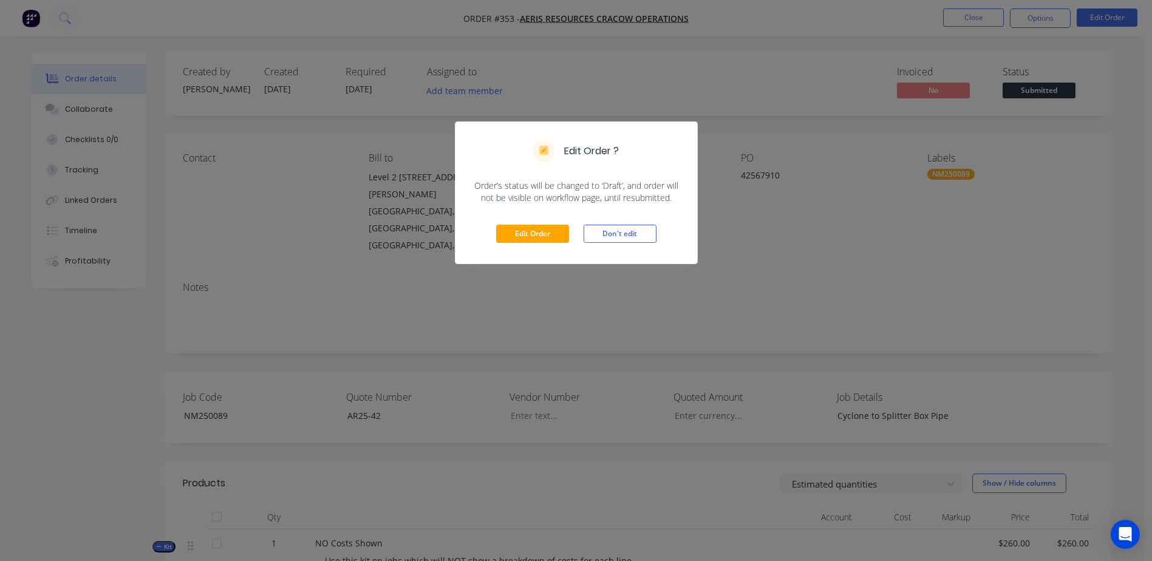
click at [518, 243] on div "Edit Order Don't edit" at bounding box center [576, 233] width 242 height 59
click at [529, 237] on button "Edit Order" at bounding box center [532, 234] width 73 height 18
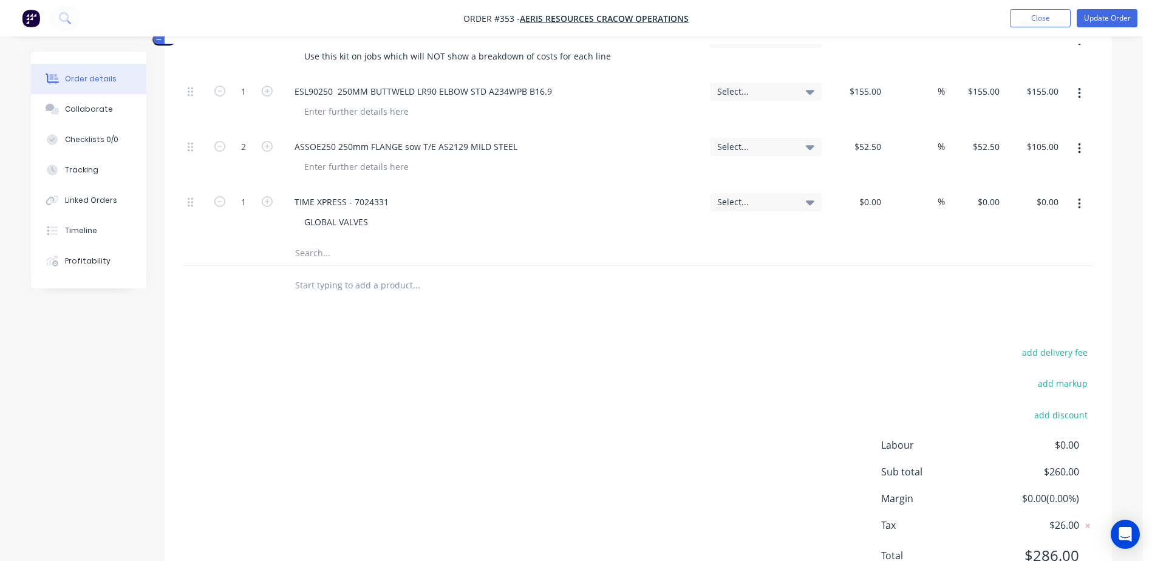
scroll to position [546, 0]
click at [313, 238] on input "text" at bounding box center [415, 250] width 243 height 24
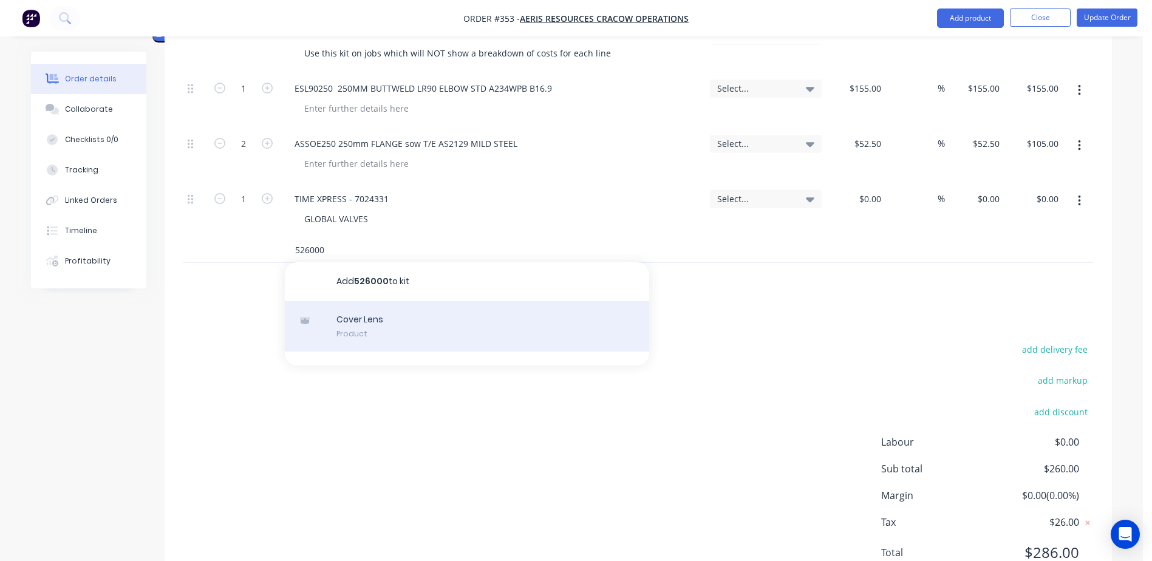
type input "526000"
click at [376, 301] on div "Cover Lens Product" at bounding box center [467, 326] width 364 height 51
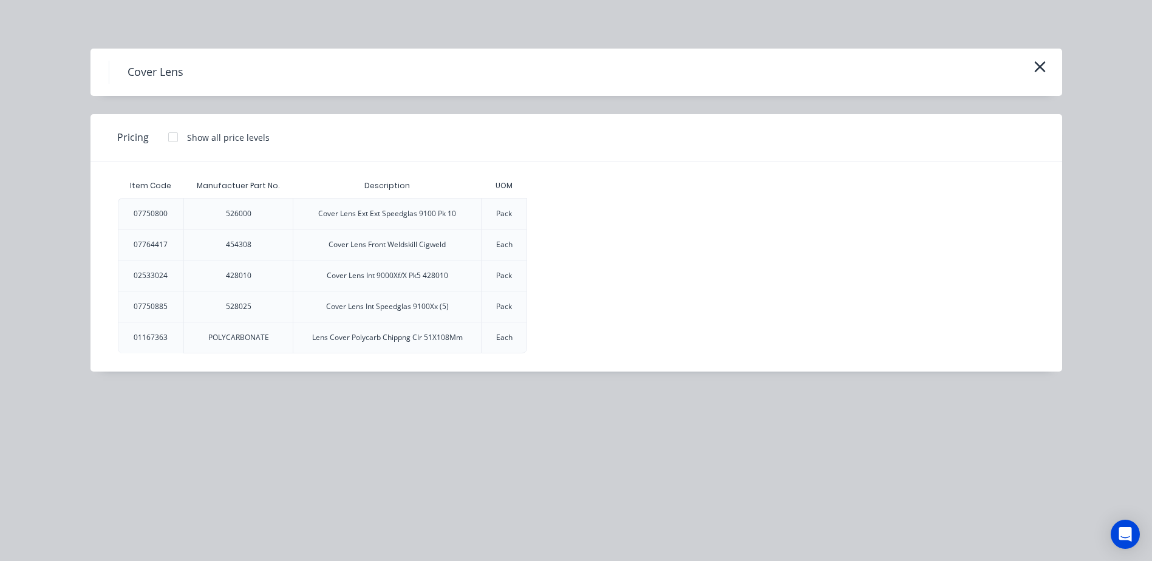
click at [173, 138] on div at bounding box center [173, 137] width 24 height 24
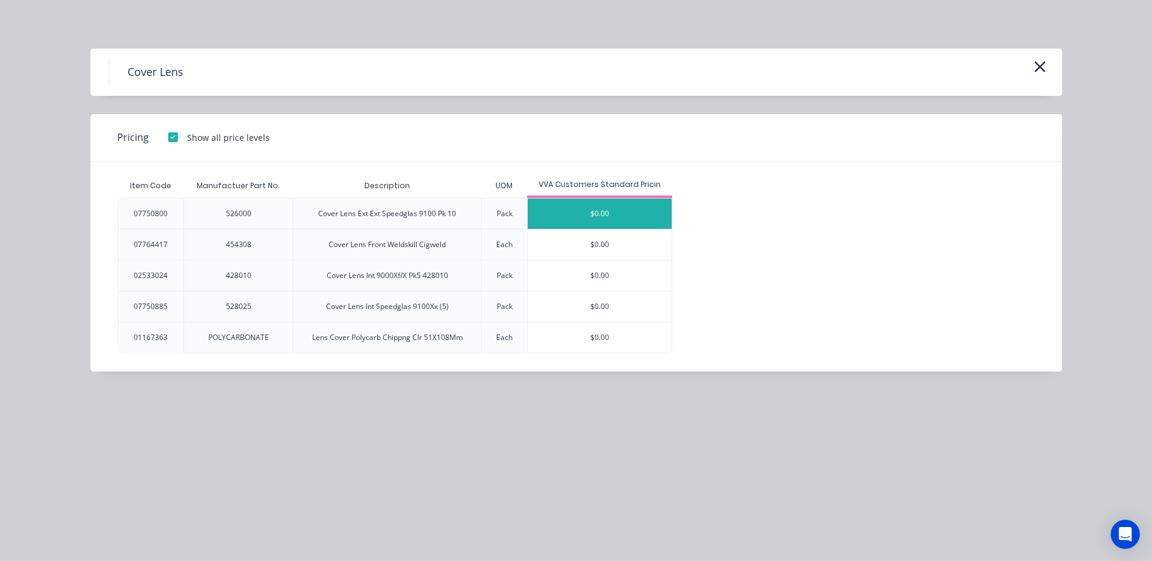
click at [556, 220] on div "$0.00" at bounding box center [600, 214] width 144 height 30
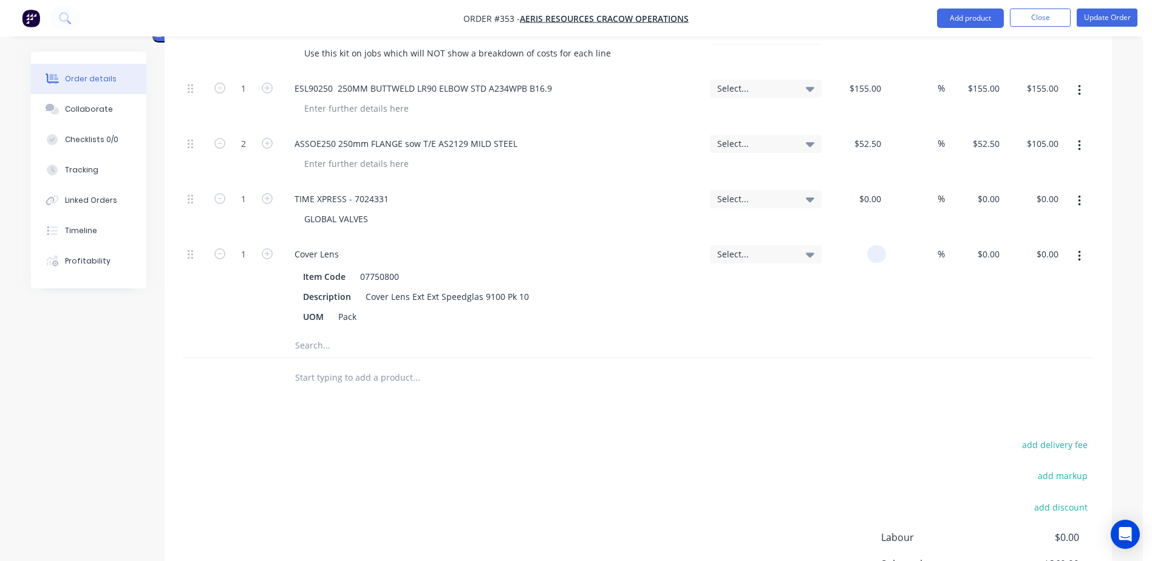
click at [860, 238] on div at bounding box center [855, 285] width 59 height 95
type input "$4.30"
click at [300, 333] on input "text" at bounding box center [415, 345] width 243 height 24
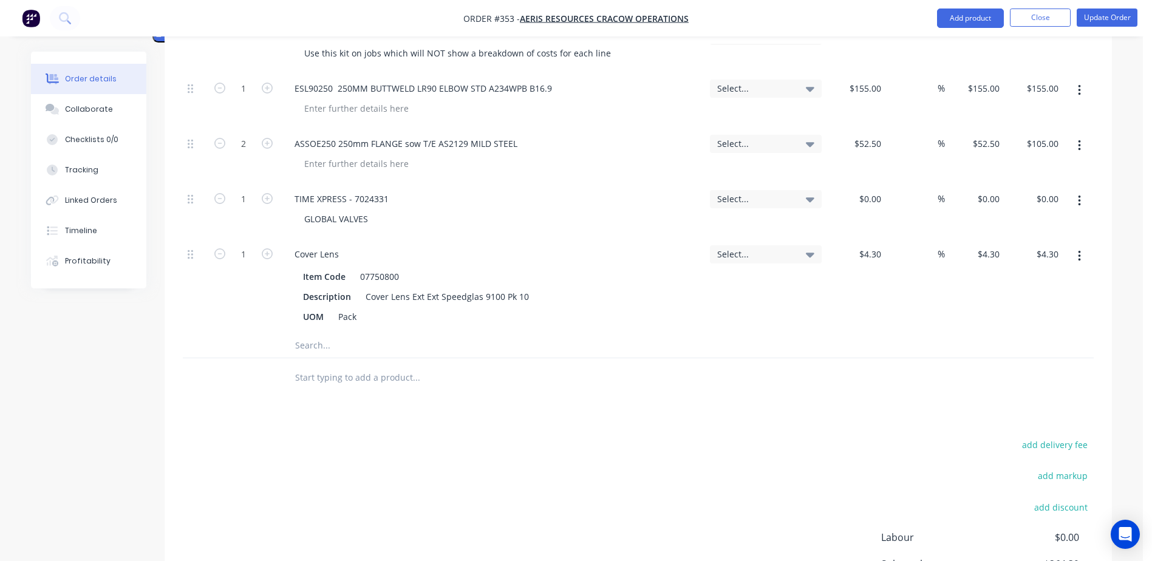
click at [314, 333] on input "text" at bounding box center [415, 345] width 243 height 24
type input "0"
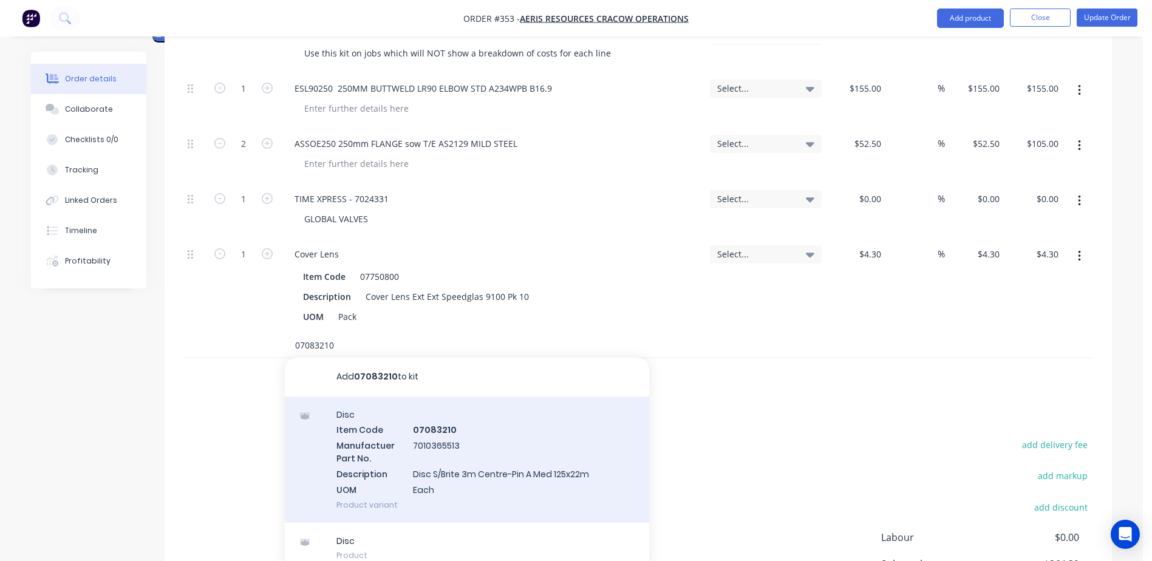
type input "07083210"
click at [438, 415] on div "Disc Item Code 07083210 Manufactuer Part No. 7010365513 Description Disc S/Brit…" at bounding box center [467, 459] width 364 height 126
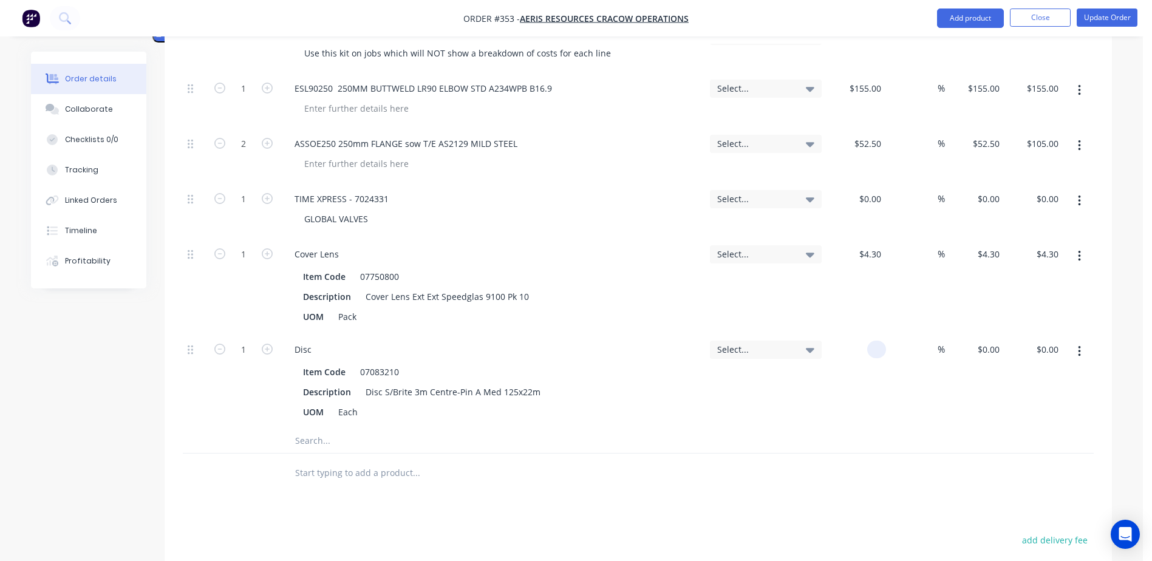
drag, startPoint x: 858, startPoint y: 317, endPoint x: 924, endPoint y: 299, distance: 68.5
click at [922, 333] on div "1 Disc Item Code 07083210 Description Disc S/Brite 3m Centre-Pin A Med 125x22m …" at bounding box center [638, 380] width 911 height 95
type input "$9.80"
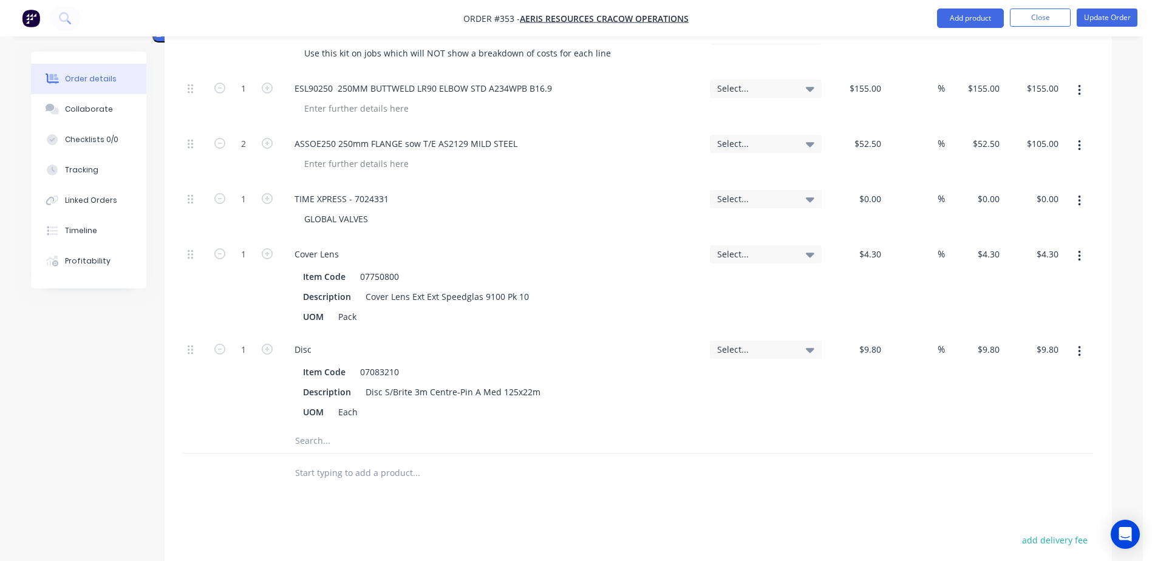
click at [316, 429] on input "text" at bounding box center [415, 441] width 243 height 24
click at [325, 429] on input "text" at bounding box center [415, 441] width 243 height 24
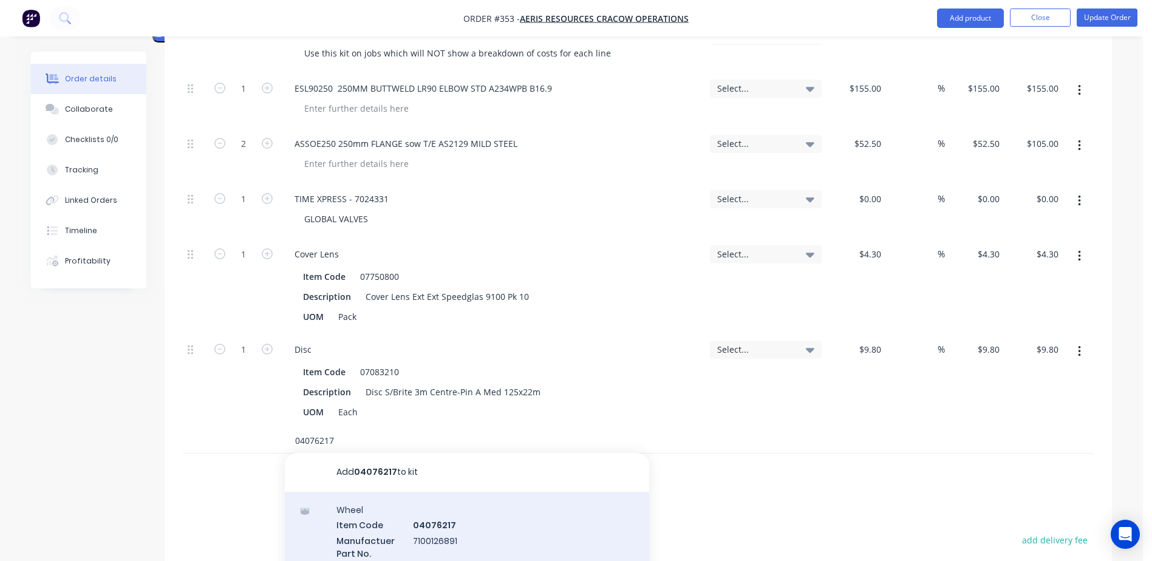
type input "04076217"
click at [440, 514] on div "Wheel Item Code 04076217 Manufactuer Part No. 7100126891 Description Wheel Grin…" at bounding box center [467, 555] width 364 height 126
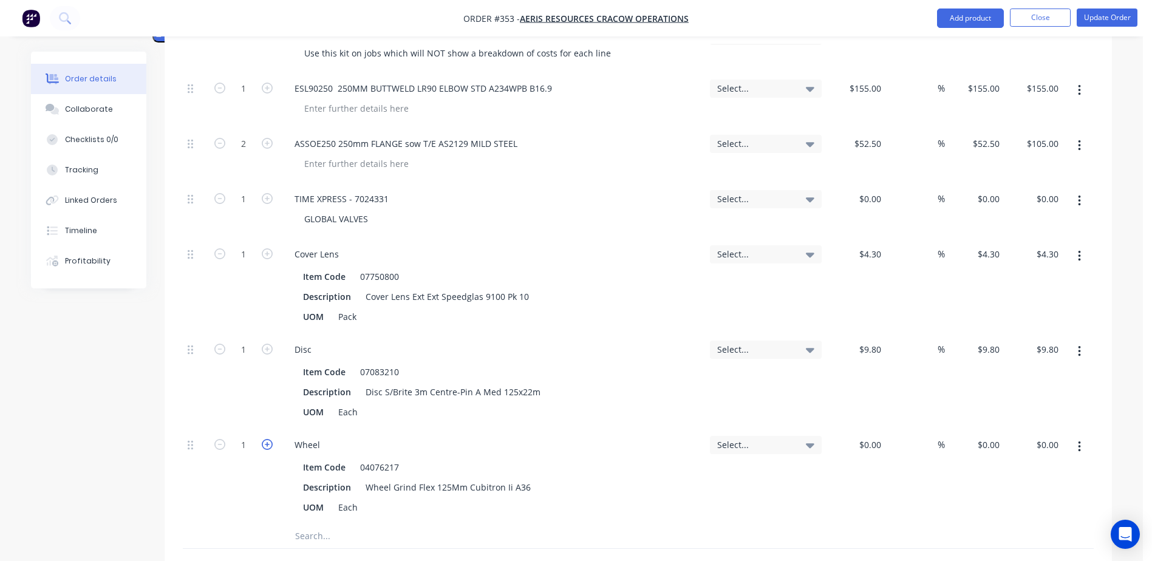
click at [266, 439] on icon "button" at bounding box center [267, 444] width 11 height 11
type input "2"
click at [865, 429] on div "$0.00" at bounding box center [855, 476] width 59 height 95
type input "$7.20"
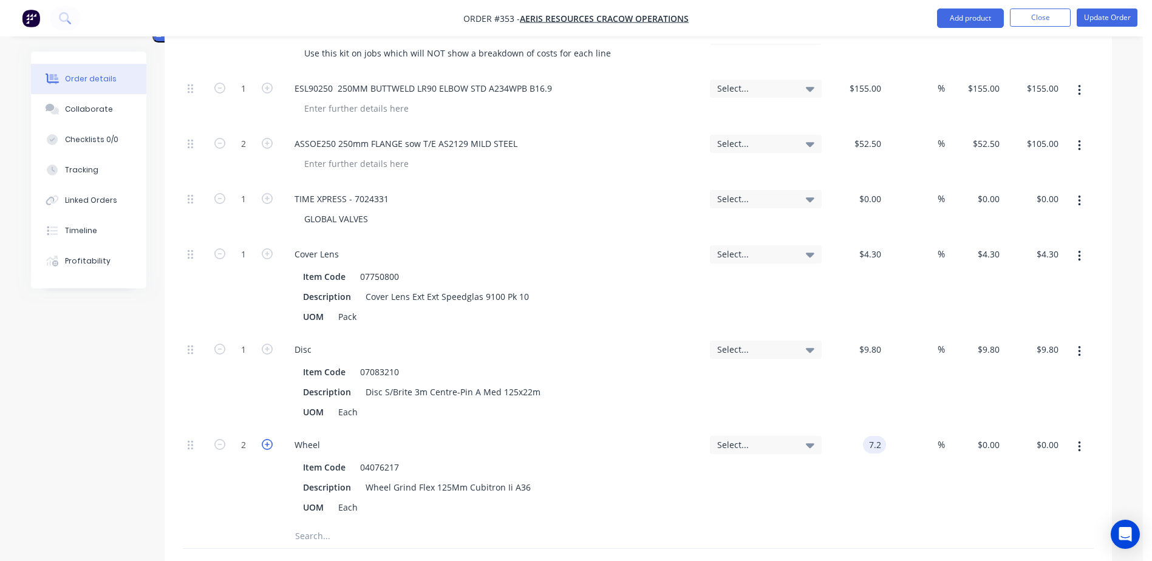
type input "$14.40"
click at [263, 439] on icon "button" at bounding box center [267, 444] width 11 height 11
type input "3"
type input "$21.60"
click at [1105, 22] on button "Update Order" at bounding box center [1106, 17] width 61 height 18
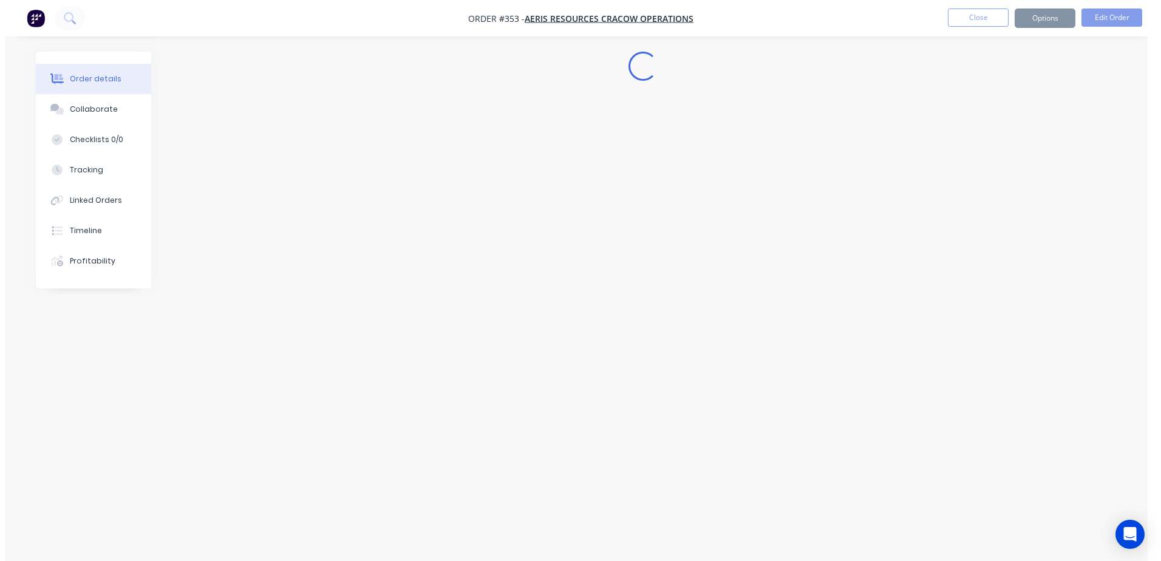
scroll to position [0, 0]
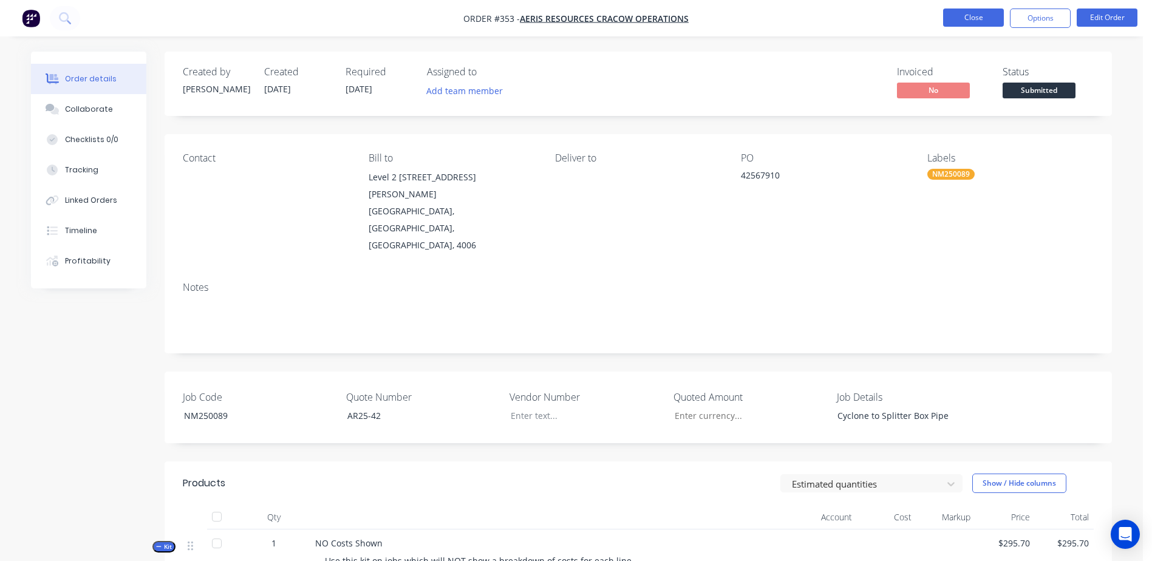
click at [963, 22] on button "Close" at bounding box center [973, 17] width 61 height 18
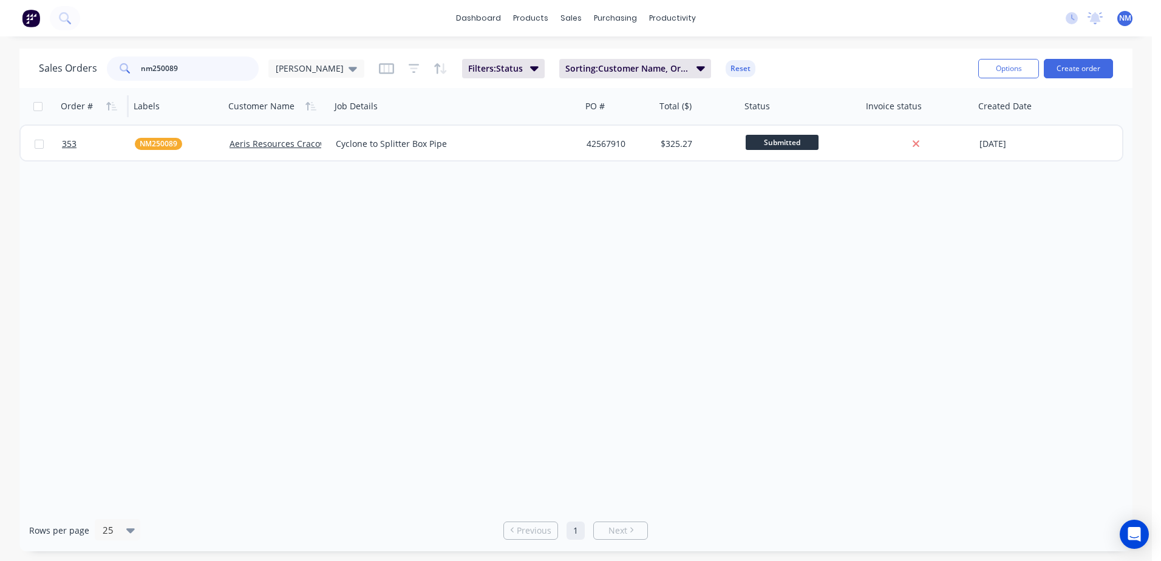
drag, startPoint x: 188, startPoint y: 63, endPoint x: 77, endPoint y: 100, distance: 116.9
click at [77, 100] on div "Sales Orders nm250089 [PERSON_NAME]: Status Sorting: Customer Name, Order # Res…" at bounding box center [575, 300] width 1113 height 503
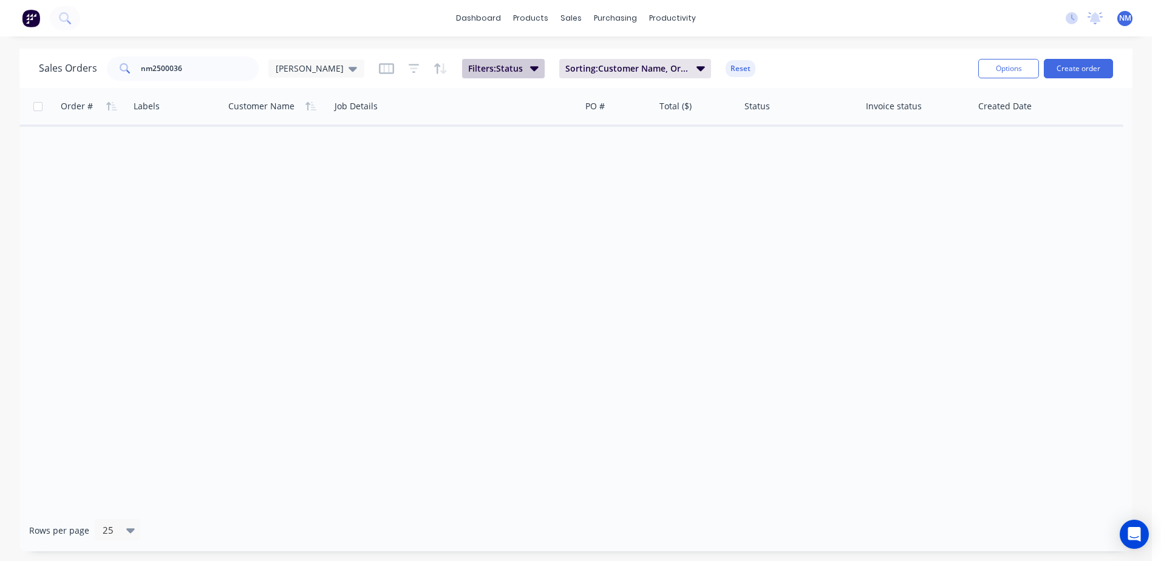
click at [530, 70] on icon "button" at bounding box center [534, 67] width 8 height 13
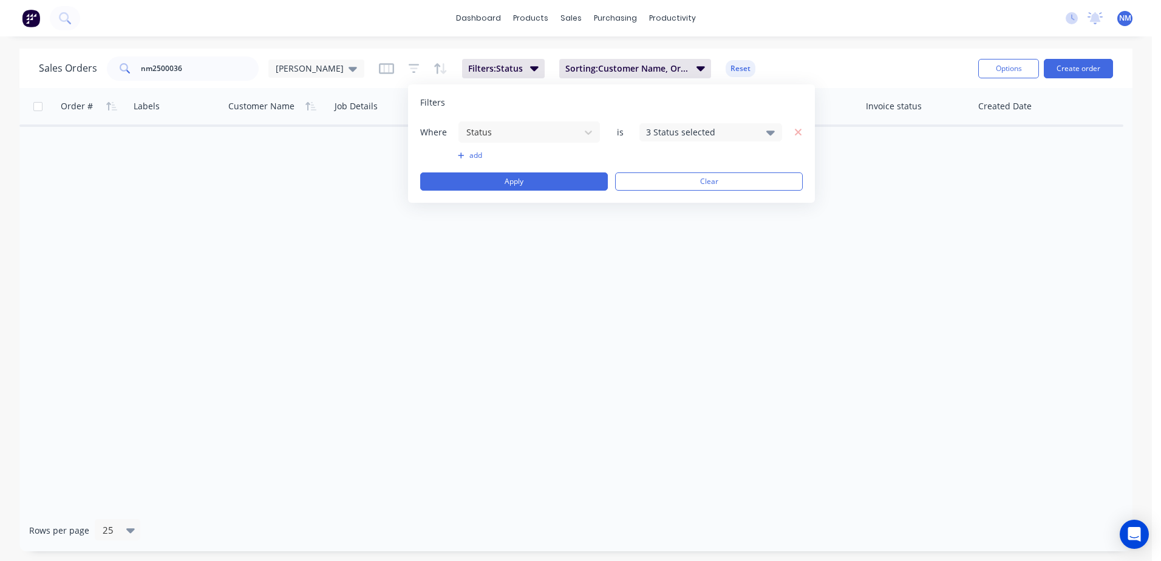
click at [769, 132] on icon at bounding box center [770, 133] width 8 height 5
click at [663, 322] on div at bounding box center [659, 320] width 24 height 24
click at [661, 260] on div at bounding box center [659, 260] width 24 height 24
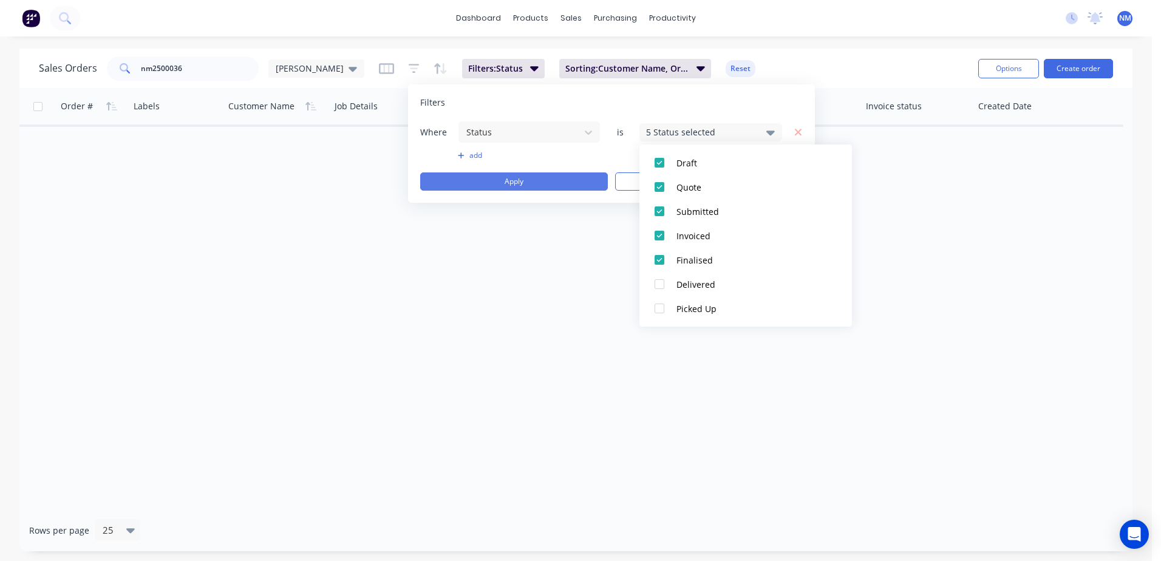
click at [491, 185] on button "Apply" at bounding box center [514, 181] width 188 height 18
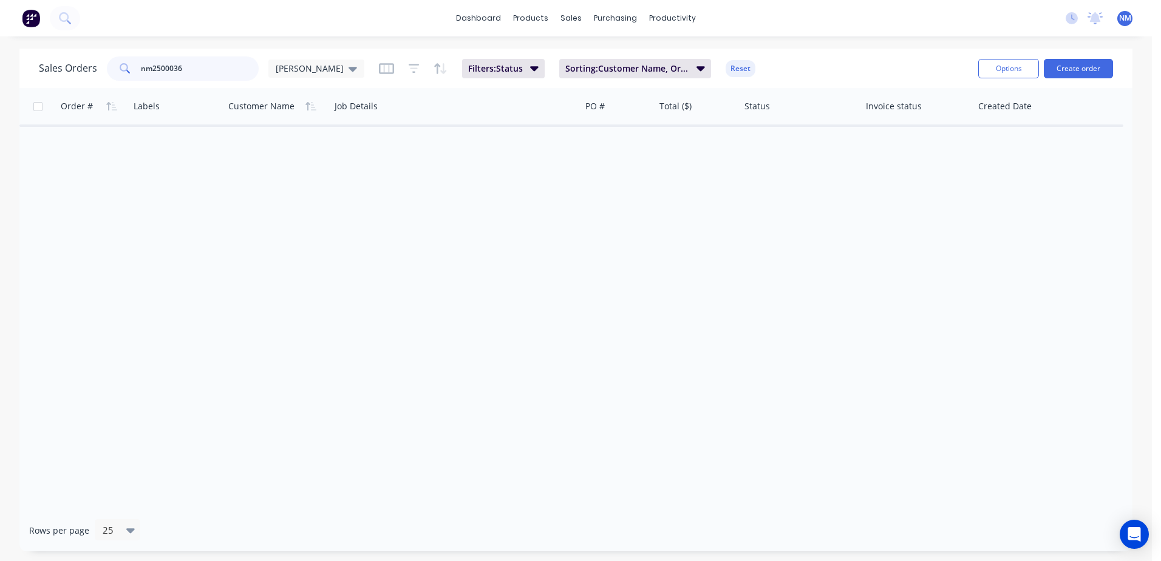
click at [178, 67] on input "nm2500036" at bounding box center [200, 68] width 118 height 24
drag, startPoint x: 199, startPoint y: 69, endPoint x: 138, endPoint y: 76, distance: 61.1
click at [144, 74] on input "nm250036" at bounding box center [200, 68] width 118 height 24
click at [487, 66] on button "Filters: Status" at bounding box center [503, 68] width 83 height 19
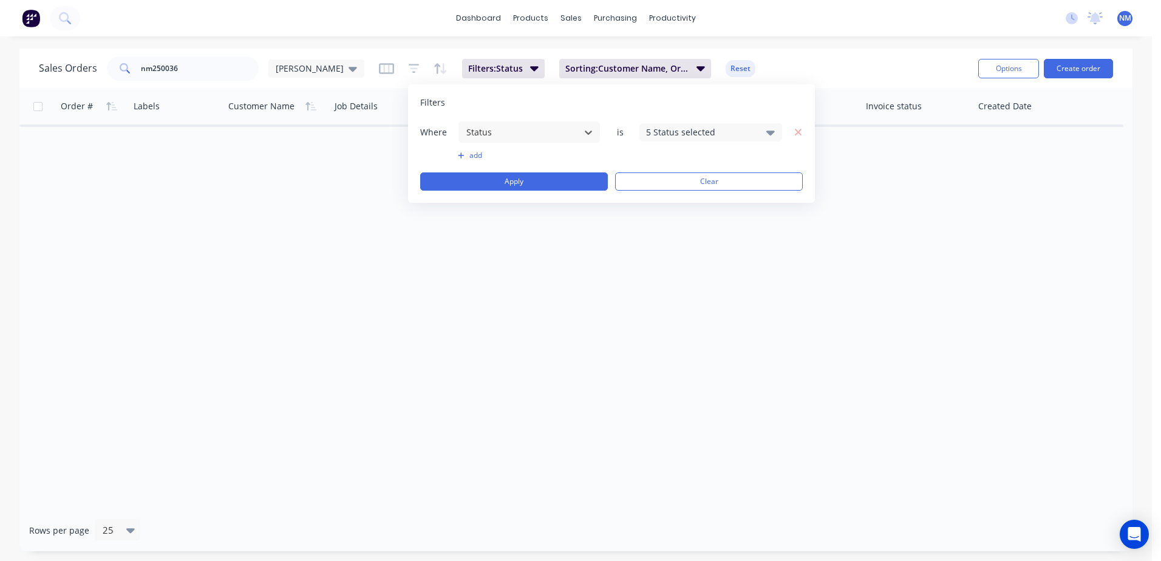
click at [772, 132] on icon at bounding box center [770, 133] width 8 height 5
click at [665, 200] on div at bounding box center [659, 199] width 24 height 24
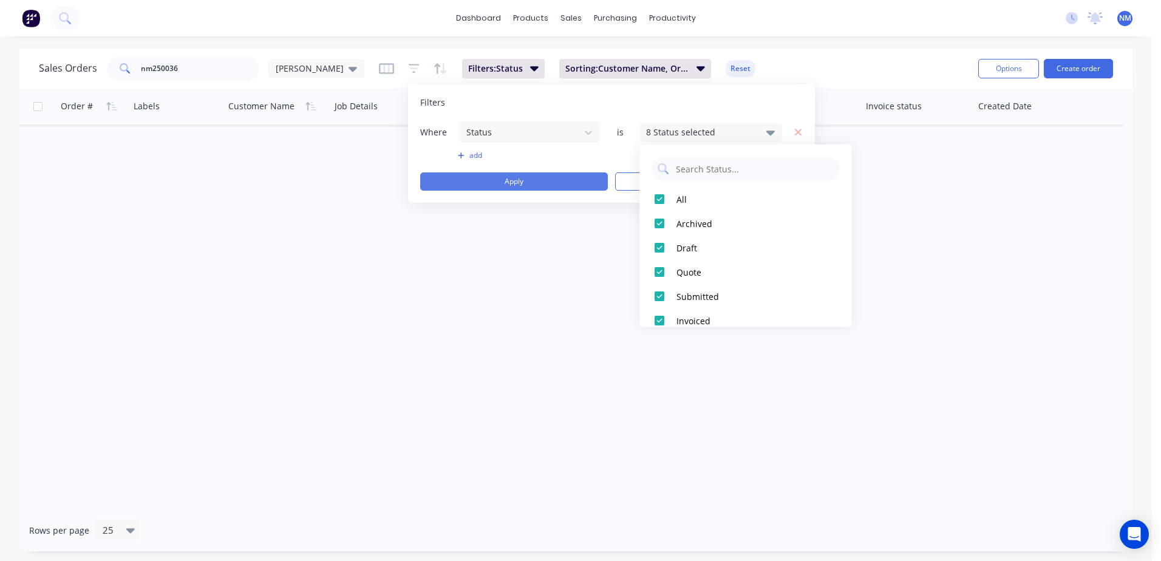
click at [504, 184] on button "Apply" at bounding box center [514, 181] width 188 height 18
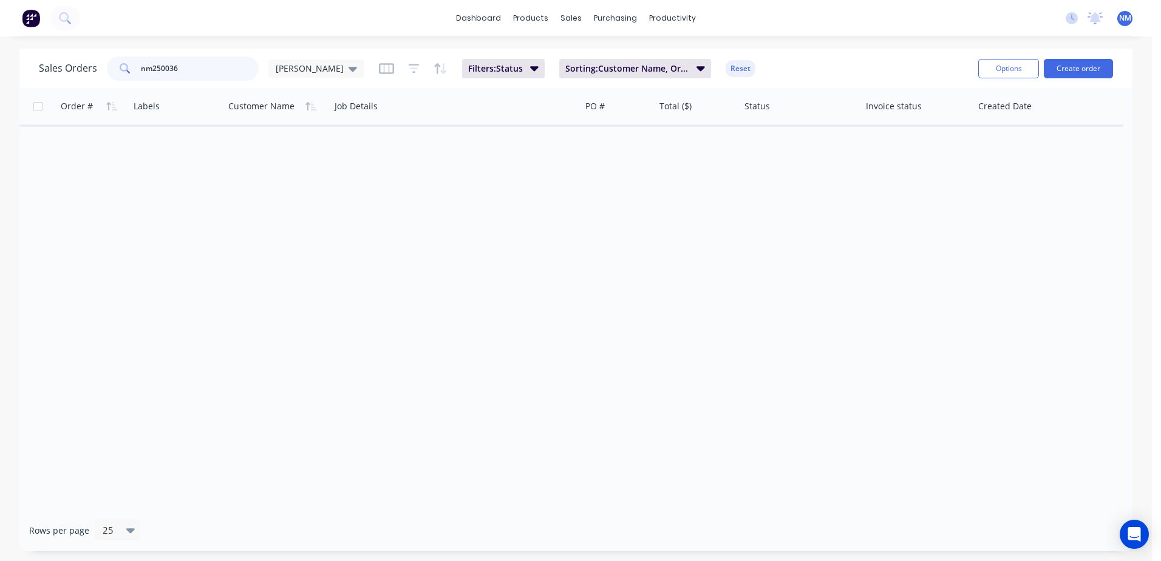
drag, startPoint x: 178, startPoint y: 73, endPoint x: 127, endPoint y: 77, distance: 51.2
click at [127, 77] on div "nm250036" at bounding box center [183, 68] width 152 height 24
drag, startPoint x: 185, startPoint y: 69, endPoint x: 53, endPoint y: 67, distance: 131.1
click at [53, 67] on div "Sales Orders nes250036 [PERSON_NAME]" at bounding box center [201, 68] width 325 height 24
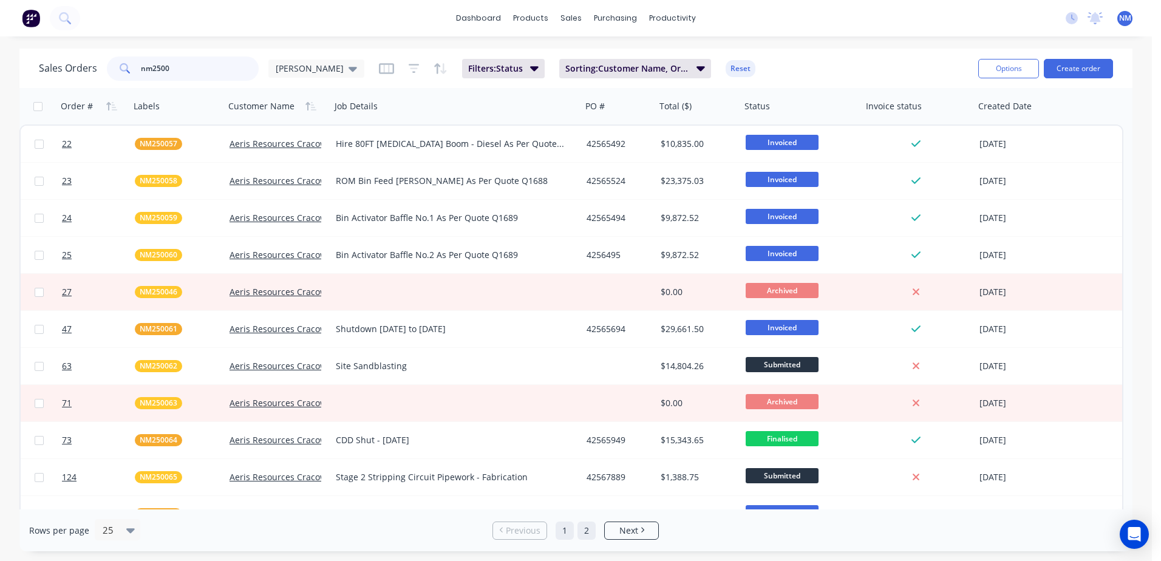
type input "nm2500"
click at [587, 531] on link "2" at bounding box center [586, 530] width 18 height 18
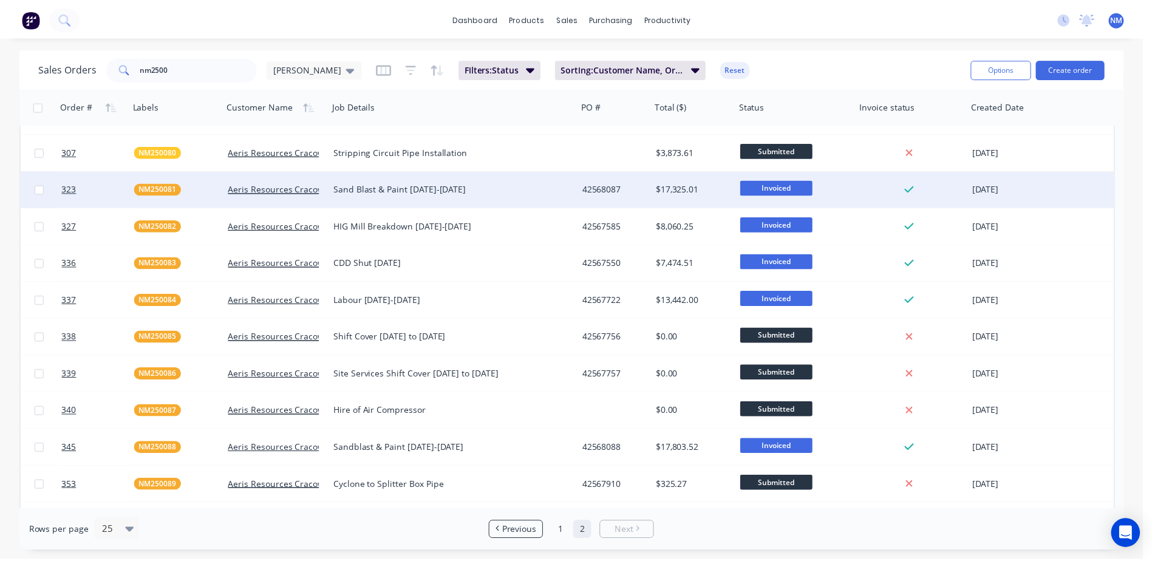
scroll to position [243, 0]
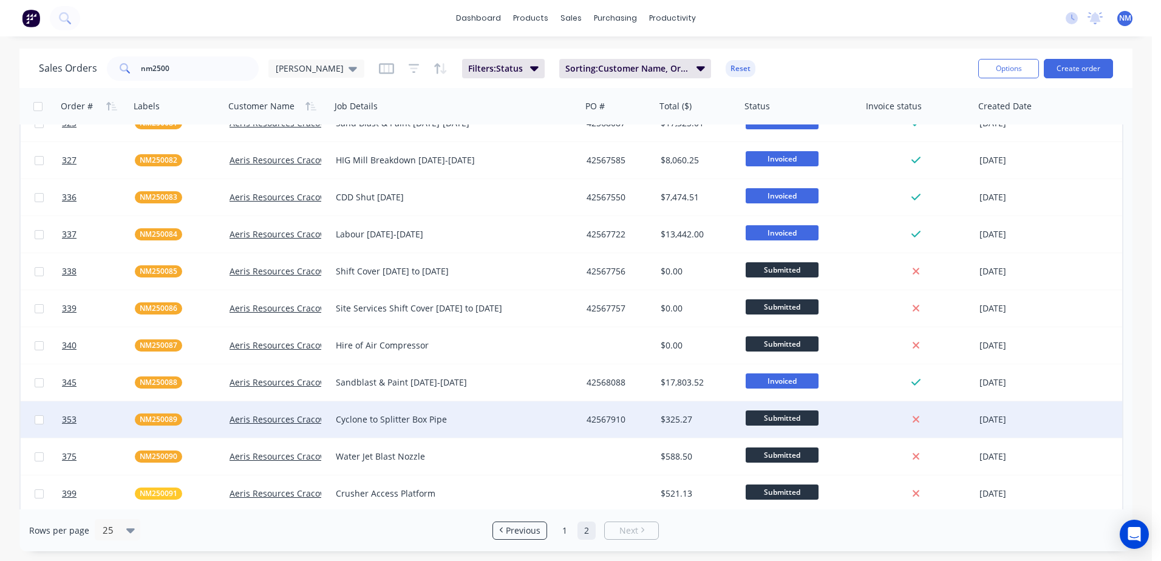
click at [709, 415] on div "$325.27" at bounding box center [696, 419] width 72 height 12
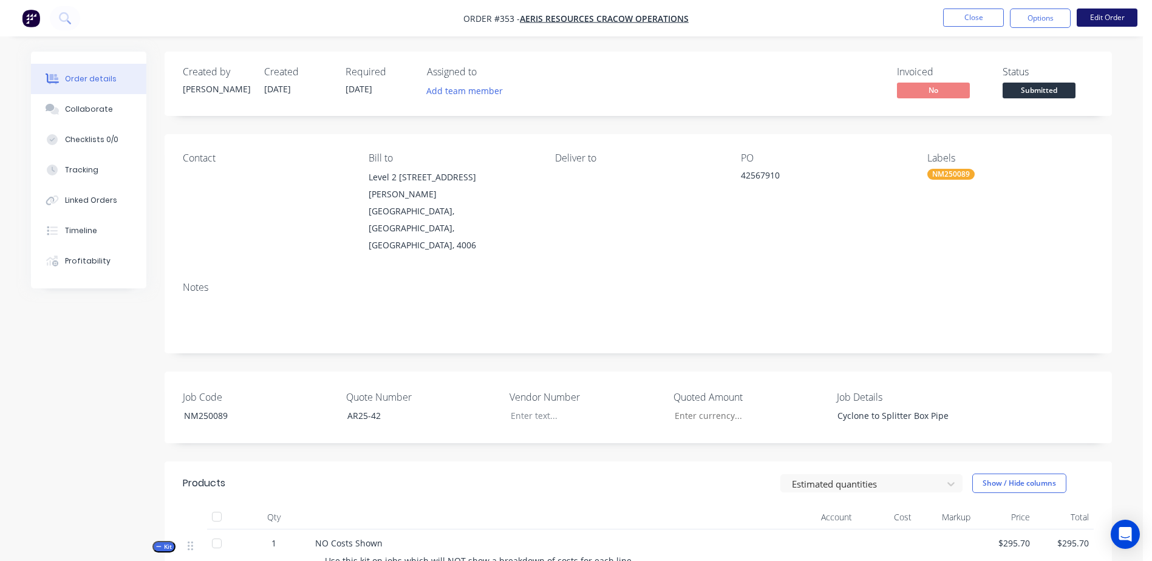
click at [1092, 13] on button "Edit Order" at bounding box center [1106, 17] width 61 height 18
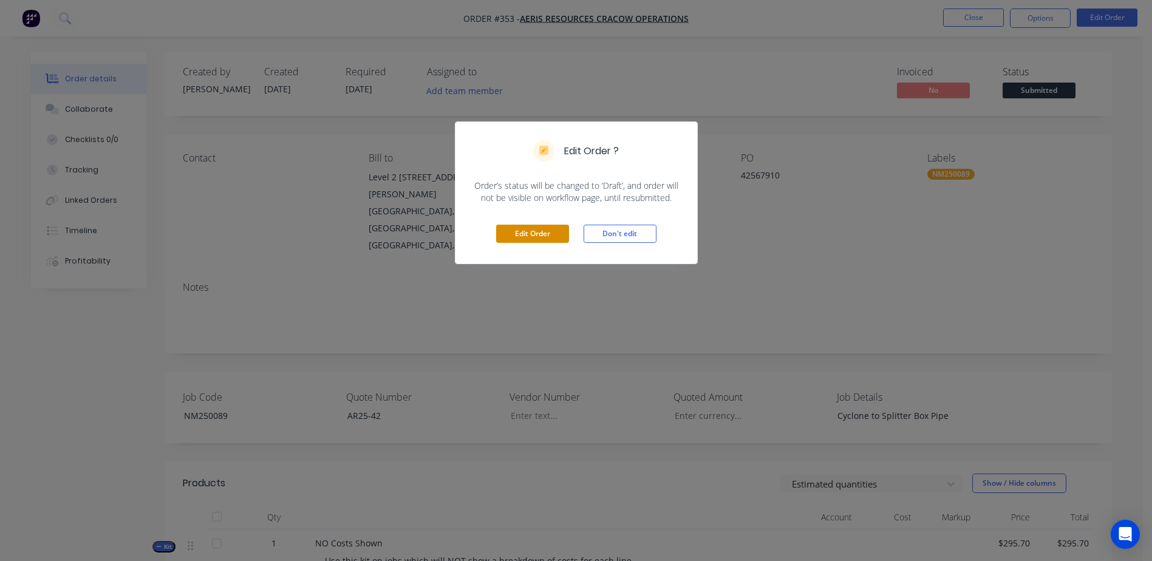
click at [511, 229] on button "Edit Order" at bounding box center [532, 234] width 73 height 18
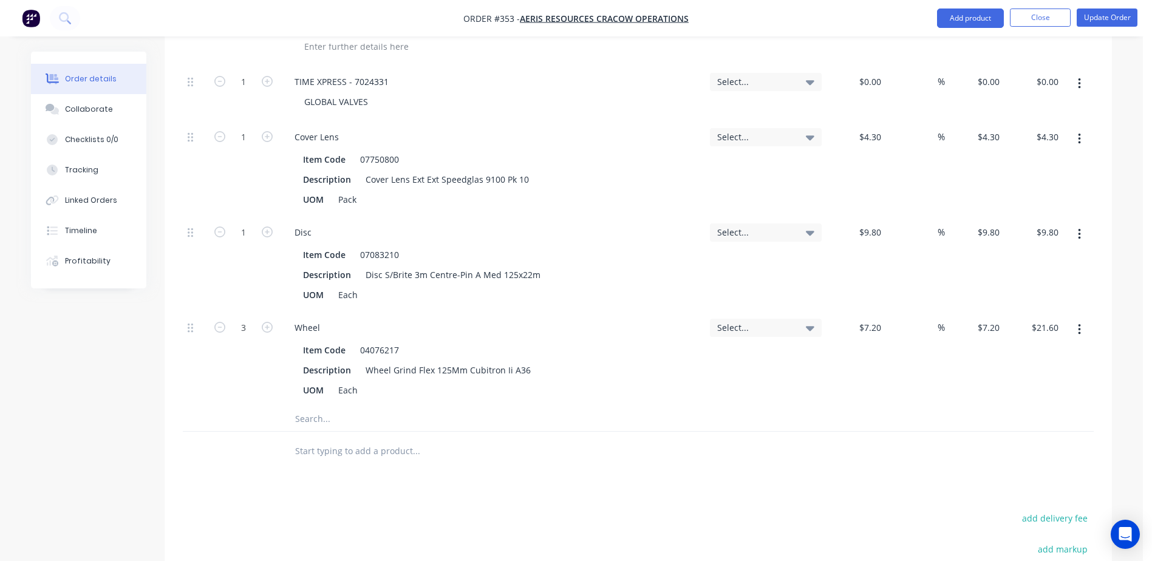
scroll to position [789, 0]
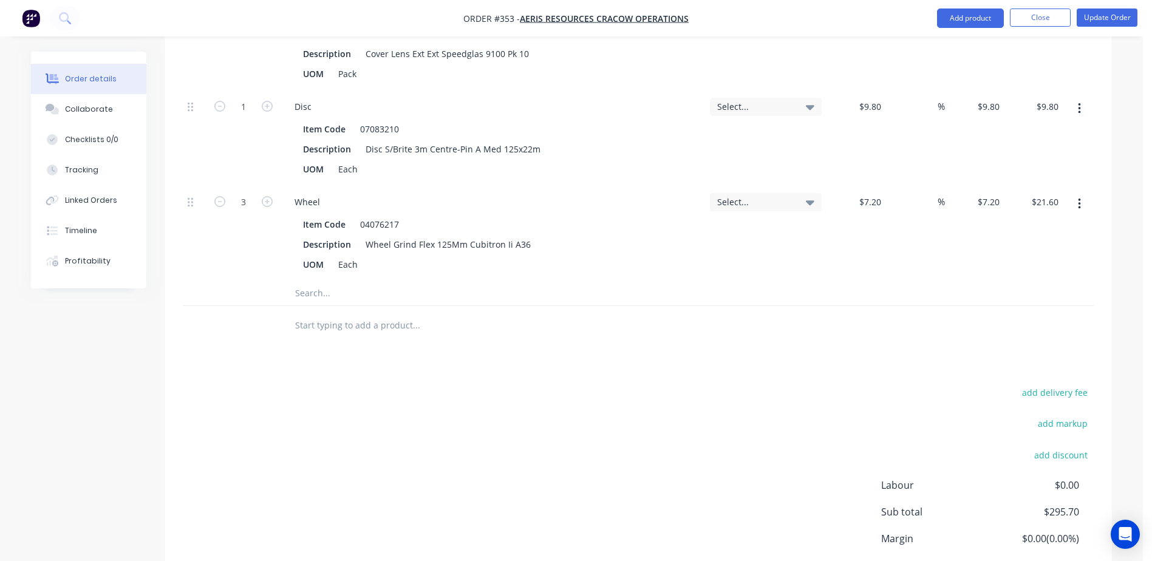
click at [303, 281] on input "text" at bounding box center [415, 293] width 243 height 24
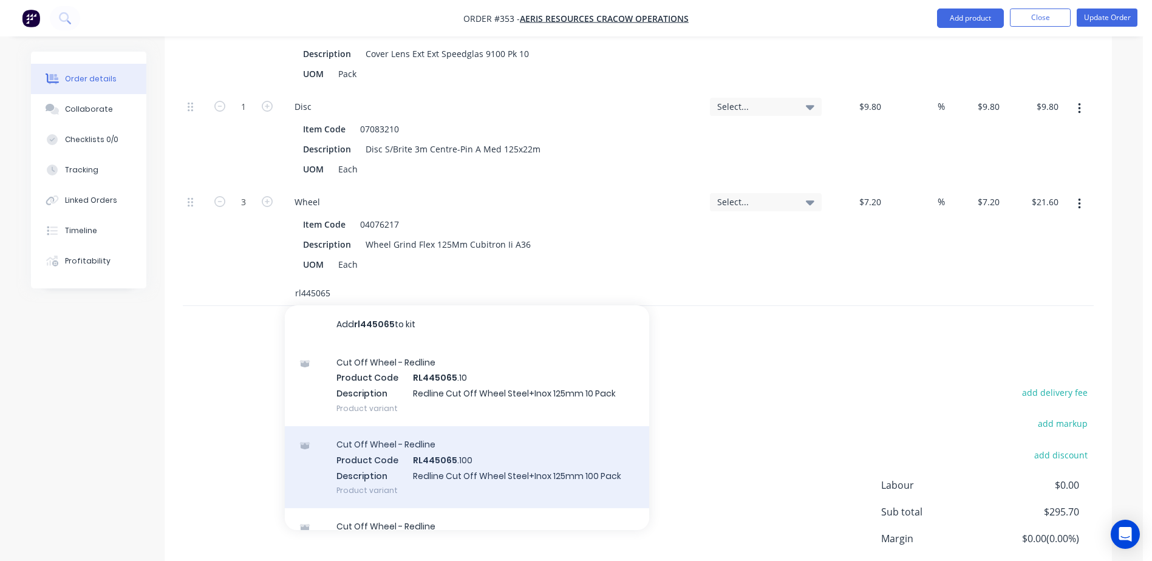
type input "rl445065"
click at [486, 443] on div "Cut Off Wheel - Redline Product Code RL445065 .100 Description Redline Cut Off …" at bounding box center [467, 467] width 364 height 82
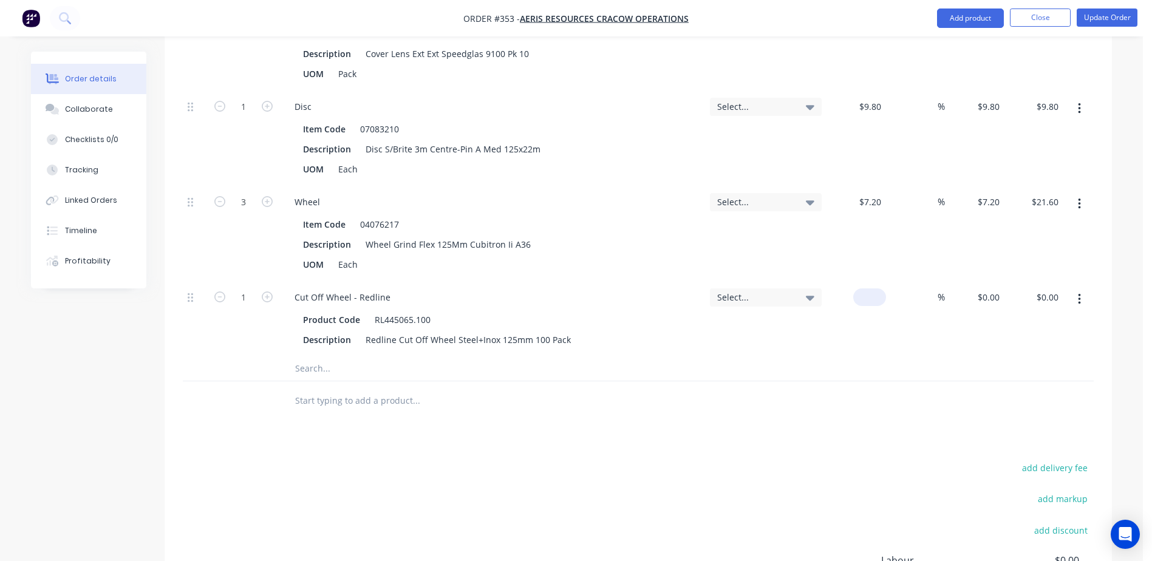
click at [863, 281] on div "$0.00" at bounding box center [855, 318] width 59 height 75
type input "$0.90"
click at [271, 291] on icon "button" at bounding box center [267, 296] width 11 height 11
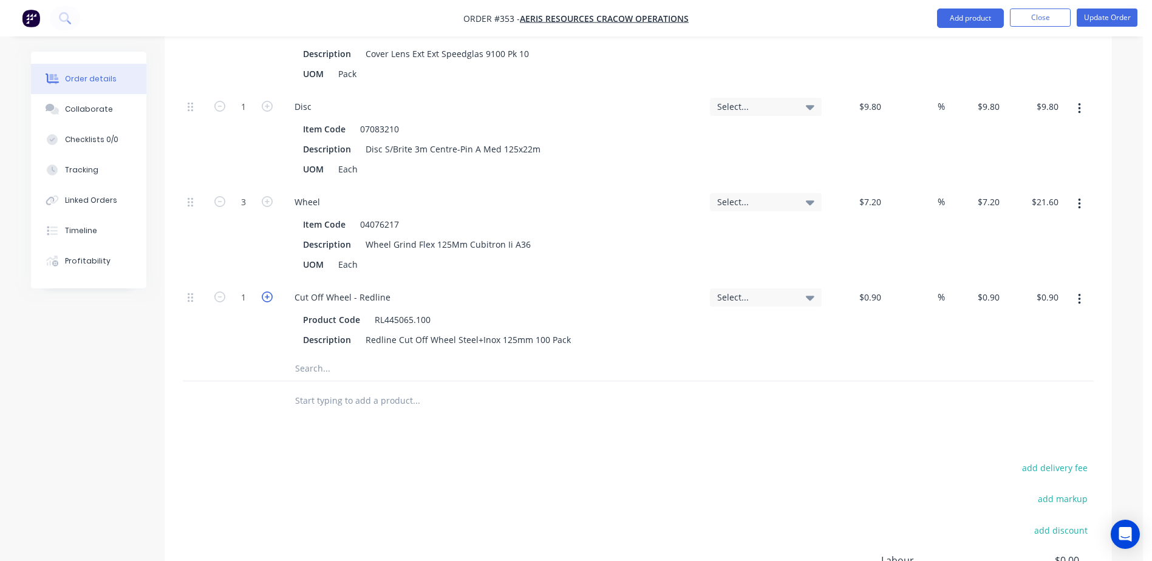
type input "2"
type input "$1.80"
click at [271, 291] on icon "button" at bounding box center [267, 296] width 11 height 11
type input "3"
type input "$2.70"
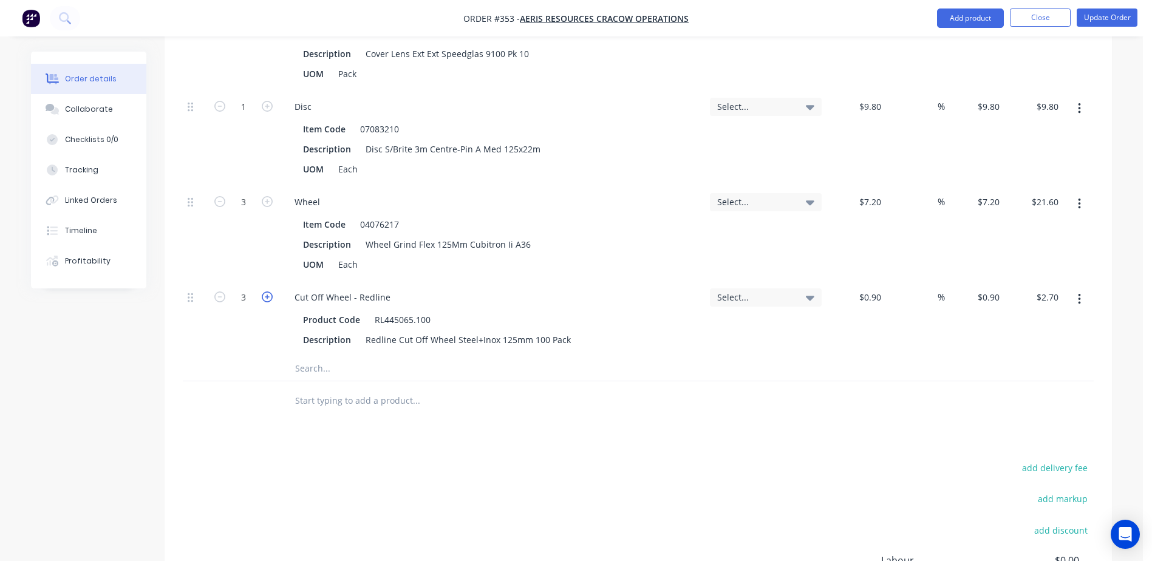
click at [271, 291] on icon "button" at bounding box center [267, 296] width 11 height 11
type input "4"
type input "$3.60"
click at [312, 356] on input "text" at bounding box center [415, 368] width 243 height 24
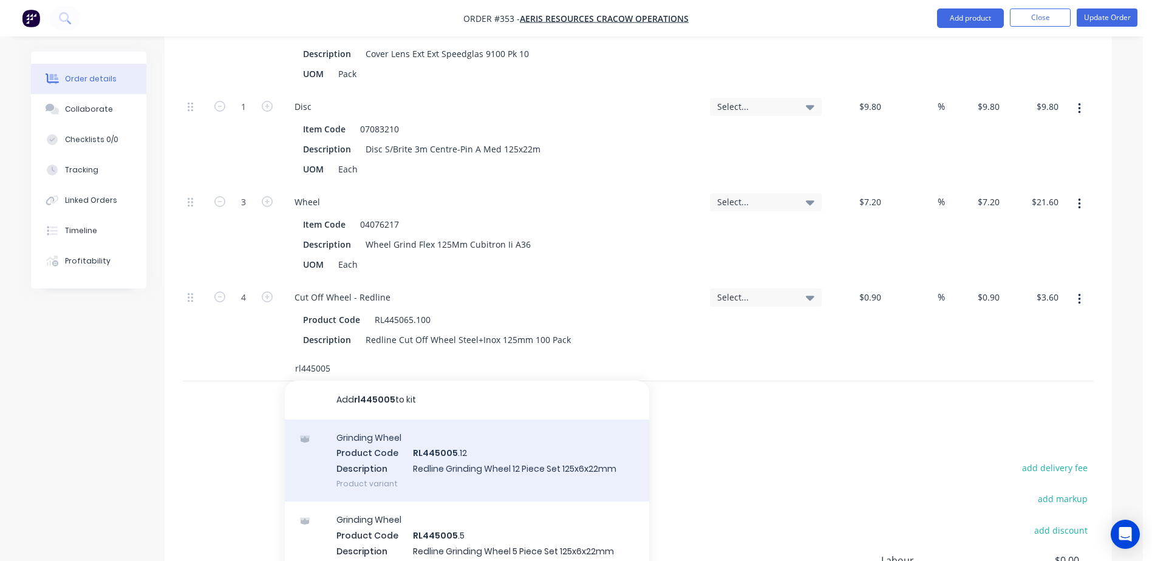
type input "rl445005"
click at [500, 435] on div "Grinding Wheel Product Code RL445005 .12 Description Redline Grinding Wheel 12 …" at bounding box center [467, 460] width 364 height 82
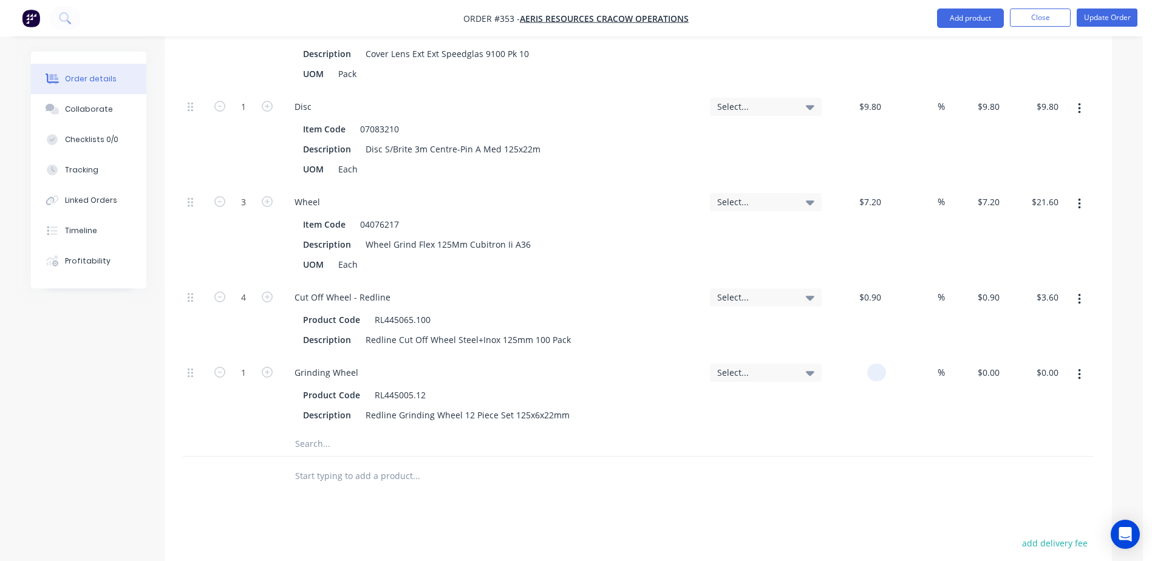
click at [861, 356] on div at bounding box center [855, 393] width 59 height 75
type input "$1.40"
click at [1097, 21] on button "Update Order" at bounding box center [1106, 17] width 61 height 18
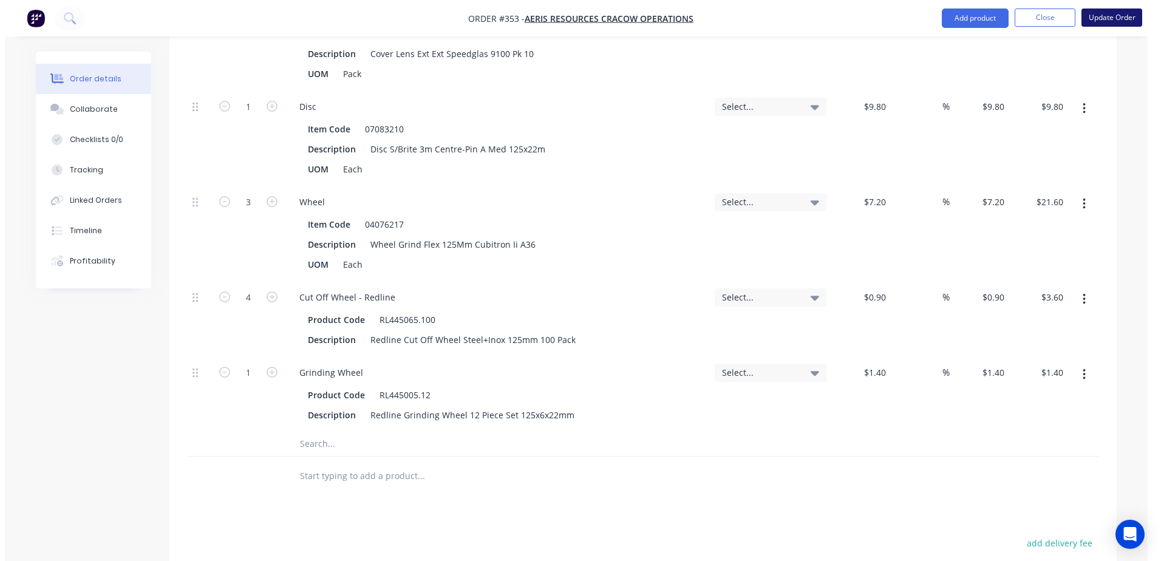
scroll to position [0, 0]
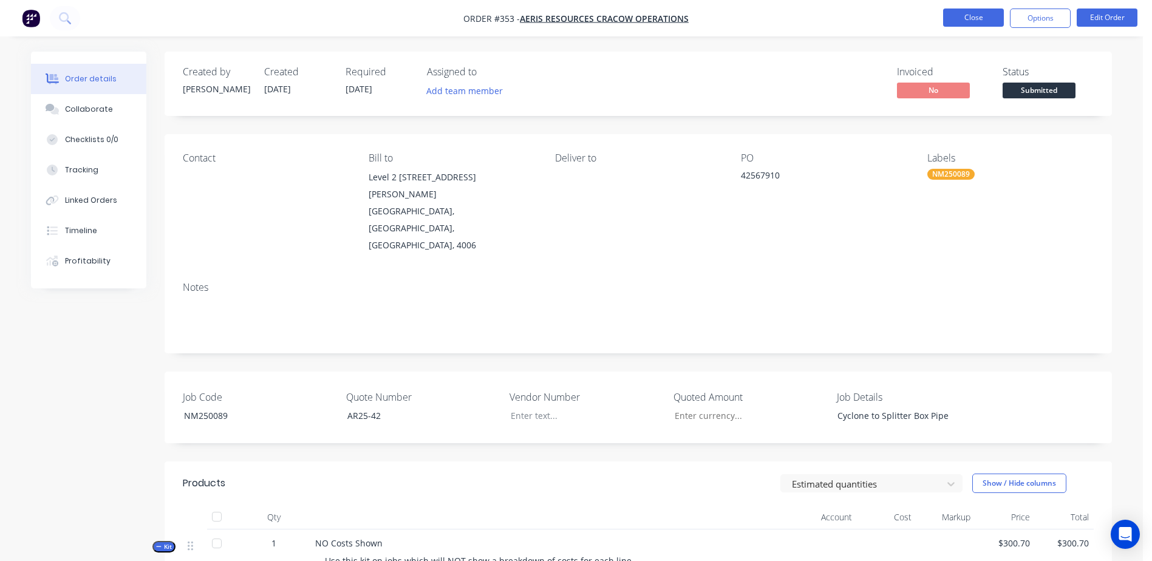
click at [976, 12] on button "Close" at bounding box center [973, 17] width 61 height 18
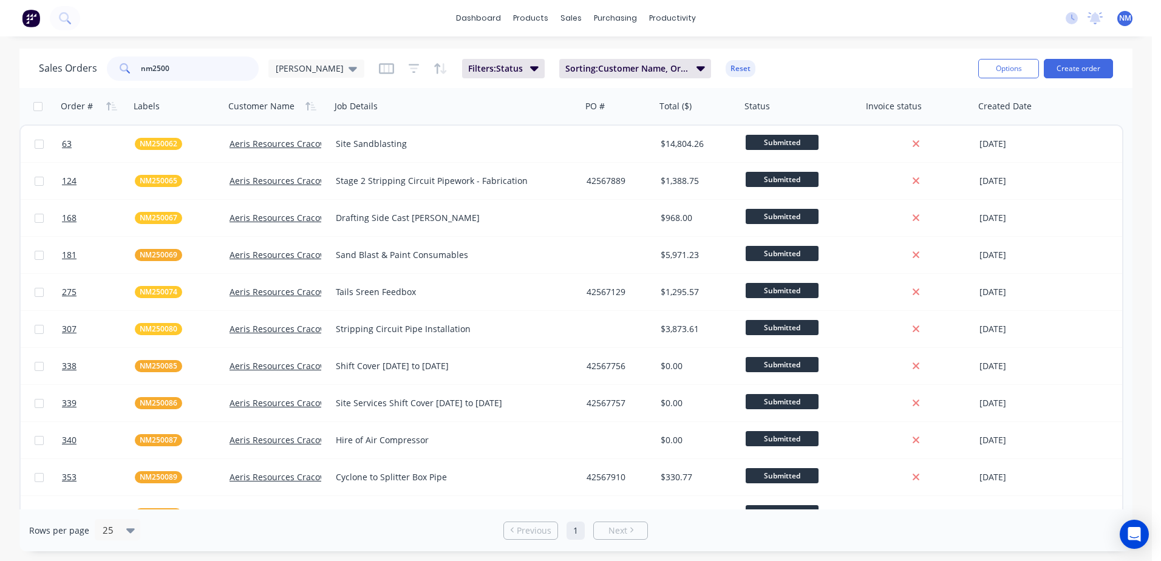
drag, startPoint x: 197, startPoint y: 62, endPoint x: 117, endPoint y: 75, distance: 81.8
click at [117, 75] on div "nm2500" at bounding box center [183, 68] width 152 height 24
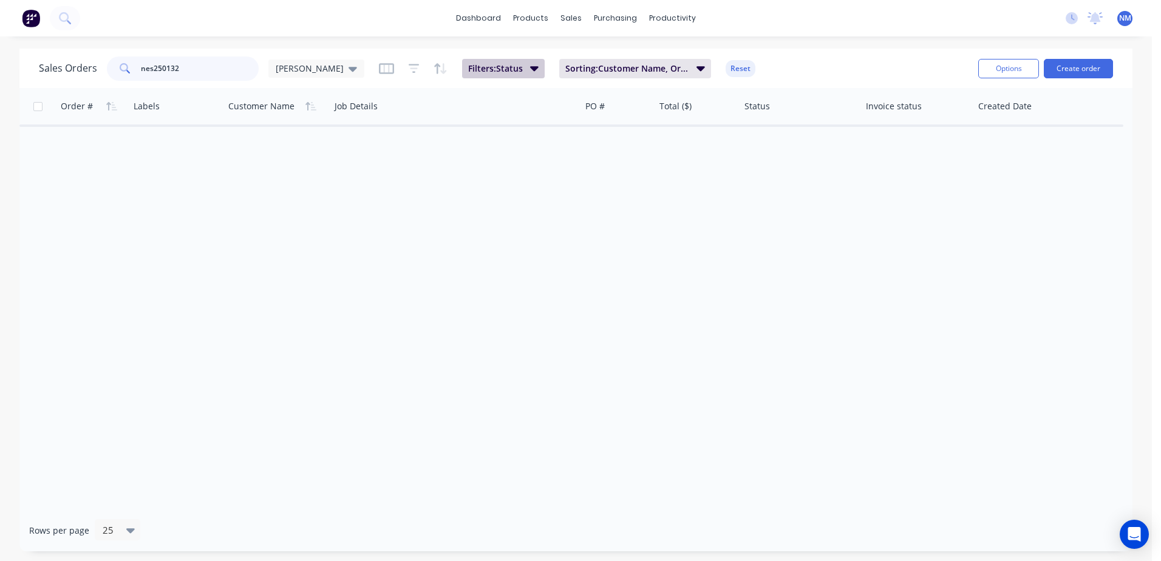
type input "nes250132"
click at [530, 72] on icon "button" at bounding box center [534, 67] width 8 height 13
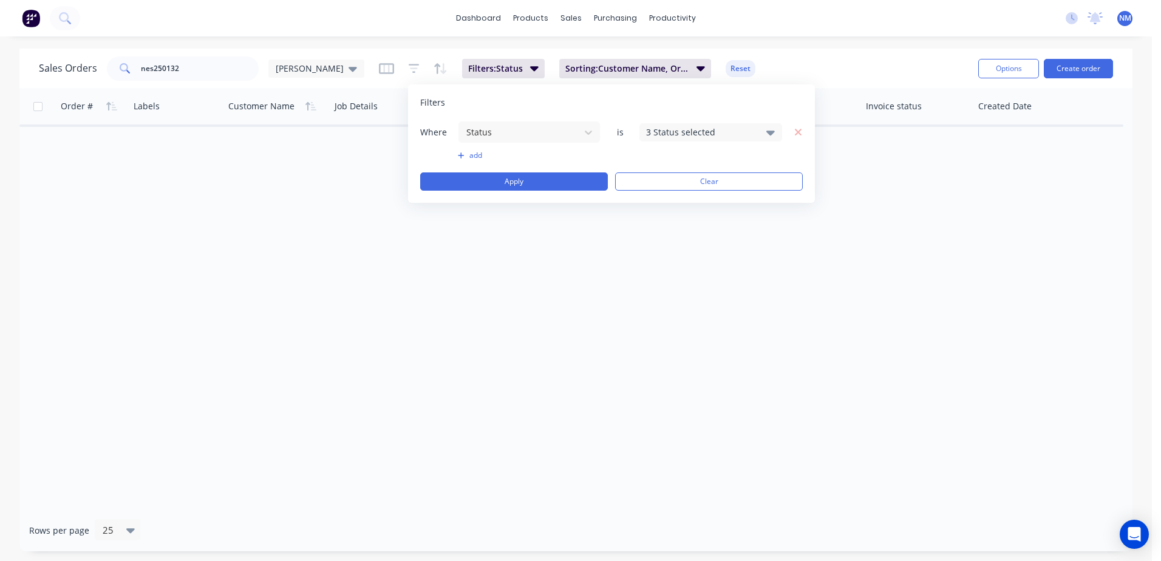
click at [769, 132] on icon at bounding box center [770, 133] width 8 height 5
click at [660, 324] on div at bounding box center [659, 320] width 24 height 24
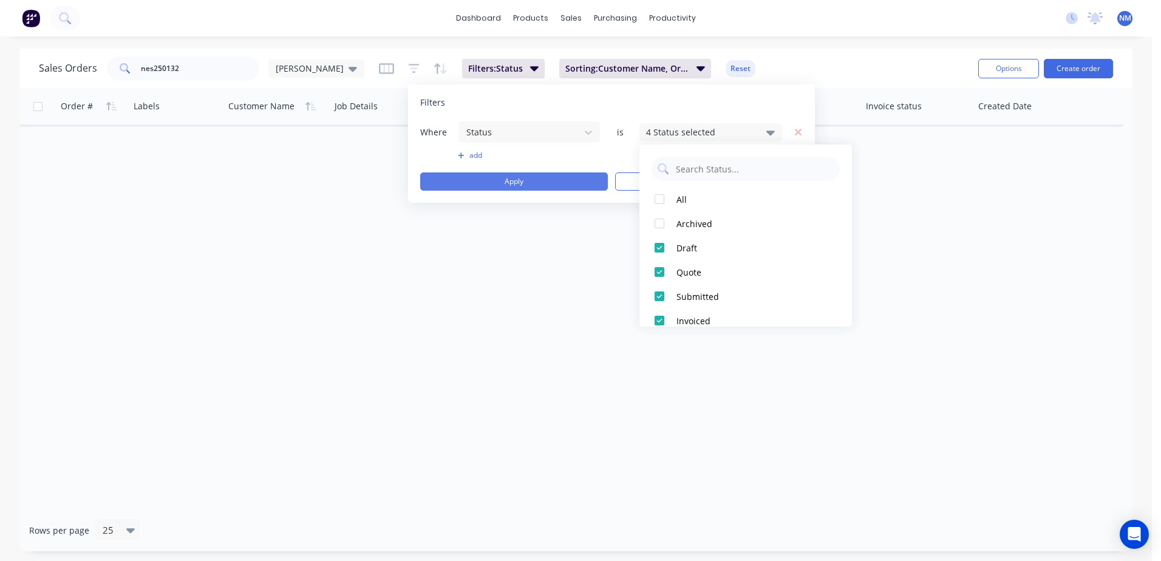
click at [488, 182] on button "Apply" at bounding box center [514, 181] width 188 height 18
